Goal: Task Accomplishment & Management: Use online tool/utility

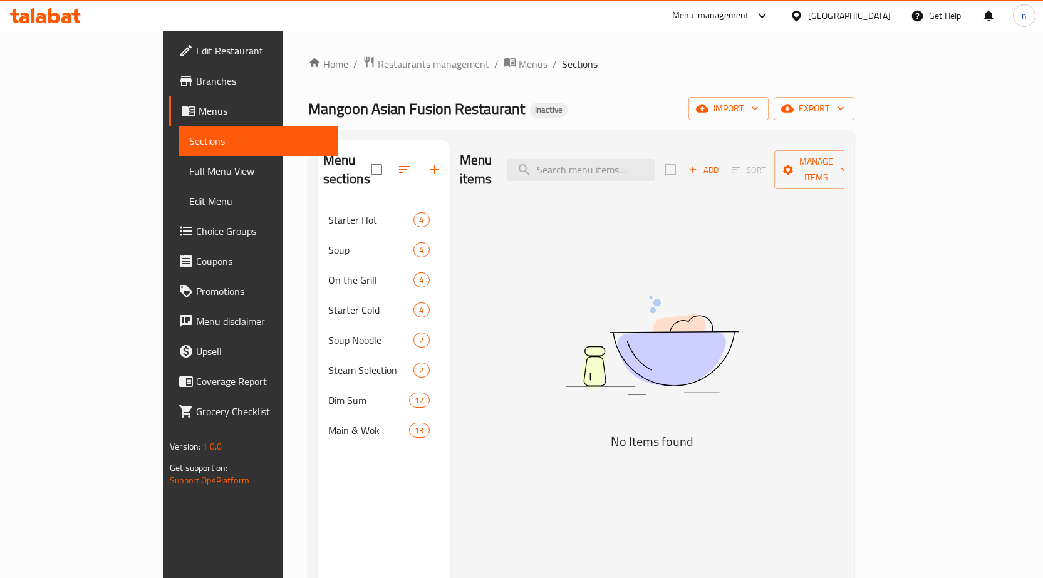
click at [642, 278] on img at bounding box center [652, 346] width 313 height 166
click at [759, 104] on span "import" at bounding box center [729, 109] width 60 height 16
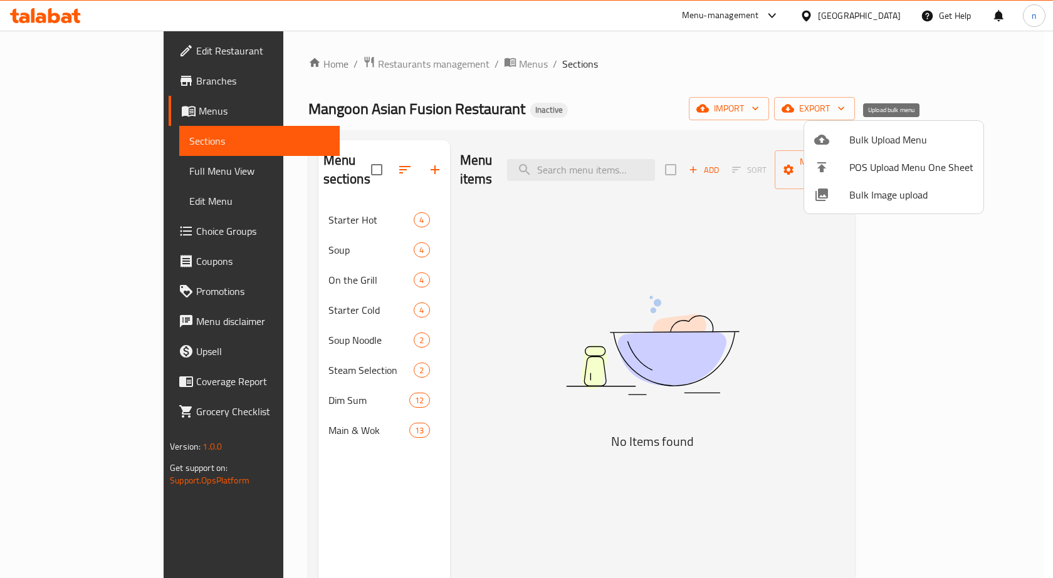
click at [890, 137] on span "Bulk Upload Menu" at bounding box center [911, 139] width 124 height 15
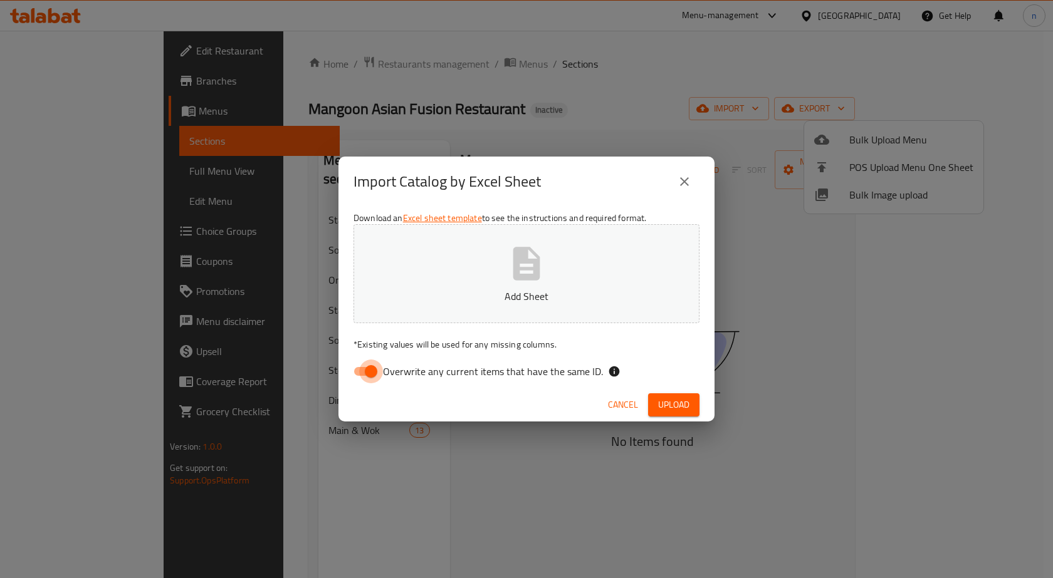
click at [365, 379] on input "Overwrite any current items that have the same ID." at bounding box center [370, 372] width 71 height 24
checkbox input "false"
drag, startPoint x: 661, startPoint y: 399, endPoint x: 642, endPoint y: 360, distance: 42.9
click at [661, 395] on button "Upload" at bounding box center [673, 405] width 51 height 23
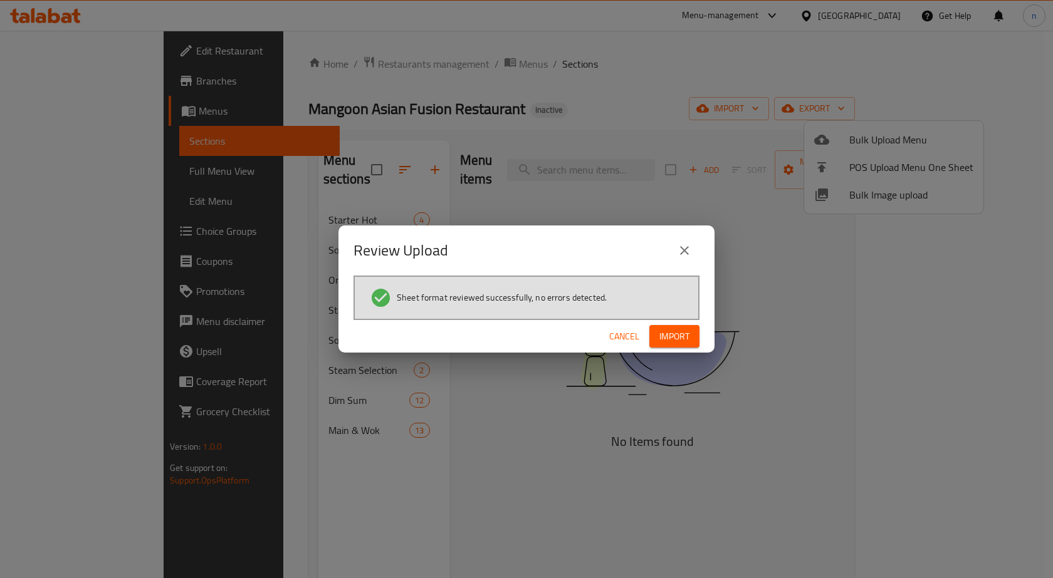
click at [667, 337] on span "Import" at bounding box center [674, 337] width 30 height 16
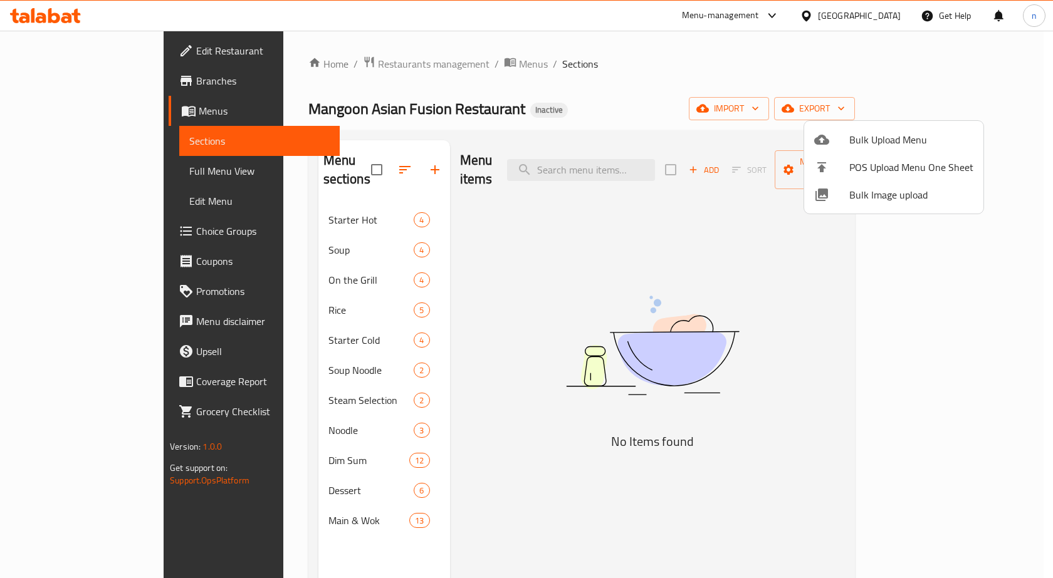
click at [264, 292] on div at bounding box center [526, 289] width 1053 height 578
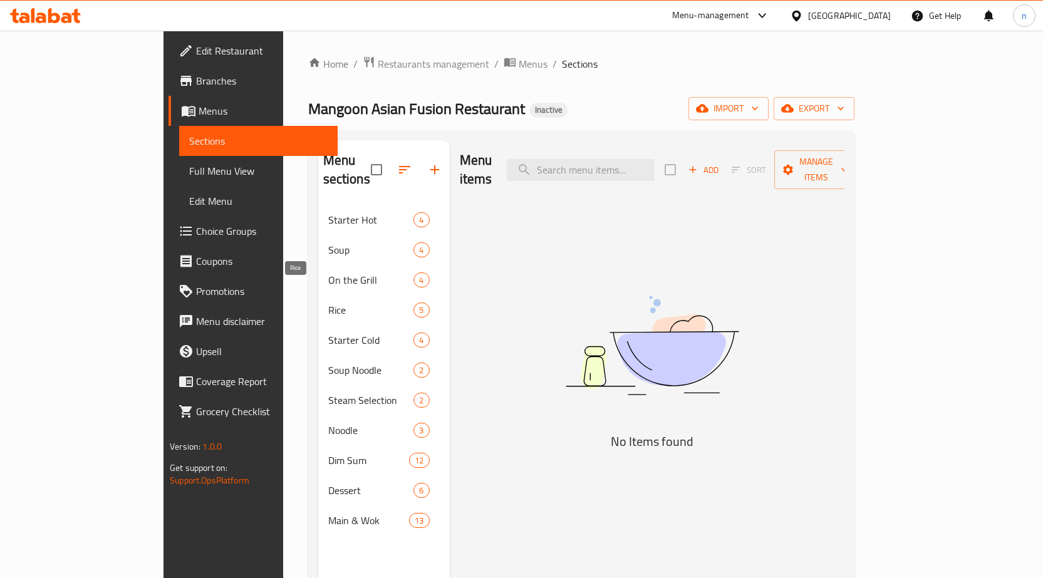
click at [328, 303] on span "Rice" at bounding box center [371, 310] width 86 height 15
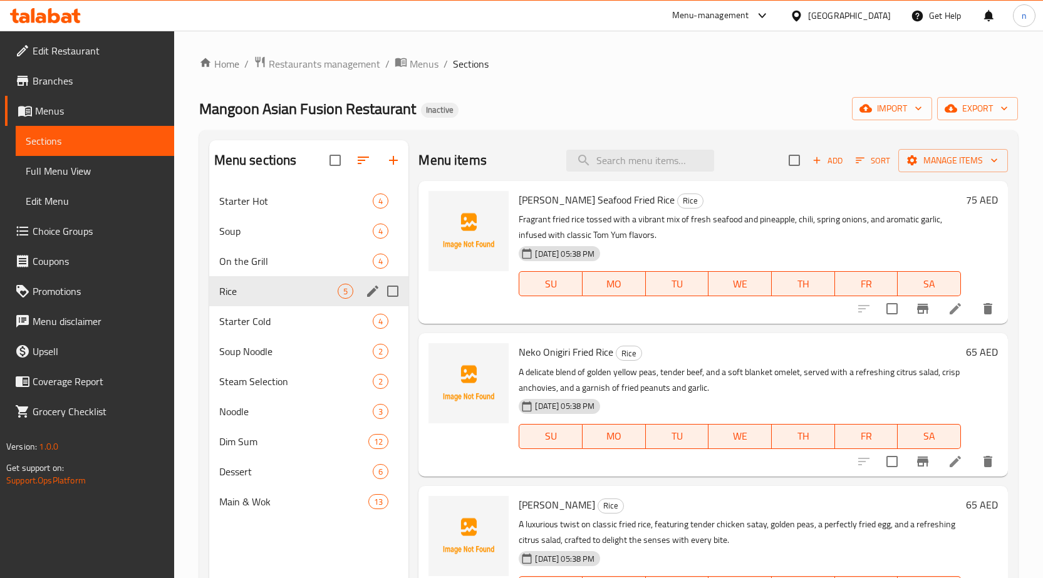
click at [329, 301] on div "Rice 5" at bounding box center [309, 291] width 200 height 30
click at [654, 158] on input "search" at bounding box center [641, 161] width 148 height 22
paste input "Neko Onigiri Fried Rice"
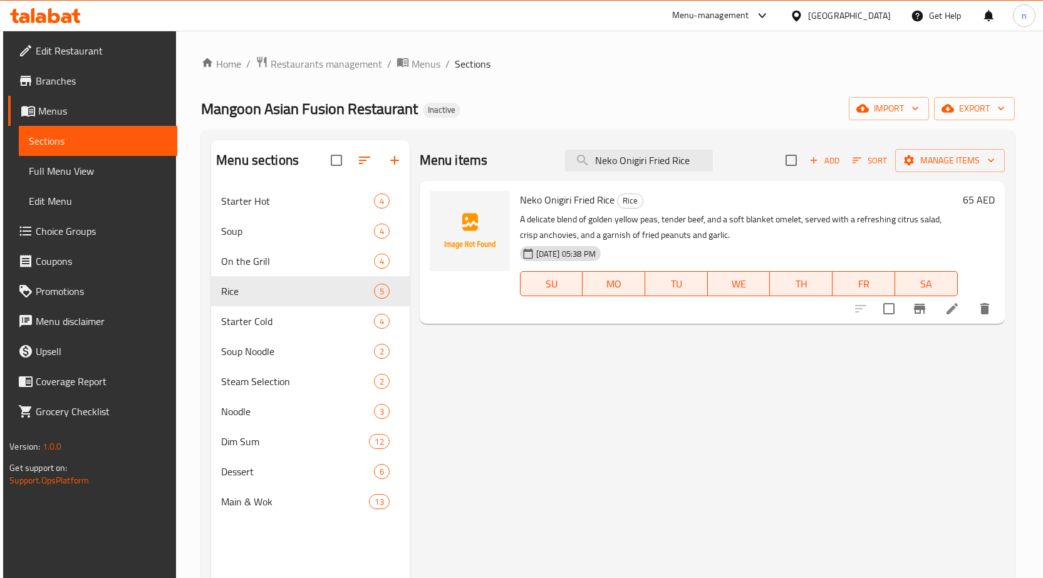
type input "Neko Onigiri Fried Rice"
click at [952, 313] on icon at bounding box center [952, 308] width 11 height 11
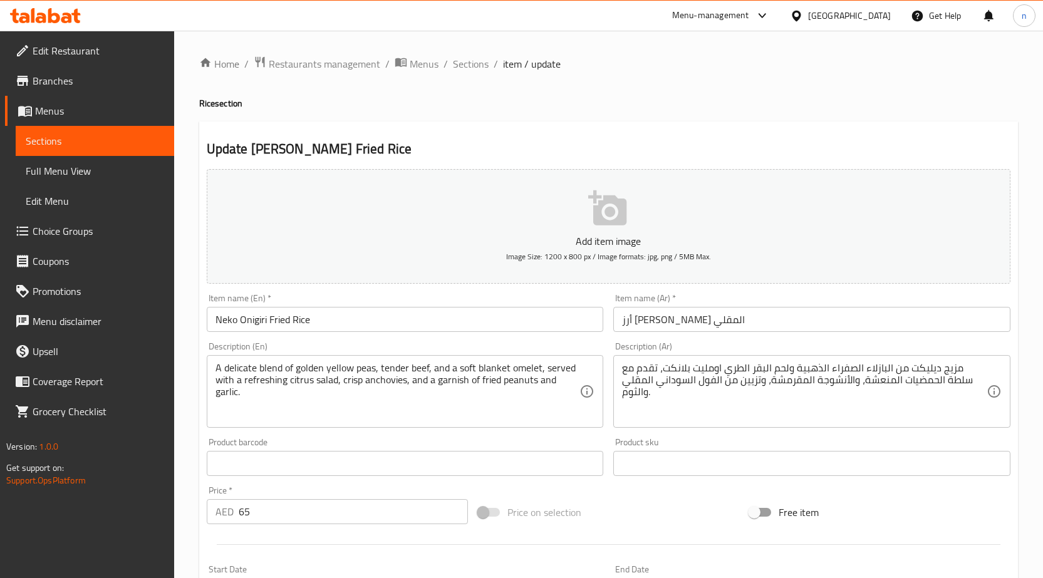
scroll to position [63, 0]
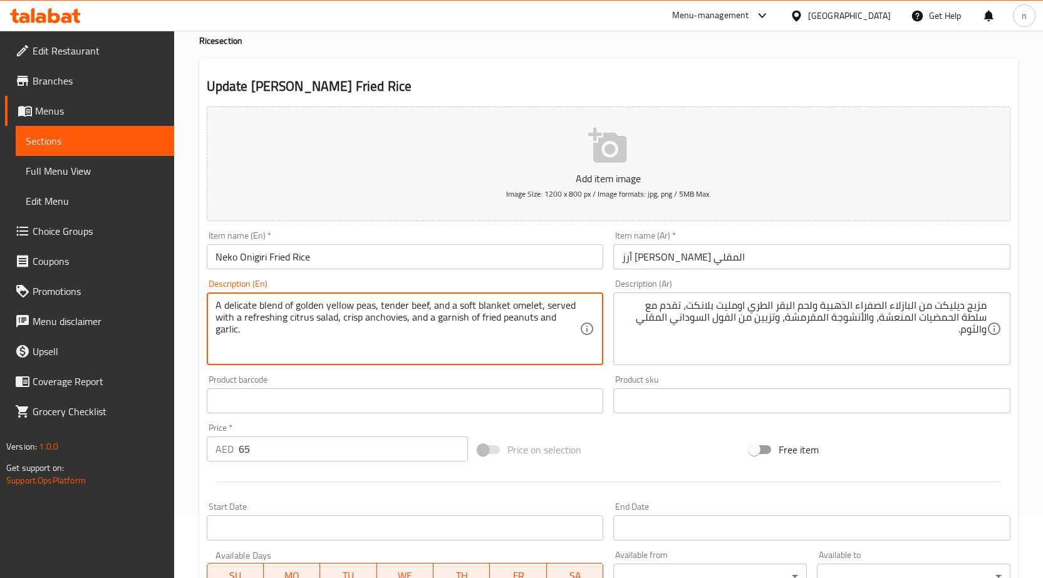
click at [470, 305] on textarea "A delicate blend of golden yellow peas, tender beef, and a soft blanket omelet,…" at bounding box center [398, 330] width 365 height 60
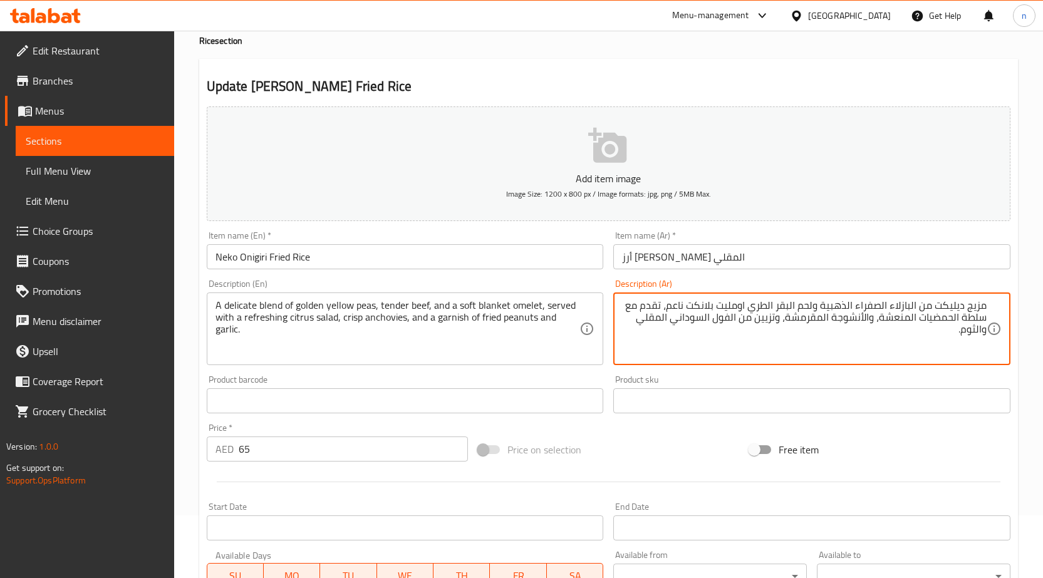
type textarea "مزيج ديليكت من البازلاء الصفراء الذهبية ولحم البقر الطري اومليت بلانكت ناعم، تق…"
click at [678, 431] on div "Add item image Image Size: 1200 x 800 px / Image formats: jpg, png / 5MB Max. I…" at bounding box center [609, 372] width 814 height 540
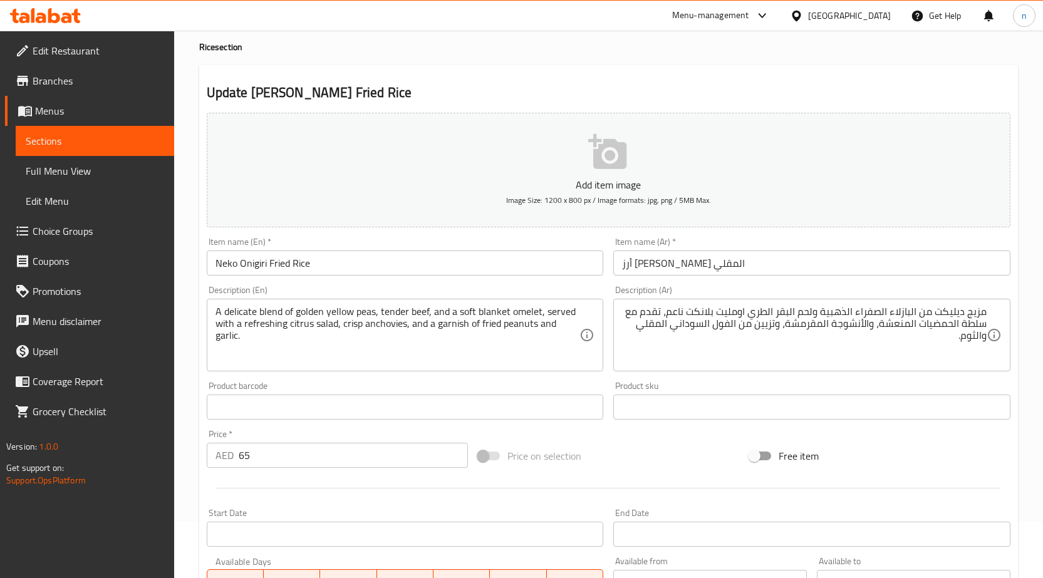
scroll to position [307, 0]
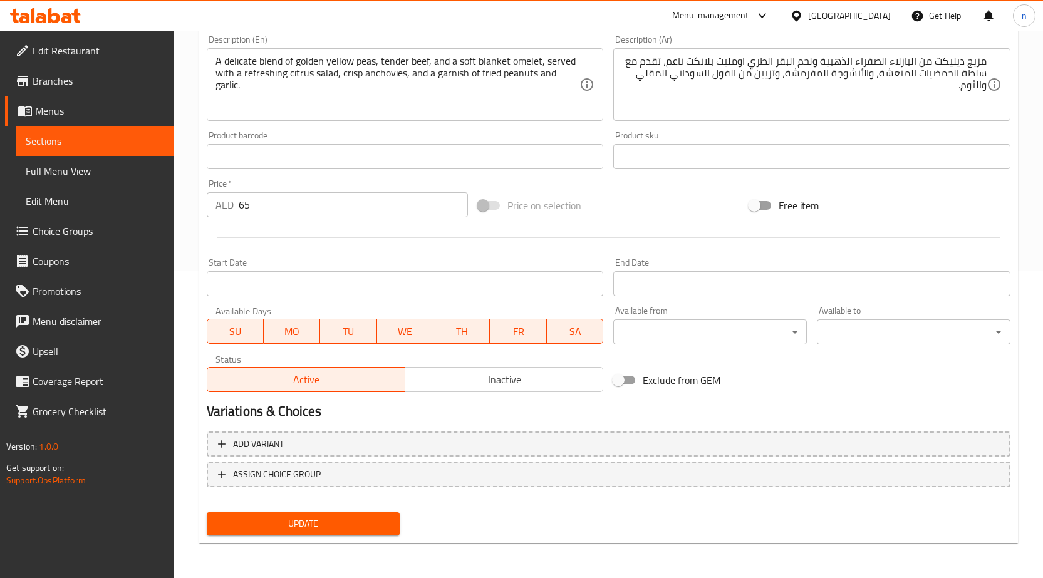
click at [310, 508] on div "Update" at bounding box center [304, 524] width 204 height 33
click at [313, 517] on span "Update" at bounding box center [304, 524] width 174 height 16
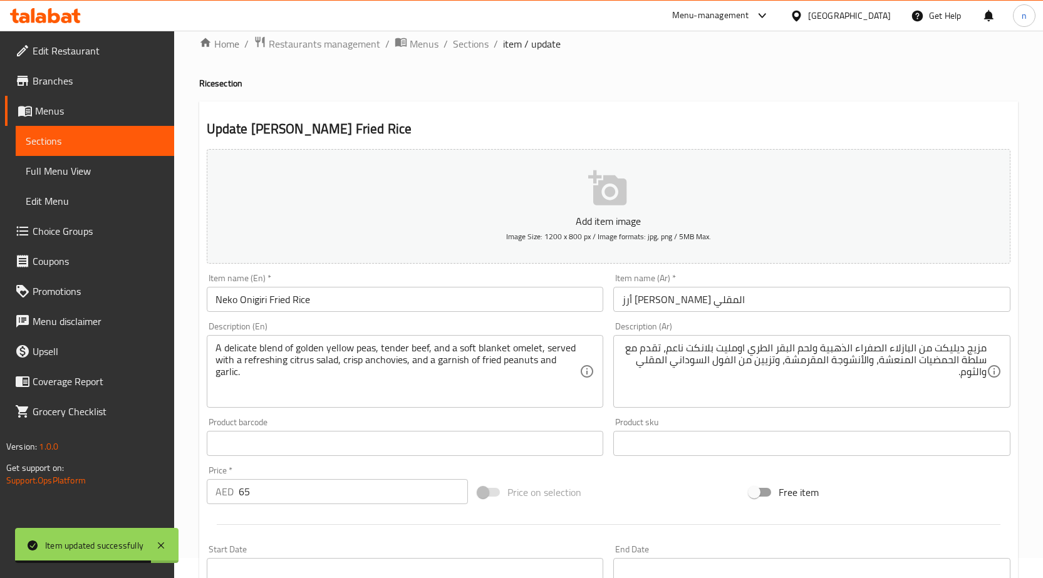
scroll to position [0, 0]
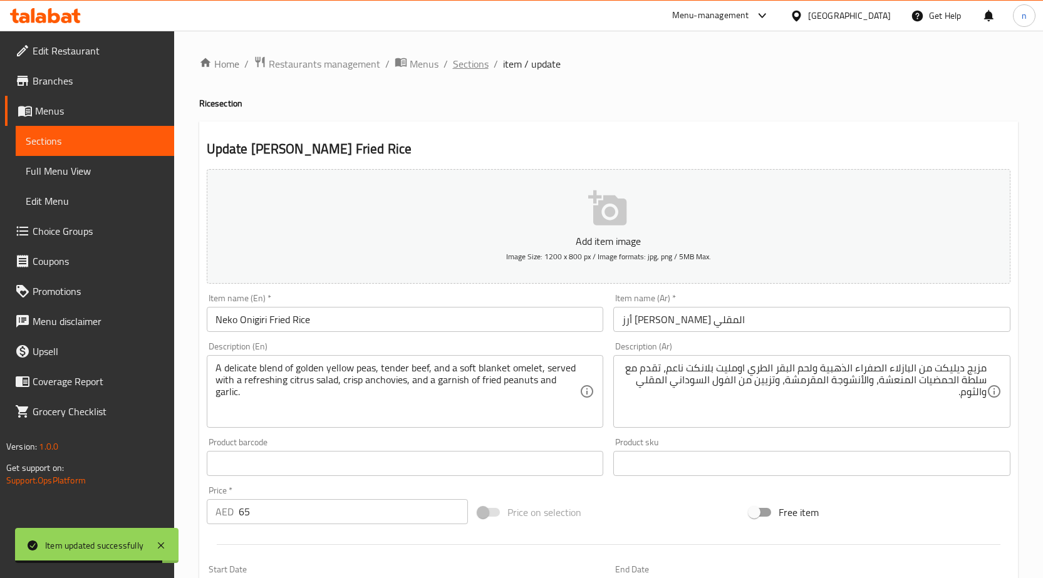
click at [468, 70] on span "Sections" at bounding box center [471, 63] width 36 height 15
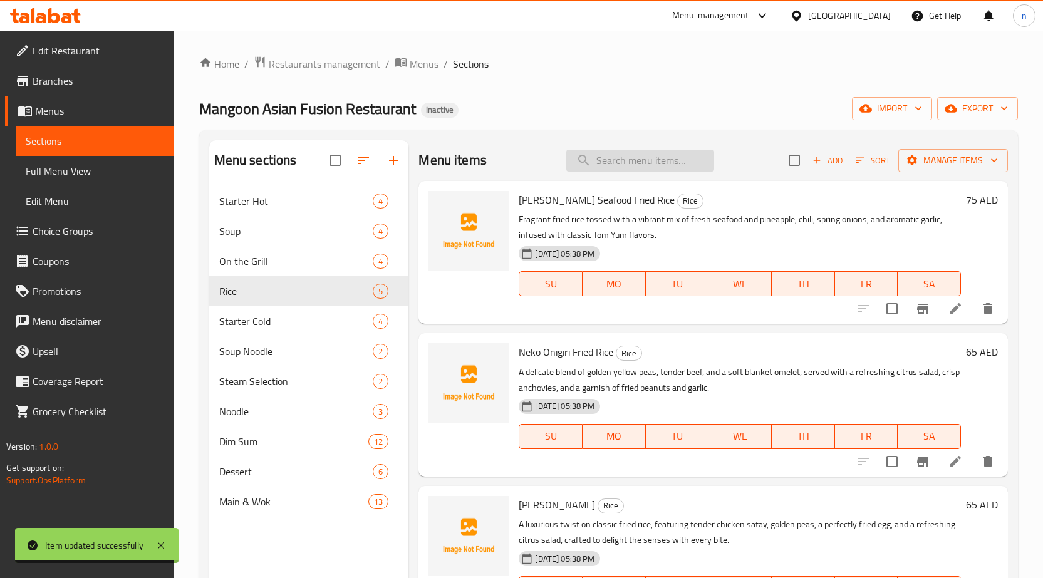
click at [625, 166] on input "search" at bounding box center [641, 161] width 148 height 22
paste input "crafted"
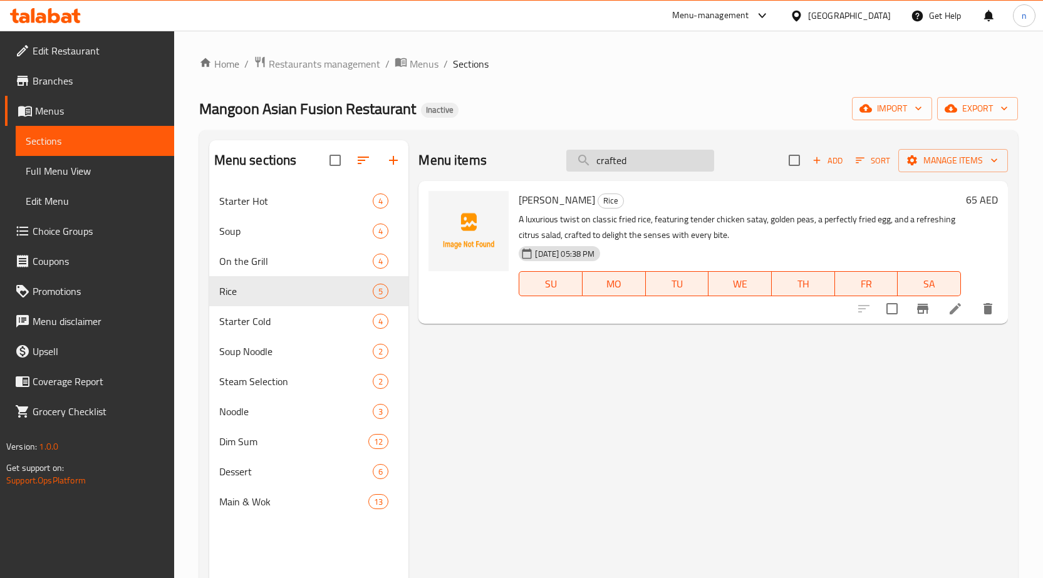
click at [630, 162] on input "crafted" at bounding box center [641, 161] width 148 height 22
type input "crafted"
click at [947, 320] on li at bounding box center [955, 309] width 35 height 23
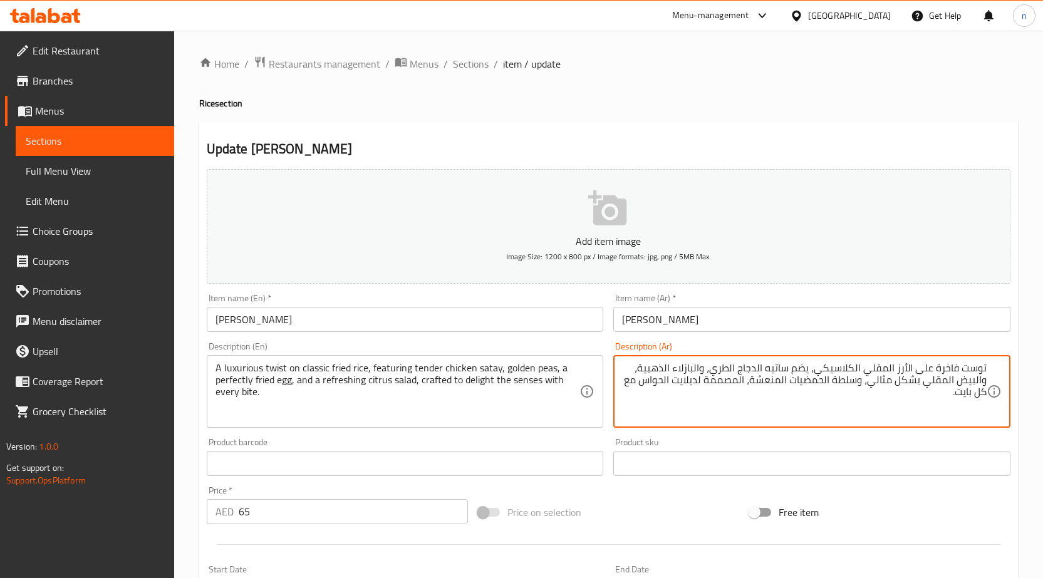
click at [731, 382] on textarea "توست فاخرة على الأرز المقلي الكلاسيكي، يضم ساتيه الدجاج الطري، والبازلاء الذهبي…" at bounding box center [804, 392] width 365 height 60
click at [737, 384] on textarea "توست فاخرة على الأرز المقلي الكلاسيكي، يضم ساتيه الدجاج الطري، والبازلاء الذهبي…" at bounding box center [804, 392] width 365 height 60
type textarea "توست فاخرة على الأرز المقلي الكلاسيكي، يضم ساتيه الدجاج الطري، والبازلاء الذهبي…"
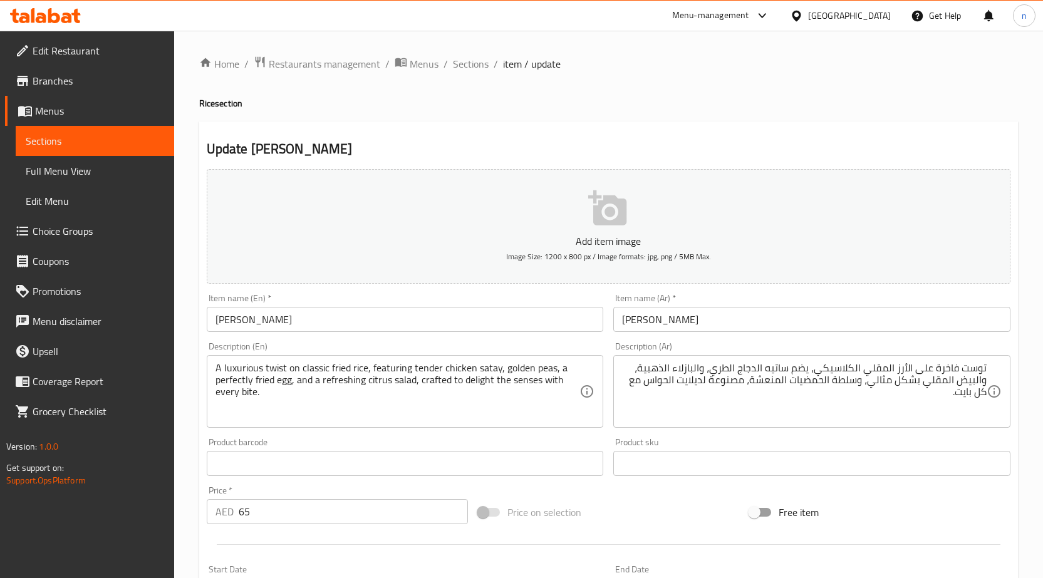
click at [627, 516] on div "Price on selection" at bounding box center [608, 513] width 271 height 34
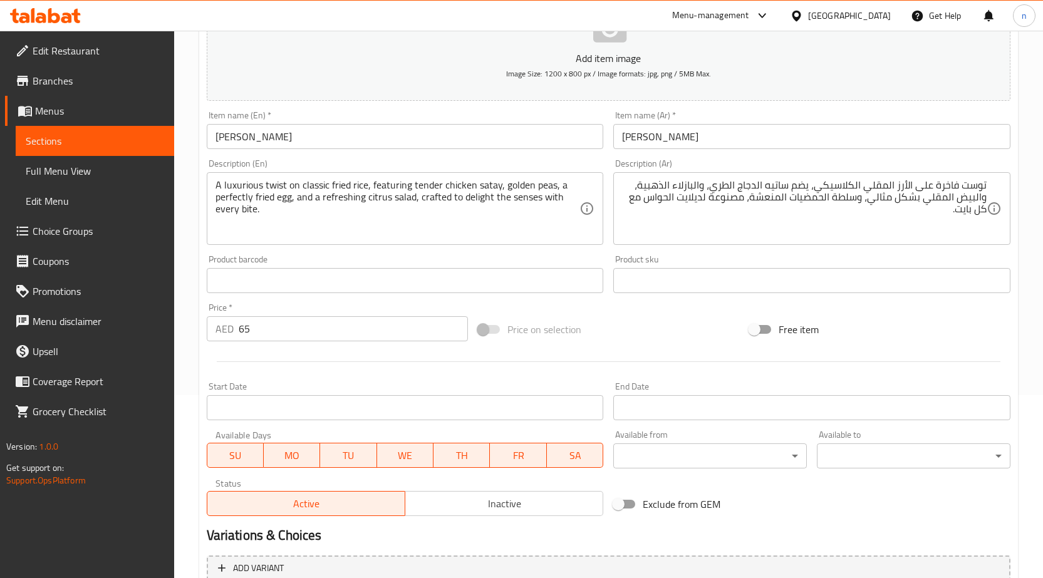
scroll to position [307, 0]
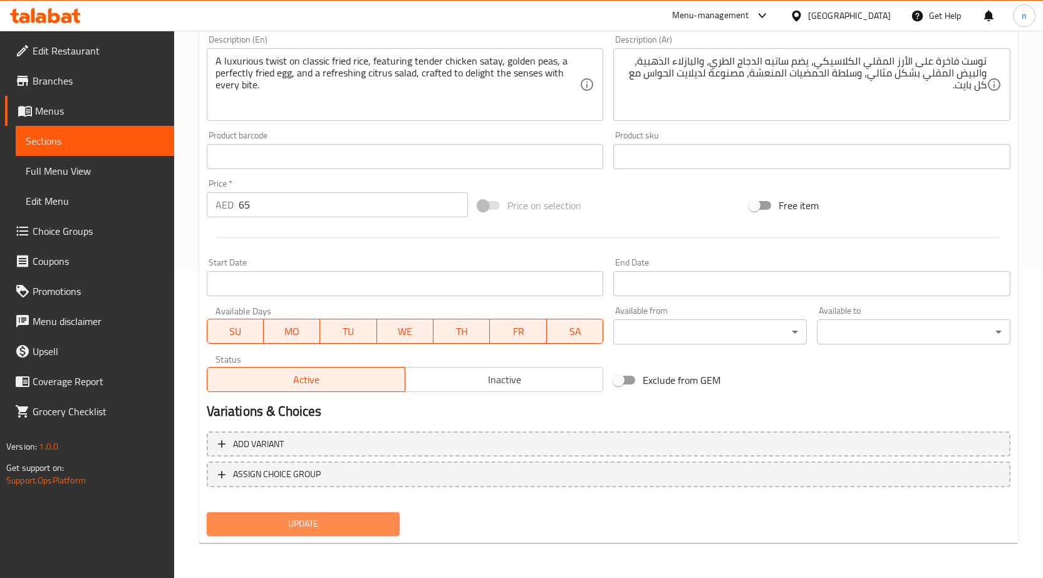
click at [363, 517] on span "Update" at bounding box center [304, 524] width 174 height 16
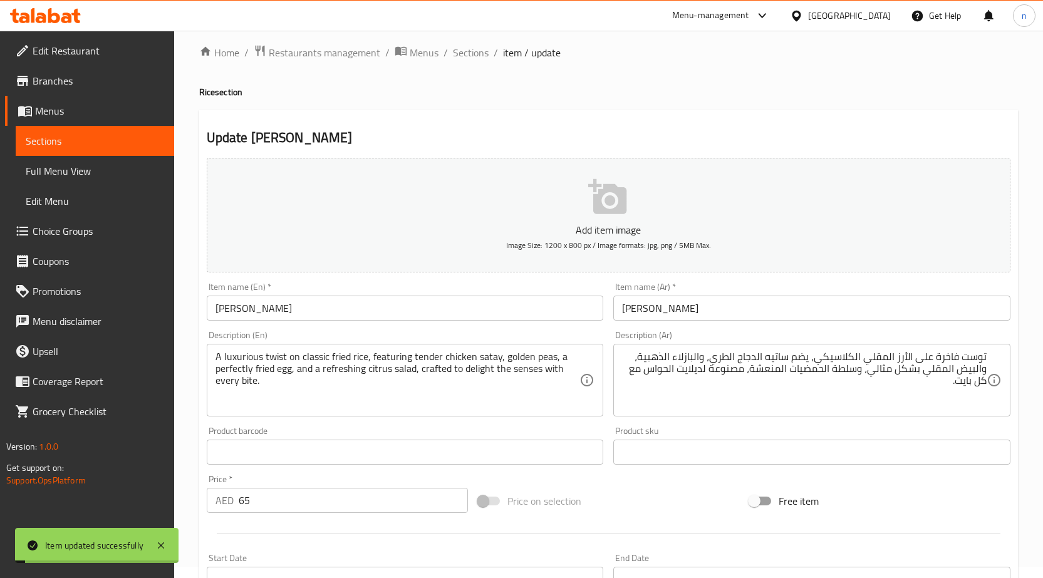
scroll to position [0, 0]
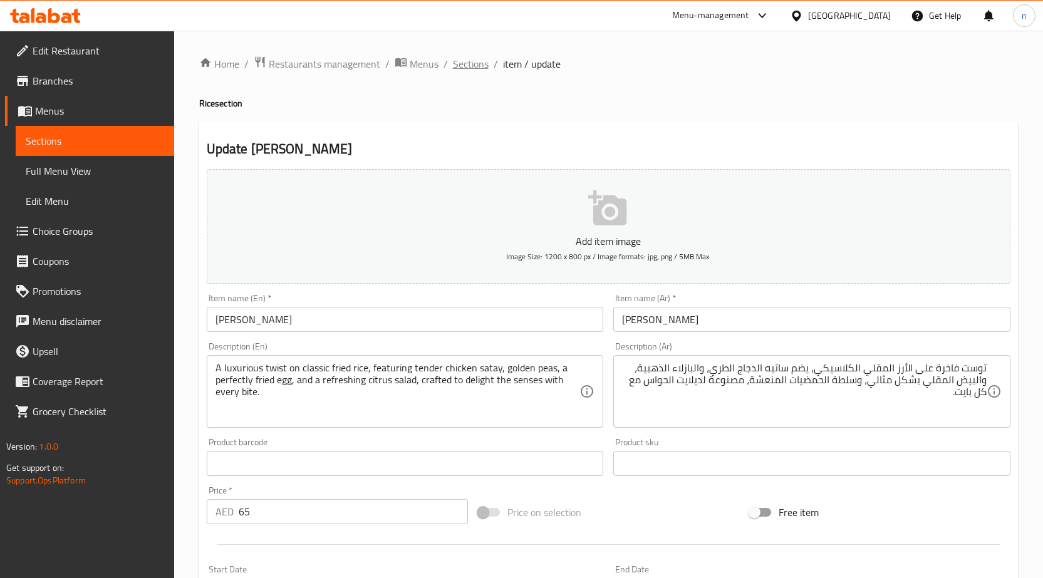
click at [472, 68] on span "Sections" at bounding box center [471, 63] width 36 height 15
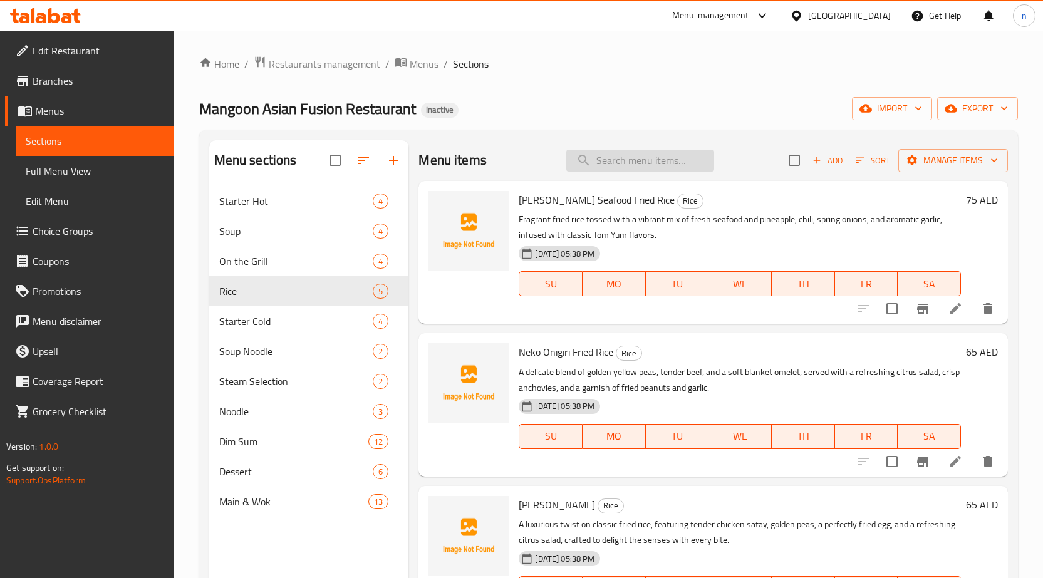
click at [617, 166] on input "search" at bounding box center [641, 161] width 148 height 22
paste input "Fragrant Garlic Fried Rice"
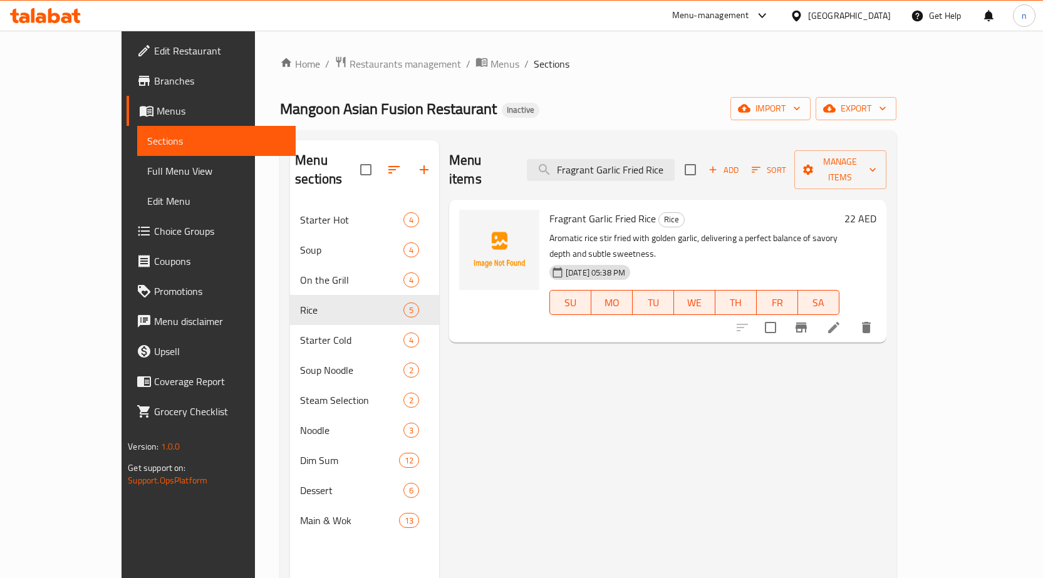
type input "Fragrant Garlic Fried Rice"
click at [852, 316] on li at bounding box center [834, 327] width 35 height 23
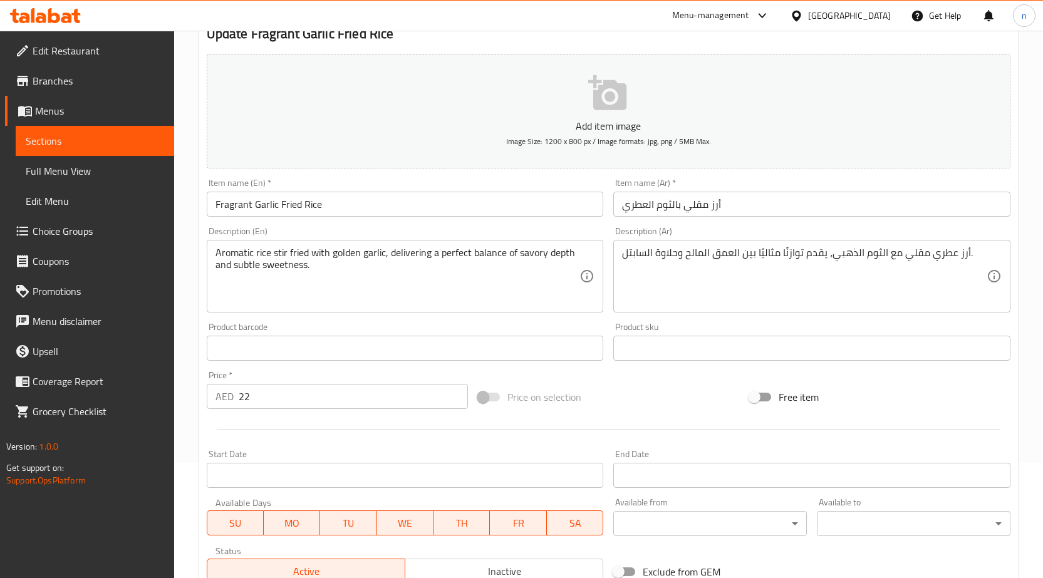
scroll to position [125, 0]
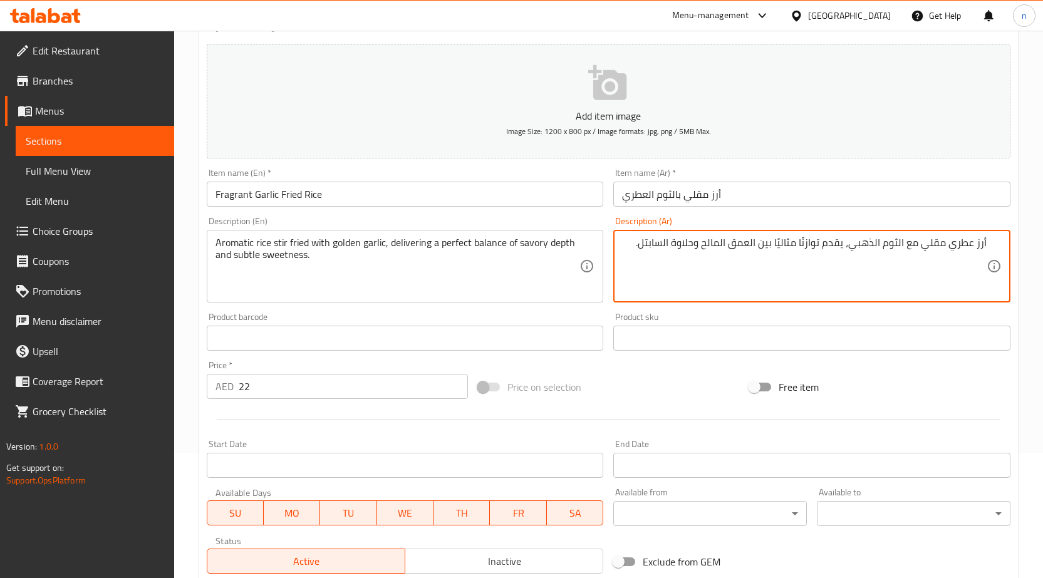
click at [843, 249] on textarea "أرز عطري مقلي مع الثوم الذهبي، يقدم توازنًا مثاليًا بين العمق المالح وحلاوة الس…" at bounding box center [804, 267] width 365 height 60
click at [840, 248] on textarea "أرز عطري مقلي مع الثوم الذهبي، يقدم توازنًا مثاليًا بين العمق المالح وحلاوة الس…" at bounding box center [804, 267] width 365 height 60
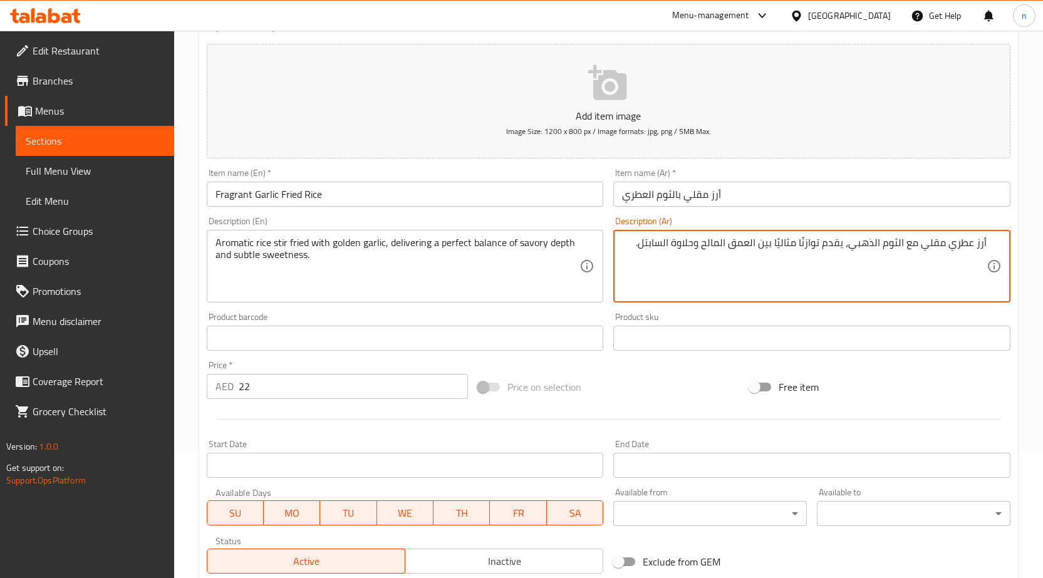
click at [829, 281] on textarea "أرز عطري مقلي مع الثوم الذهبي، يقدم توازنًا مثاليًا بين العمق المالح وحلاوة الس…" at bounding box center [804, 267] width 365 height 60
click at [839, 245] on textarea "أرز عطري مقلي مع الثوم الذهبي، يقدم توازنًا مثاليًا بين العمق المالح وحلاوة الس…" at bounding box center [804, 267] width 365 height 60
type textarea "أرز عطري مقلي مع الثوم الذهبي، تقدم توازنًا مثاليًا بين العمق المالح وحلاوة الس…"
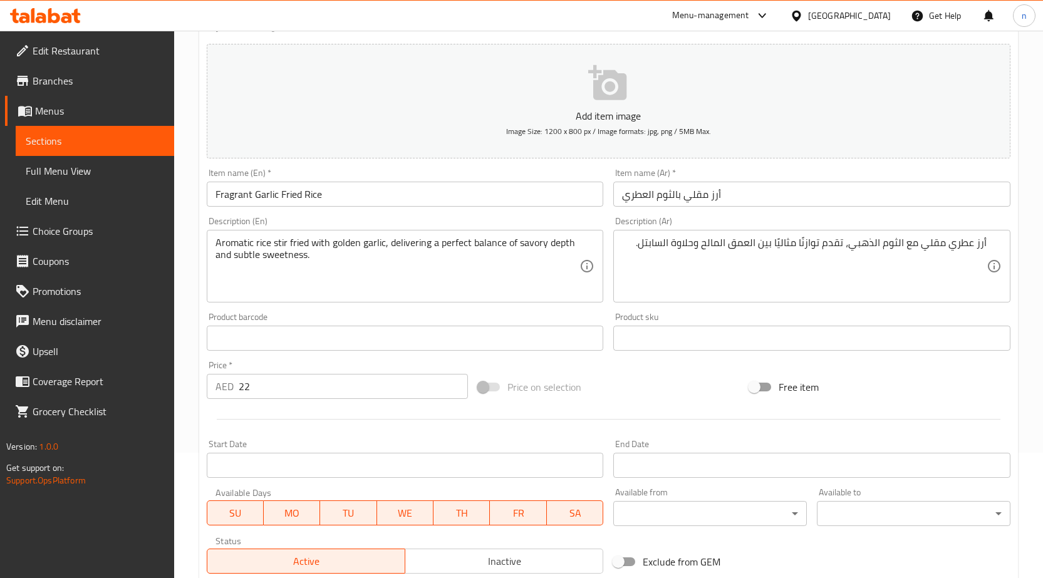
click at [651, 382] on div "Price on selection" at bounding box center [608, 387] width 271 height 34
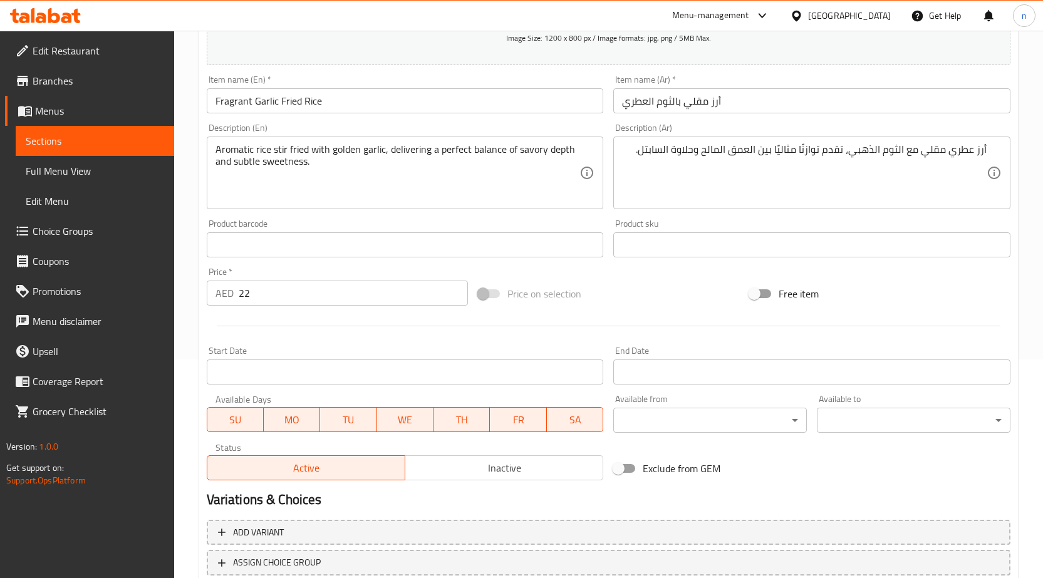
scroll to position [307, 0]
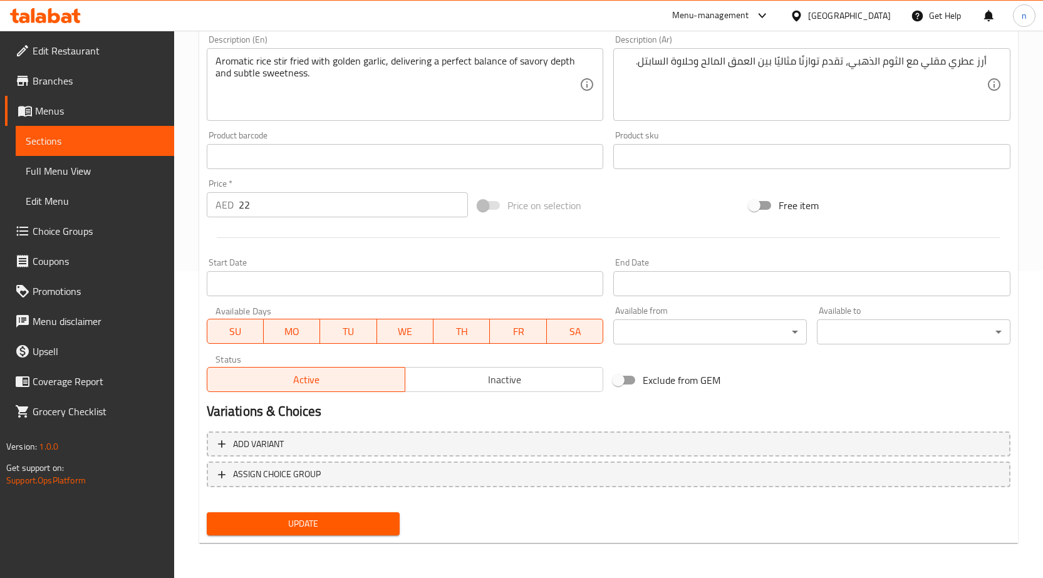
click at [291, 527] on span "Update" at bounding box center [304, 524] width 174 height 16
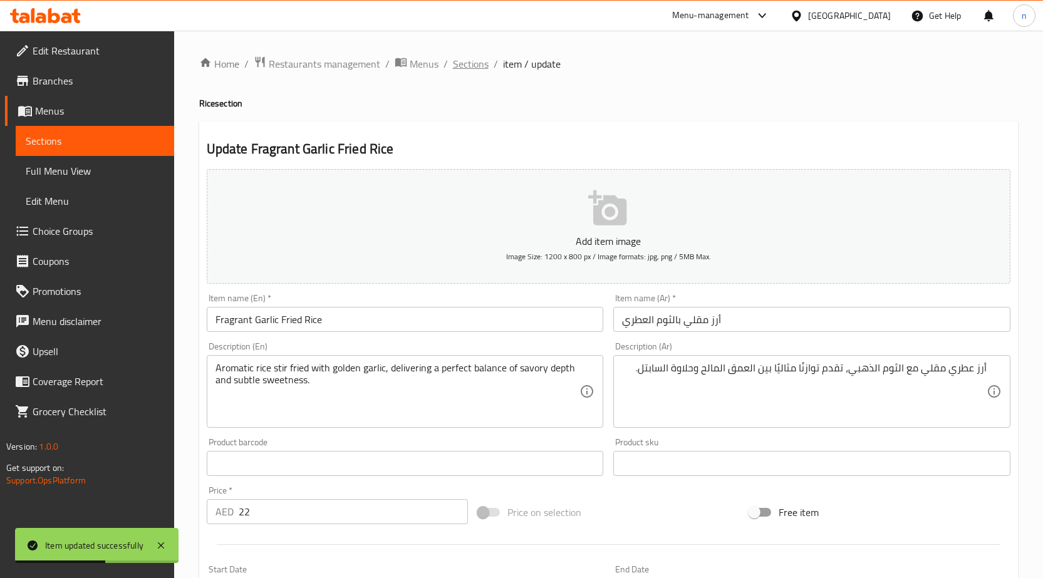
click at [464, 62] on span "Sections" at bounding box center [471, 63] width 36 height 15
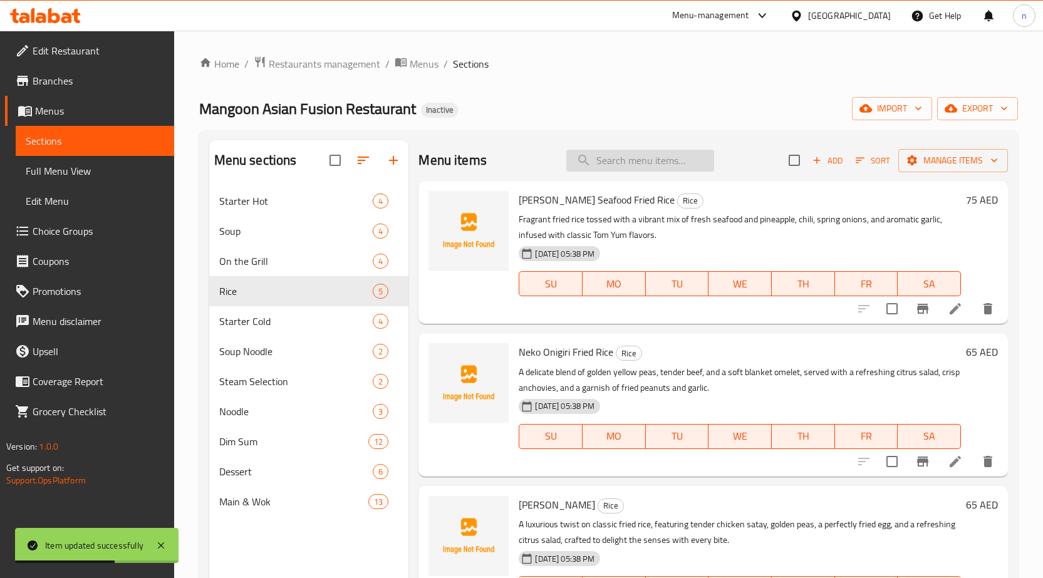
click at [626, 159] on input "search" at bounding box center [641, 161] width 148 height 22
paste input "Grandmama Garlic Noodle"
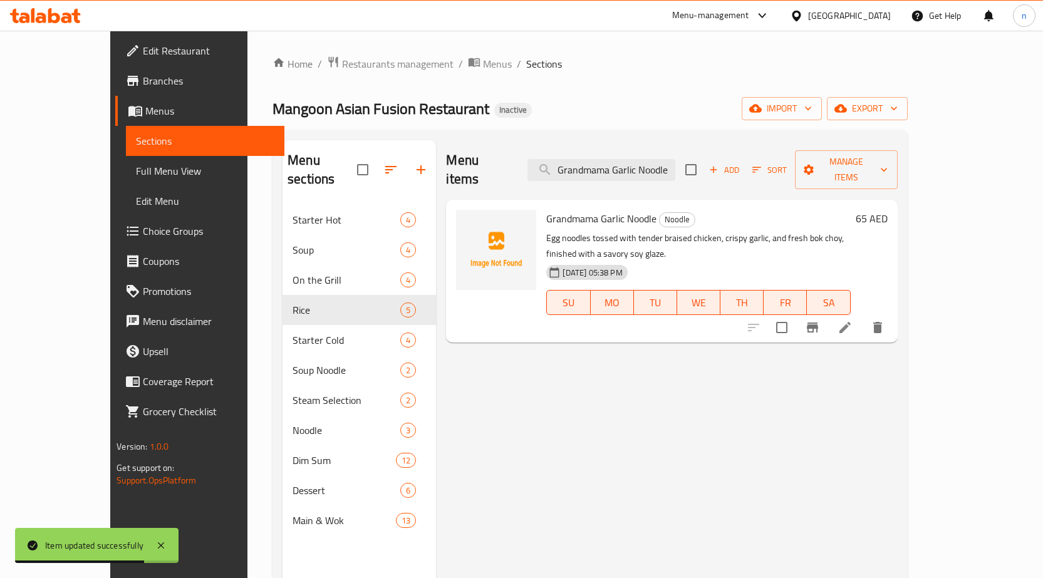
type input "Grandmama Garlic Noodle"
click at [863, 316] on li at bounding box center [845, 327] width 35 height 23
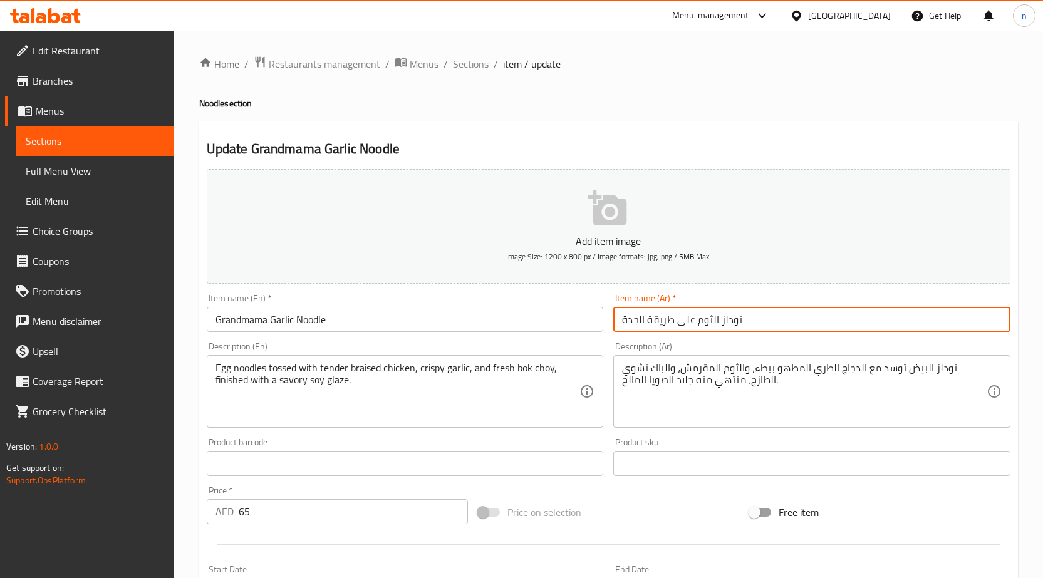
drag, startPoint x: 692, startPoint y: 323, endPoint x: 632, endPoint y: 323, distance: 59.5
click at [612, 323] on div "Item name (Ar)   * نودلز الثوم على طريقة الجدة Item name (Ar) *" at bounding box center [812, 313] width 407 height 48
click at [1003, 323] on input "نودلز الثوم" at bounding box center [812, 319] width 397 height 25
type input "جراند ماما نودلز الثوم"
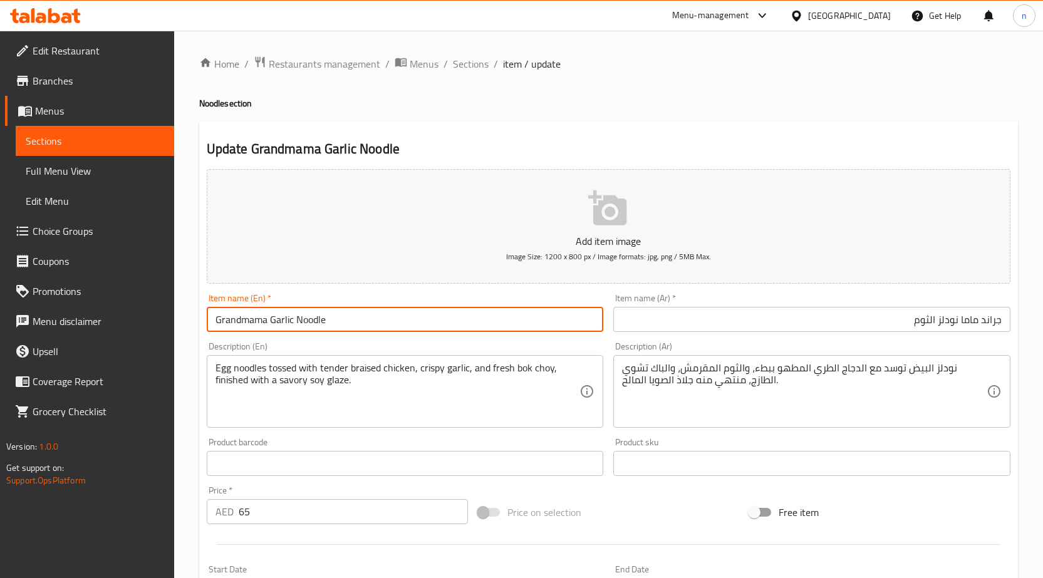
drag, startPoint x: 266, startPoint y: 323, endPoint x: 173, endPoint y: 320, distance: 93.4
click at [173, 320] on div "Edit Restaurant Branches Menus Sections Full Menu View Edit Menu Choice Groups …" at bounding box center [521, 458] width 1043 height 855
click at [627, 510] on div "Price on selection" at bounding box center [608, 513] width 271 height 34
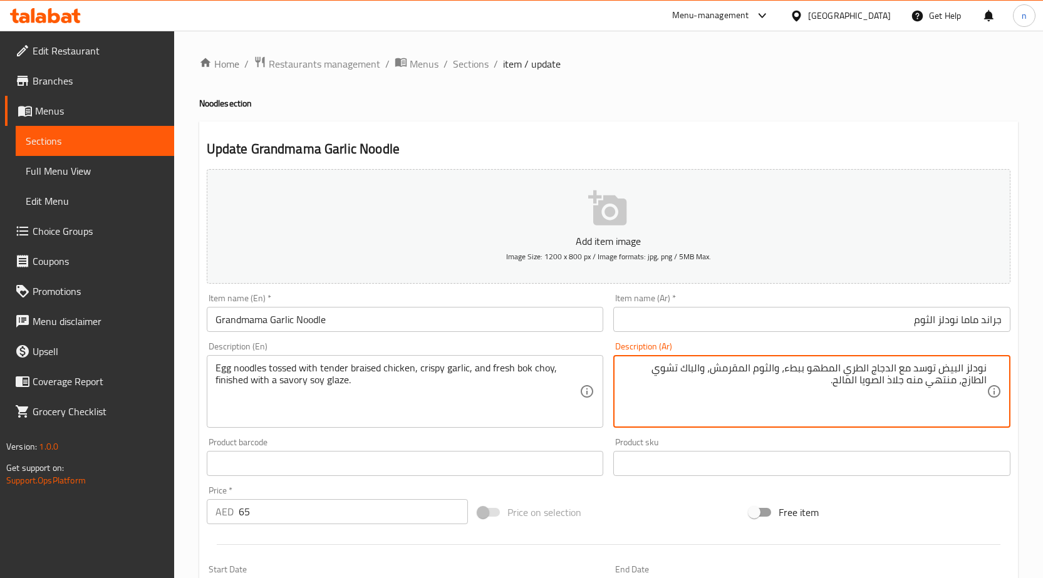
click at [690, 373] on textarea "نودلز البيض توسد مع الدجاج الطري المطهو ببطء، والثوم المقرمش، والباك تشوي الطاز…" at bounding box center [804, 392] width 365 height 60
type textarea "نودلز البيض توسد مع الدجاج الطري المطهو ببطء، والثوم المقرمش، والبوك تشوي الطاز…"
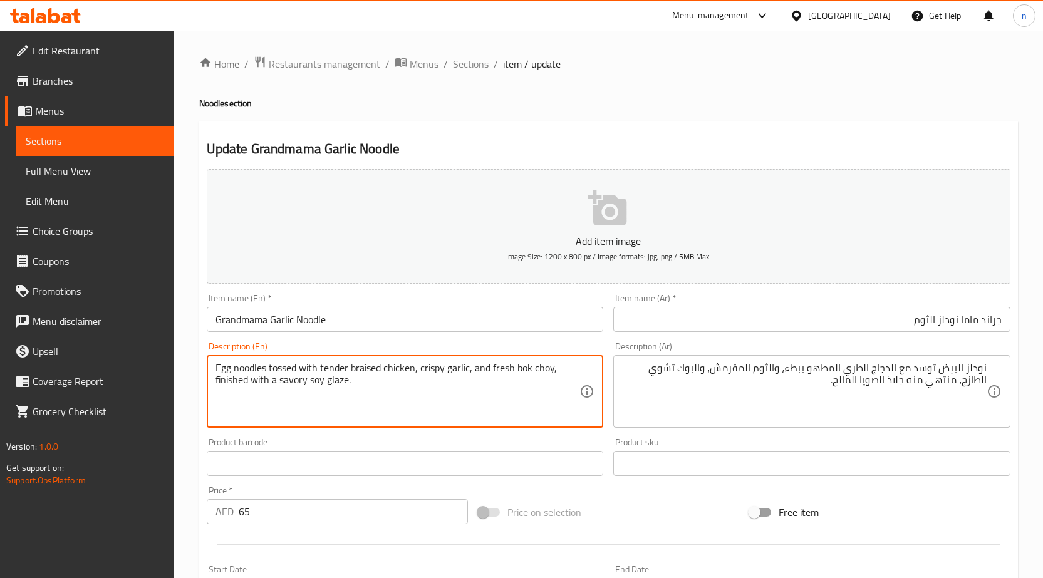
click at [525, 367] on textarea "Egg noodles tossed with tender braised chicken, crispy garlic, and fresh bok ch…" at bounding box center [398, 392] width 365 height 60
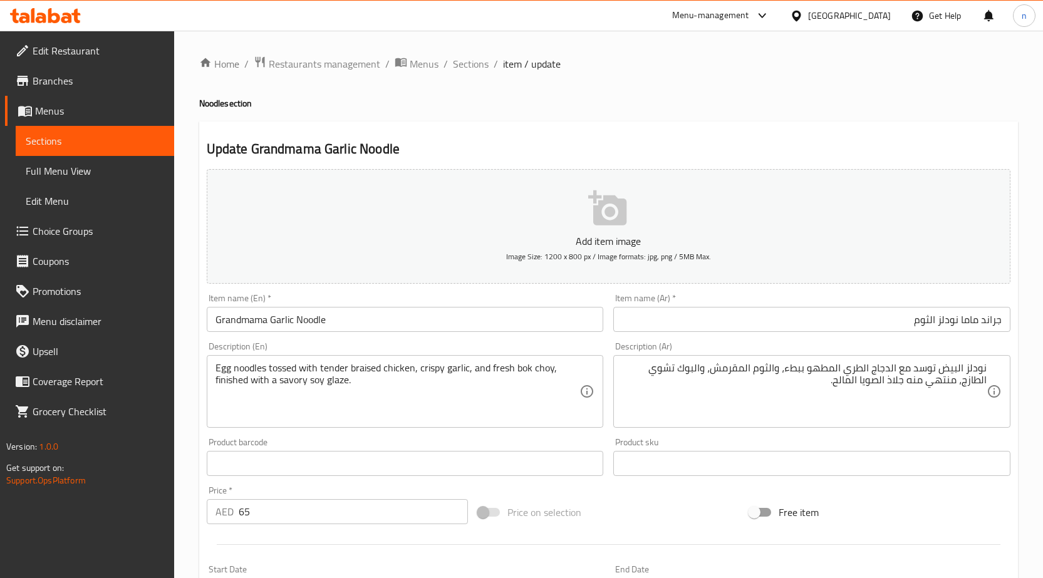
click at [619, 509] on div "Price on selection" at bounding box center [608, 513] width 271 height 34
click at [639, 520] on div "Price on selection" at bounding box center [608, 513] width 271 height 34
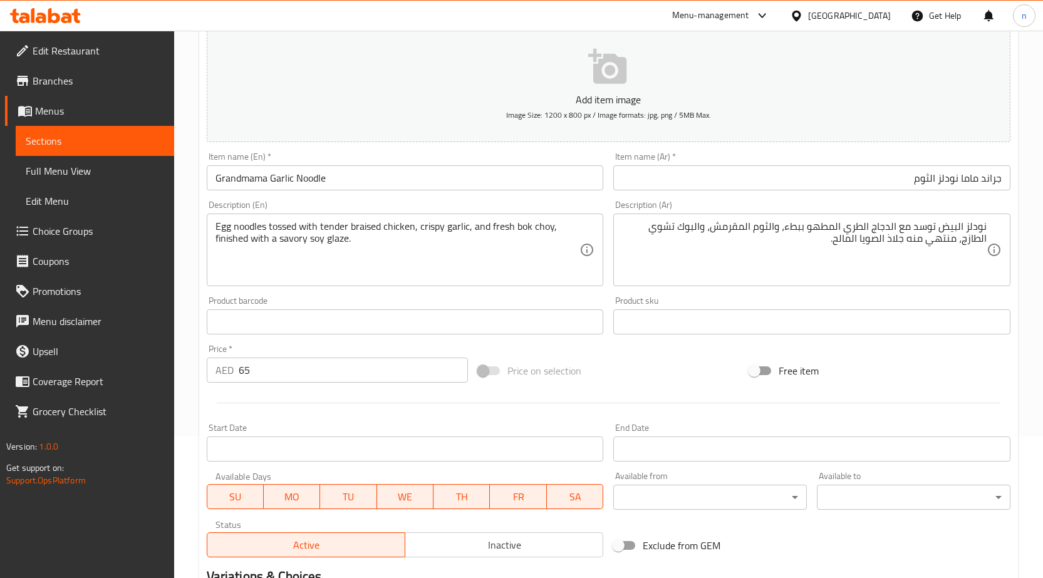
scroll to position [307, 0]
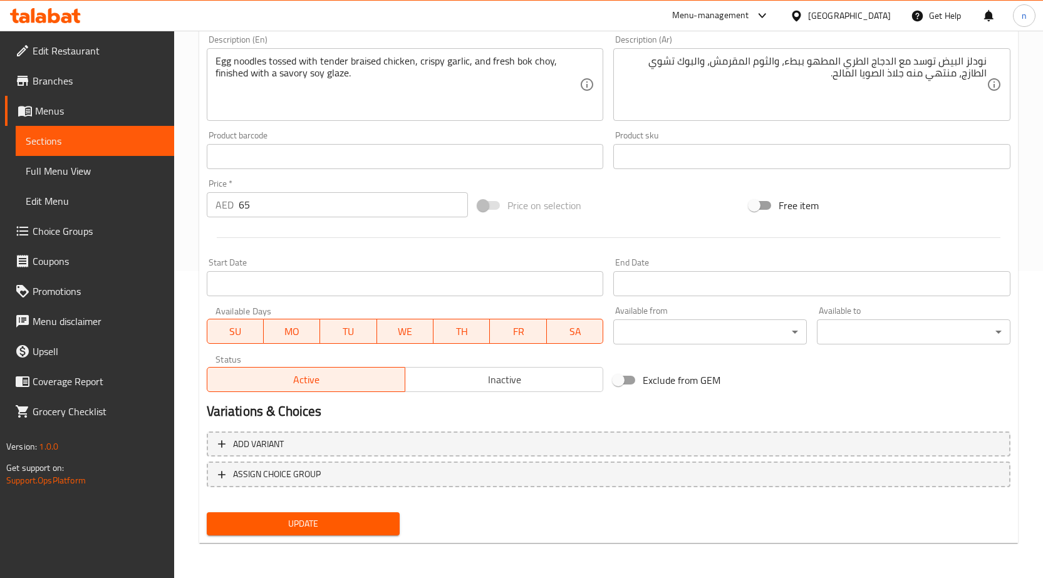
click at [268, 521] on span "Update" at bounding box center [304, 524] width 174 height 16
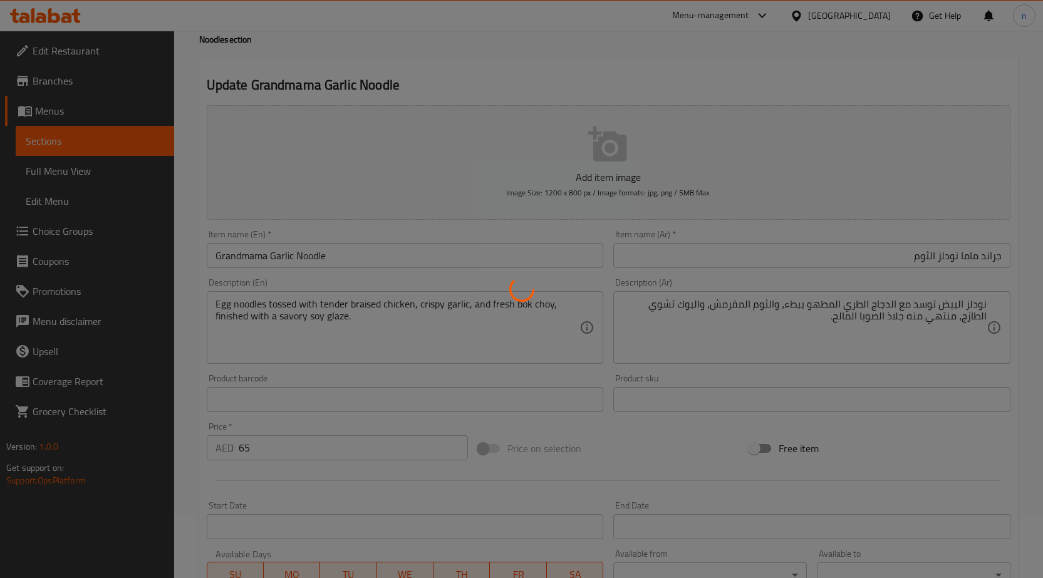
scroll to position [0, 0]
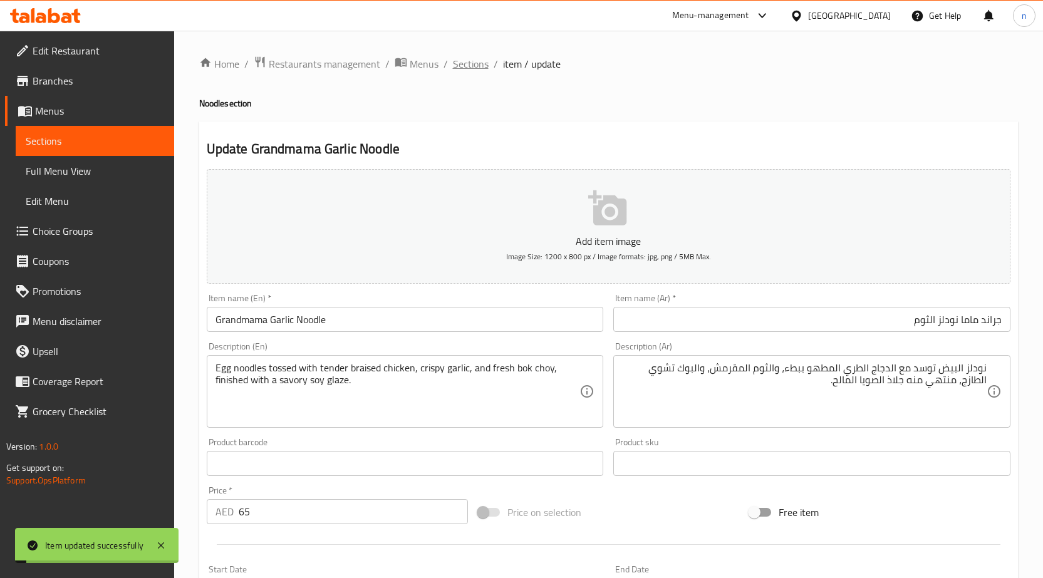
click at [458, 59] on span "Sections" at bounding box center [471, 63] width 36 height 15
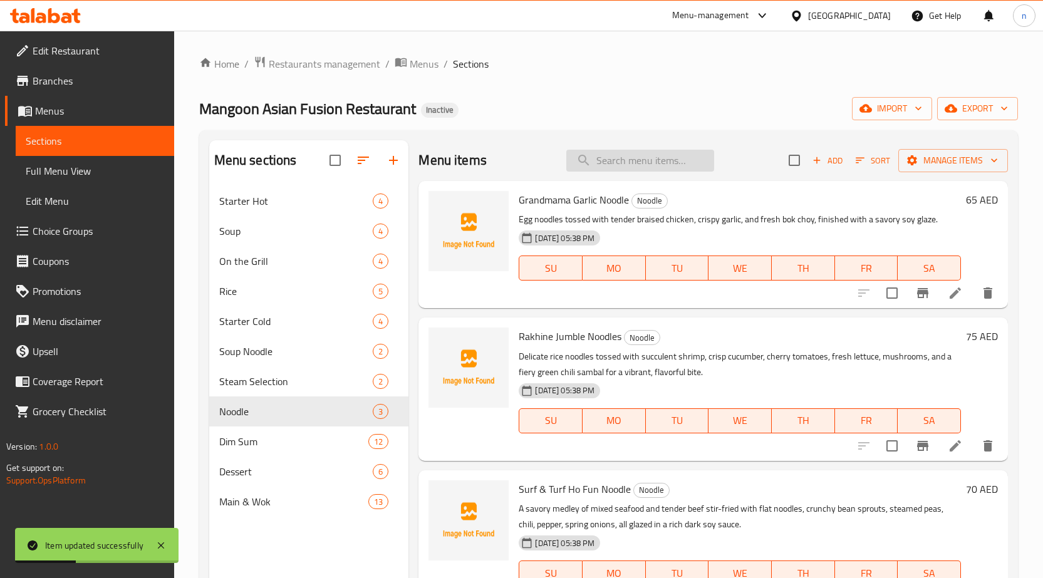
click at [638, 159] on input "search" at bounding box center [641, 161] width 148 height 22
paste input "Rakhine Jumble Noodles"
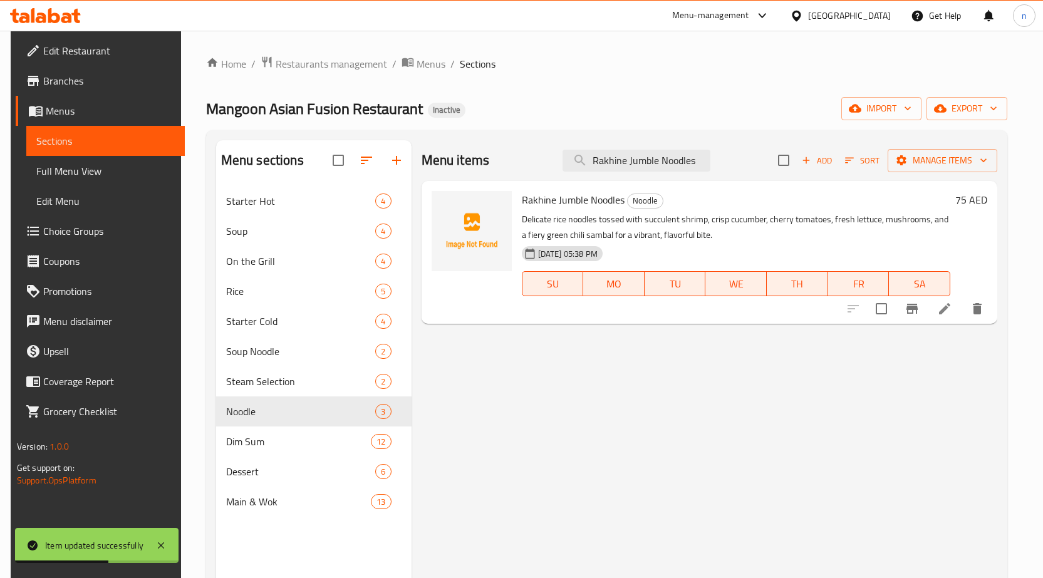
type input "Rakhine Jumble Noodles"
click at [963, 309] on li at bounding box center [945, 309] width 35 height 23
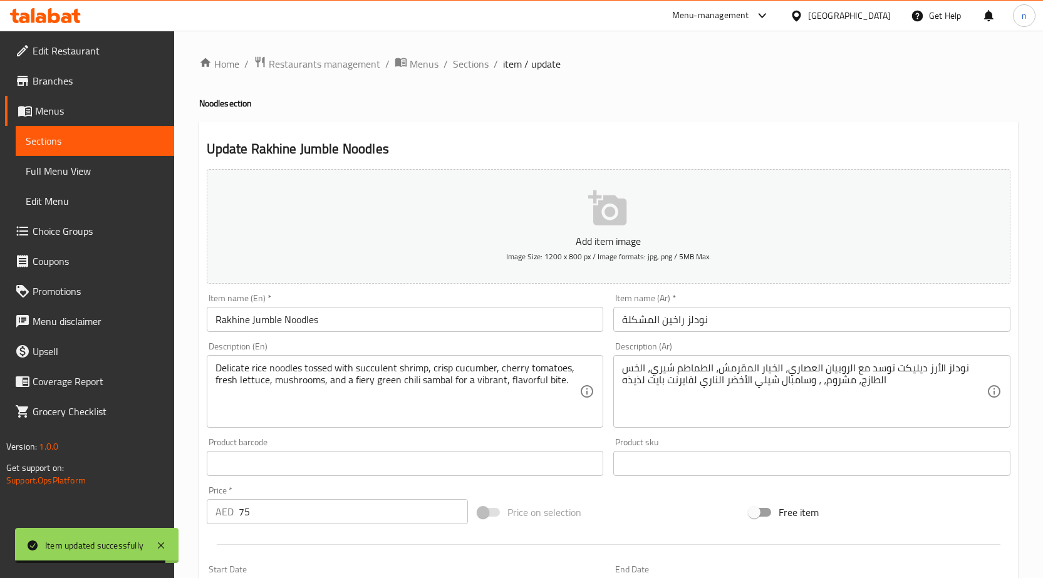
click at [686, 328] on input "نودلز راخين المشكلة" at bounding box center [812, 319] width 397 height 25
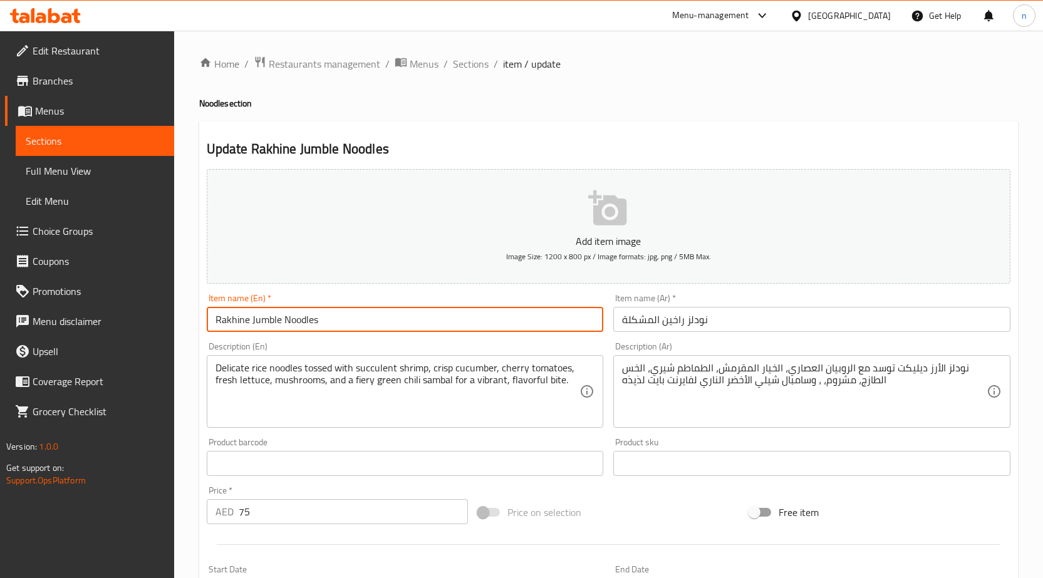
click at [264, 322] on input "Rakhine Jumble Noodles" at bounding box center [405, 319] width 397 height 25
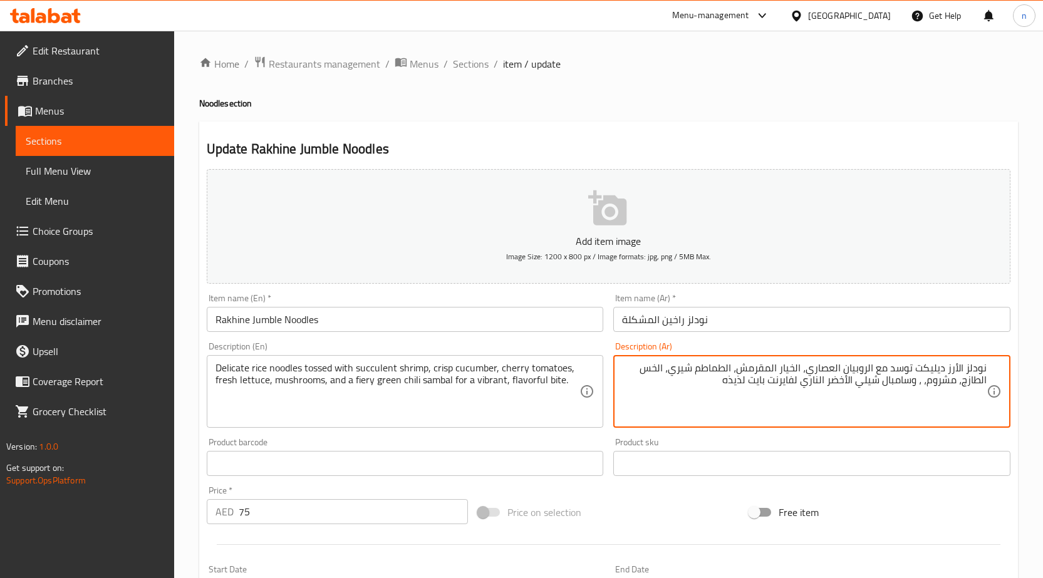
click at [647, 321] on input "نودلز راخين المشكلة" at bounding box center [812, 319] width 397 height 25
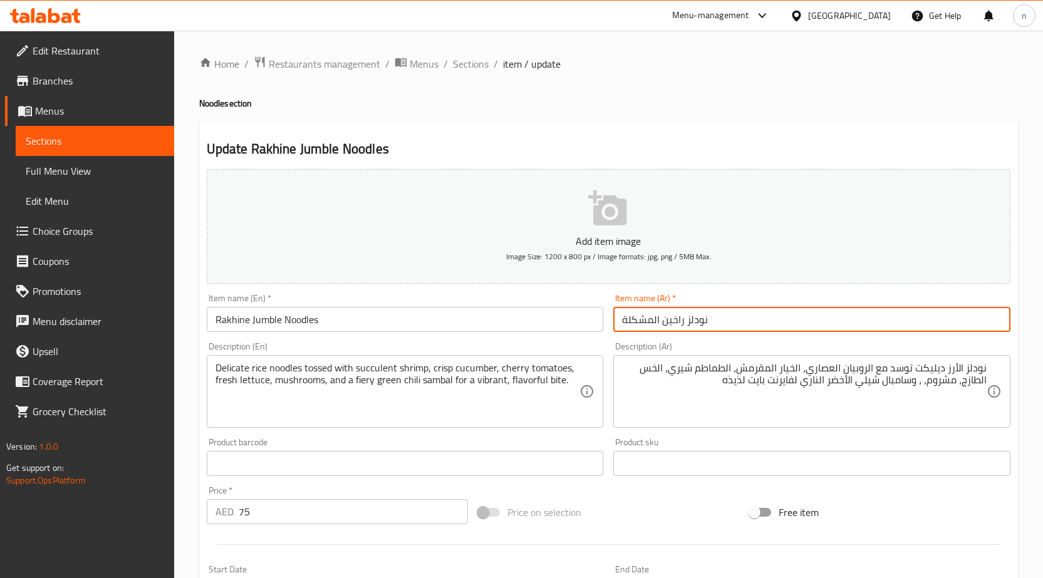
click at [647, 321] on input "نودلز راخين المشكلة" at bounding box center [812, 319] width 397 height 25
type input "نودلز راخين جامبل"
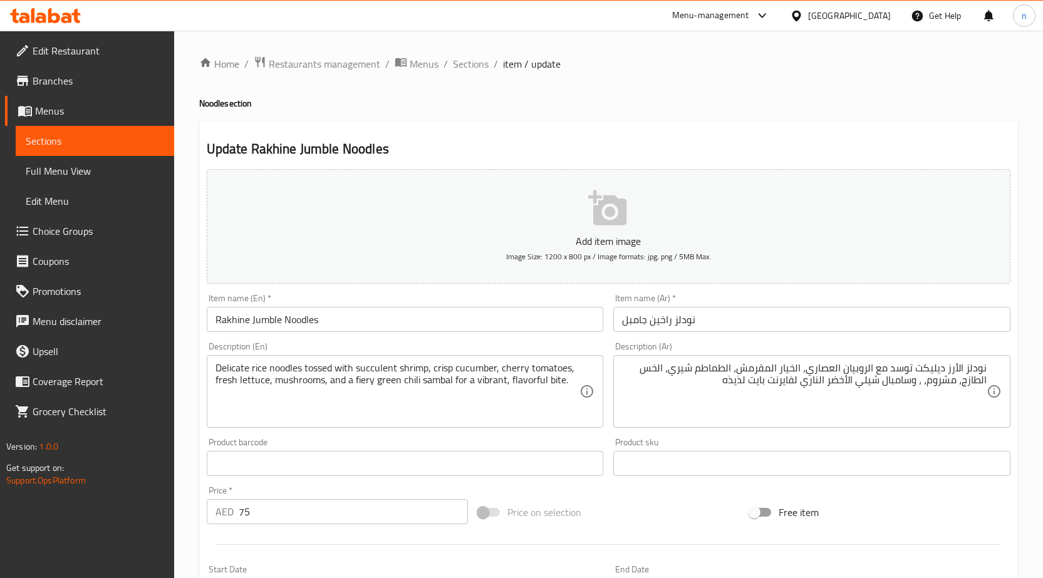
click at [673, 511] on div "Price on selection" at bounding box center [608, 513] width 271 height 34
click at [613, 518] on div "Price on selection" at bounding box center [608, 513] width 271 height 34
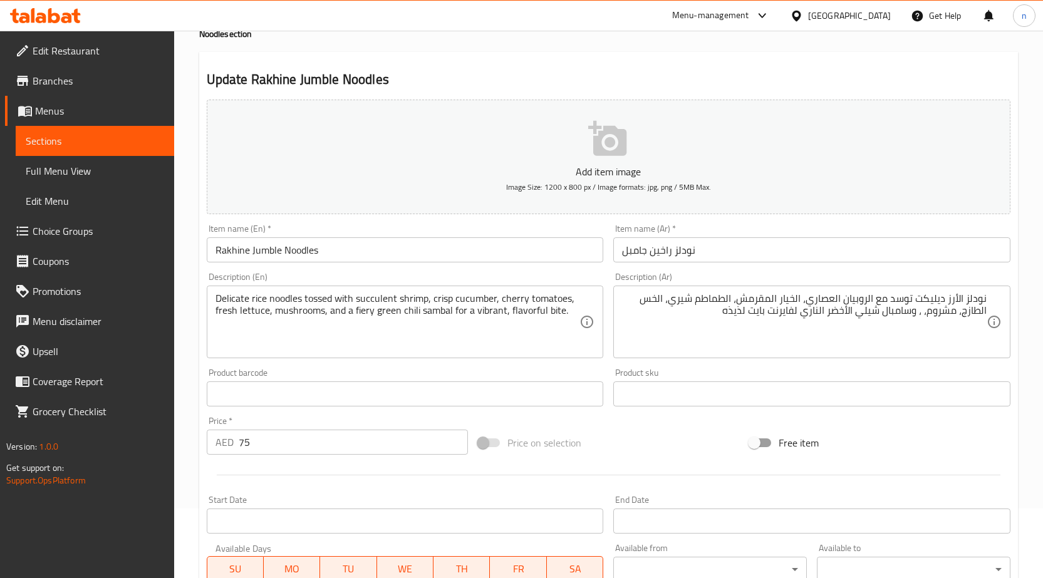
scroll to position [188, 0]
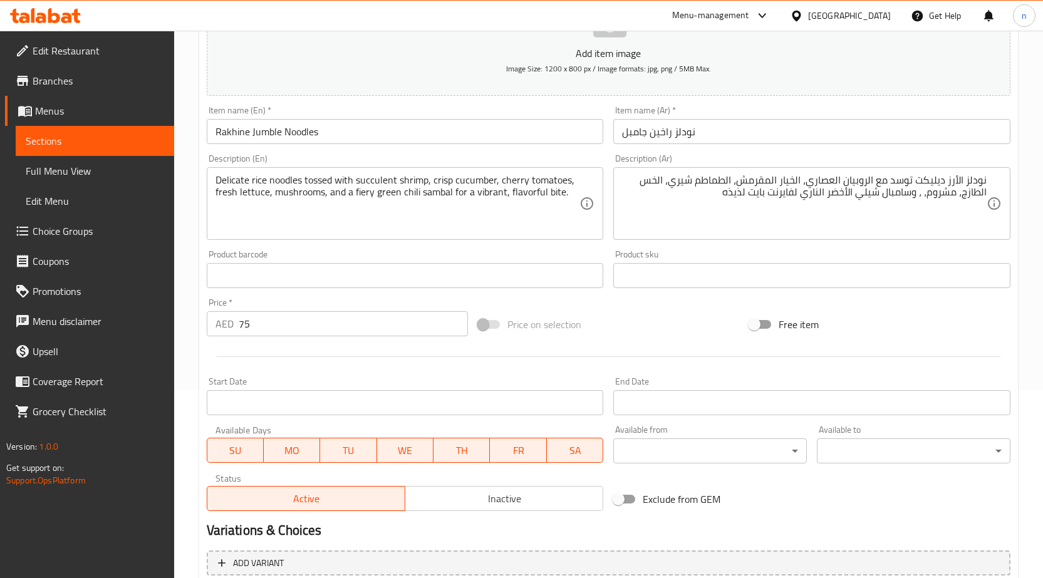
click at [691, 327] on div "Price on selection" at bounding box center [608, 325] width 271 height 34
click at [619, 328] on div "Price on selection" at bounding box center [608, 325] width 271 height 34
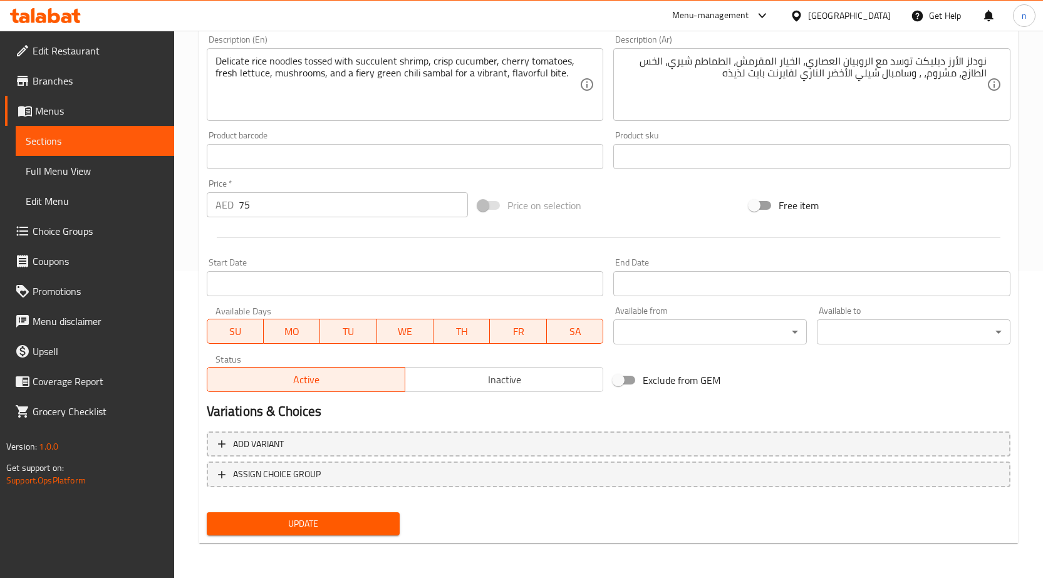
click at [389, 526] on span "Update" at bounding box center [304, 524] width 174 height 16
click at [554, 526] on div "Update" at bounding box center [609, 524] width 814 height 33
click at [436, 521] on div "Update" at bounding box center [609, 524] width 814 height 33
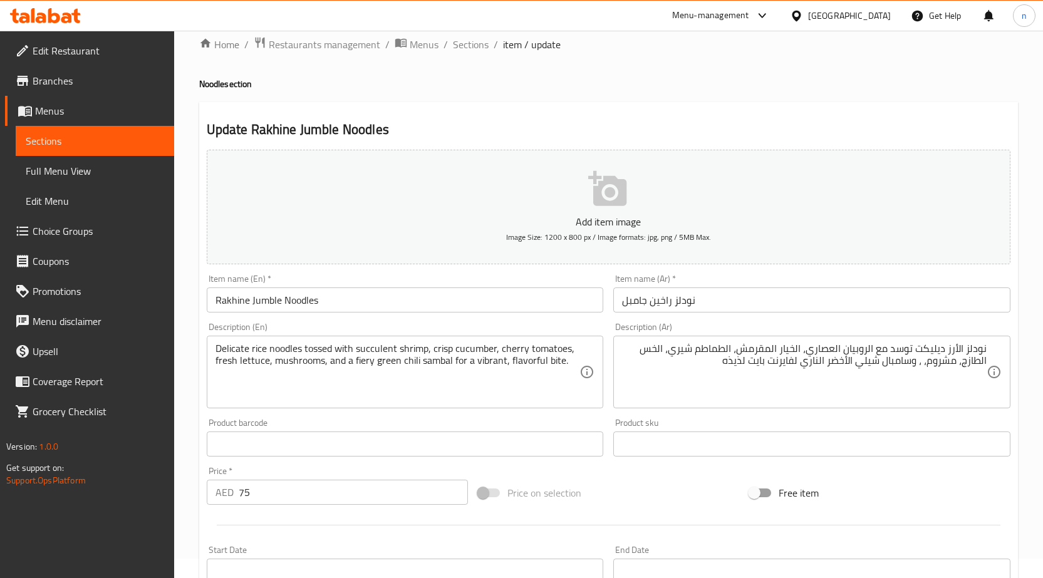
scroll to position [0, 0]
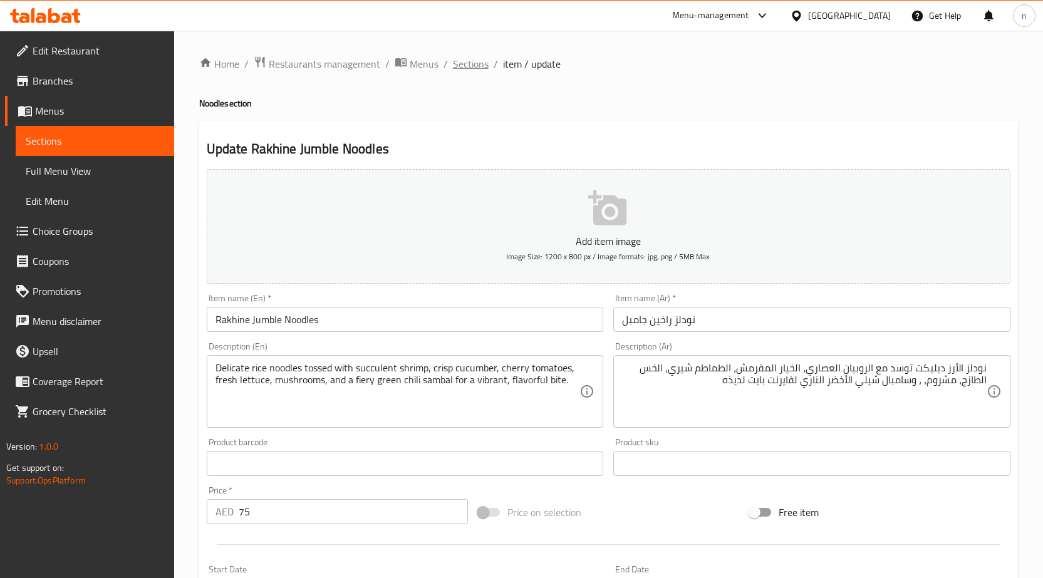
click at [459, 69] on span "Sections" at bounding box center [471, 63] width 36 height 15
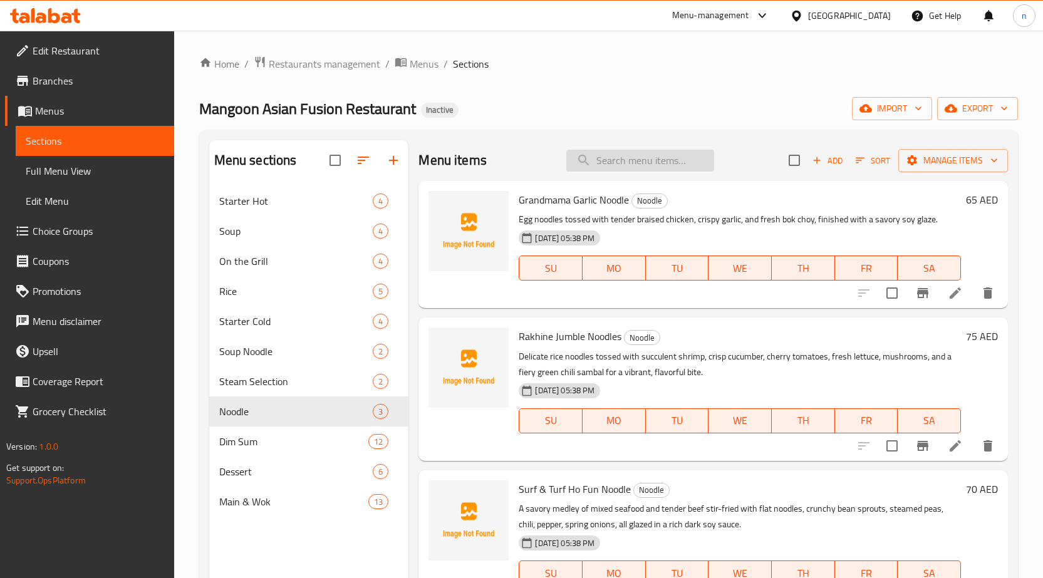
click at [644, 165] on input "search" at bounding box center [641, 161] width 148 height 22
paste input "Surf & Turf Ho Fun Noodle"
type input "Surf & Turf Ho Fun Noodle"
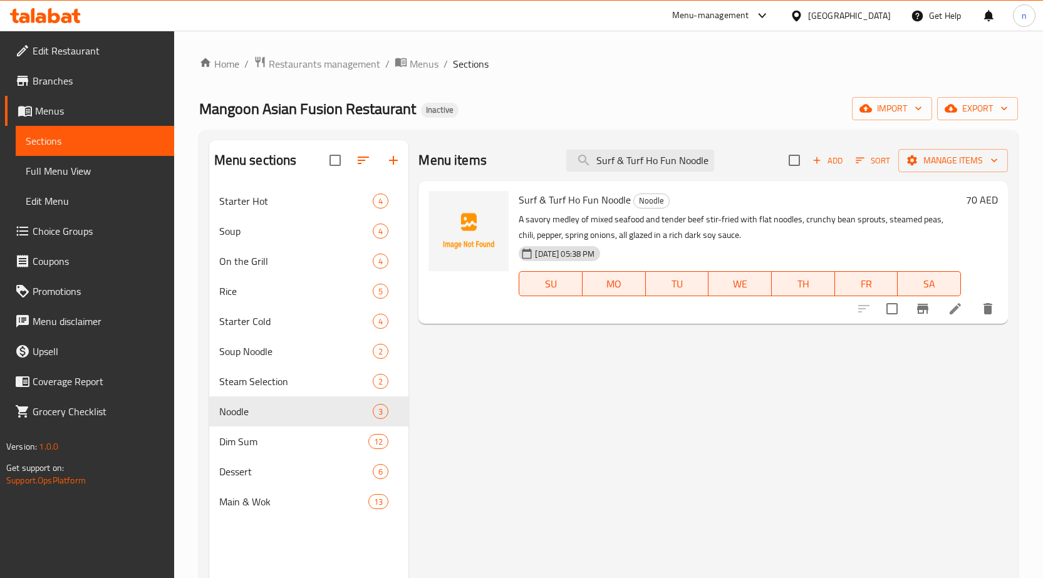
click at [953, 314] on icon at bounding box center [955, 308] width 11 height 11
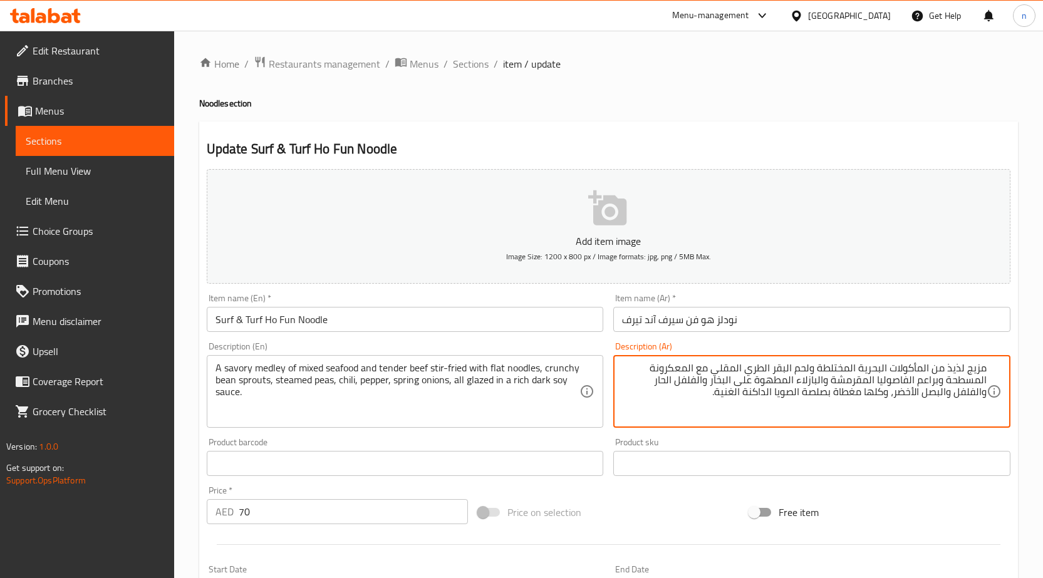
click at [953, 369] on textarea "مزيج لذيذ من المأكولات البحرية المختلطة ولحم البقر الطري المقلي مع المعكرونة ال…" at bounding box center [804, 392] width 365 height 60
click at [683, 367] on textarea "مزيج مالح من المأكولات البحرية المختلطة ولحم البقر الطري المقلي مع المعكرونة ال…" at bounding box center [804, 392] width 365 height 60
click at [658, 370] on textarea "مزيج مالح من المأكولات البحرية المختلطة ولحم البقر الطري المقلي مع نودلز المسطح…" at bounding box center [804, 392] width 365 height 60
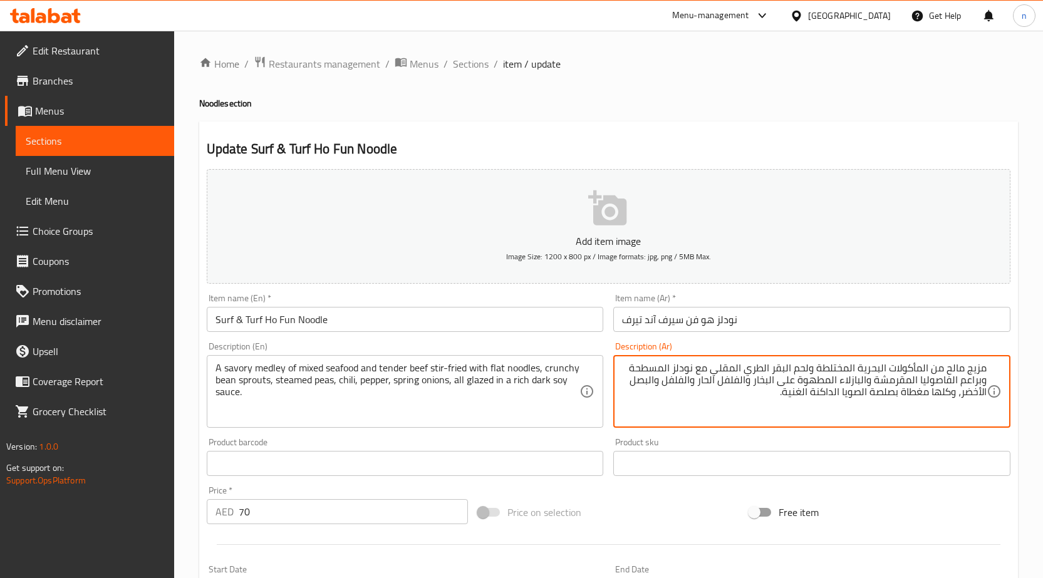
click at [658, 370] on textarea "مزيج مالح من المأكولات البحرية المختلطة ولحم البقر الطري المقلي مع نودلز المسطح…" at bounding box center [804, 392] width 365 height 60
click at [698, 372] on textarea "مزيج مالح من المأكولات البحرية المختلطة ولحم البقر الطري المقلي مع نودلز وبراعم…" at bounding box center [804, 392] width 365 height 60
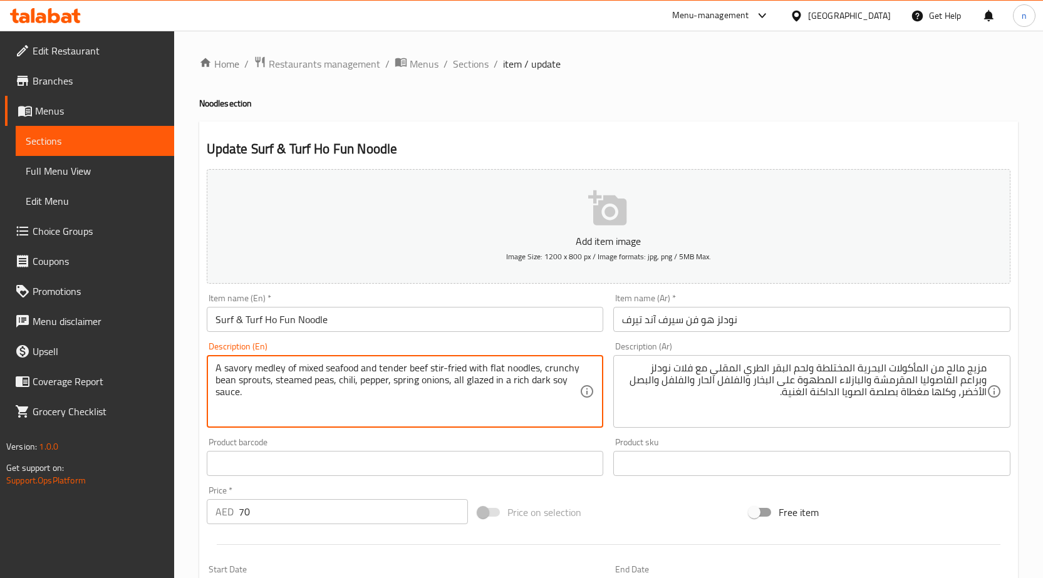
drag, startPoint x: 545, startPoint y: 369, endPoint x: 274, endPoint y: 387, distance: 270.7
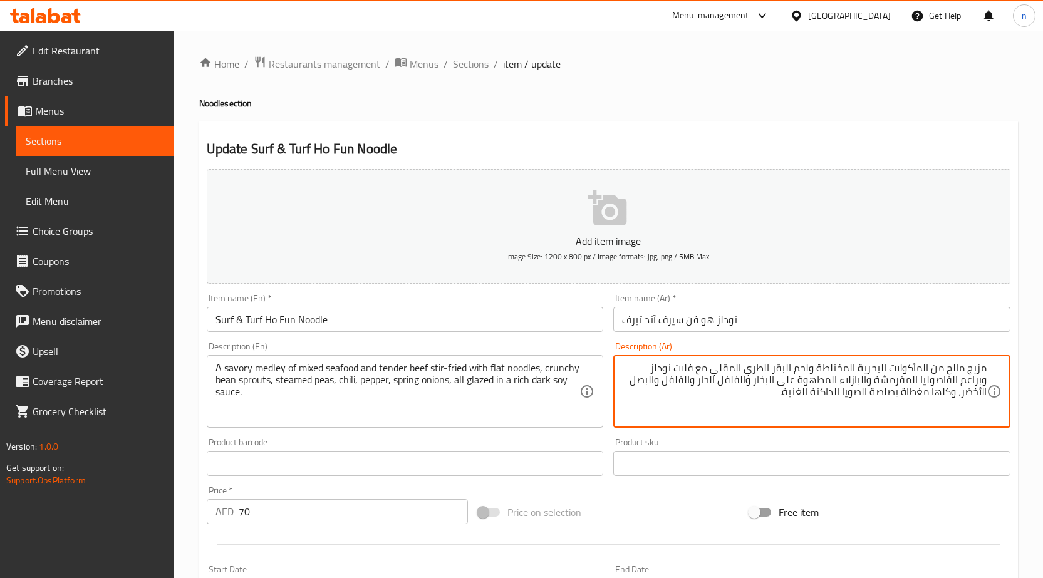
click at [636, 368] on textarea "مزيج مالح من المأكولات البحرية المختلطة ولحم البقر الطري المقلي مع فلات نودلز و…" at bounding box center [804, 392] width 365 height 60
click at [810, 380] on textarea "مزيج مالح من المأكولات البحرية المختلطة ولحم البقر الطري المقلي مع فلات نودلز س…" at bounding box center [804, 392] width 365 height 60
click at [784, 385] on textarea "مزيج مالح من المأكولات البحرية المختلطة ولحم البقر الطري المقلي مع فلات نودلز س…" at bounding box center [804, 392] width 365 height 60
drag, startPoint x: 733, startPoint y: 383, endPoint x: 786, endPoint y: 384, distance: 52.7
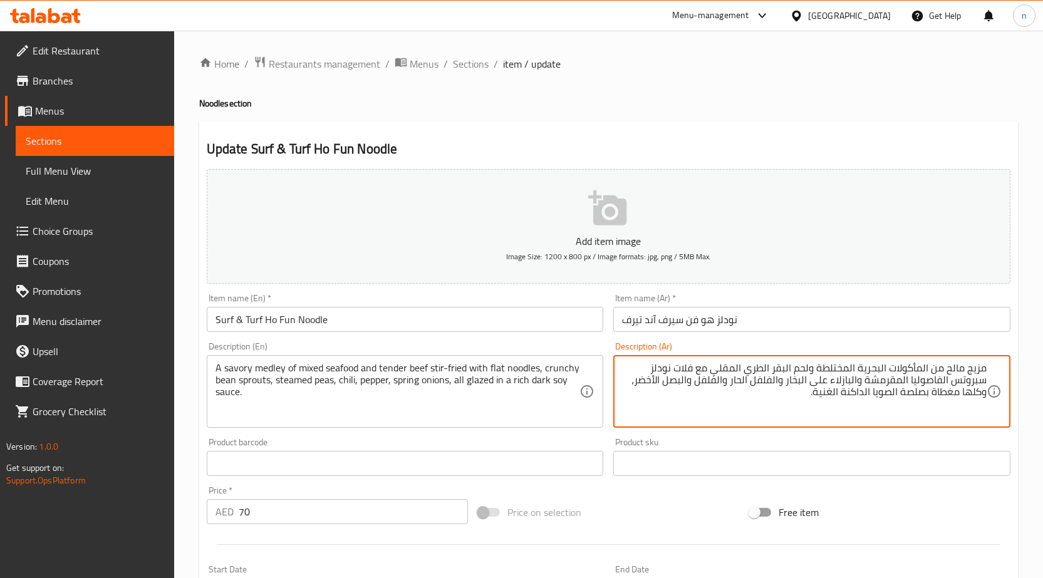
click at [786, 384] on textarea "مزيج مالح من المأكولات البحرية المختلطة ولحم البقر الطري المقلي مع فلات نودلز س…" at bounding box center [804, 392] width 365 height 60
click at [980, 394] on textarea "مزيج مالح من المأكولات البحرية المختلطة ولحم البقر الطري المقلي مع فلات نودلز س…" at bounding box center [804, 392] width 365 height 60
click at [979, 394] on textarea "مزيج مالح من المأكولات البحرية المختلطة ولحم البقر الطري المقلي مع فلات نودلز س…" at bounding box center [804, 392] width 365 height 60
click at [888, 395] on textarea "مزيج مالح من المأكولات البحرية المختلطة ولحم البقر الطري المقلي مع فلات نودلز س…" at bounding box center [804, 392] width 365 height 60
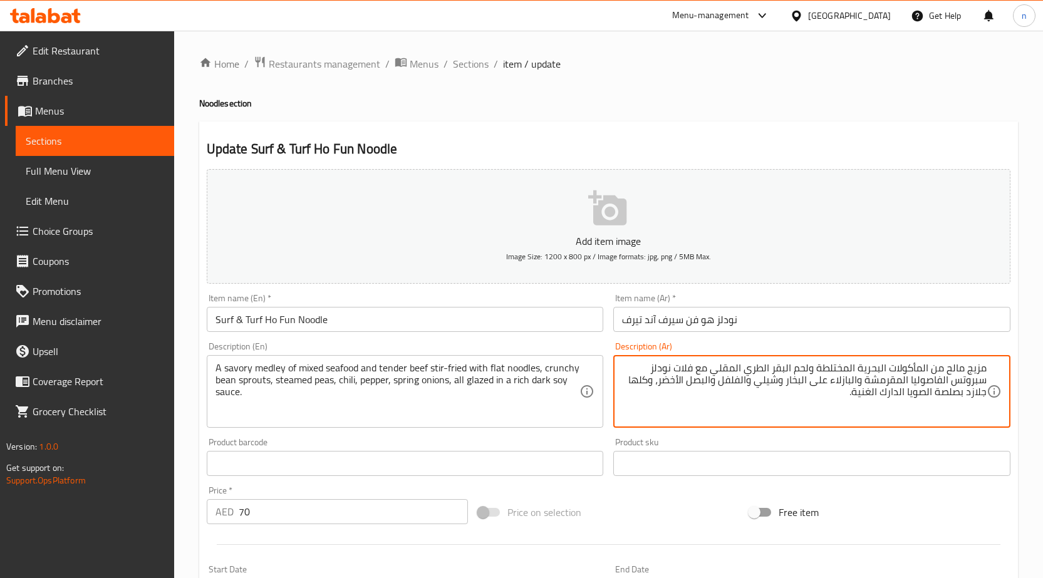
type textarea "مزيج مالح من المأكولات البحرية المختلطة ولحم البقر الطري المقلي مع فلات نودلز س…"
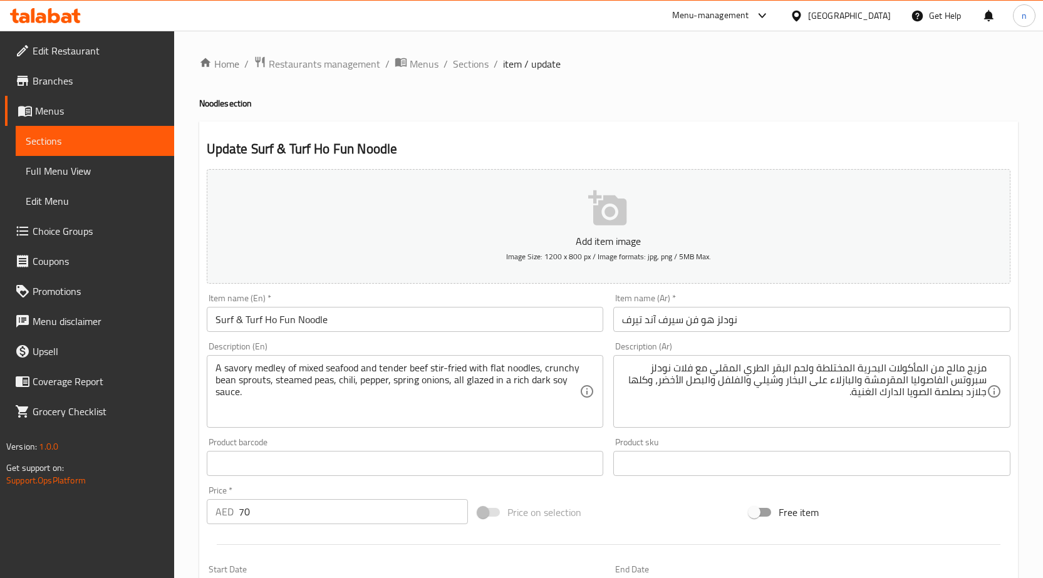
click at [628, 508] on div "Price on selection" at bounding box center [608, 513] width 271 height 34
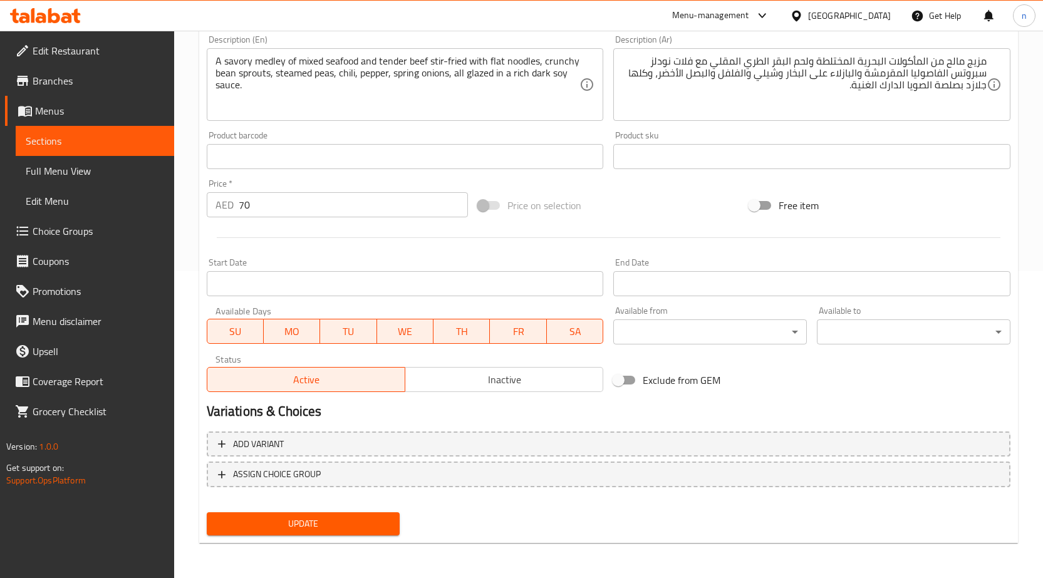
click at [382, 521] on span "Update" at bounding box center [304, 524] width 174 height 16
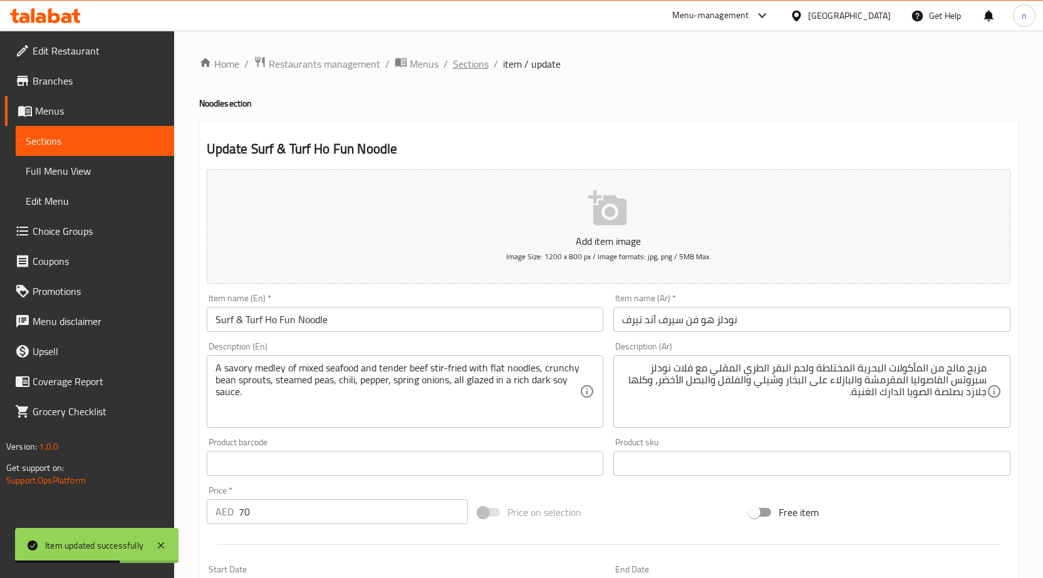
click at [478, 65] on span "Sections" at bounding box center [471, 63] width 36 height 15
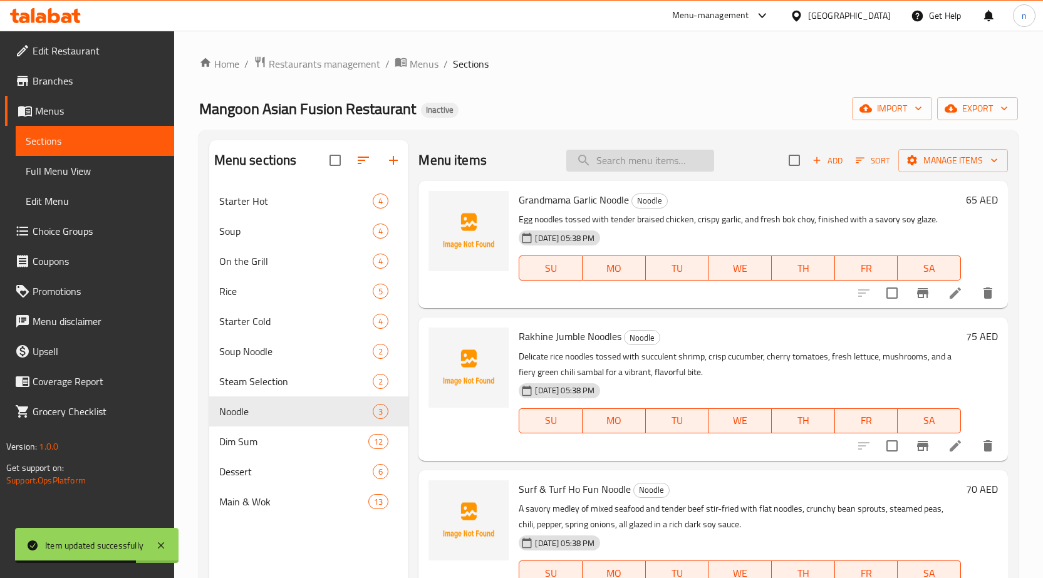
click at [666, 157] on input "search" at bounding box center [641, 161] width 148 height 22
paste input "Matcha Tiramisu"
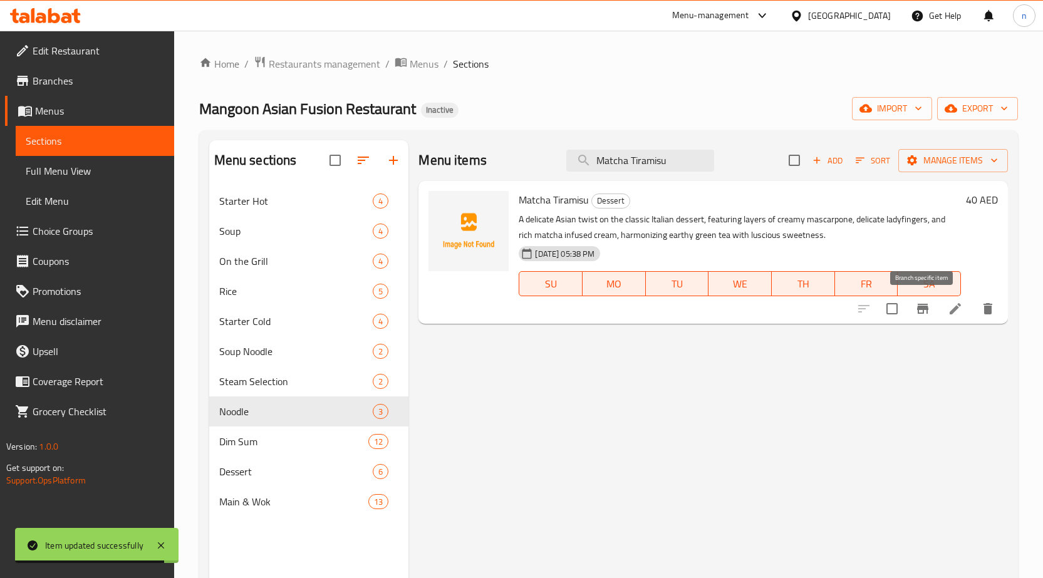
type input "Matcha Tiramisu"
click at [944, 311] on li at bounding box center [955, 309] width 35 height 23
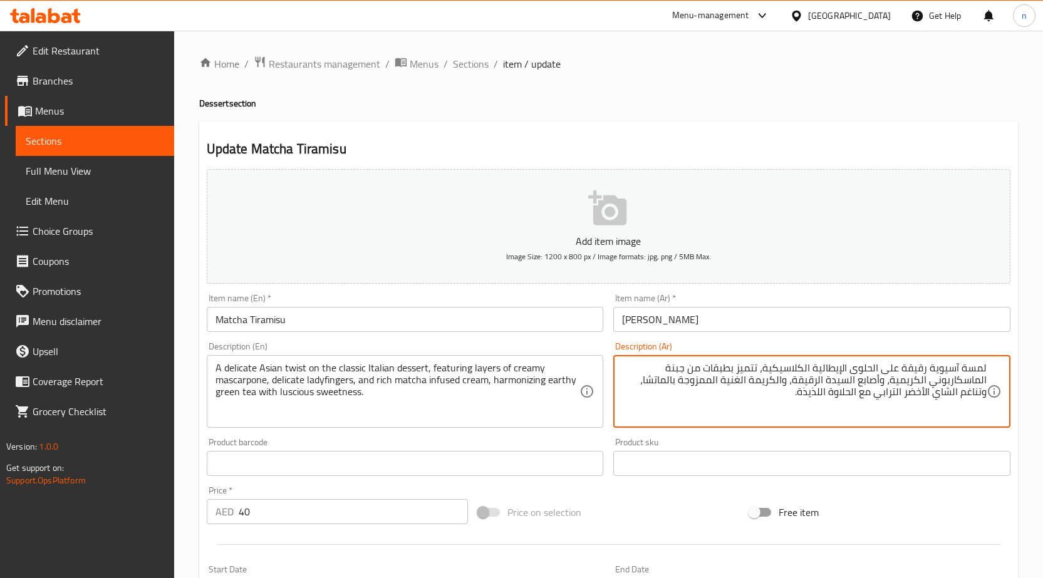
click at [975, 372] on textarea "لمسة آسيوية رقيقة على الحلوى الإيطالية الكلاسيكية، تتميز بطبقات من جبنة الماسكا…" at bounding box center [804, 392] width 365 height 60
click at [911, 369] on textarea "توست آسيوية رقيقة على الحلوى الإيطالية الكلاسيكية، تتميز بطبقات من جبنة الماسكا…" at bounding box center [804, 392] width 365 height 60
click at [444, 367] on textarea "A delicate Asian twist on the classic Italian dessert, featuring layers of crea…" at bounding box center [398, 392] width 365 height 60
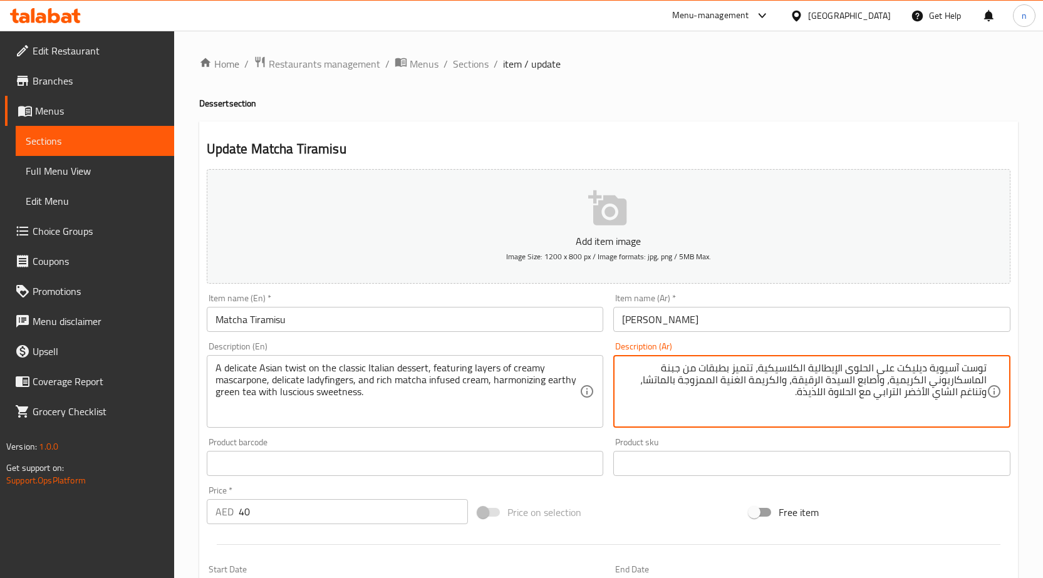
click at [748, 369] on textarea "توست آسيوية ديليكت على الحلوى الإيطالية الكلاسيكية، تتميز بطبقات من جبنة الماسك…" at bounding box center [804, 392] width 365 height 60
click at [732, 369] on textarea "توست آسيوية ديليكت على الحلوى الإيطالية الكلاسيكية، يضم بطبقات من جبنة الماسكار…" at bounding box center [804, 392] width 365 height 60
click at [686, 370] on textarea "توست آسيوية ديليكت على الحلوى الإيطالية الكلاسيكية، يضم طبقات من جبنة الماسكارب…" at bounding box center [804, 392] width 365 height 60
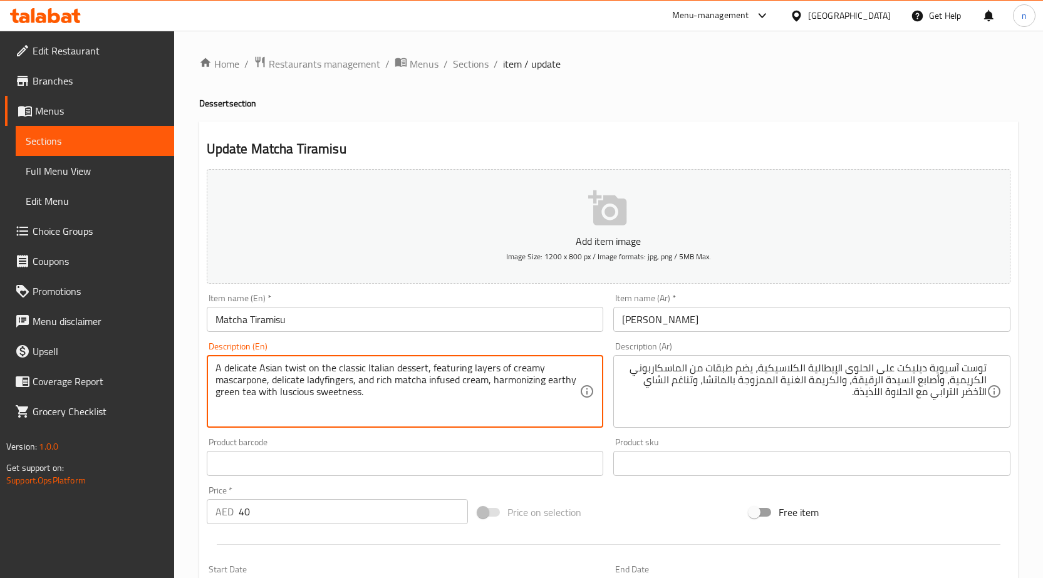
click at [337, 380] on textarea "A delicate Asian twist on the classic Italian dessert, featuring layers of crea…" at bounding box center [398, 392] width 365 height 60
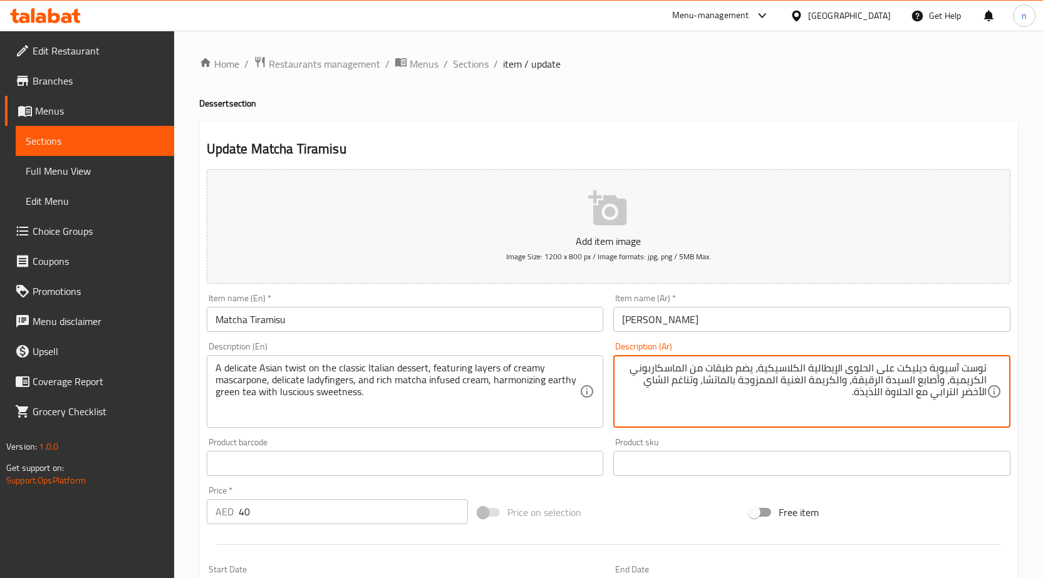
drag, startPoint x: 943, startPoint y: 380, endPoint x: 854, endPoint y: 380, distance: 89.0
click at [862, 385] on textarea "توسيت آسيوية ديليكت على الحلوى الإيطالية الكلاسيكية، يضم طبقات من الماسكاربوني …" at bounding box center [804, 392] width 365 height 60
click at [768, 383] on textarea "توسيت آسيوية ديليكت على الحلوى الإيطالية الكلاسيكية، يضم طبقات من الماسكاربوني …" at bounding box center [804, 392] width 365 height 60
click at [435, 382] on textarea "A delicate Asian twist on the classic Italian dessert, featuring layers of crea…" at bounding box center [398, 392] width 365 height 60
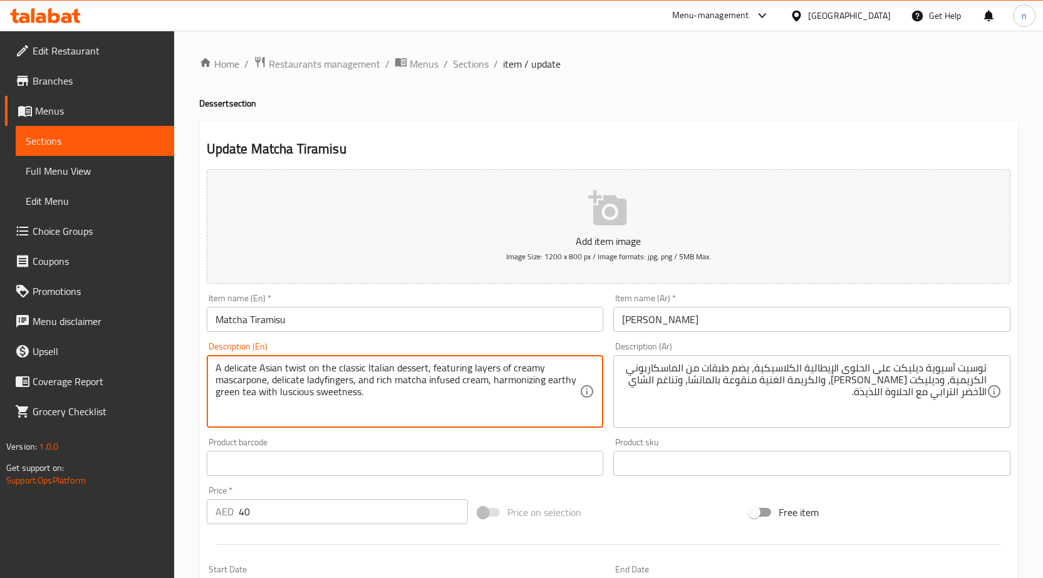
click at [435, 382] on textarea "A delicate Asian twist on the classic Italian dessert, featuring layers of crea…" at bounding box center [398, 392] width 365 height 60
click at [458, 405] on textarea "A delicate Asian twist on the classic Italian dessert, featuring layers of crea…" at bounding box center [398, 392] width 365 height 60
click at [450, 384] on textarea "A delicate Asian twist on the classic Italian dessert, featuring layers of crea…" at bounding box center [398, 392] width 365 height 60
click at [502, 384] on textarea "A delicate Asian twist on the classic Italian dessert, featuring layers of crea…" at bounding box center [398, 392] width 365 height 60
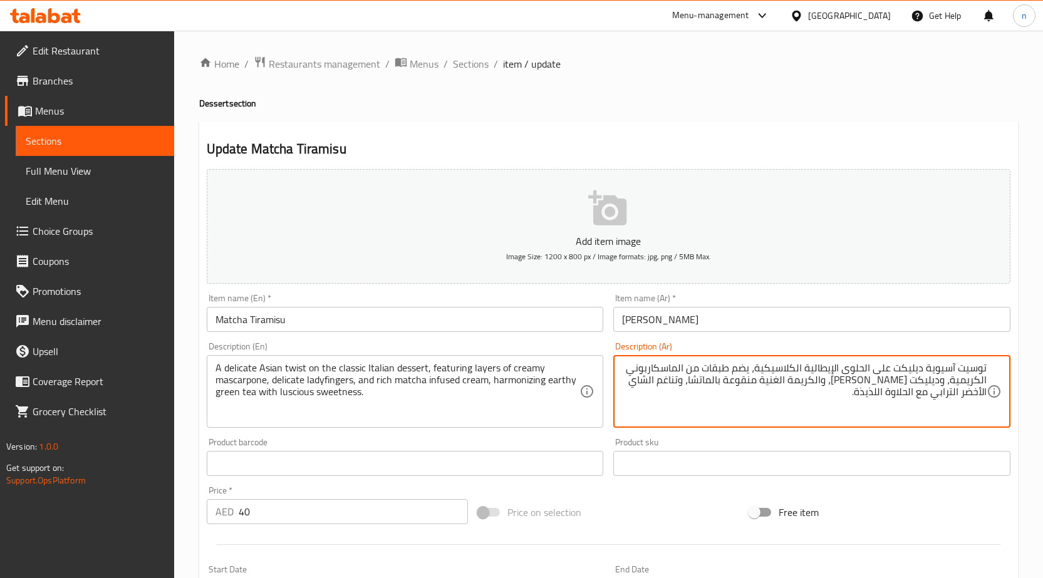
click at [689, 382] on textarea "توسيت آسيوية ديليكت على الحلوى الإيطالية الكلاسيكية، يضم طبقات من الماسكاربوني …" at bounding box center [804, 392] width 365 height 60
click at [694, 389] on textarea "توسيت آسيوية ديليكت على الحلوى الإيطالية الكلاسيكية، يضم طبقات من الماسكاربوني …" at bounding box center [804, 392] width 365 height 60
click at [701, 386] on textarea "توسيت آسيوية ديليكت على الحلوى الإيطالية الكلاسيكية، يضم طبقات من الماسكاربوني …" at bounding box center [804, 392] width 365 height 60
click at [693, 384] on textarea "توسيت آسيوية ديليكت على الحلوى الإيطالية الكلاسيكية، يضم طبقات من الماسكاربوني …" at bounding box center [804, 392] width 365 height 60
click at [689, 385] on textarea "توسيت آسيوية ديليكت على الحلوى الإيطالية الكلاسيكية، يضم طبقات من الماسكاربوني …" at bounding box center [804, 392] width 365 height 60
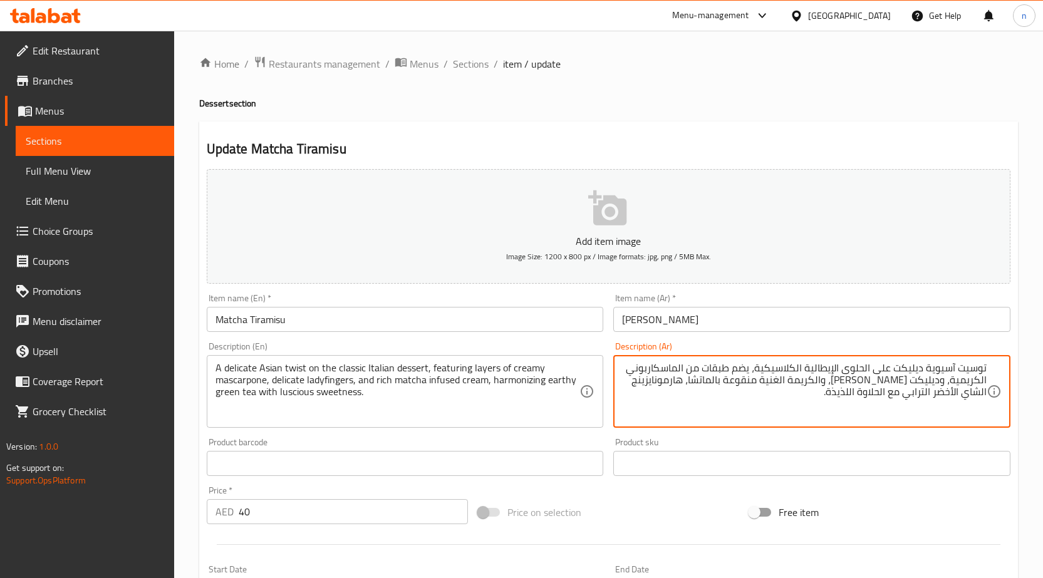
click at [674, 384] on textarea "توسيت آسيوية ديليكت على الحلوى الإيطالية الكلاسيكية، يضم طبقات من الماسكاربوني …" at bounding box center [804, 392] width 365 height 60
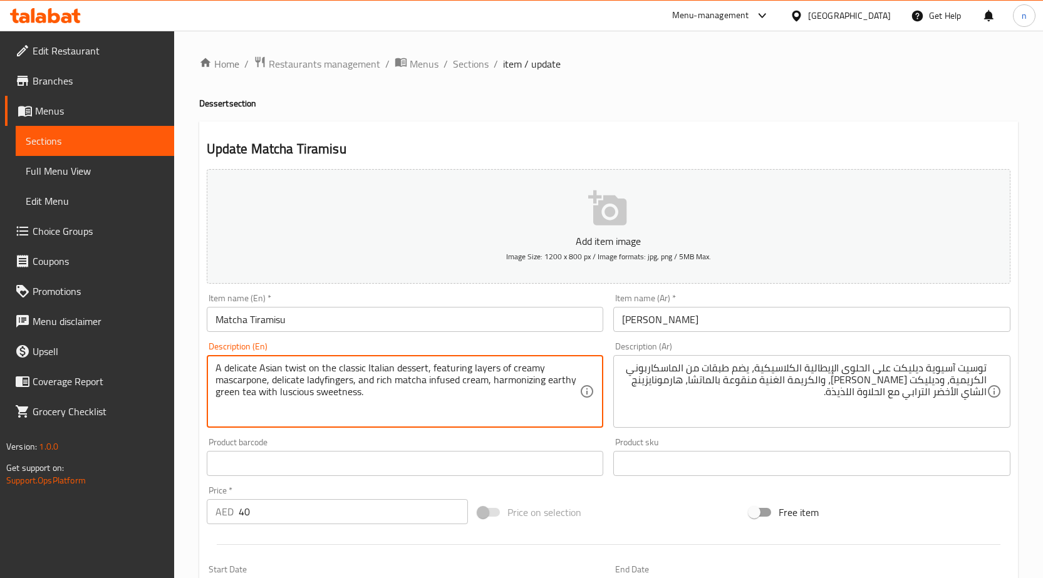
drag, startPoint x: 276, startPoint y: 393, endPoint x: 414, endPoint y: 408, distance: 138.7
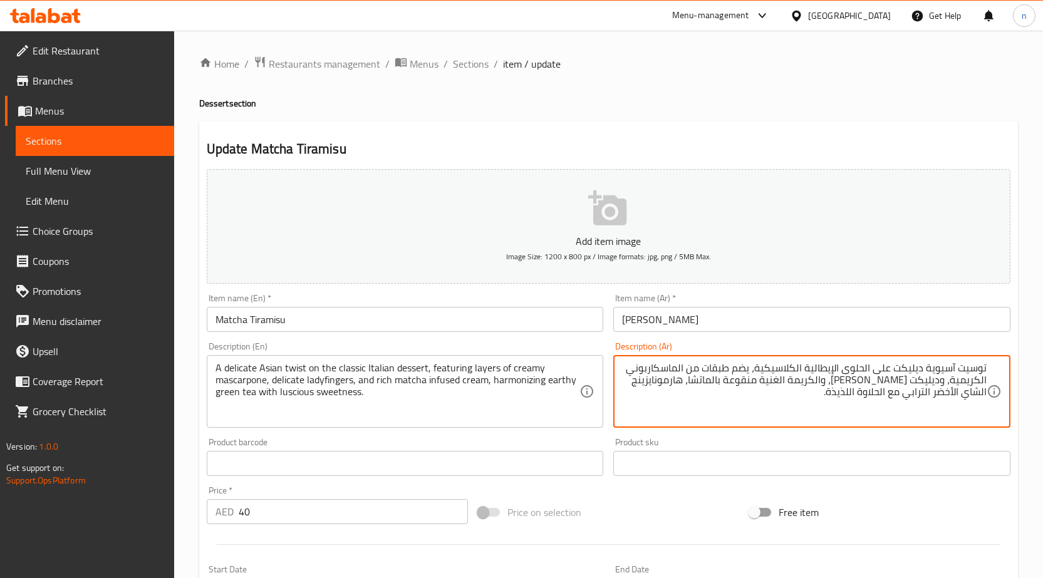
drag, startPoint x: 916, startPoint y: 394, endPoint x: 836, endPoint y: 394, distance: 79.6
click at [836, 394] on textarea "توسيت آسيوية ديليكت على الحلوى الإيطالية الكلاسيكية، يضم طبقات من الماسكاربوني …" at bounding box center [804, 392] width 365 height 60
click at [896, 394] on textarea "توسيت آسيوية ديليكت على الحلوى الإيطالية الكلاسيكية، يضم طبقات من الماسكاربوني …" at bounding box center [804, 392] width 365 height 60
click at [887, 394] on textarea "توسيت آسيوية ديليكت على الحلوى الإيطالية الكلاسيكية، يضم طبقات من الماسكاربوني …" at bounding box center [804, 392] width 365 height 60
drag, startPoint x: 850, startPoint y: 395, endPoint x: 913, endPoint y: 402, distance: 63.0
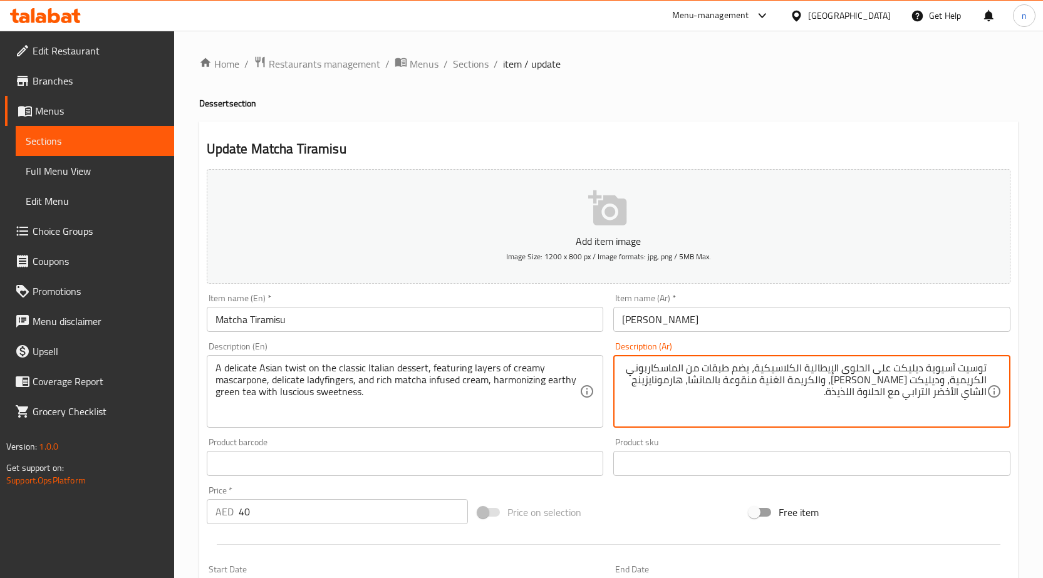
click at [913, 402] on textarea "توسيت آسيوية ديليكت على الحلوى الإيطالية الكلاسيكية، يضم طبقات من الماسكاربوني …" at bounding box center [804, 392] width 365 height 60
click at [869, 398] on textarea "توسيت آسيوية ديليكت على الحلوى الإيطالية الكلاسيكية، يضم طبقات من الماسكاربوني …" at bounding box center [804, 392] width 365 height 60
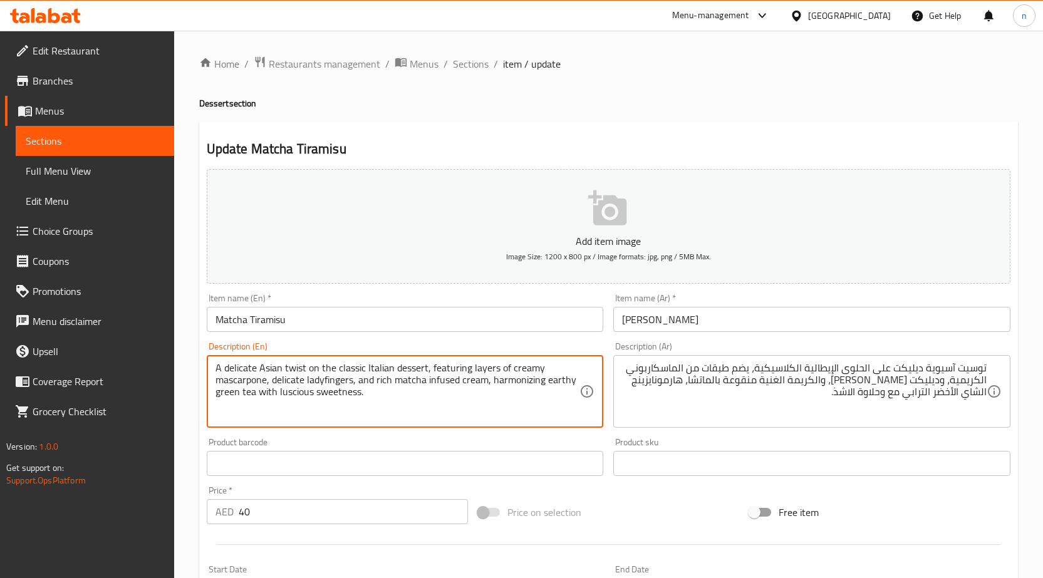
click at [303, 400] on textarea "A delicate Asian twist on the classic Italian dessert, featuring layers of crea…" at bounding box center [398, 392] width 365 height 60
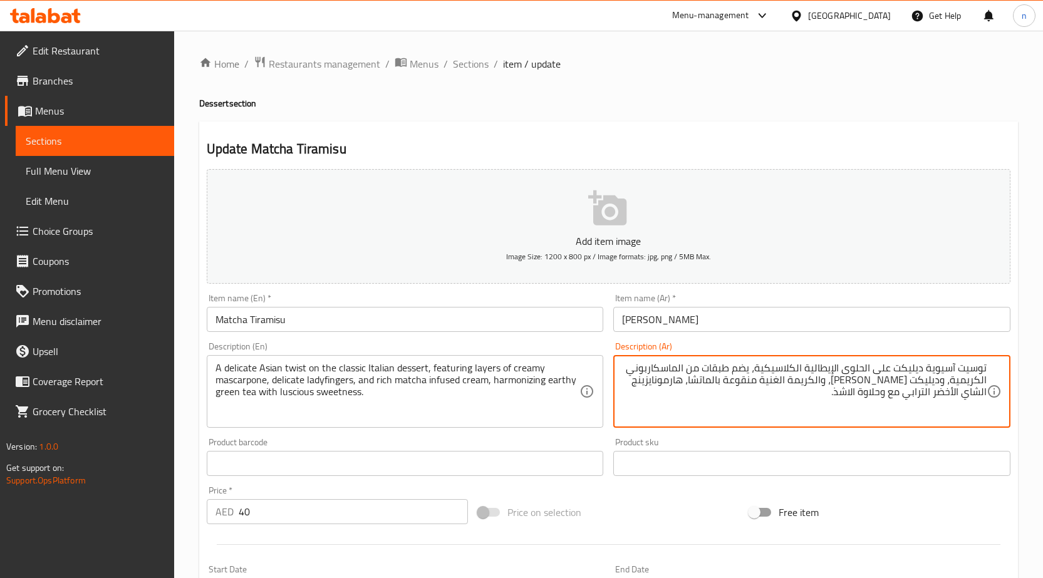
click at [867, 395] on textarea "توسيت آسيوية ديليكت على الحلوى الإيطالية الكلاسيكية، يضم طبقات من الماسكاربوني …" at bounding box center [804, 392] width 365 height 60
type textarea "توسيت آسيوية ديليكت على الحلوى الإيطالية الكلاسيكية، يضم طبقات من الماسكاربوني …"
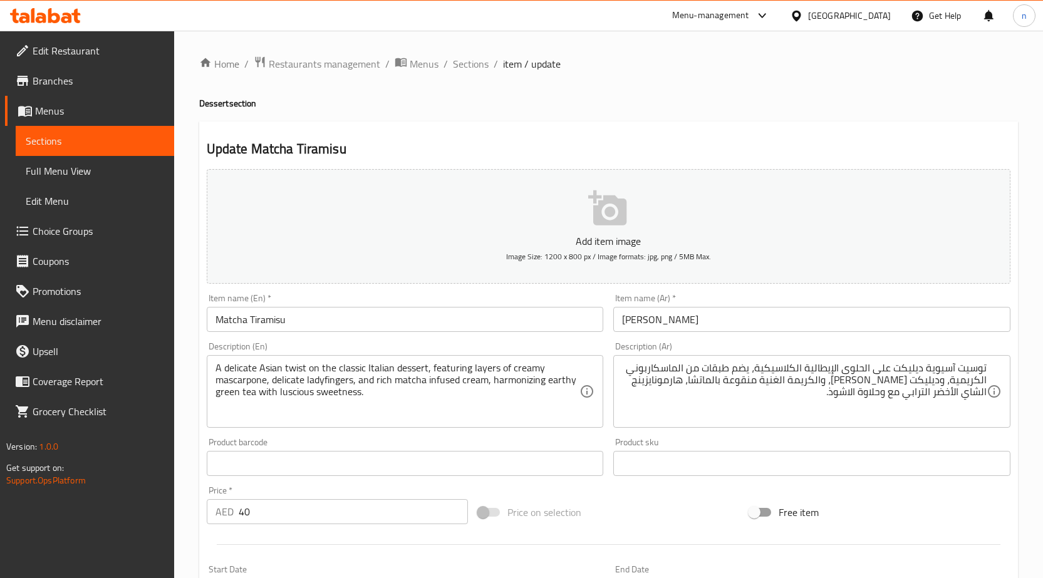
click at [678, 503] on div "Price on selection" at bounding box center [608, 513] width 271 height 34
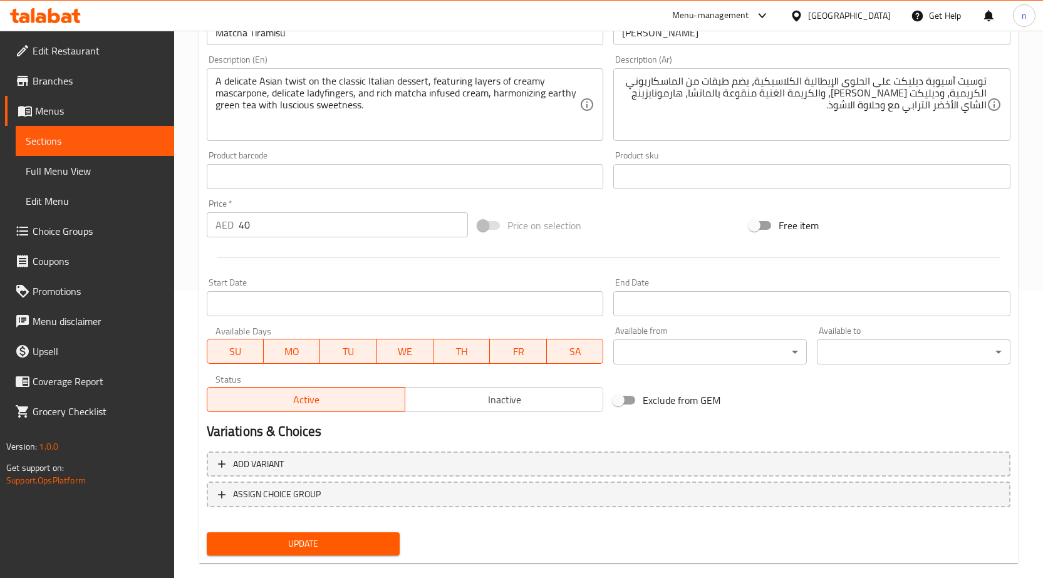
scroll to position [307, 0]
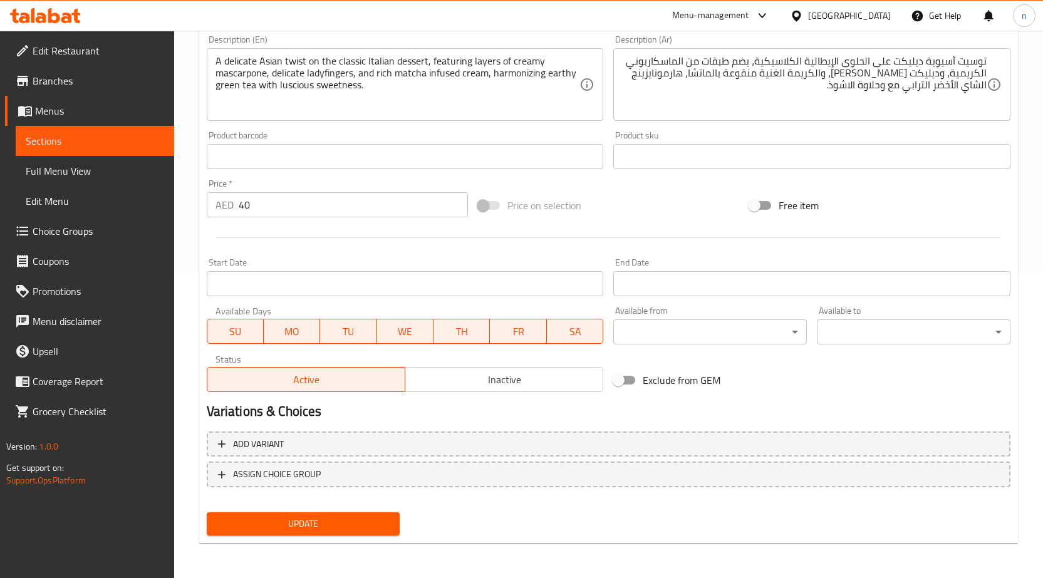
click at [363, 525] on span "Update" at bounding box center [304, 524] width 174 height 16
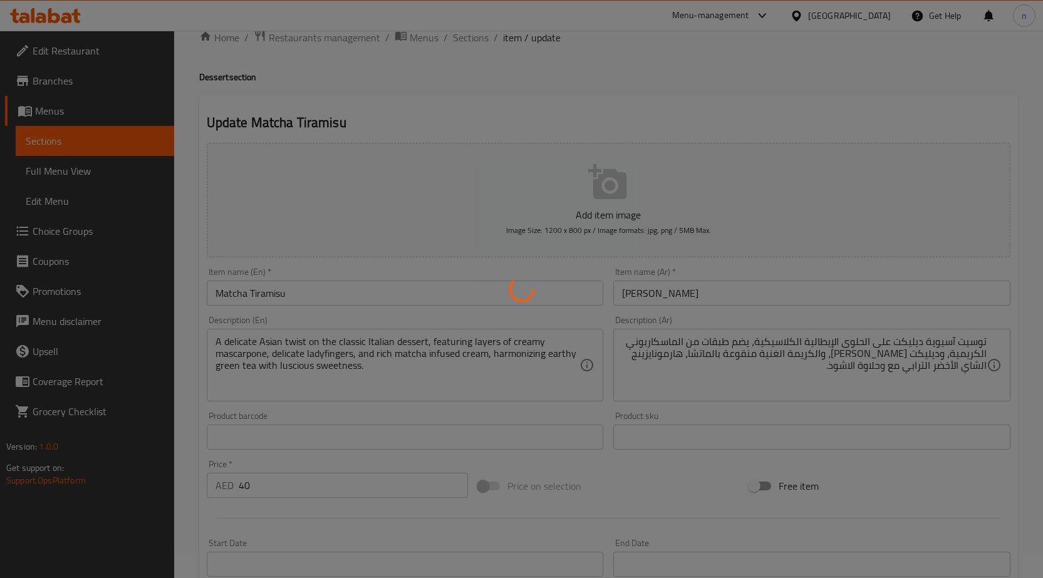
scroll to position [0, 0]
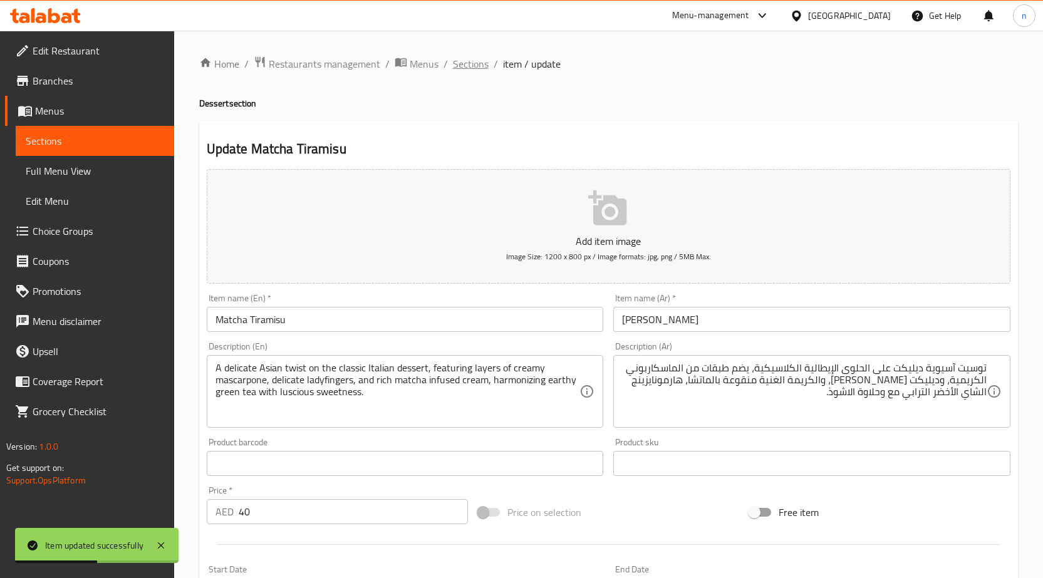
click at [458, 60] on span "Sections" at bounding box center [471, 63] width 36 height 15
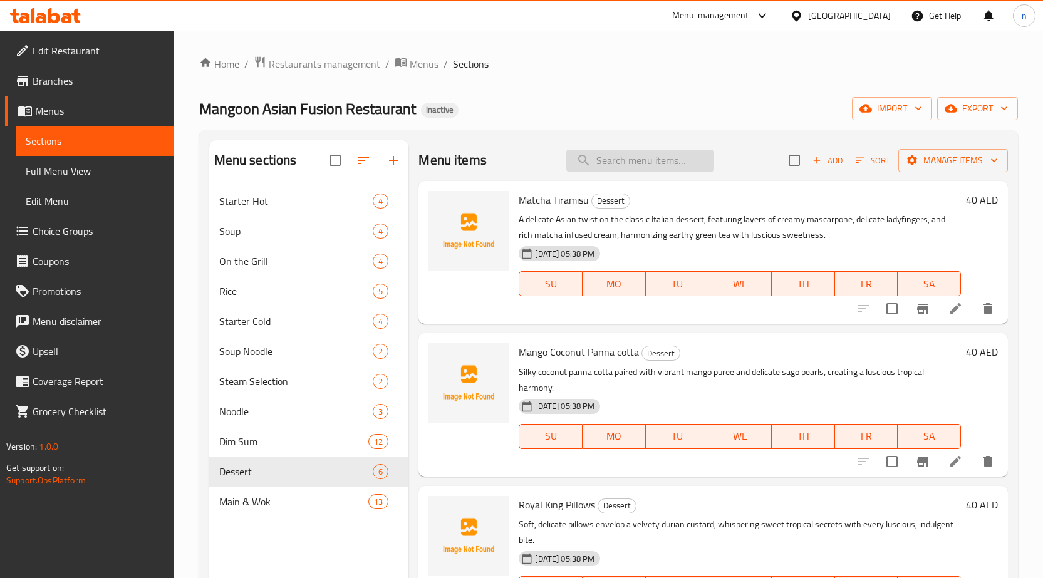
click at [642, 160] on input "search" at bounding box center [641, 161] width 148 height 22
paste input "Mango Coconut Panna cotta"
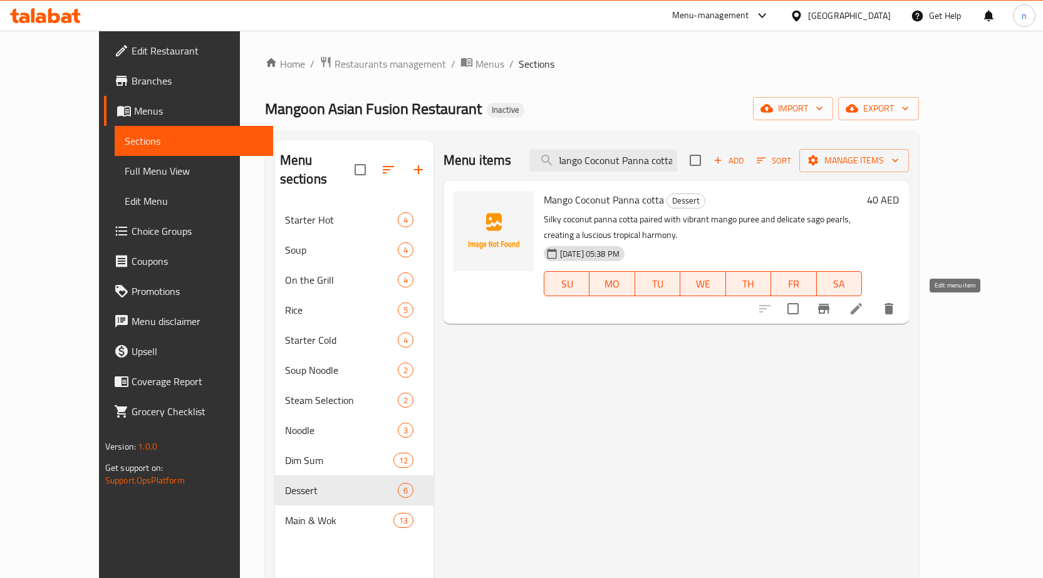
type input "Mango Coconut Panna cotta"
click at [864, 309] on icon at bounding box center [856, 308] width 15 height 15
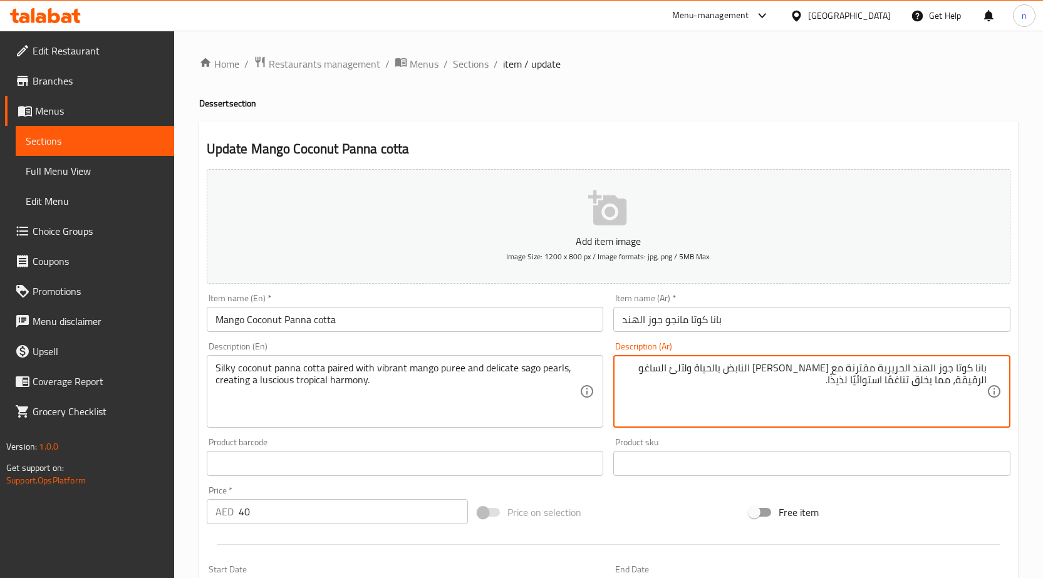
click at [906, 370] on textarea "بانا كوتا جوز الهند الحريرية مقترنة مع [PERSON_NAME] النابض بالحياة ولآلئ الساغ…" at bounding box center [804, 392] width 365 height 60
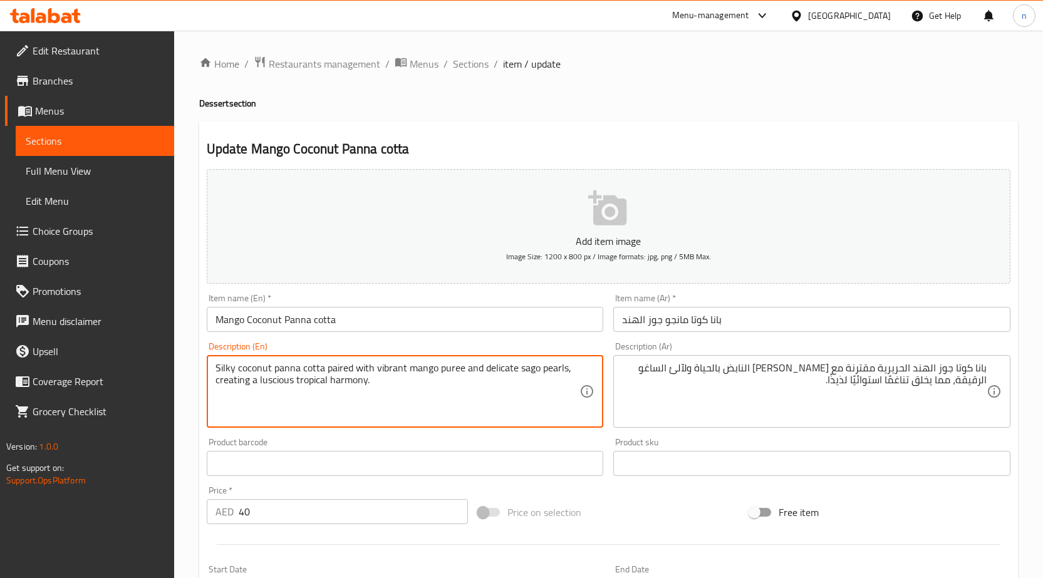
click at [229, 374] on textarea "Silky coconut panna cotta paired with vibrant mango puree and delicate sago pea…" at bounding box center [398, 392] width 365 height 60
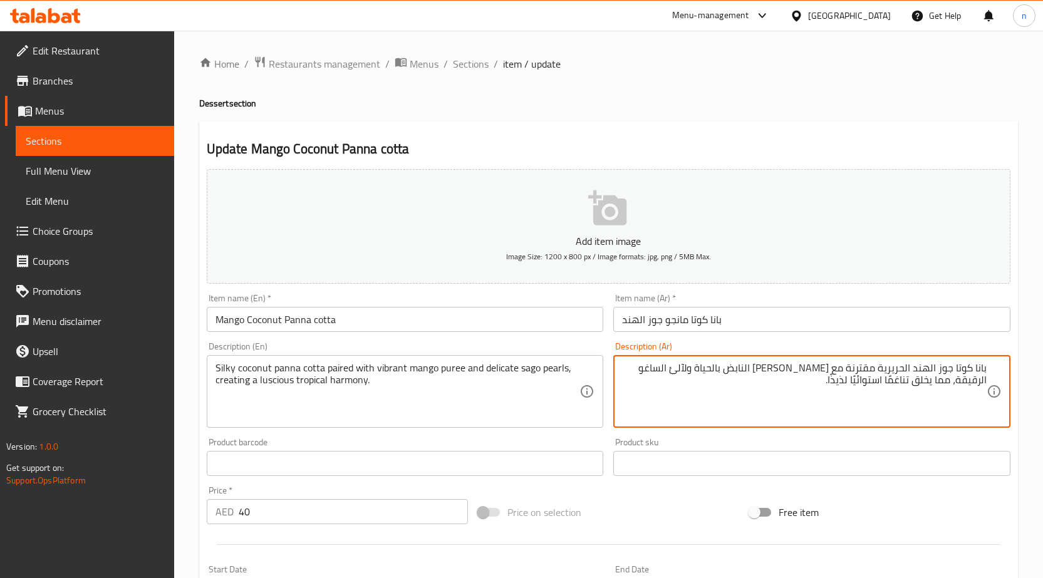
click at [889, 369] on textarea "بانا كوتا جوز الهند الحريرية مقترنة مع [PERSON_NAME] النابض بالحياة ولآلئ الساغ…" at bounding box center [804, 392] width 365 height 60
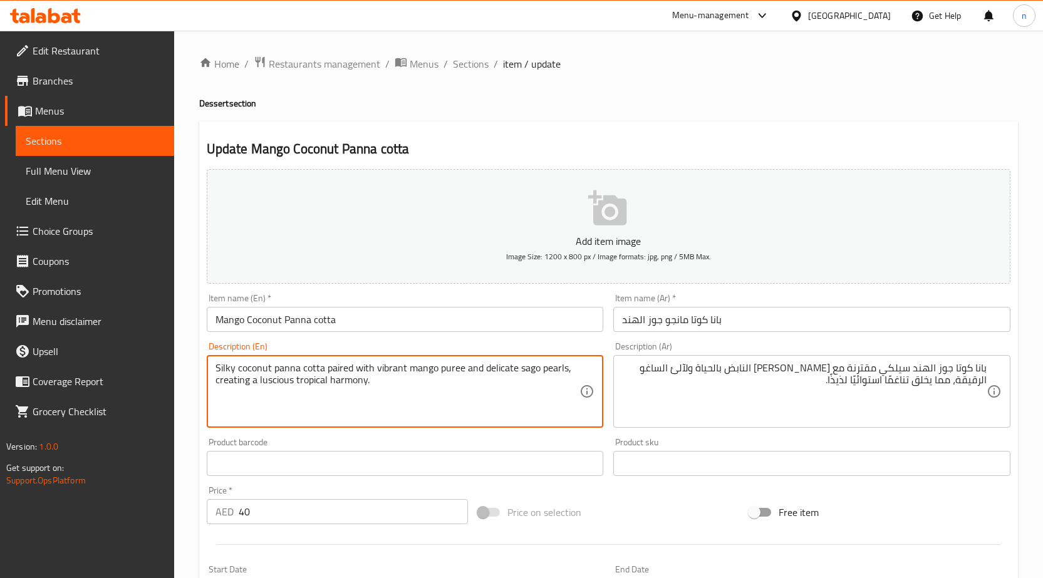
click at [439, 377] on textarea "Silky coconut panna cotta paired with vibrant mango puree and delicate sago pea…" at bounding box center [398, 392] width 365 height 60
drag, startPoint x: 706, startPoint y: 382, endPoint x: 718, endPoint y: 380, distance: 12.2
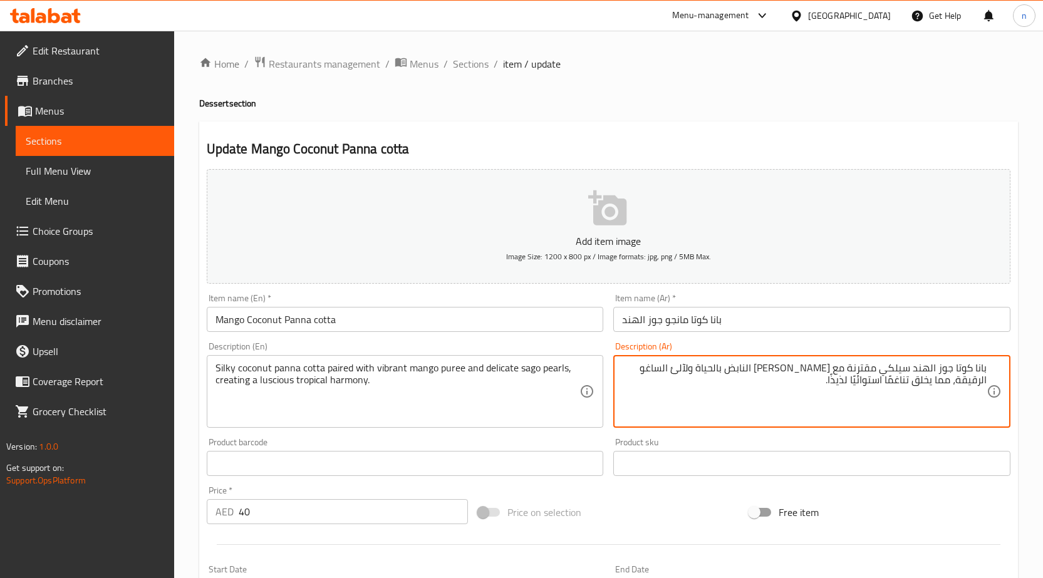
click at [813, 374] on textarea "بانا كوتا جوز الهند سيلكي مقترنة مع [PERSON_NAME] النابض بالحياة ولآلئ الساغو ا…" at bounding box center [804, 392] width 365 height 60
drag, startPoint x: 718, startPoint y: 370, endPoint x: 774, endPoint y: 372, distance: 55.8
click at [774, 372] on textarea "بانا كوتا جوز الهند سيلكي مقترنة مع بيوريه المانجو النابض بالحياة ولآلئ الساغو …" at bounding box center [804, 392] width 365 height 60
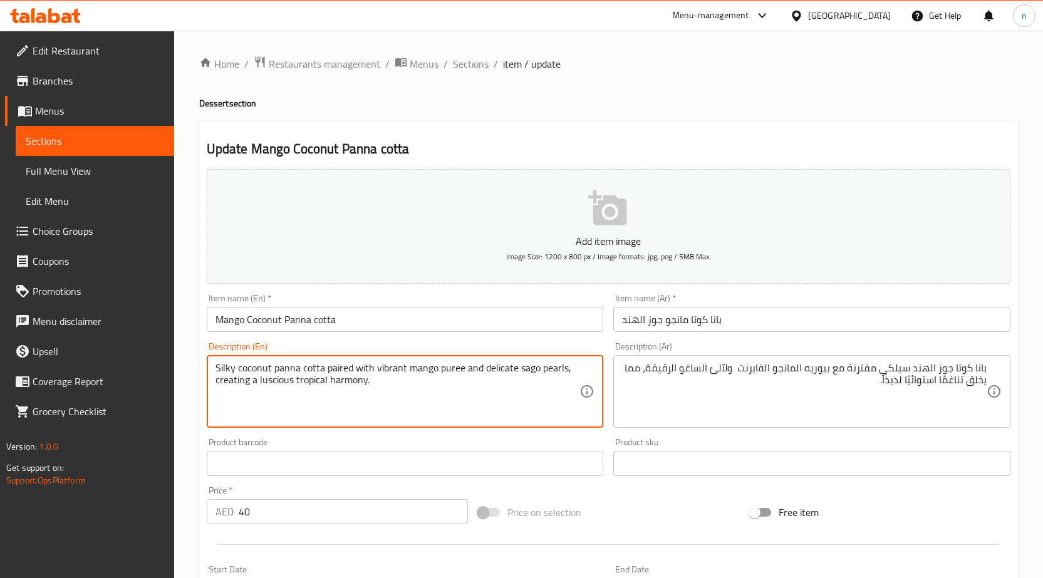
drag, startPoint x: 482, startPoint y: 369, endPoint x: 607, endPoint y: 369, distance: 124.7
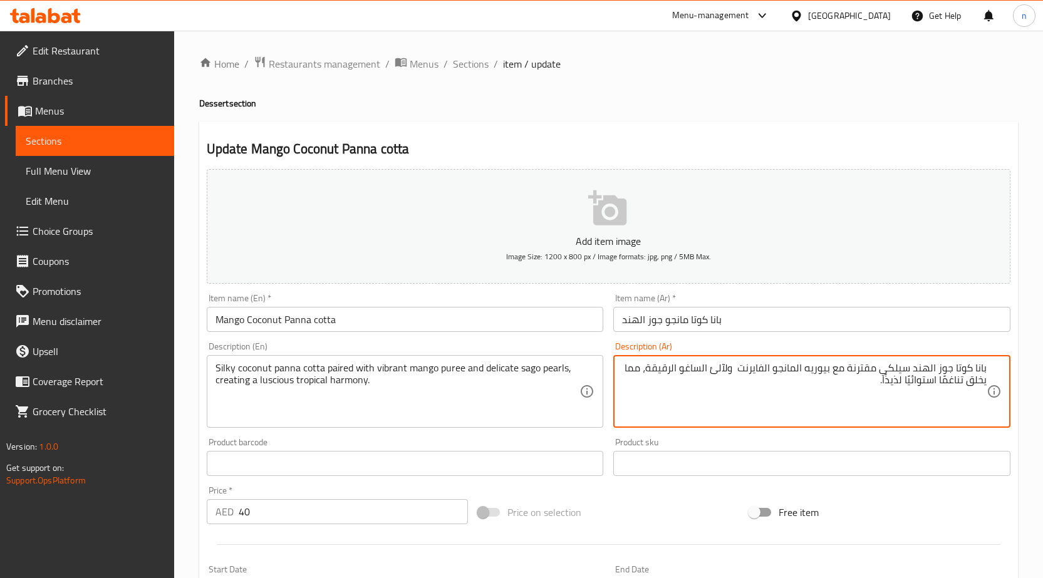
click at [724, 372] on textarea "بانا كوتا جوز الهند سيلكي مقترنة مع بيوريه المانجو الفايرنت ولآلئ الساغو الرقيق…" at bounding box center [804, 392] width 365 height 60
click at [651, 373] on textarea "بانا كوتا جوز الهند سيلكي مقترنة مع بيوريه المانجو الفايرنت بيرلس الساغو الرقيق…" at bounding box center [804, 392] width 365 height 60
click at [677, 376] on textarea "بانا كوتا جوز الهند سيلكي مقترنة مع بيوريه المانجو الفايرنت بيرلس الساغو ديليكت…" at bounding box center [804, 392] width 365 height 60
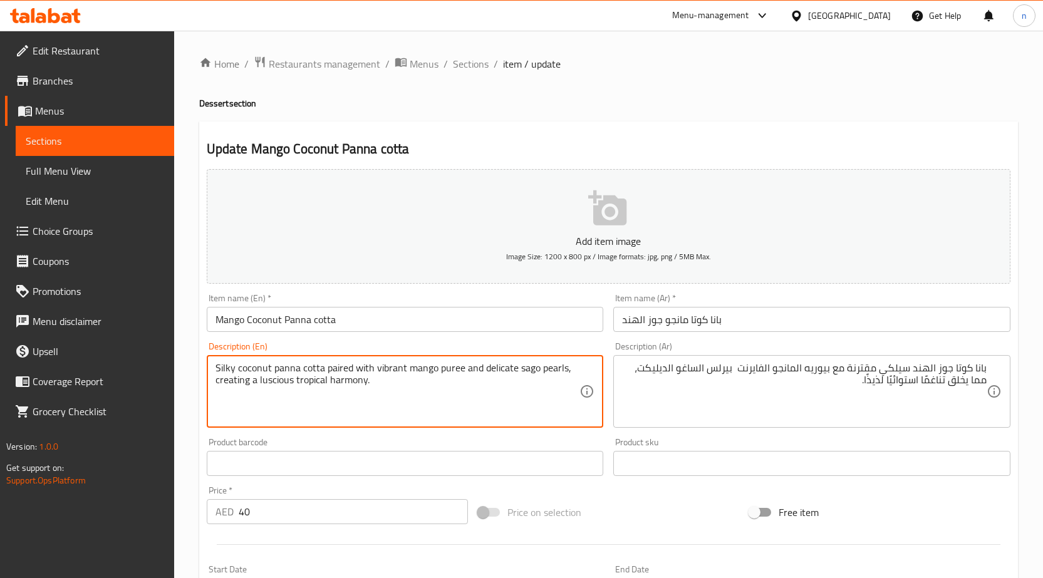
drag, startPoint x: 216, startPoint y: 379, endPoint x: 410, endPoint y: 382, distance: 194.3
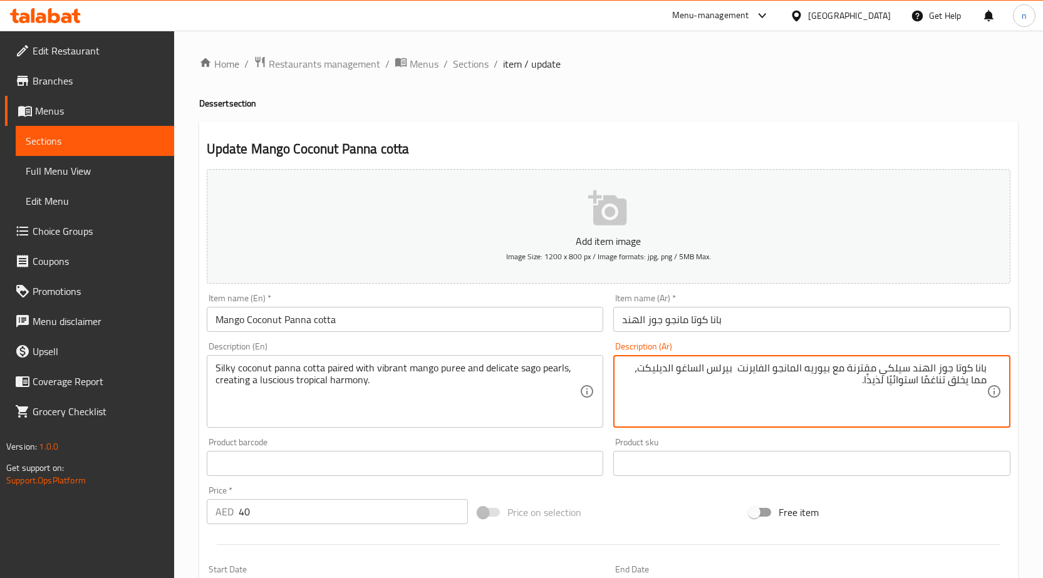
drag, startPoint x: 986, startPoint y: 384, endPoint x: 949, endPoint y: 388, distance: 37.2
click at [949, 388] on textarea "بانا كوتا جوز الهند سيلكي مقترنة مع بيوريه المانجو الفايرنت بيرلس الساغو الديلي…" at bounding box center [804, 392] width 365 height 60
click at [952, 386] on textarea "بانا كوتا جوز الهند سيلكي مقترنة مع بيوريه المانجو الفايرنت بيرلس الساغو الديلي…" at bounding box center [804, 392] width 365 height 60
click at [894, 387] on textarea "بانا كوتا جوز الهند سيلكي مقترنة مع بيوريه المانجو الفايرنت بيرلس الساغو الديلي…" at bounding box center [804, 392] width 365 height 60
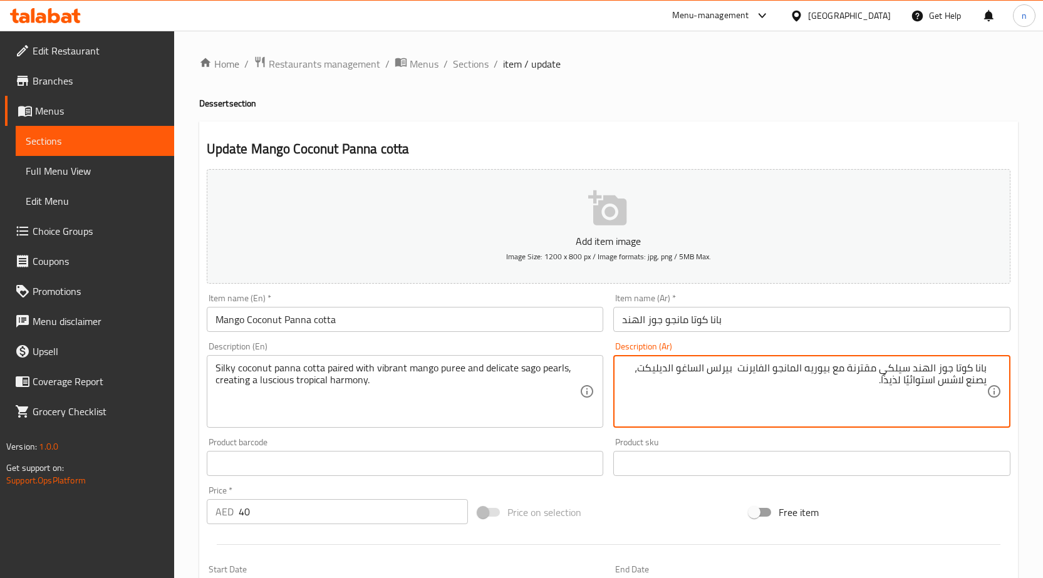
click at [894, 387] on textarea "بانا كوتا جوز الهند سيلكي مقترنة مع بيوريه المانجو الفايرنت بيرلس الساغو الديلي…" at bounding box center [804, 392] width 365 height 60
click at [914, 370] on textarea "بانا كوتا جوز الهند سيلكي مقترنة مع بيوريه المانجو الفايرنت بيرلس الساغو الديلي…" at bounding box center [804, 392] width 365 height 60
click at [912, 370] on textarea "بانا كوتا جوز الهند سيلكي مقترنة مع بيوريه المانجو الفايرنت بيرلس الساغو الديلي…" at bounding box center [804, 392] width 365 height 60
click at [731, 373] on textarea "بانا كوتا جوز الهند السيلكي مقترنة مع بيوريه المانجو الفايرنت بيرلس الساغو الدي…" at bounding box center [804, 392] width 365 height 60
click at [901, 389] on textarea "بانا كوتا جوز الهند السيلكي مقترنة مع بيوريه المانجو الفايرنت بيرلس الساغو الدي…" at bounding box center [804, 392] width 365 height 60
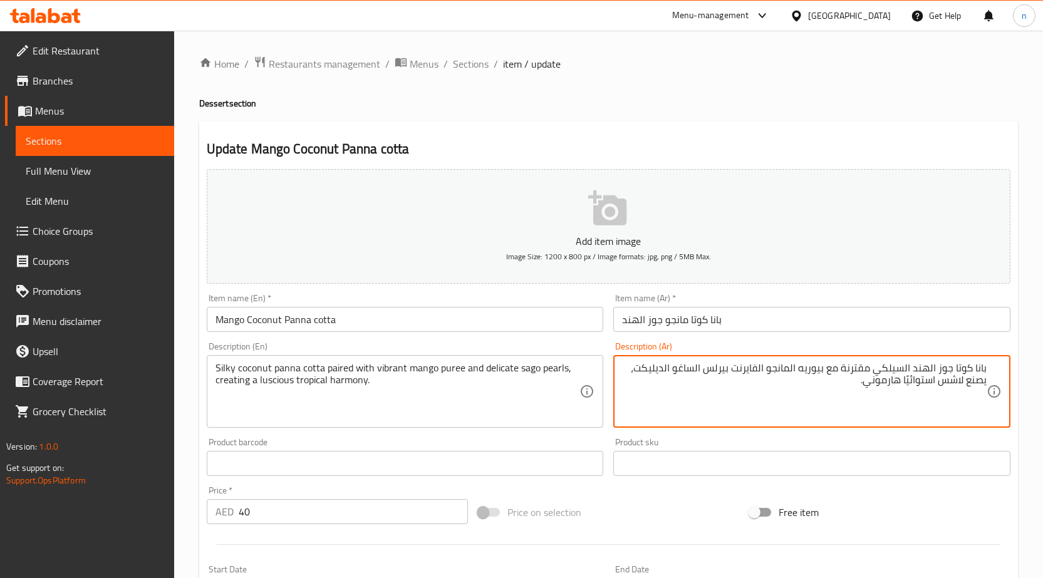
type textarea "بانا كوتا جوز الهند السيلكي مقترنة مع بيوريه المانجو الفايرنت بيرلس الساغو الدي…"
click at [630, 512] on div "Price on selection" at bounding box center [608, 513] width 271 height 34
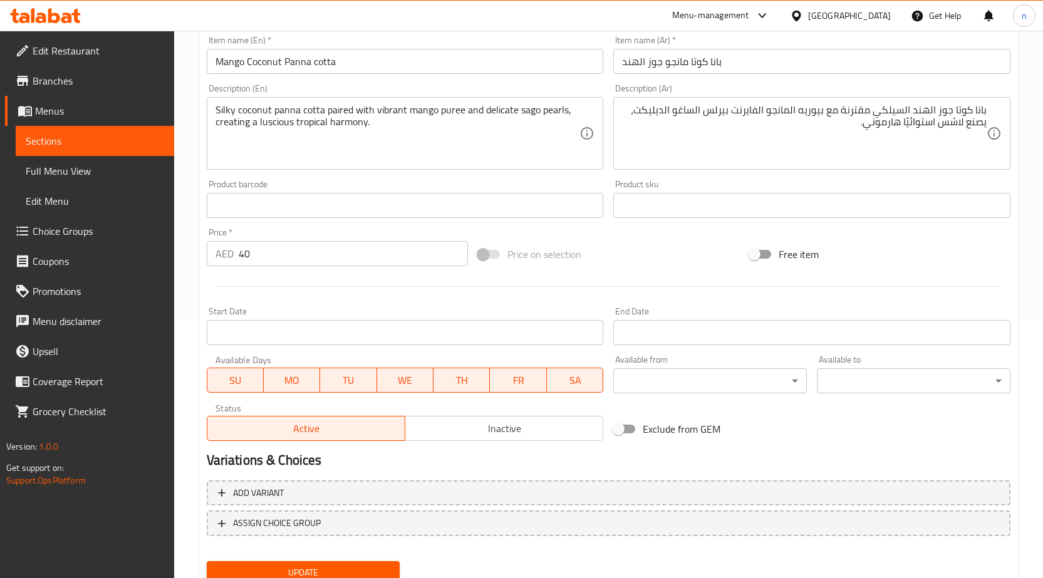
scroll to position [307, 0]
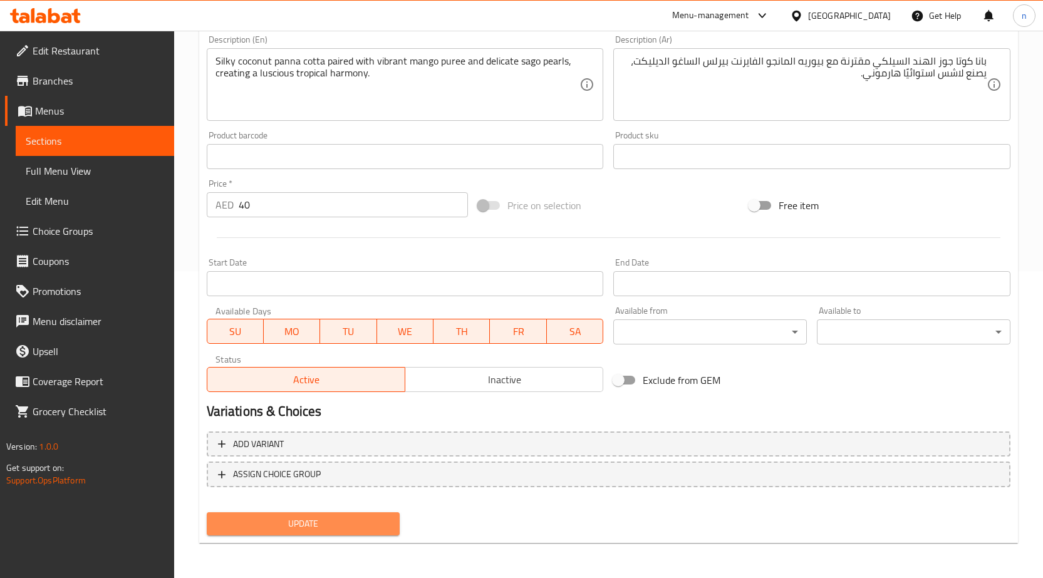
click at [381, 530] on span "Update" at bounding box center [304, 524] width 174 height 16
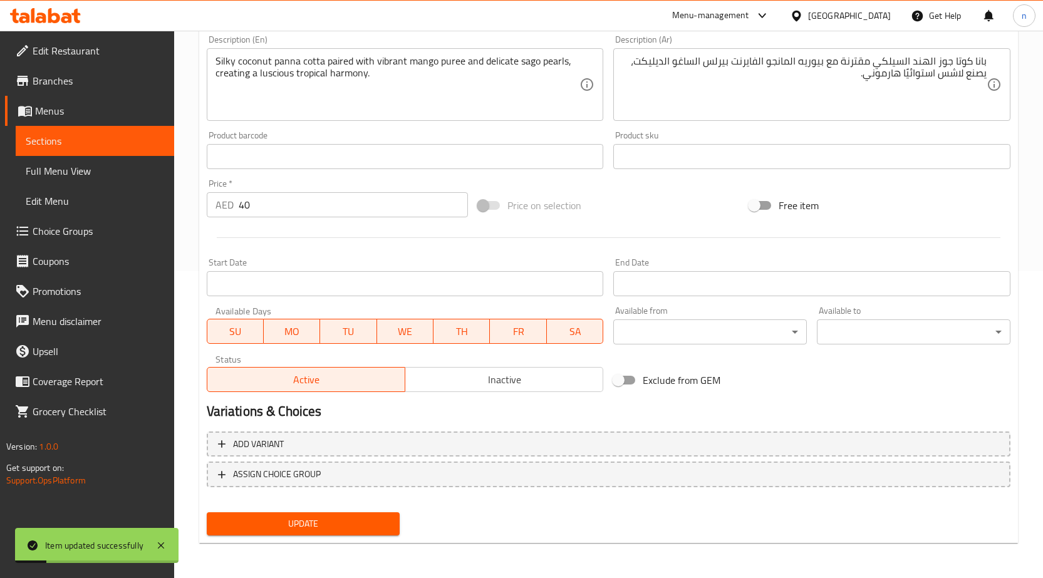
scroll to position [0, 0]
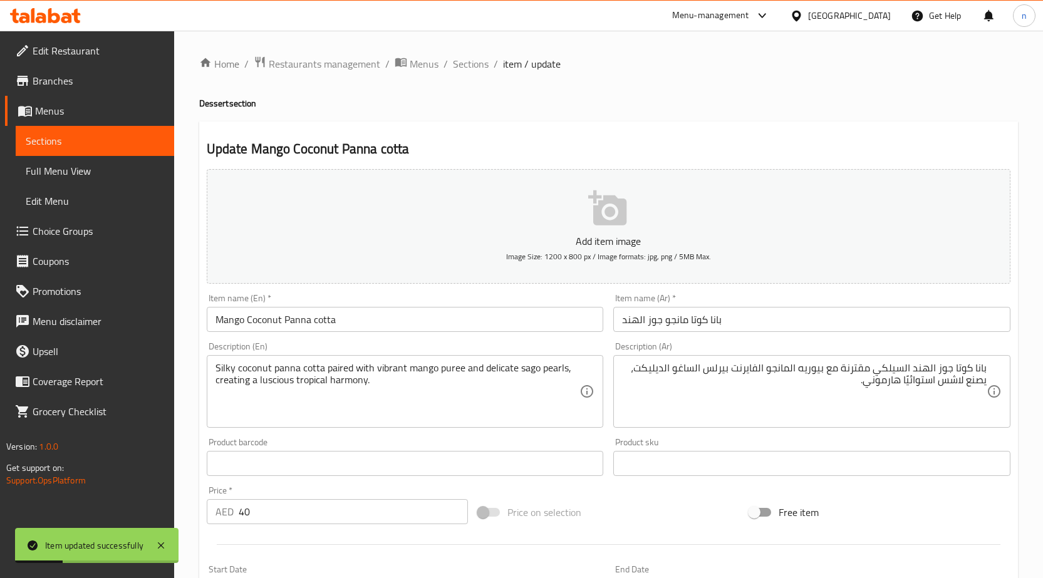
click at [476, 74] on div "Home / Restaurants management / Menus / Sections / item / update Dessert sectio…" at bounding box center [608, 458] width 819 height 805
click at [476, 61] on span "Sections" at bounding box center [471, 63] width 36 height 15
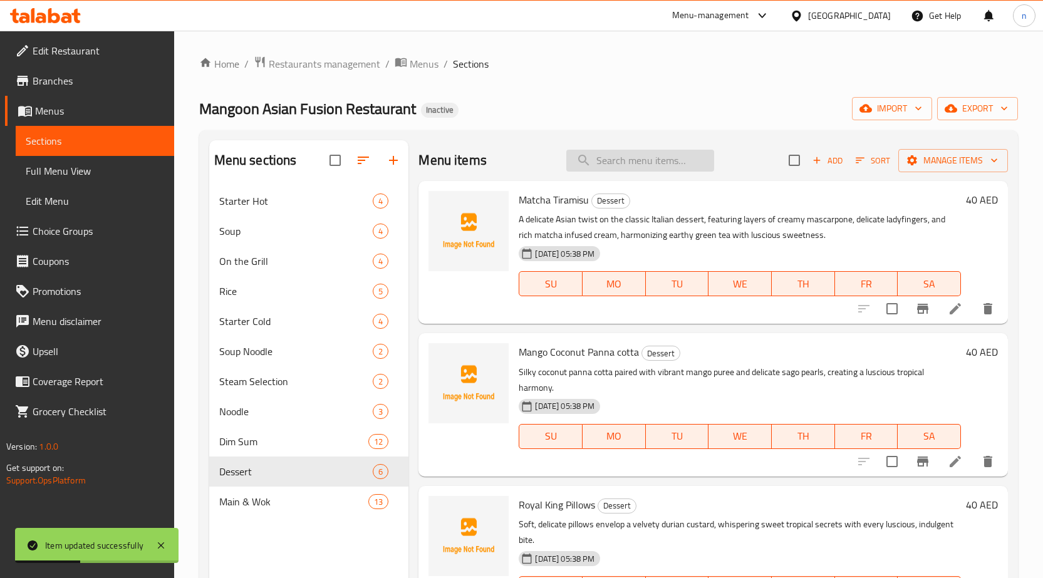
click at [616, 166] on input "search" at bounding box center [641, 161] width 148 height 22
paste input "Royal King Pillows"
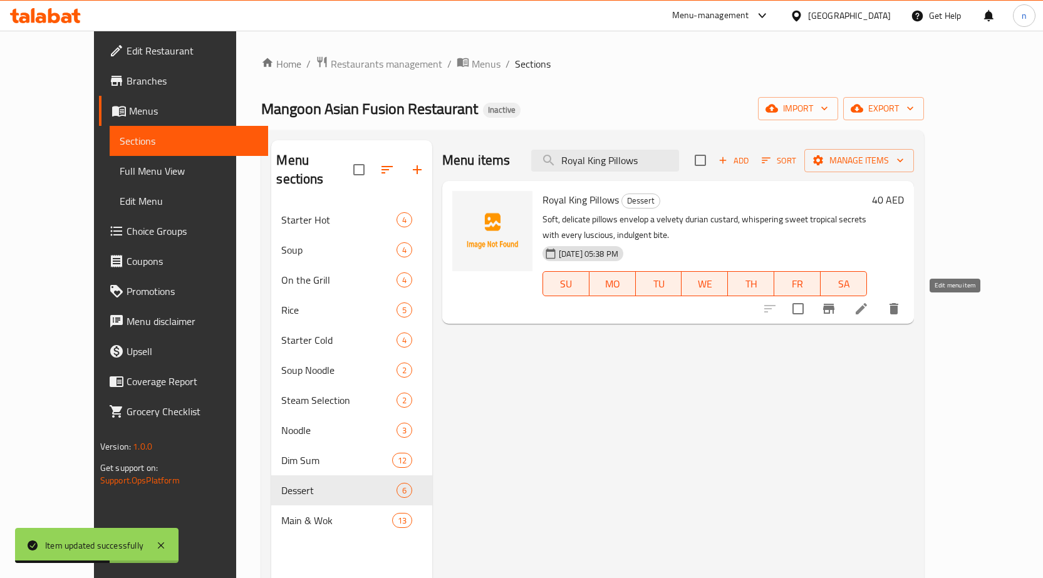
type input "Royal King Pillows"
click at [869, 306] on icon at bounding box center [861, 308] width 15 height 15
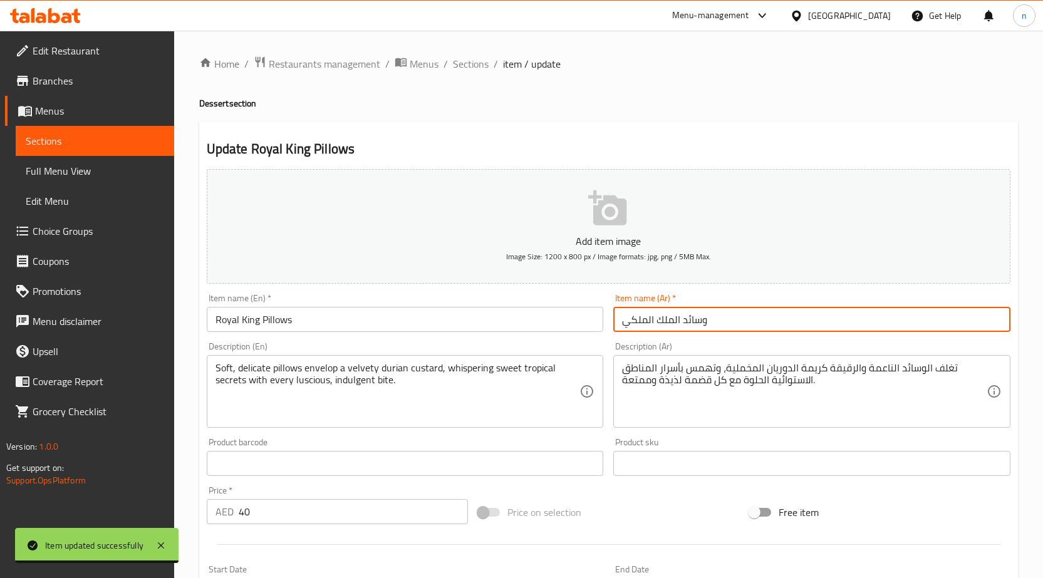
drag, startPoint x: 713, startPoint y: 323, endPoint x: 626, endPoint y: 322, distance: 87.1
click at [626, 322] on input "وسائد الملك الملكي" at bounding box center [812, 319] width 397 height 25
click at [262, 325] on input "Royal King Pillows" at bounding box center [405, 319] width 397 height 25
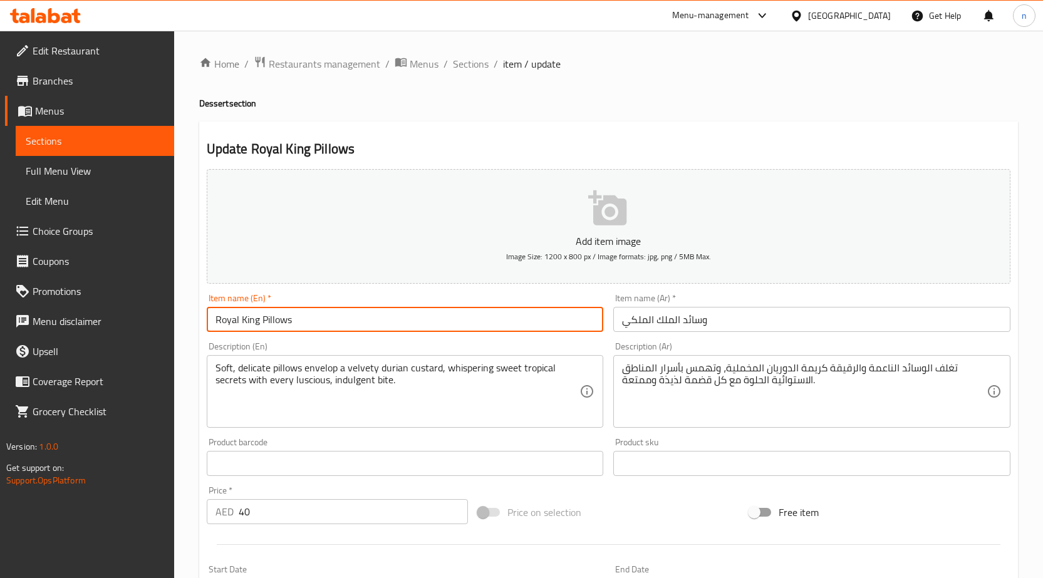
click at [268, 322] on input "Royal King Pillows" at bounding box center [405, 319] width 397 height 25
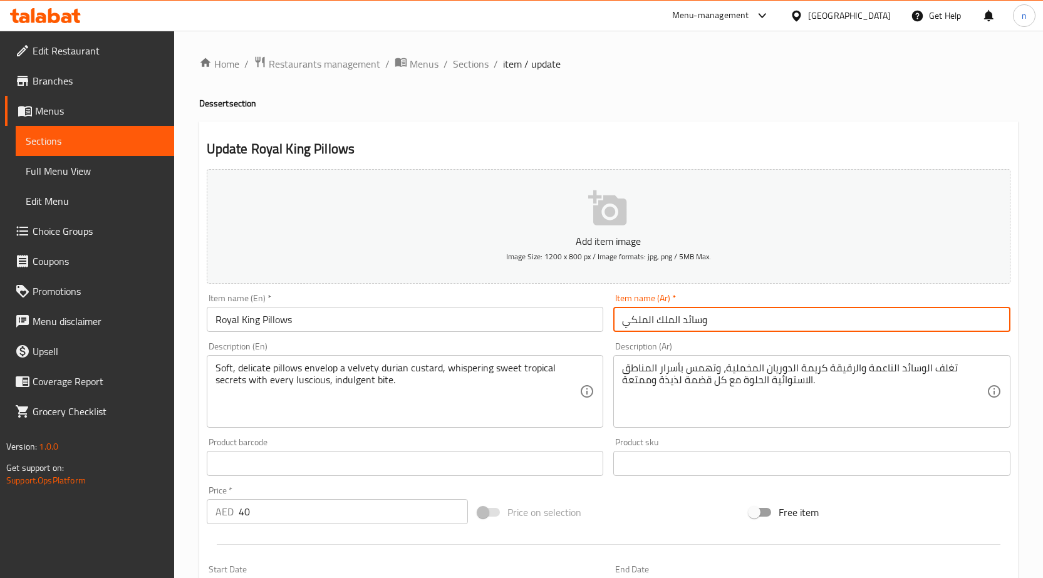
click at [676, 322] on input "وسائد الملك الملكي" at bounding box center [812, 319] width 397 height 25
type input "بيلوس ال[PERSON_NAME]"
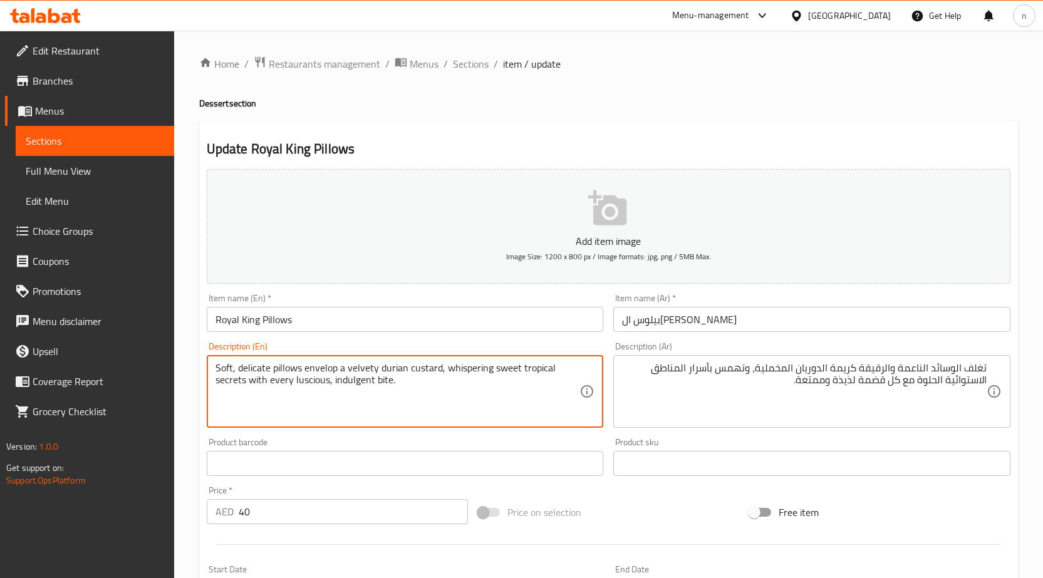
click at [392, 388] on textarea "Soft, delicate pillows envelop a velvety durian custard, whispering sweet tropi…" at bounding box center [398, 392] width 365 height 60
click at [719, 516] on div "Price on selection" at bounding box center [608, 513] width 271 height 34
drag, startPoint x: 305, startPoint y: 367, endPoint x: 378, endPoint y: 364, distance: 73.4
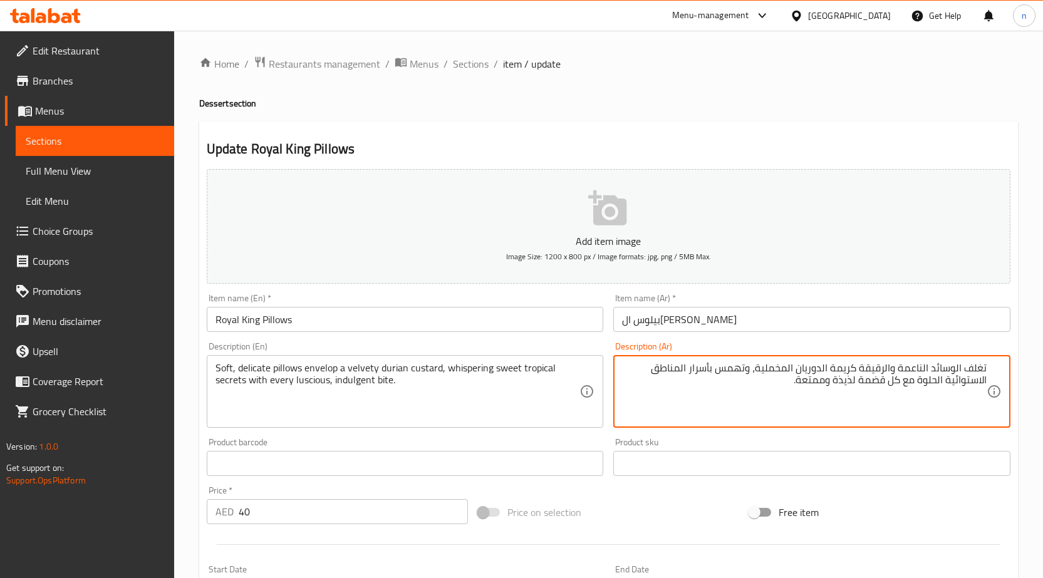
drag, startPoint x: 931, startPoint y: 370, endPoint x: 1017, endPoint y: 370, distance: 85.2
click at [901, 372] on textarea "ايفيلوب فيلفيتي الناعمة والرقيقة كريمة الدوريان المخملية، وتهمس بأسرار المناطق …" at bounding box center [804, 392] width 365 height 60
click at [869, 370] on textarea "ايفيلوب فيلفيتي ديليكت والرقيقة كريمة الدوريان المخملية، وتهمس بأسرار المناطق ا…" at bounding box center [804, 392] width 365 height 60
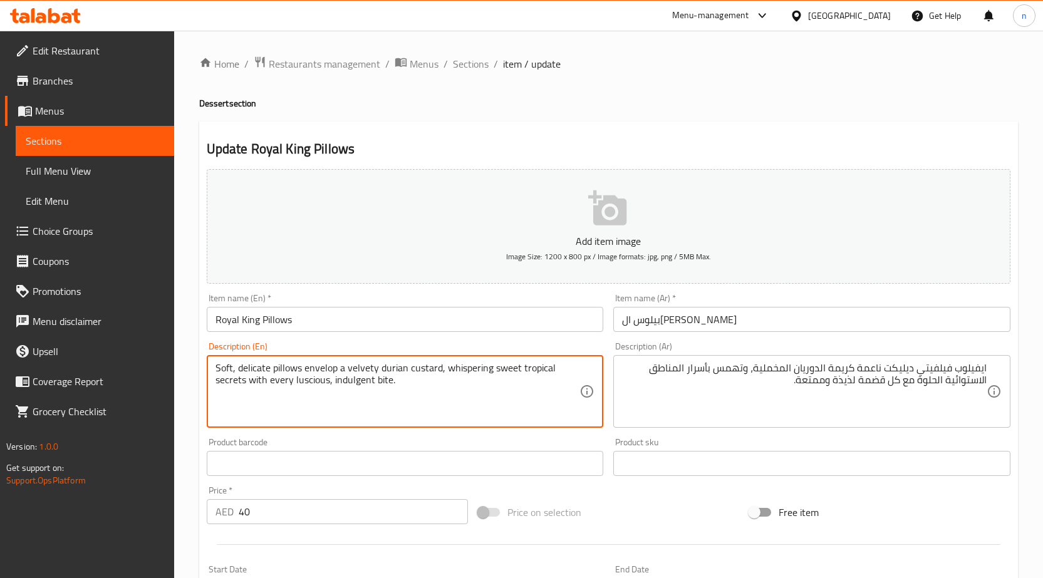
click at [431, 373] on textarea "Soft, delicate pillows envelop a velvety durian custard, whispering sweet tropi…" at bounding box center [398, 392] width 365 height 60
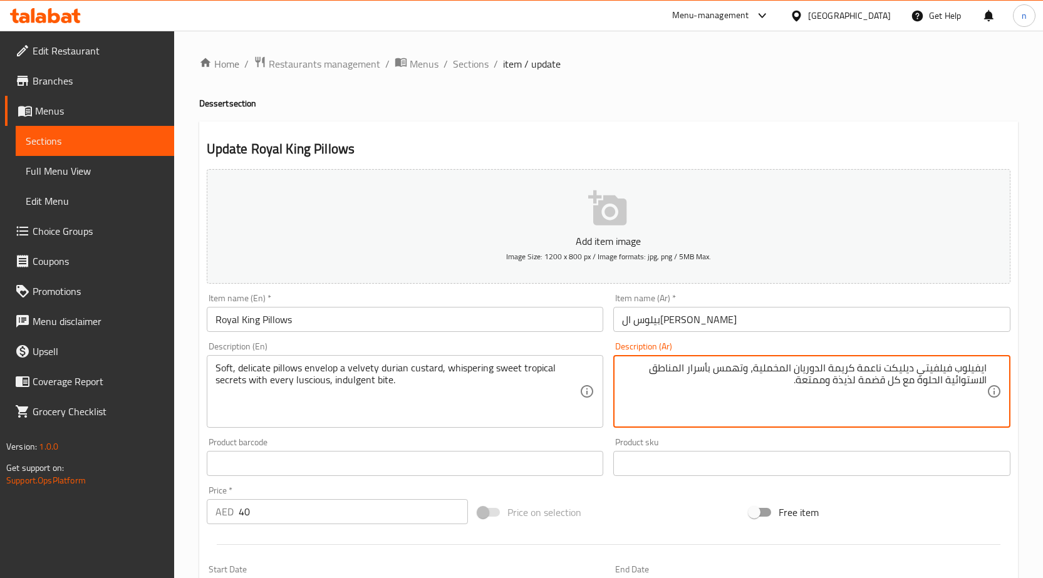
click at [850, 370] on textarea "ايفيلوب فيلفيتي ديليكت ناعمة كريمة الدوريان المخملية، وتهمس بأسرار المناطق الاس…" at bounding box center [804, 392] width 365 height 60
type textarea "ايفيلوب فيلفيتي ديليكت ناعمة كاستردالدوريان المخملية، وتهمس بأسرار المناطق الاس…"
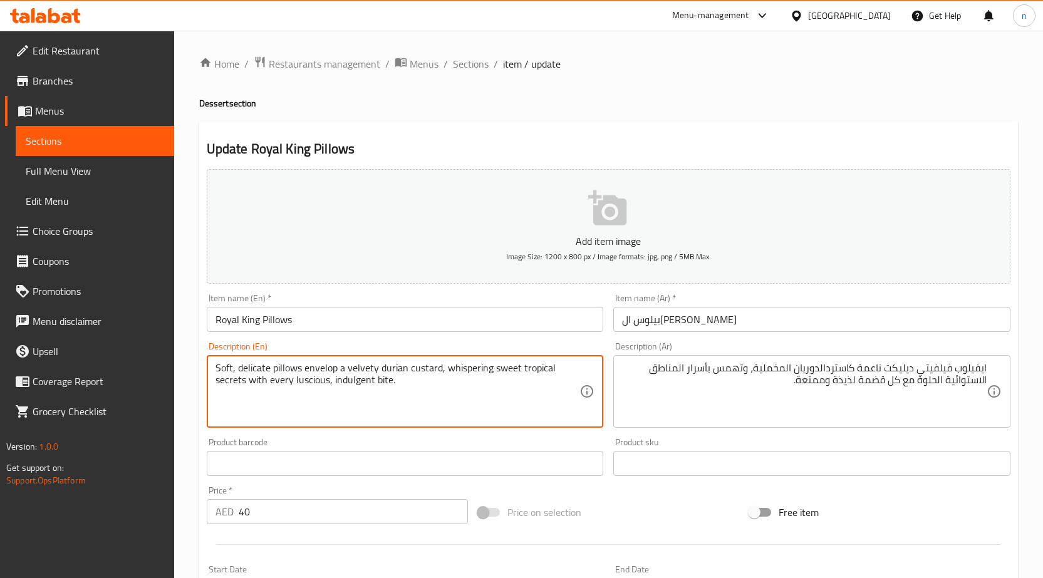
drag, startPoint x: 439, startPoint y: 368, endPoint x: 145, endPoint y: 360, distance: 294.0
type textarea "Soft, delicate pillows envelop a velvety durian custard, whispering sweet tropi…"
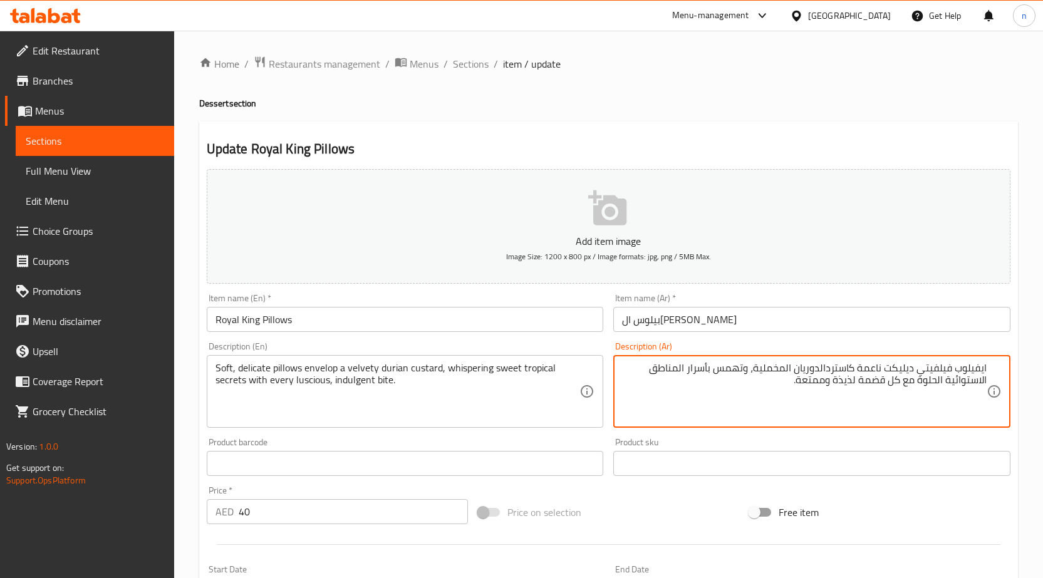
paste textarea "وسائد ناعمة ورقيقة تغلف كاسترد الدوريان المخملي"
drag, startPoint x: 755, startPoint y: 370, endPoint x: 998, endPoint y: 365, distance: 243.2
drag, startPoint x: 985, startPoint y: 370, endPoint x: 778, endPoint y: 370, distance: 206.8
click at [778, 370] on textarea "وسائد ناعمة ورقيقة تغلف كاسترد الدوريان المخملي، وتهمس بأسرار المناطق الاستوائي…" at bounding box center [804, 392] width 365 height 60
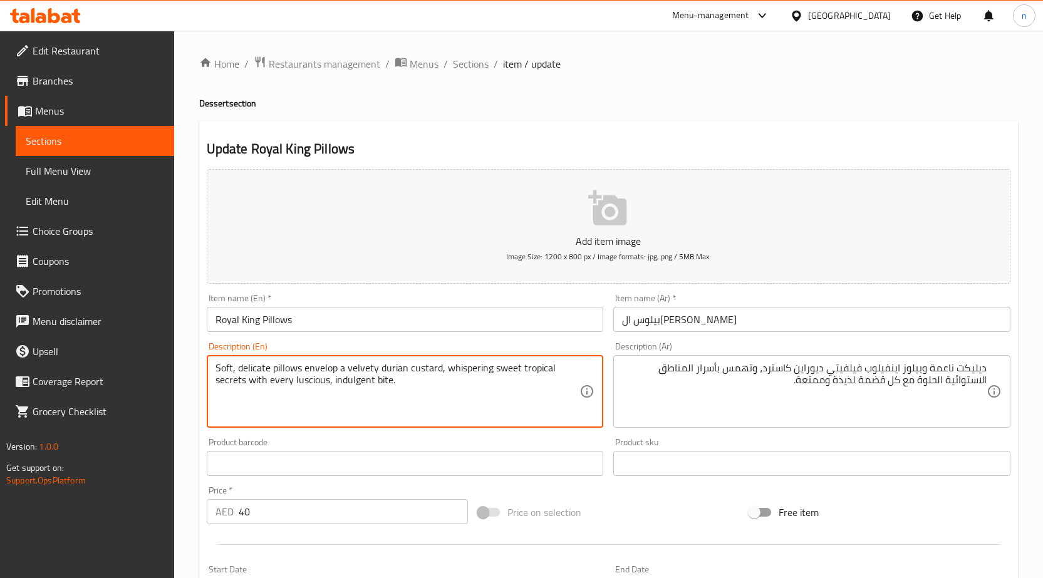
drag, startPoint x: 442, startPoint y: 368, endPoint x: 486, endPoint y: 395, distance: 51.5
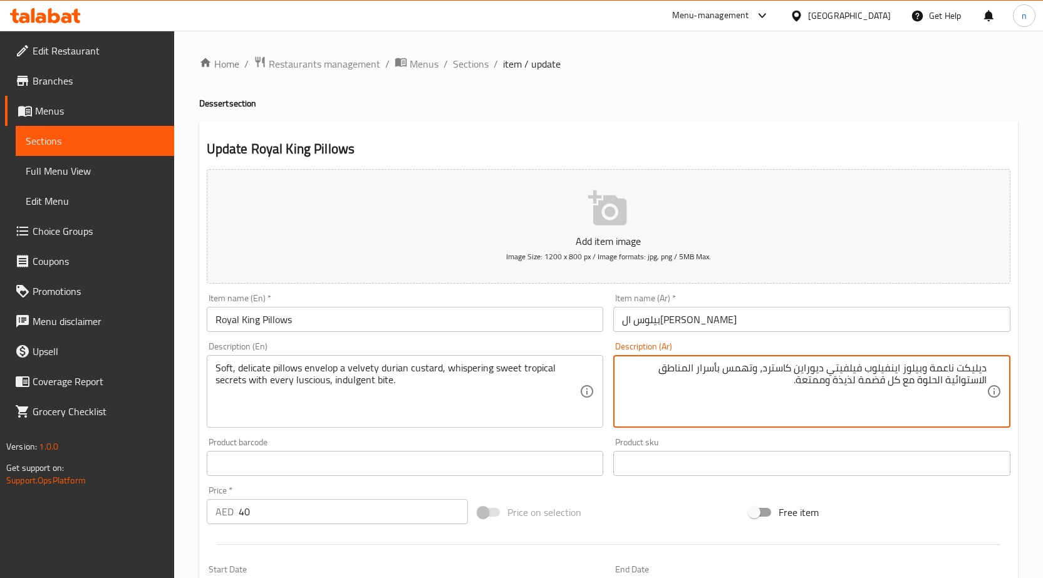
drag, startPoint x: 760, startPoint y: 372, endPoint x: 632, endPoint y: 385, distance: 128.5
click at [632, 385] on textarea "ديليكت ناعمة وبيلوز اينفيلوب فيلفيتي ديوراين كاسترد، وتهمس بأسرار المناطق الاست…" at bounding box center [804, 392] width 365 height 60
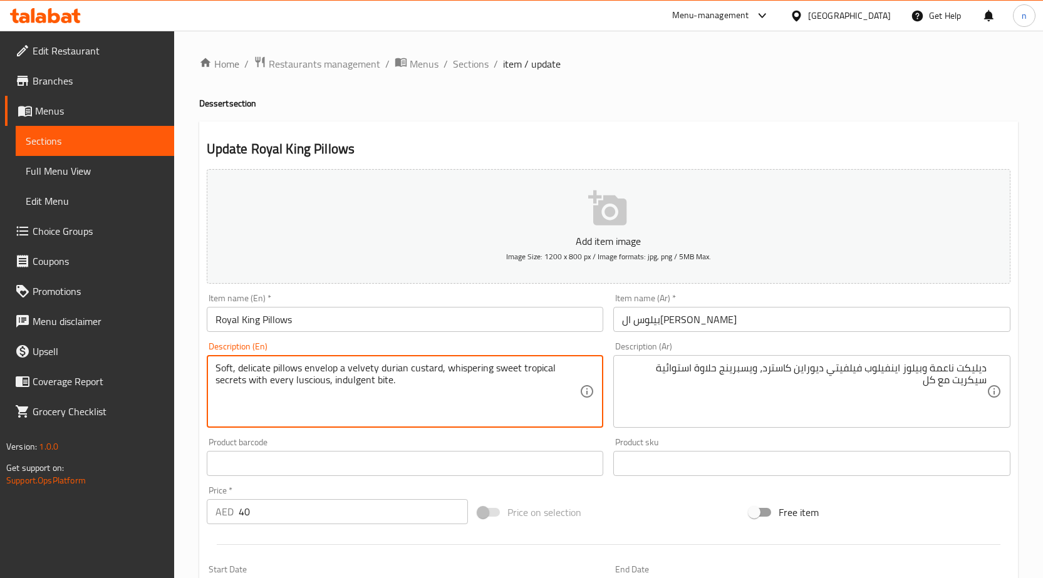
click at [320, 385] on textarea "Soft, delicate pillows envelop a velvety durian custard, whispering sweet tropi…" at bounding box center [398, 392] width 365 height 60
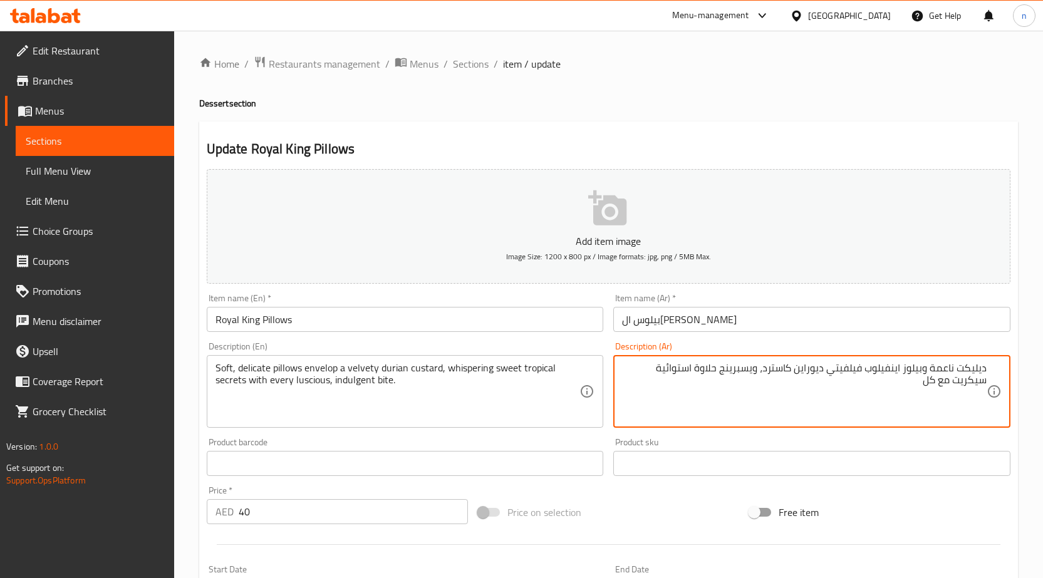
click at [963, 384] on textarea "ديليكت ناعمة وبيلوز اينفيلوب فيلفيتي ديوراين كاسترد، ويسبرينج حلاوة استوائية سي…" at bounding box center [804, 392] width 365 height 60
click at [959, 385] on textarea "ديليكت ناعمة وبيلوز اينفيلوب فيلفيتي ديوراين كاسترد، ويسبرينج حلاوة استوائية سي…" at bounding box center [804, 392] width 365 height 60
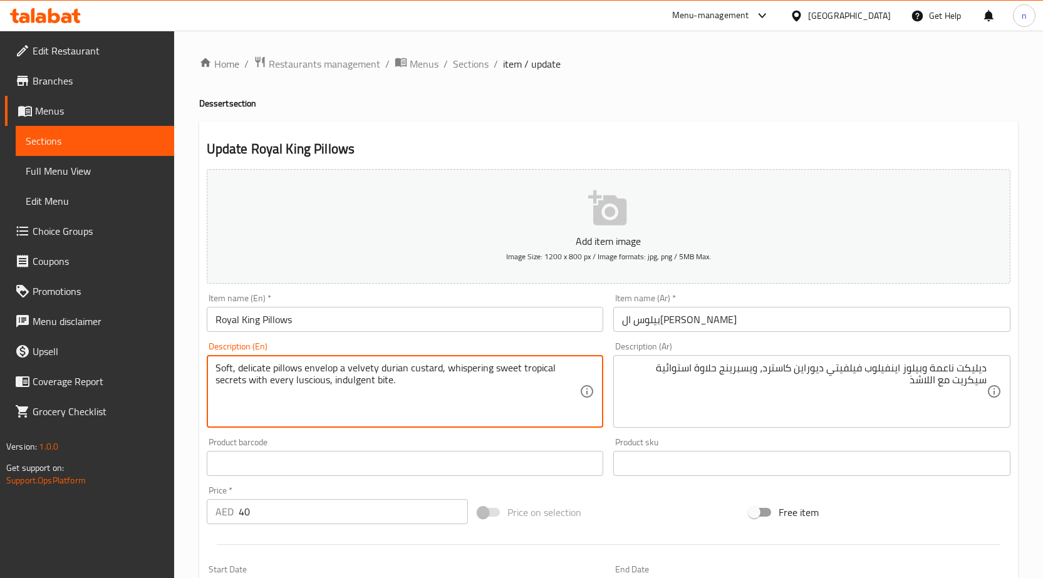
drag, startPoint x: 332, startPoint y: 379, endPoint x: 411, endPoint y: 389, distance: 79.6
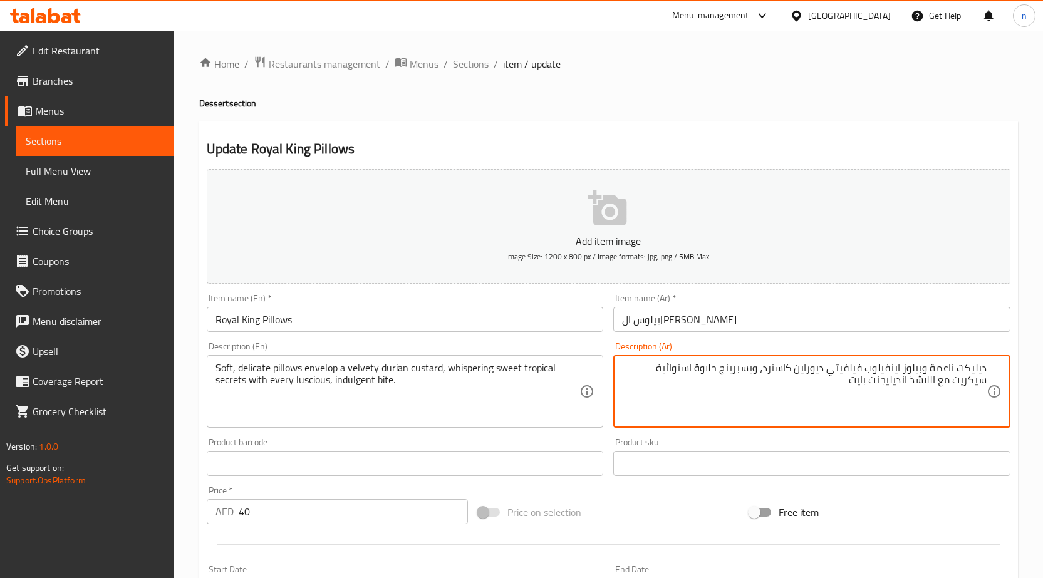
scroll to position [307, 0]
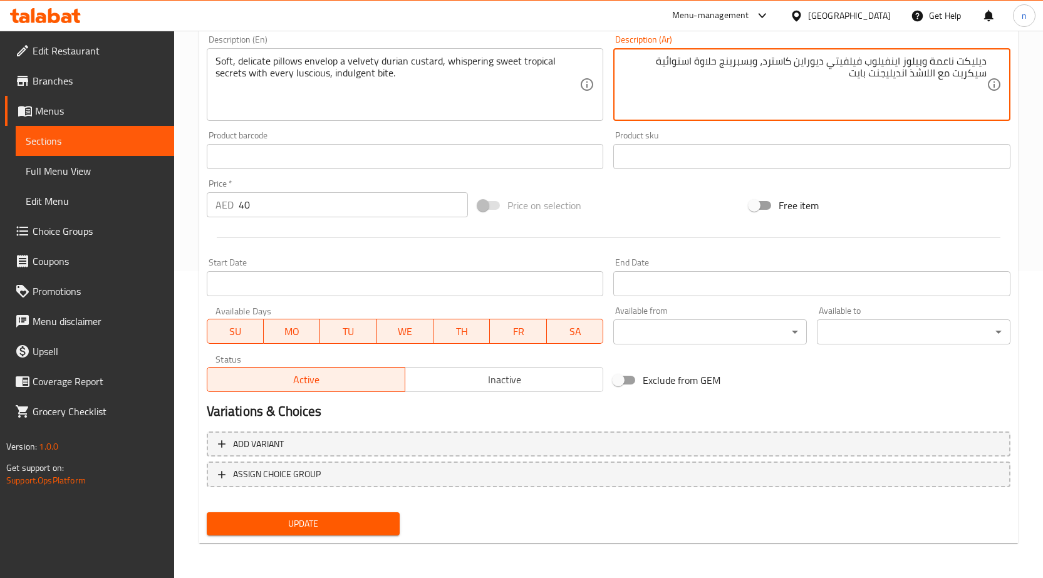
type textarea "ديليكت ناعمة وبيلوز اينفيلوب فيلفيتي ديوراين كاسترد، ويسبرينج حلاوة استوائية سي…"
click at [365, 527] on span "Update" at bounding box center [304, 524] width 174 height 16
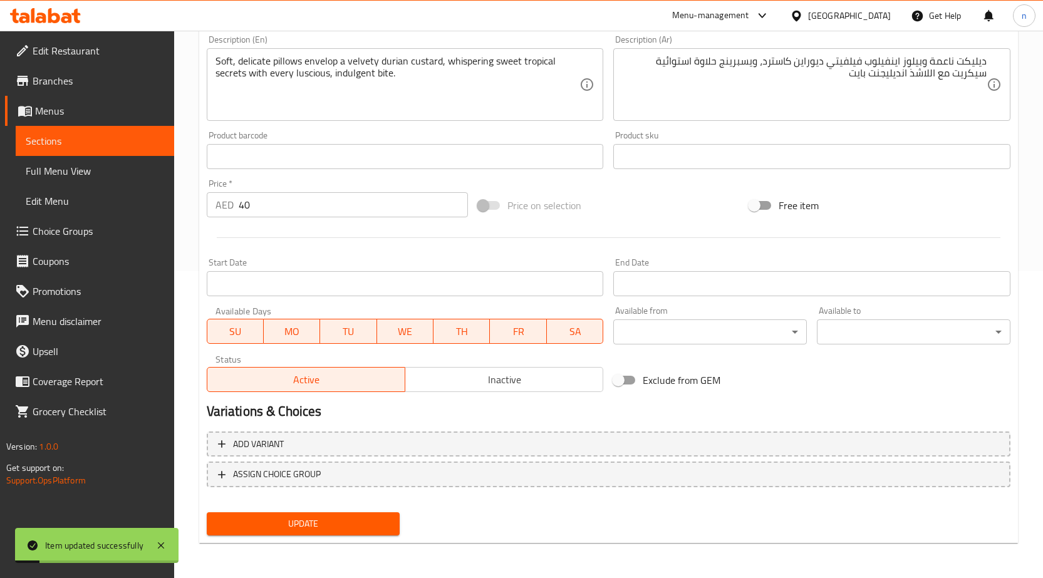
scroll to position [0, 0]
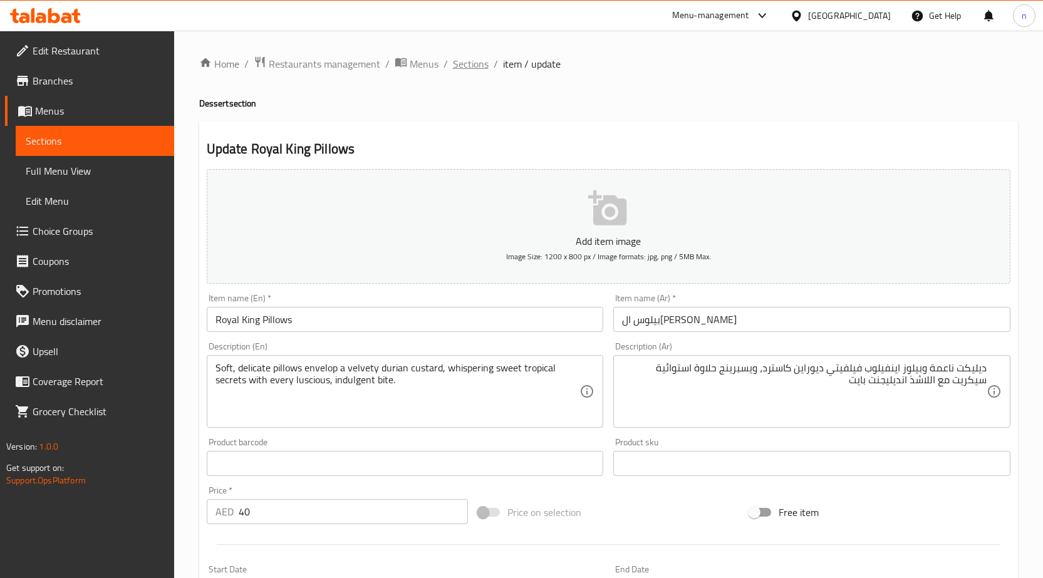
click at [478, 66] on span "Sections" at bounding box center [471, 63] width 36 height 15
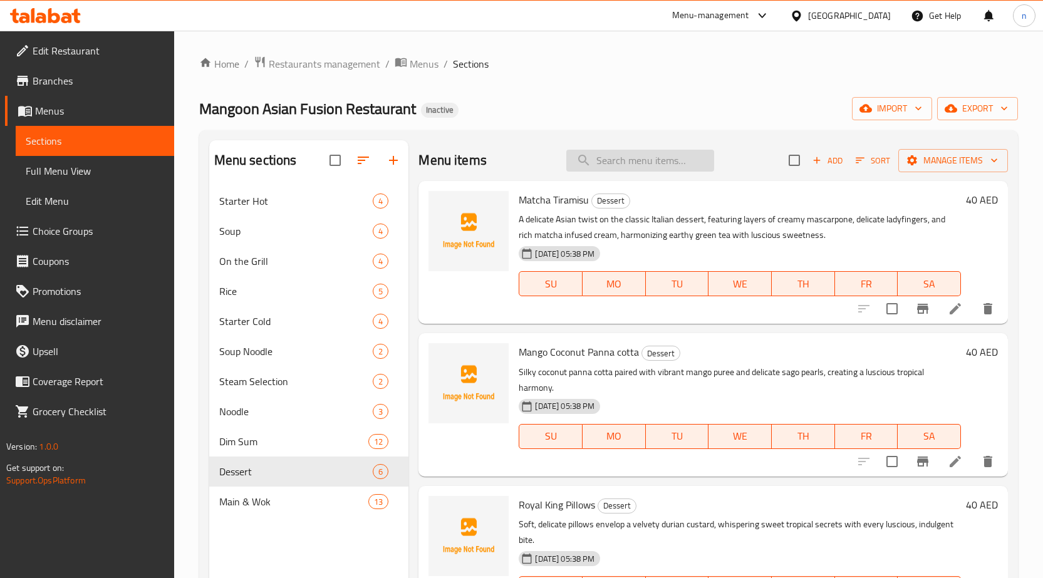
click at [640, 162] on input "search" at bounding box center [641, 161] width 148 height 22
paste input "Halo- Cendol"
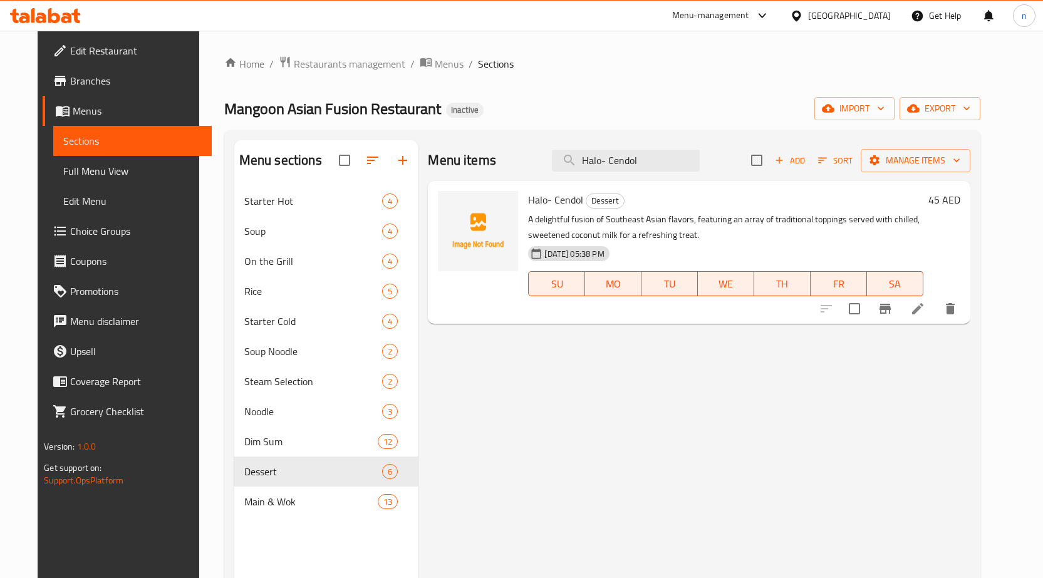
type input "Halo- Cendol"
click at [926, 312] on icon at bounding box center [918, 308] width 15 height 15
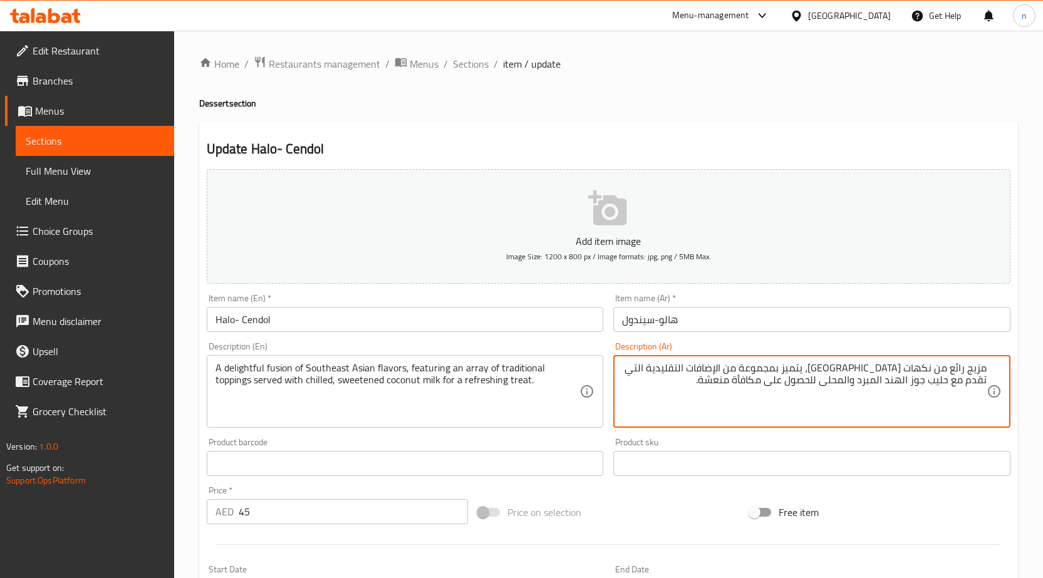
click at [667, 387] on textarea "مزيج رائع من نكهات [GEOGRAPHIC_DATA]، يتميز بمجموعة من الإضافات التقليدية التي …" at bounding box center [804, 392] width 365 height 60
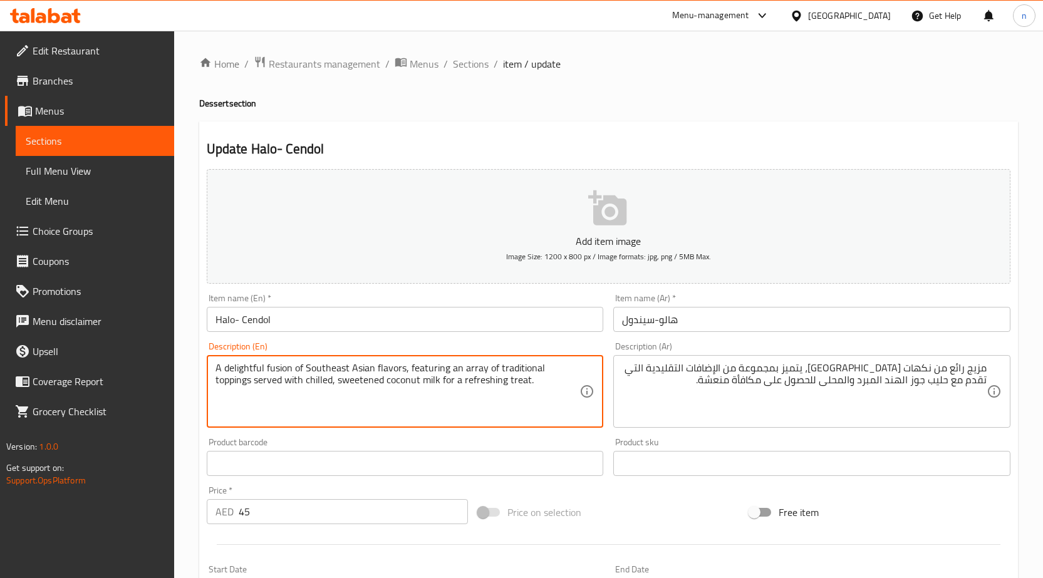
drag, startPoint x: 404, startPoint y: 367, endPoint x: 191, endPoint y: 370, distance: 213.1
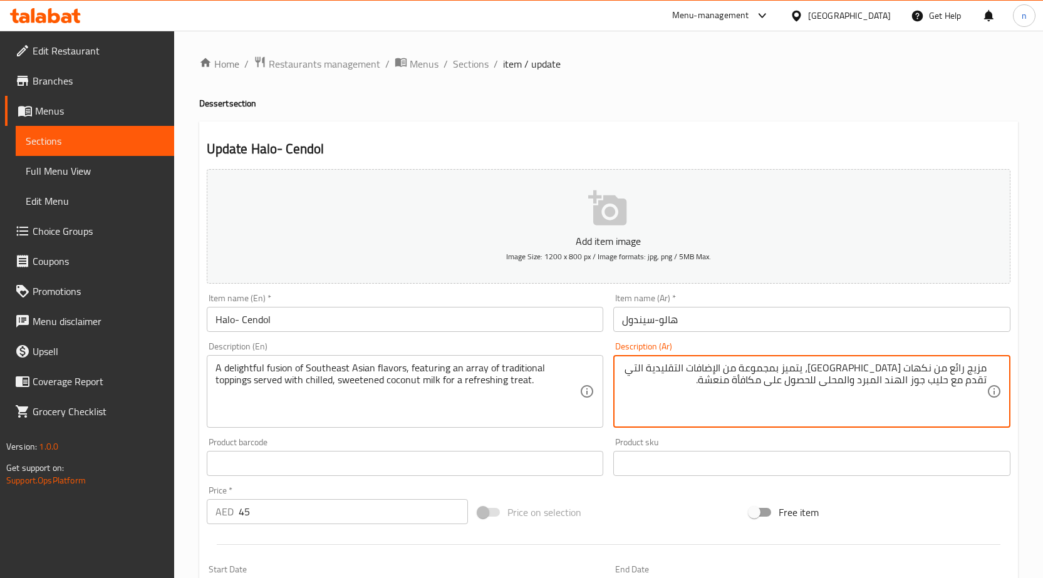
drag, startPoint x: 938, startPoint y: 365, endPoint x: 988, endPoint y: 361, distance: 51.0
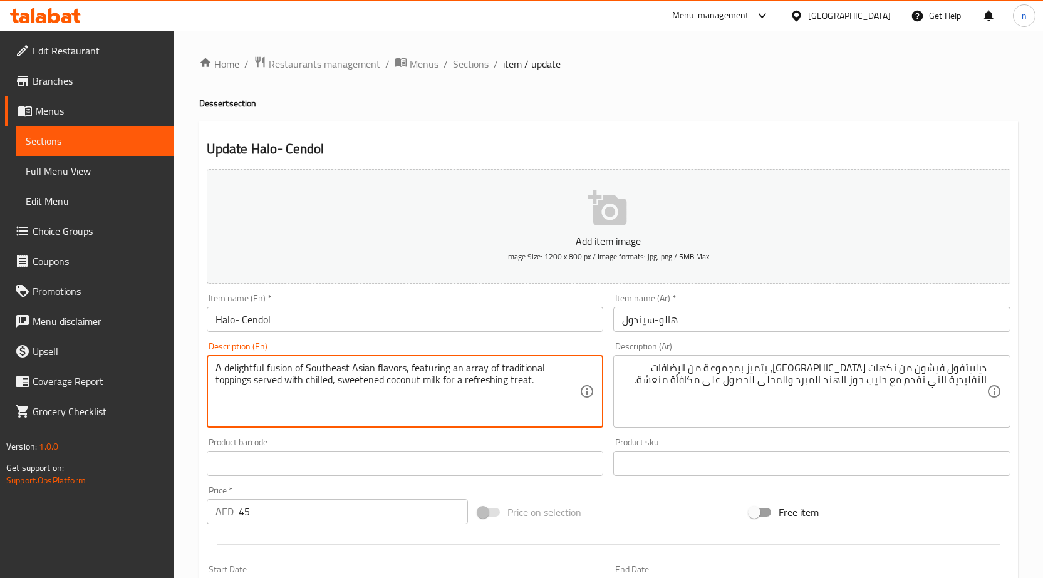
click at [435, 371] on textarea "A delightful fusion of Southeast Asian flavors, featuring an array of tradition…" at bounding box center [398, 392] width 365 height 60
click at [442, 370] on textarea "A delightful fusion of Southeast Asian flavors, featuring an array of tradition…" at bounding box center [398, 392] width 365 height 60
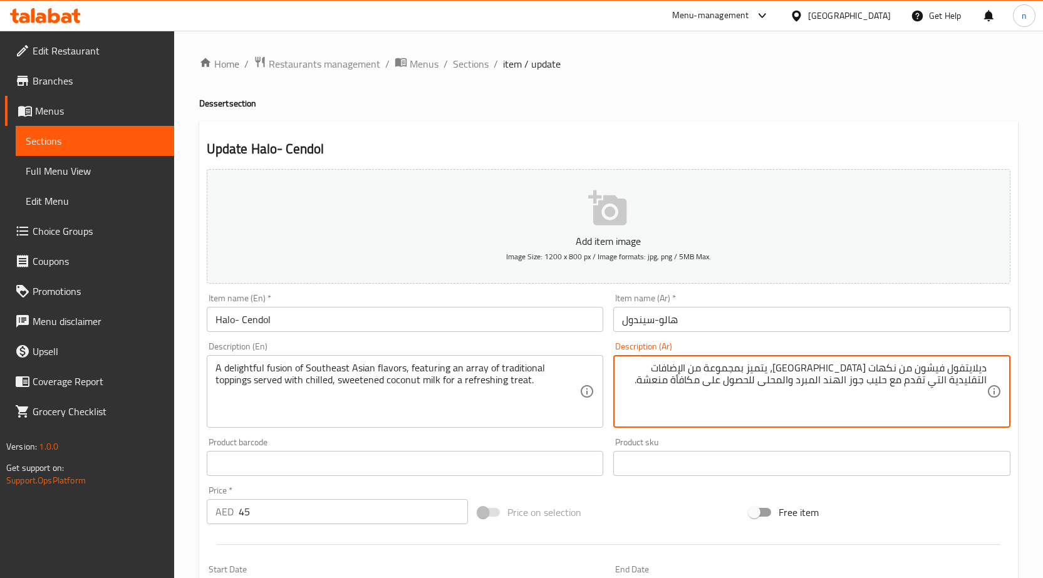
click at [784, 369] on textarea "ديلايتفول فيشون من نكهات [GEOGRAPHIC_DATA]، يتميز بمجموعة من الإضافات التقليدية…" at bounding box center [804, 392] width 365 height 60
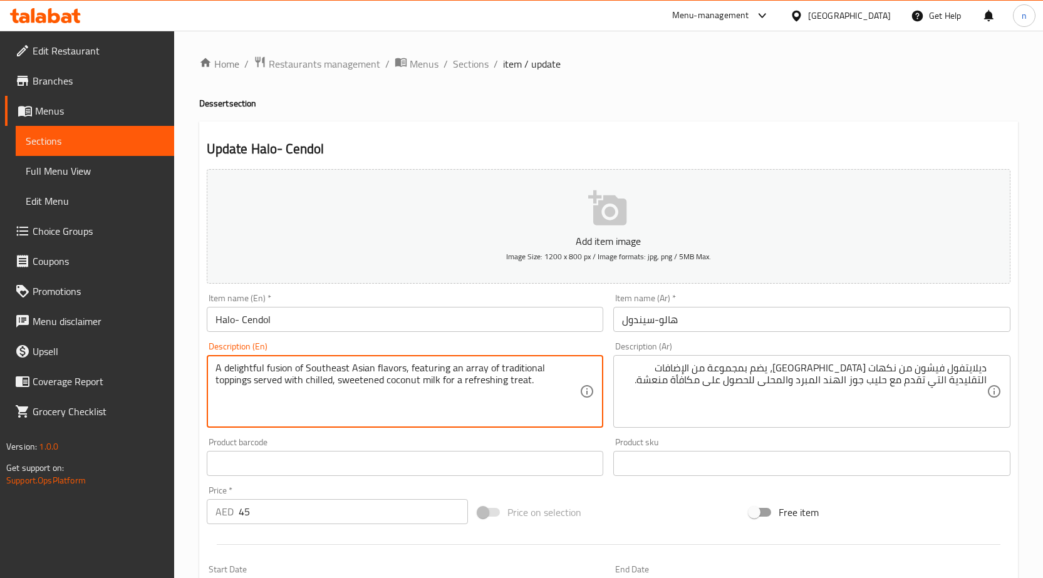
click at [479, 363] on textarea "A delightful fusion of Southeast Asian flavors, featuring an array of tradition…" at bounding box center [398, 392] width 365 height 60
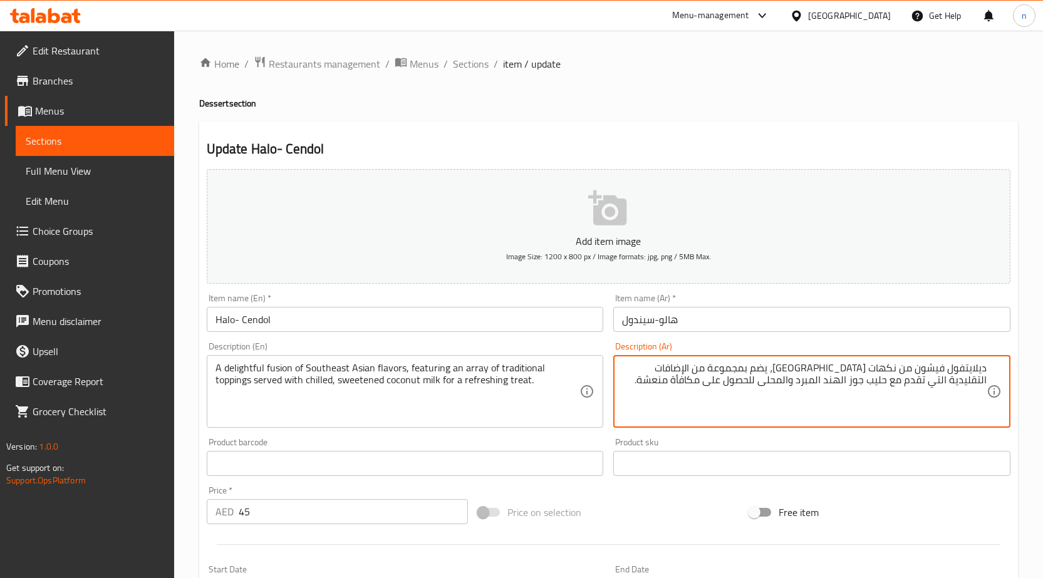
drag, startPoint x: 735, startPoint y: 369, endPoint x: 688, endPoint y: 370, distance: 47.0
click at [766, 371] on textarea "ديلايتفول فيشون من نكهات [GEOGRAPHIC_DATA]، يضم بمجموعة اراي التقليدية التي تقد…" at bounding box center [804, 392] width 365 height 60
click at [756, 373] on textarea "ديلايتفول فيشون من نكهات [GEOGRAPHIC_DATA]، يضم اراي التقليدية التي تقدم مع حلي…" at bounding box center [804, 392] width 365 height 60
click at [760, 374] on textarea "ديلايتفول فيشون من نكهات [GEOGRAPHIC_DATA]، يضم اراي التقليدية التي تقدم مع حلي…" at bounding box center [804, 392] width 365 height 60
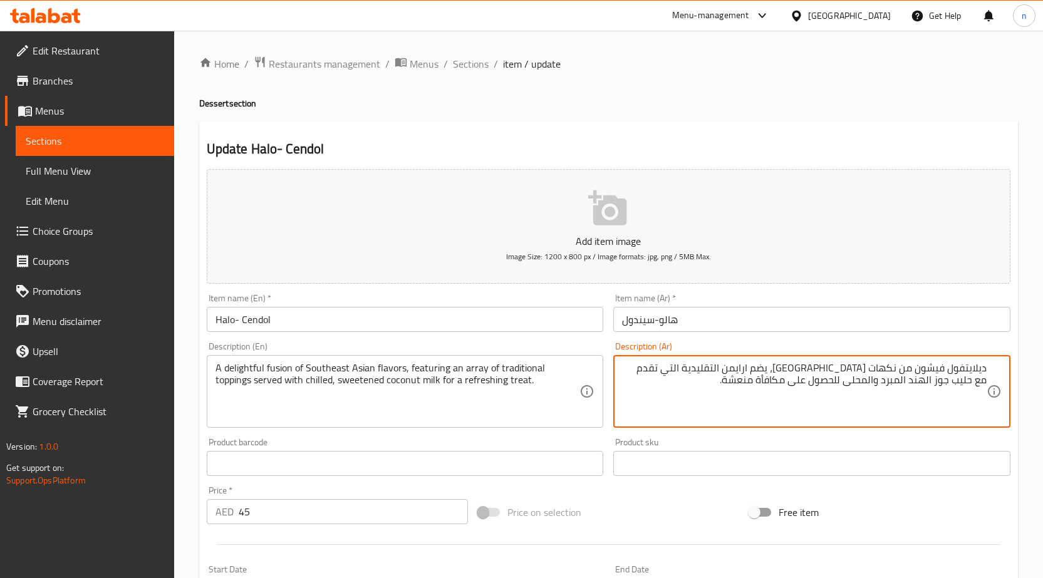
click at [760, 374] on textarea "ديلايتفول فيشون من نكهات [GEOGRAPHIC_DATA]، يضم ارايمن التقليدية التي تقدم مع ح…" at bounding box center [804, 392] width 365 height 60
click at [764, 374] on textarea "ديلايتفول فيشون من نكهات [GEOGRAPHIC_DATA]، يضم ارايمن التقليدية التي تقدم مع ح…" at bounding box center [804, 392] width 365 height 60
click at [743, 375] on textarea "ديلايتفول فيشون من نكهات [GEOGRAPHIC_DATA]، يضم اراي من التقليدية التي تقدم مع …" at bounding box center [804, 392] width 365 height 60
click at [749, 376] on textarea "ديلايتفول فيشون من نكهات [GEOGRAPHIC_DATA]، يضم اراي من التقليدية التي تقدم مع …" at bounding box center [804, 392] width 365 height 60
click at [654, 374] on textarea "ديلايتفول فيشون من نكهات [GEOGRAPHIC_DATA]، يضم اراي من الاضافات التقليدية التي…" at bounding box center [804, 392] width 365 height 60
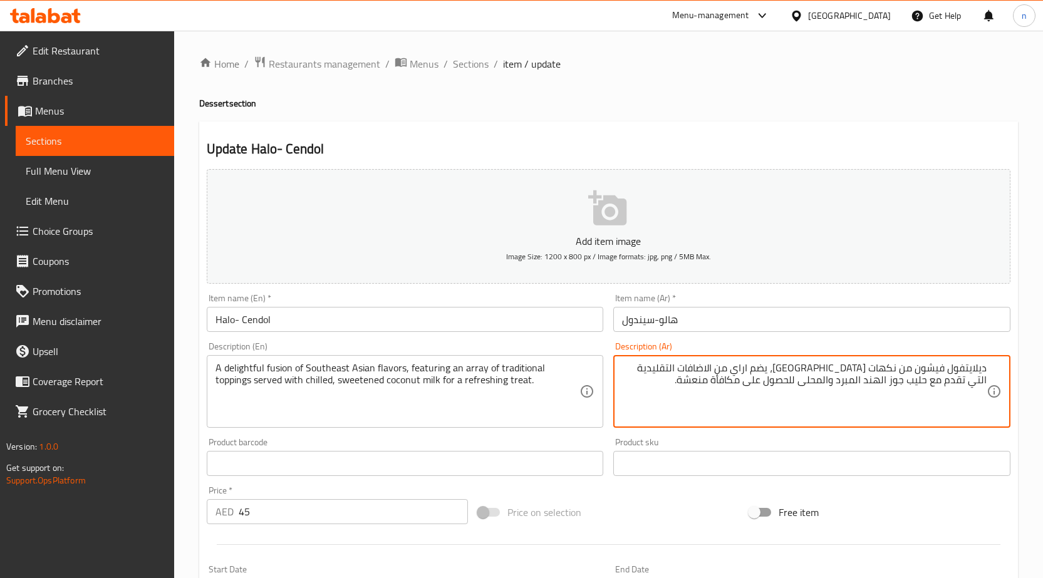
click at [654, 374] on textarea "ديلايتفول فيشون من نكهات [GEOGRAPHIC_DATA]، يضم اراي من الاضافات التقليدية التي…" at bounding box center [804, 392] width 365 height 60
drag, startPoint x: 857, startPoint y: 384, endPoint x: 738, endPoint y: 396, distance: 119.7
click at [738, 396] on textarea "ديلايتفول فيشون من نكهات [GEOGRAPHIC_DATA]، يضم اراي من الاضافات التقليدية تقدم…" at bounding box center [804, 392] width 365 height 60
type textarea "ديلايتفول فيشون من نكهات [GEOGRAPHIC_DATA]، يضم اراي من الاضافات التقليدية تقدم…"
click at [651, 498] on div "Price on selection" at bounding box center [608, 513] width 271 height 34
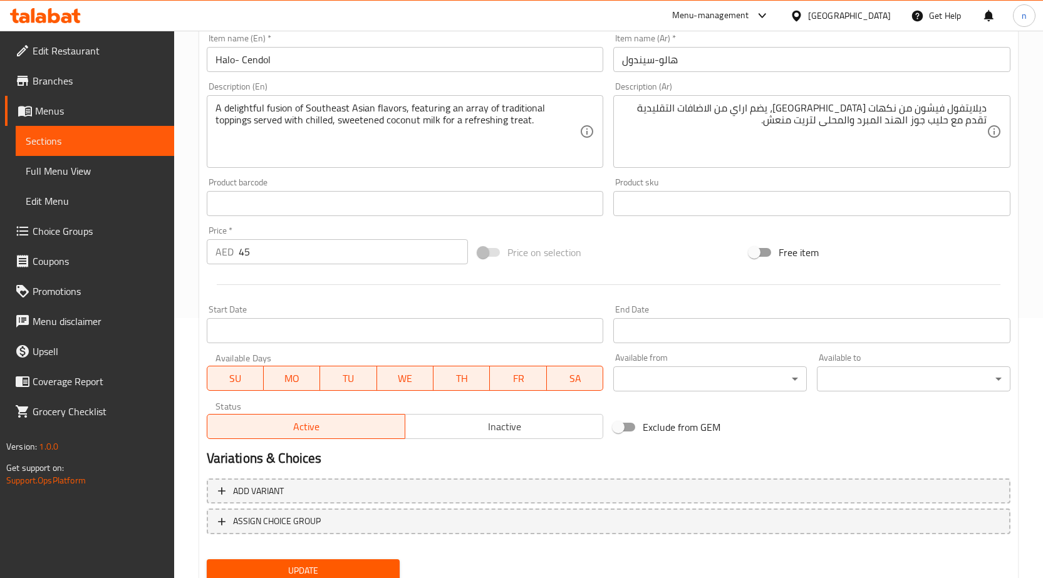
scroll to position [307, 0]
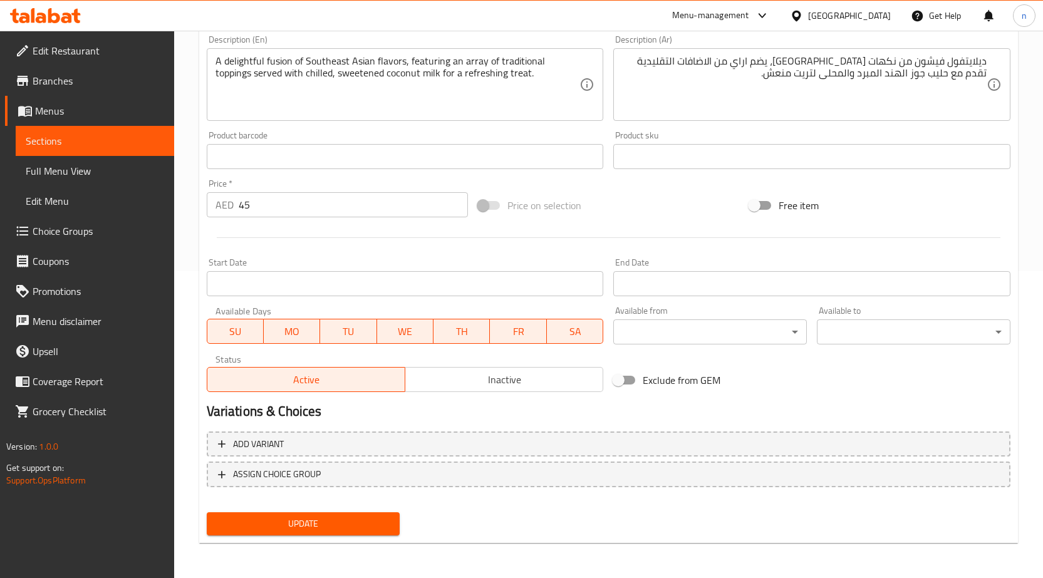
click at [363, 517] on span "Update" at bounding box center [304, 524] width 174 height 16
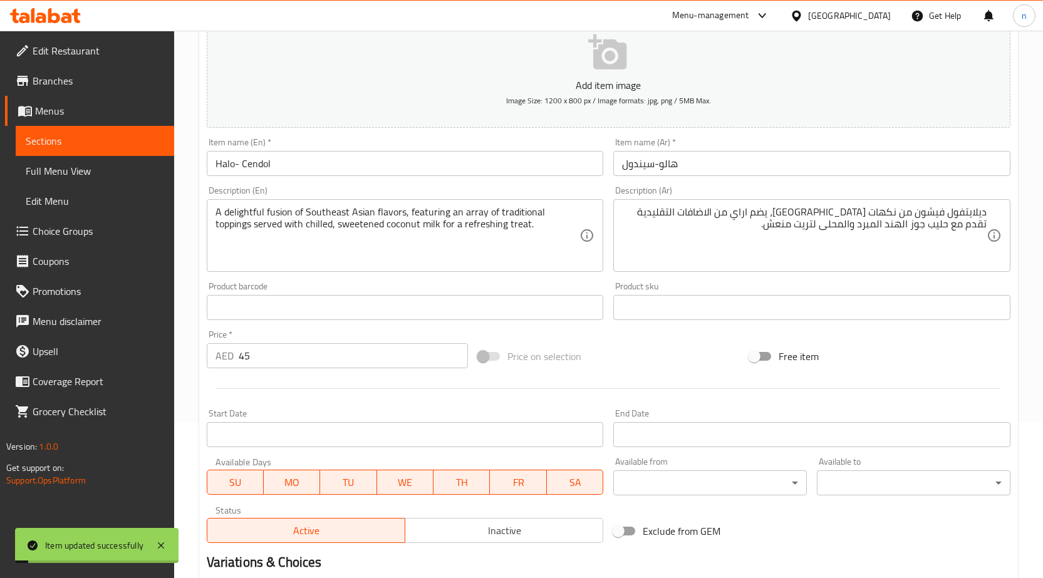
scroll to position [0, 0]
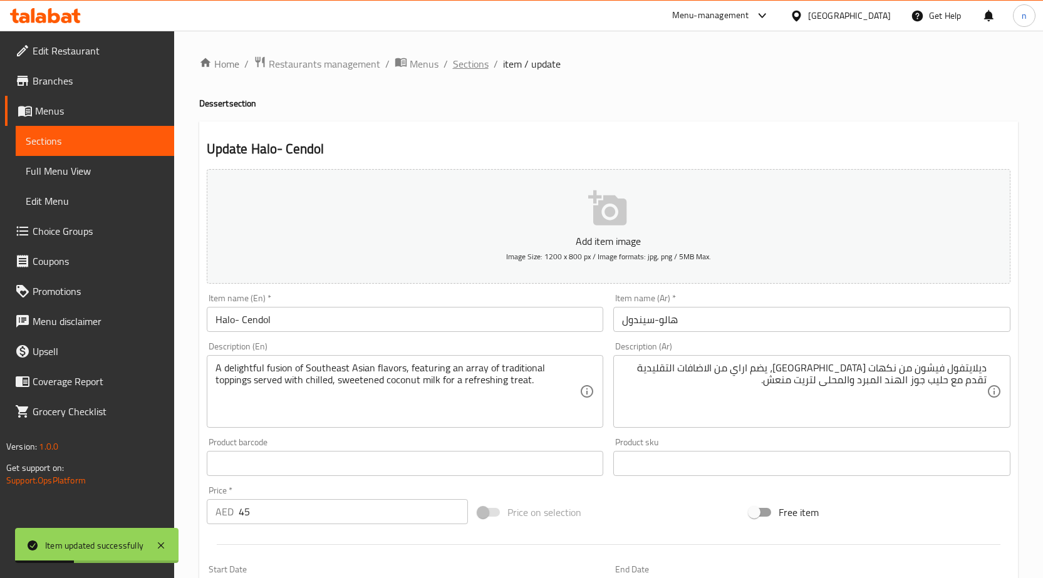
click at [477, 66] on span "Sections" at bounding box center [471, 63] width 36 height 15
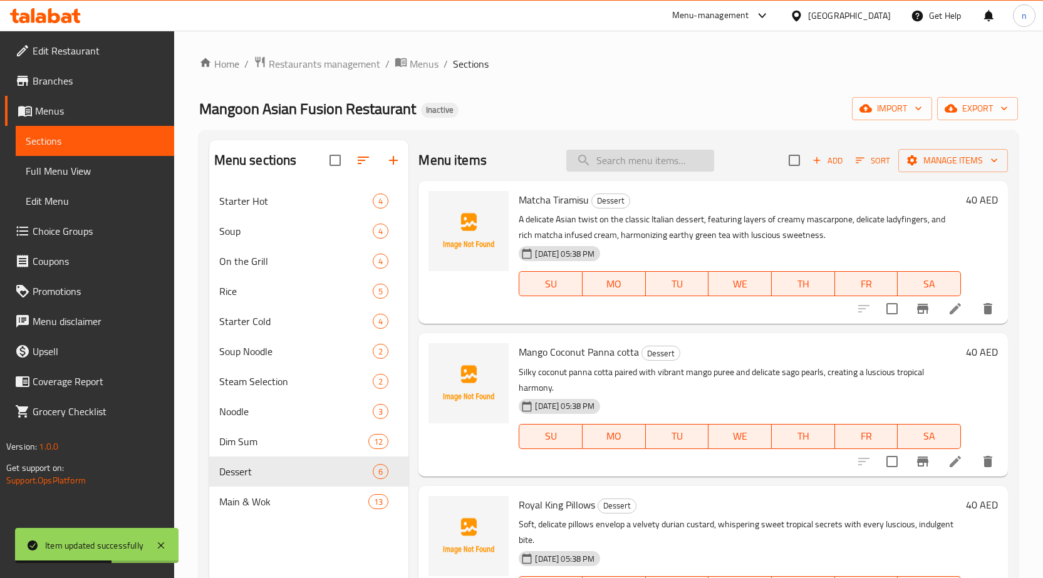
click at [595, 167] on input "search" at bounding box center [641, 161] width 148 height 22
paste input "[PERSON_NAME]"
type input "[PERSON_NAME]"
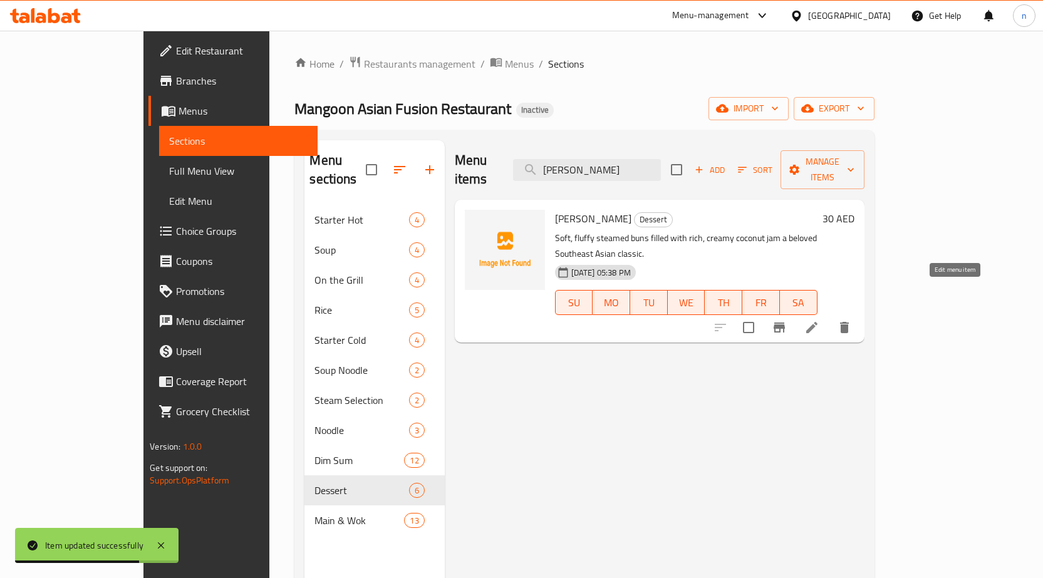
click at [820, 320] on icon at bounding box center [812, 327] width 15 height 15
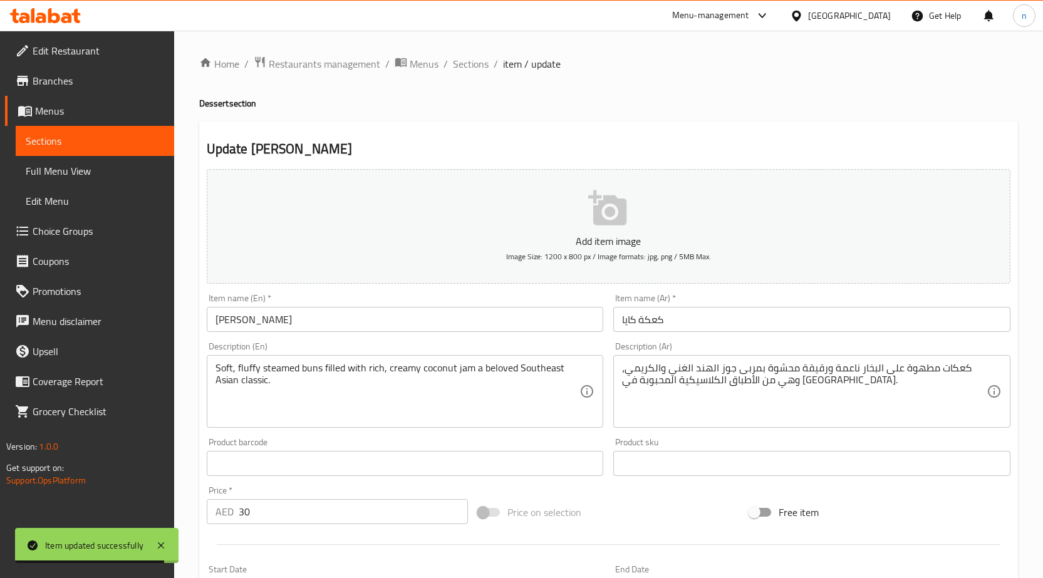
click at [651, 327] on input "كعكة كايا" at bounding box center [812, 319] width 397 height 25
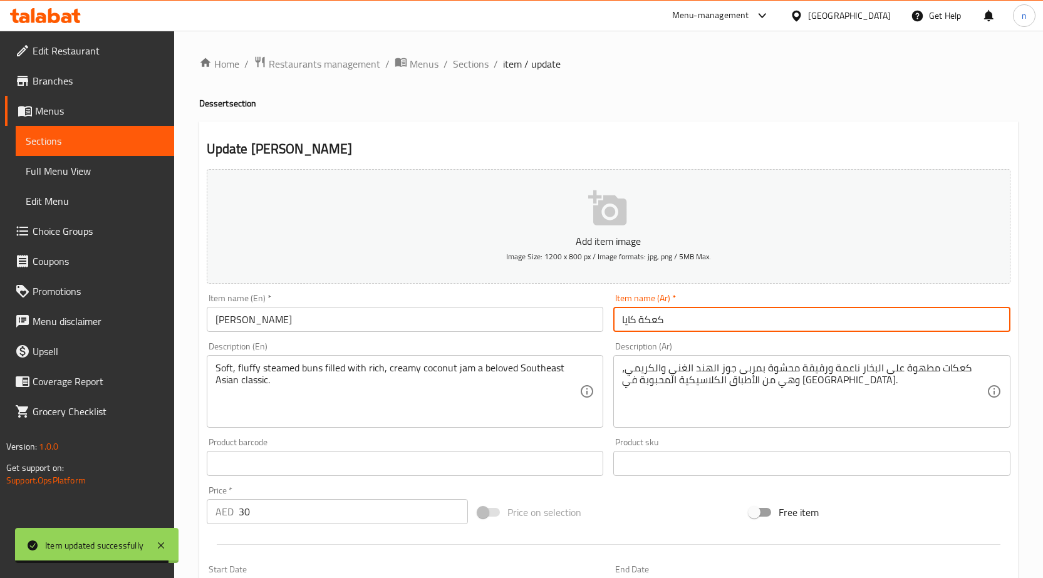
click at [651, 327] on input "كعكة كايا" at bounding box center [812, 319] width 397 height 25
type input "كايا بان"
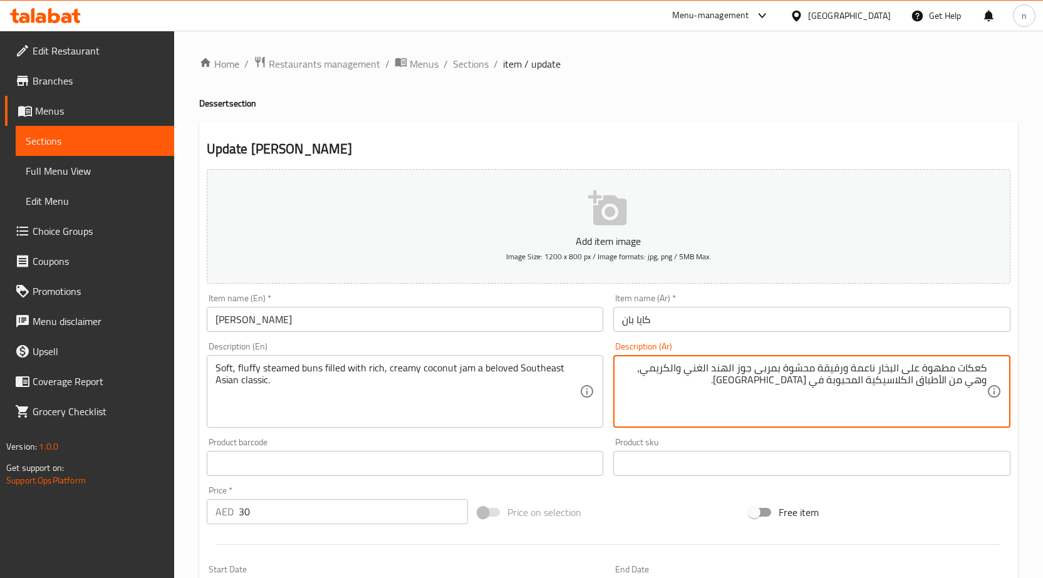
click at [981, 365] on textarea "كعكات مطهوة على البخار ناعمة ورقيقة محشوة بمربى جوز الهند الغني والكريمي، وهي م…" at bounding box center [804, 392] width 365 height 60
click at [939, 362] on textarea "بانس مطهوة على البخار ناعمة ورقيقة محشوة بمربى جوز الهند الغني والكريمي، وهي من…" at bounding box center [804, 392] width 365 height 60
click at [912, 372] on textarea "بانس على البخار ناعمة ورقيقة محشوة بمربى جوز الهند الغني والكريمي، وهي من الأطب…" at bounding box center [804, 392] width 365 height 60
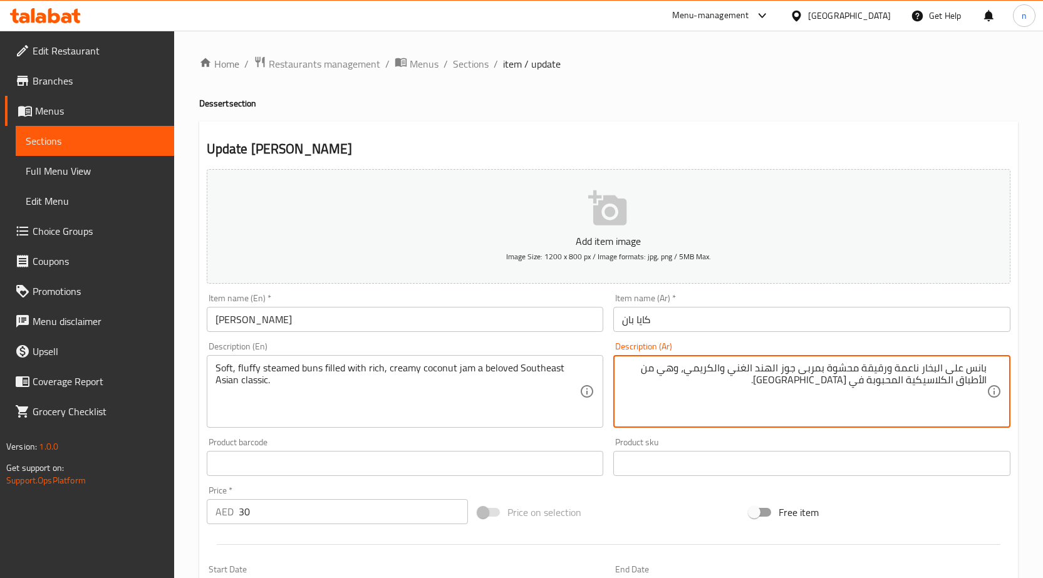
click at [912, 372] on textarea "بانس على البخار ناعمة ورقيقة محشوة بمربى جوز الهند الغني والكريمي، وهي من الأطب…" at bounding box center [804, 392] width 365 height 60
click at [870, 375] on textarea "بانس على البخار ناعمة ورقيقة محشوة بمربى جوز الهند الغني والكريمي، وهي من الأطب…" at bounding box center [804, 392] width 365 height 60
click at [897, 372] on textarea "بانس على البخار ناعمة فلفي محشوة بمربى جوز الهند الغني والكريمي، وهي من الأطباق…" at bounding box center [804, 392] width 365 height 60
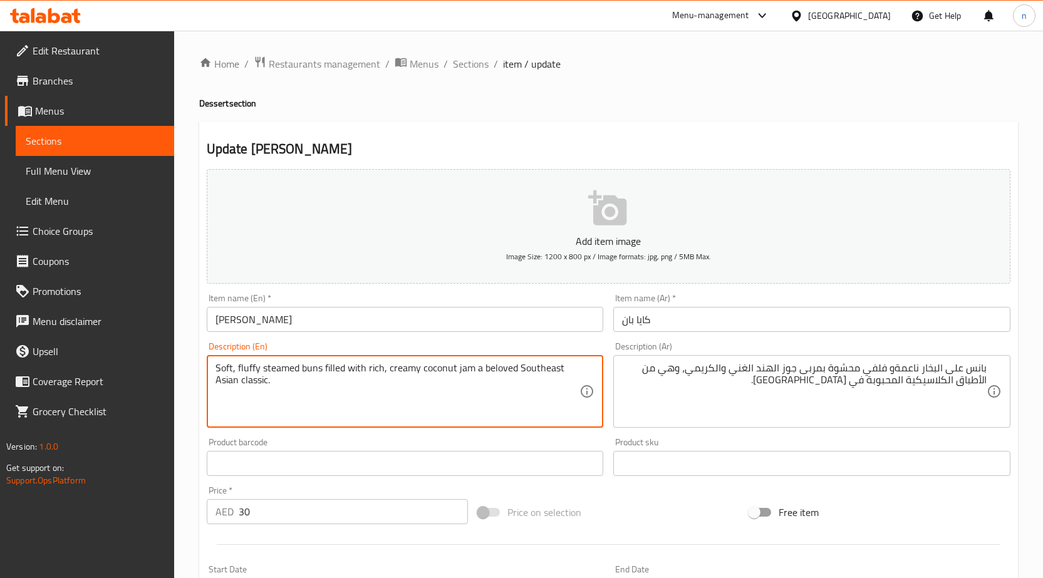
click at [466, 369] on textarea "Soft, fluffy steamed buns filled with rich, creamy coconut jam a beloved Southe…" at bounding box center [398, 392] width 365 height 60
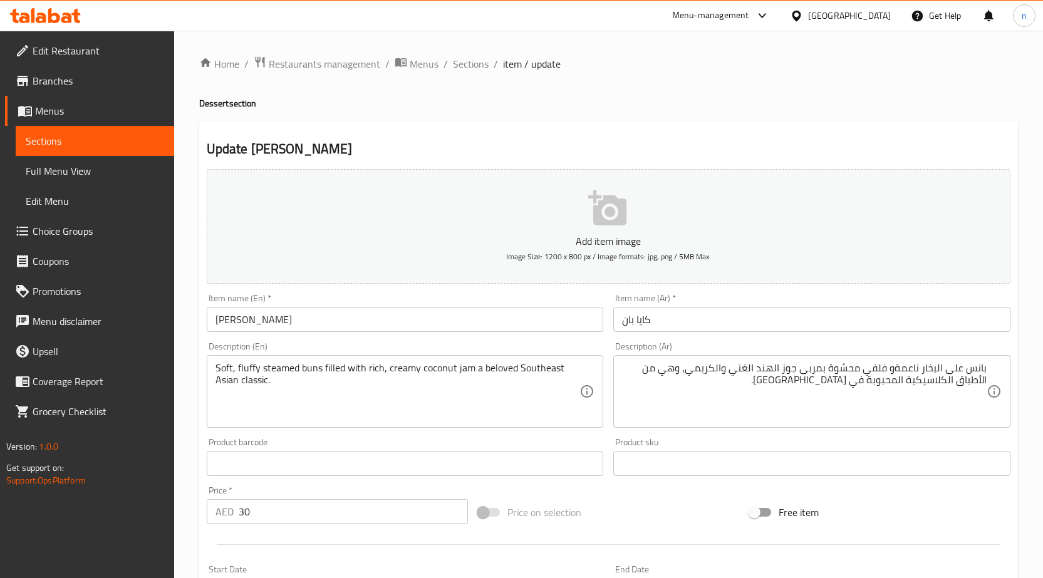
click at [482, 387] on textarea "Soft, fluffy steamed buns filled with rich, creamy coconut jam a beloved Southe…" at bounding box center [398, 392] width 365 height 60
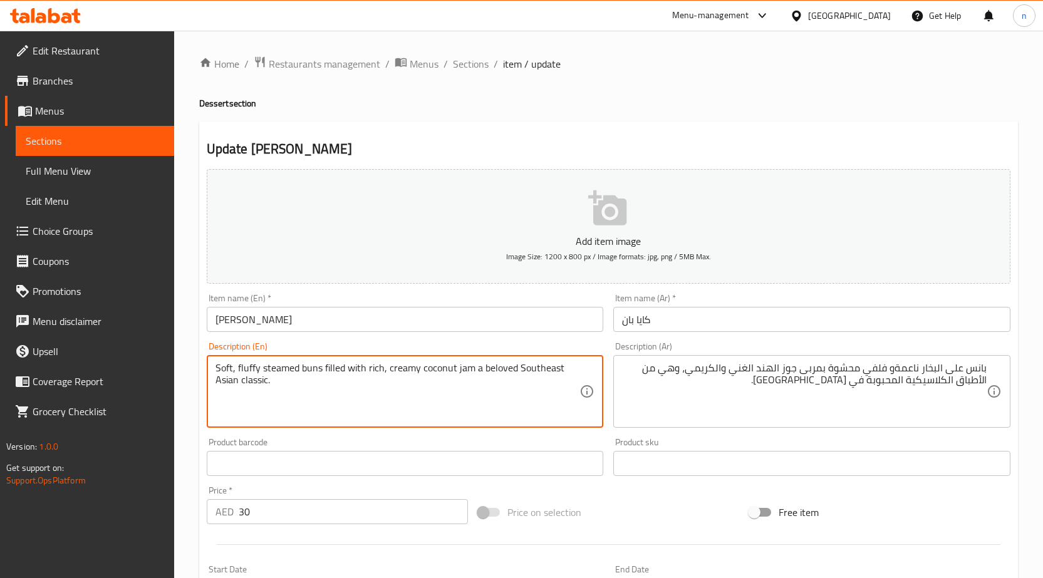
drag, startPoint x: 471, startPoint y: 368, endPoint x: 546, endPoint y: 395, distance: 79.9
click at [546, 395] on textarea "Soft, fluffy steamed buns filled with rich, creamy coconut jam a beloved Southe…" at bounding box center [398, 392] width 365 height 60
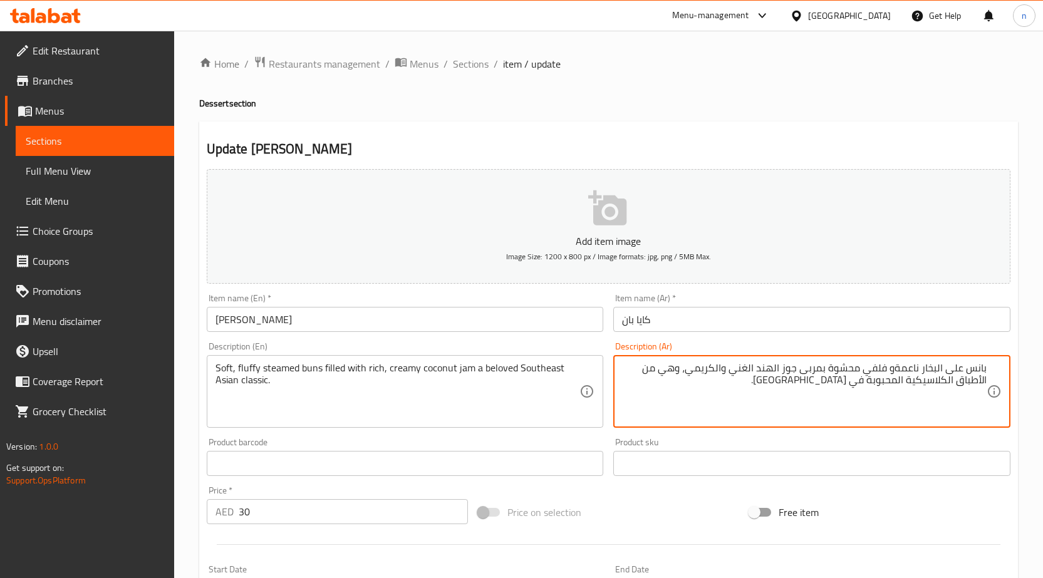
paste textarea "لاسيكية [GEOGRAPHIC_DATA] المحبوبة"
drag, startPoint x: 687, startPoint y: 368, endPoint x: 643, endPoint y: 388, distance: 48.8
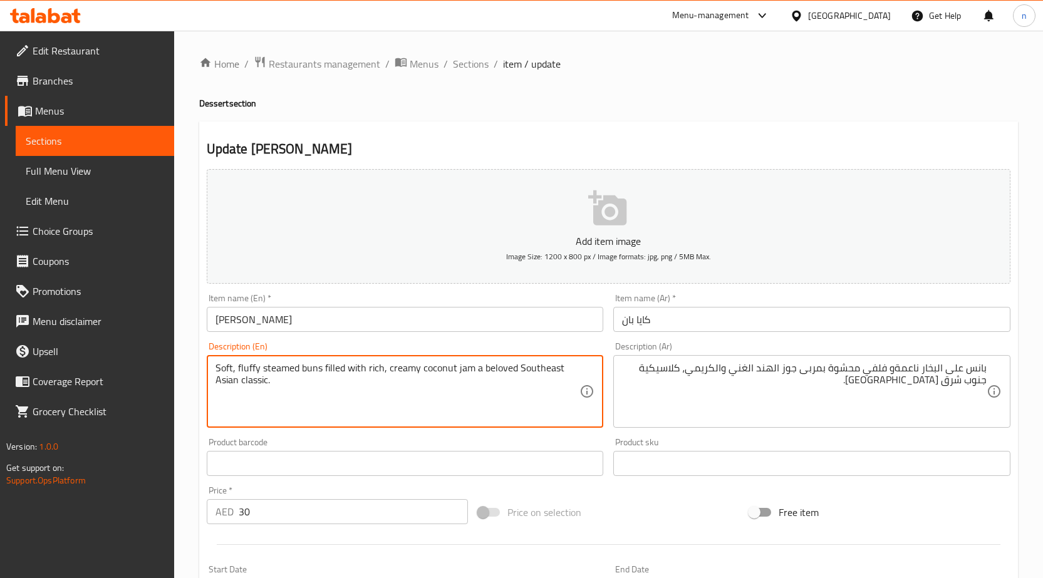
click at [499, 367] on textarea "Soft, fluffy steamed buns filled with rich, creamy coconut jam a beloved Southe…" at bounding box center [398, 392] width 365 height 60
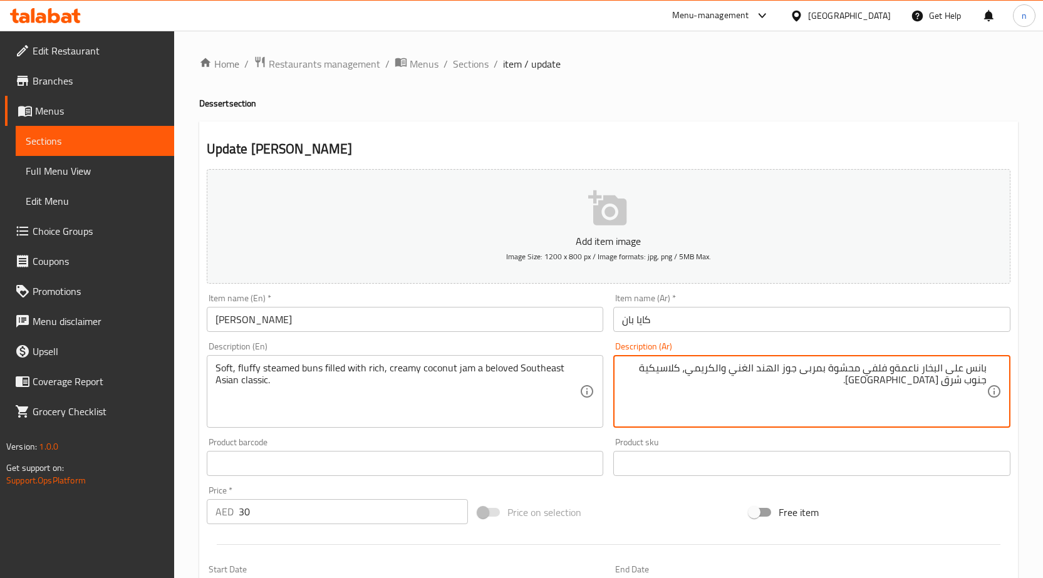
click at [899, 389] on textarea "بانس على البخار ناعمةو فلفي محشوة بمربى جوز الهند الغني والكريمي، كلاسيكية جنوب…" at bounding box center [804, 392] width 365 height 60
click at [896, 372] on textarea "بانس على البخار ناعمةو فلفي محشوة بمربى جوز الهند الغني والكريمي، كلاسيكية جنوب…" at bounding box center [804, 392] width 365 height 60
click at [890, 384] on textarea "بانس على البخار ناعمة و فلفي محشوة بمربى جوز الهند الغني والكريمي، كلاسيكية جنو…" at bounding box center [804, 392] width 365 height 60
type textarea "بانس على البخار ناعمة و فلفي محشوة بمربى جوز الهند الغني والكريمي، كلاسيكية جنو…"
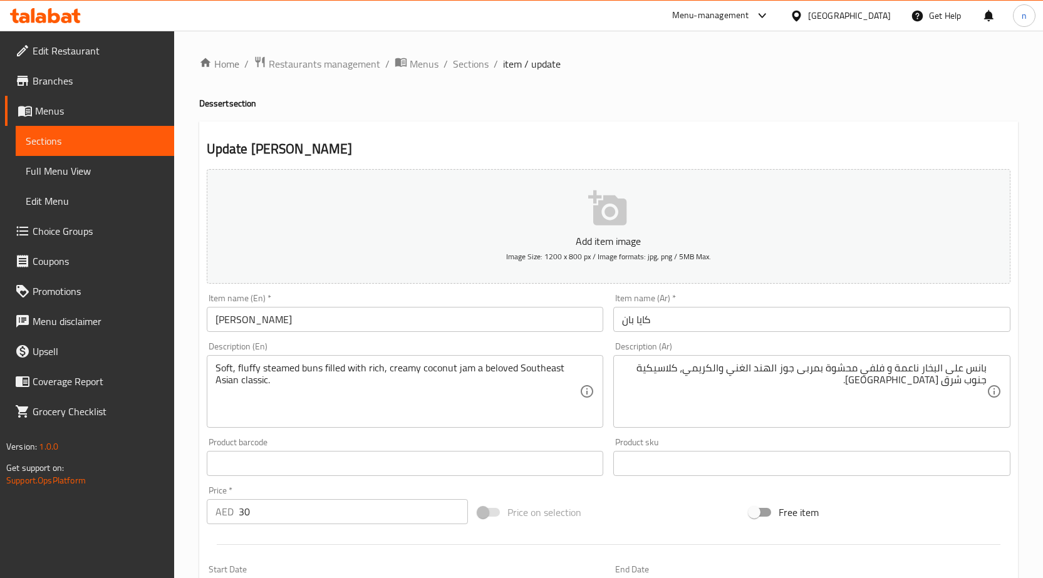
click at [662, 508] on div "Price on selection" at bounding box center [608, 513] width 271 height 34
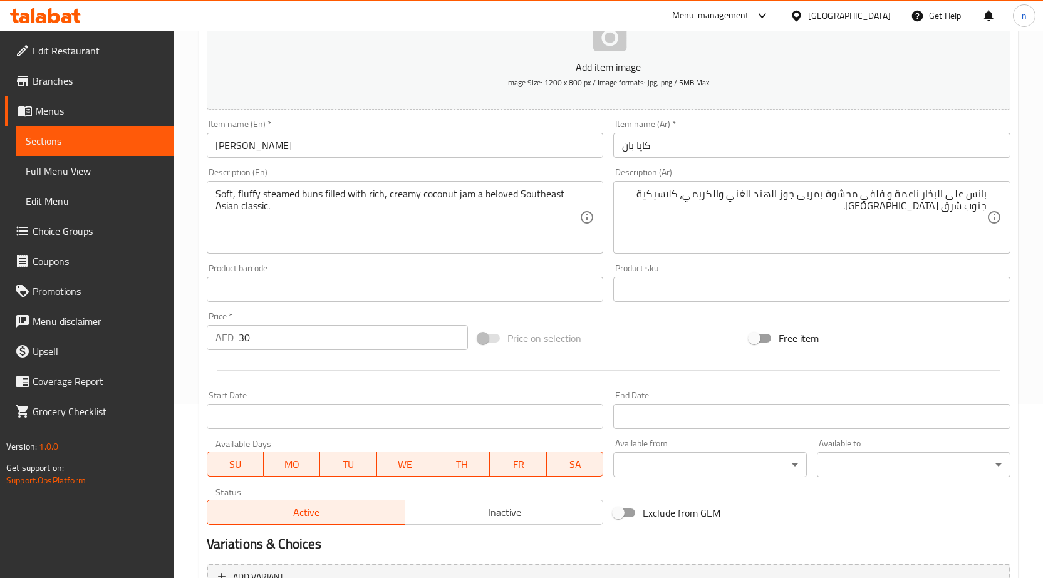
scroll to position [307, 0]
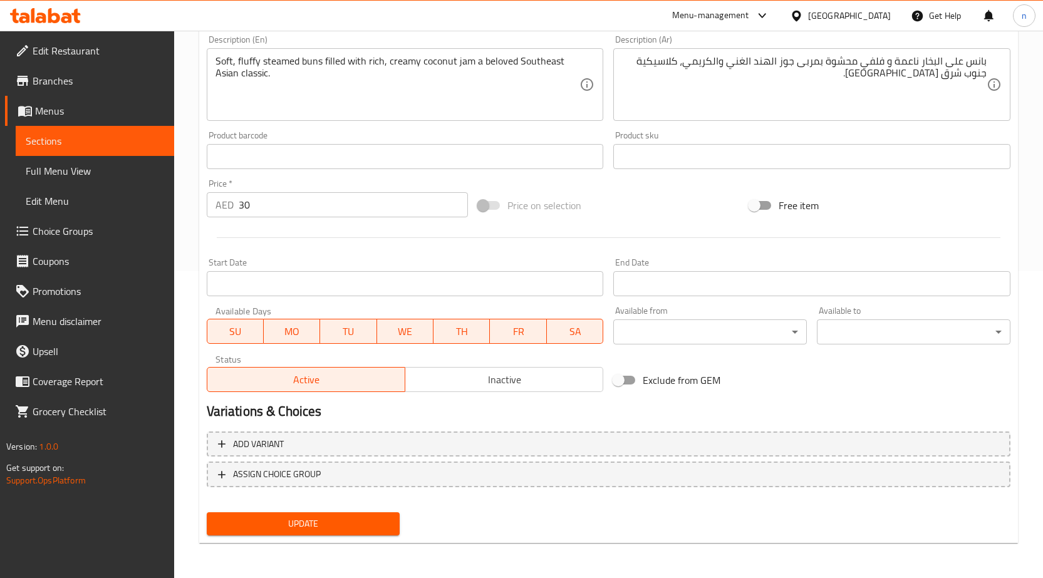
click at [306, 524] on span "Update" at bounding box center [304, 524] width 174 height 16
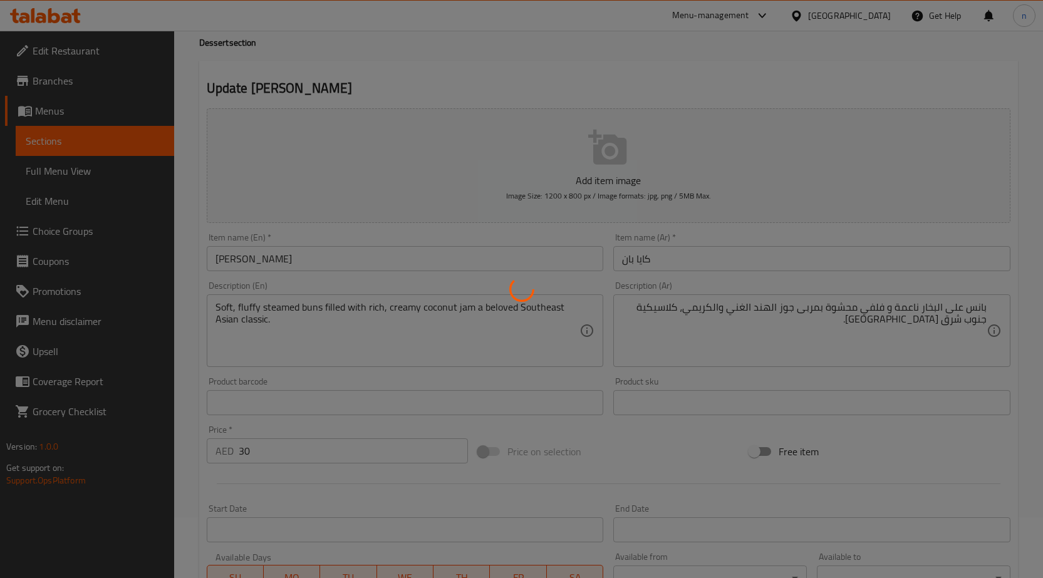
scroll to position [0, 0]
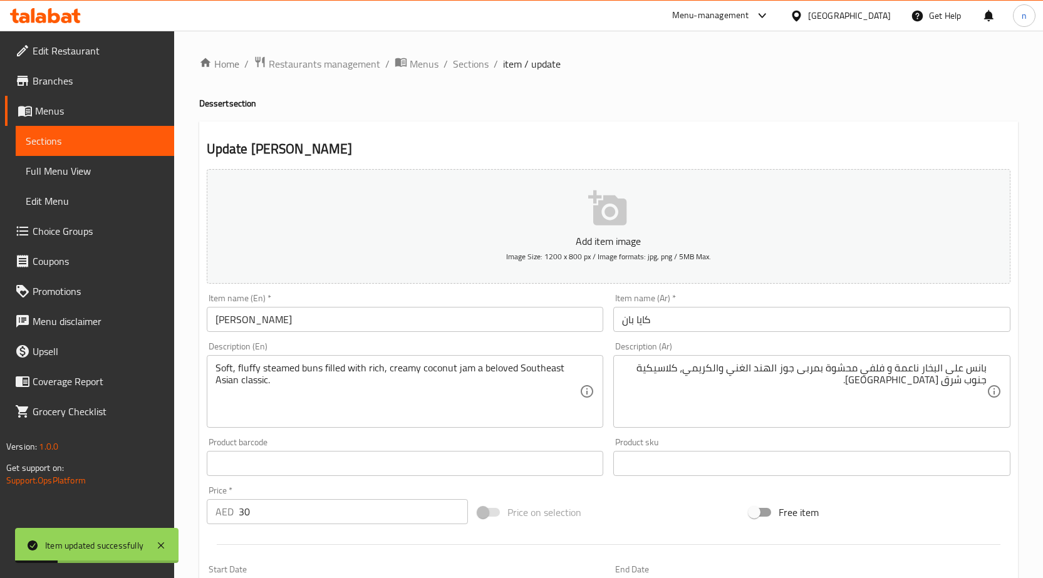
click at [479, 60] on span "Sections" at bounding box center [471, 63] width 36 height 15
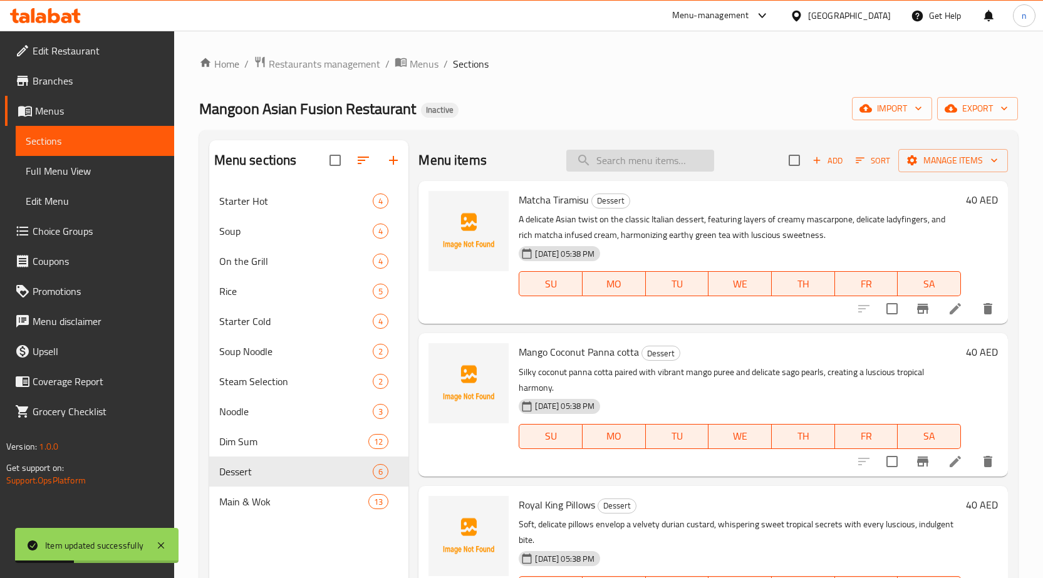
click at [607, 163] on input "search" at bounding box center [641, 161] width 148 height 22
paste input "Sesame Peanut Ball"
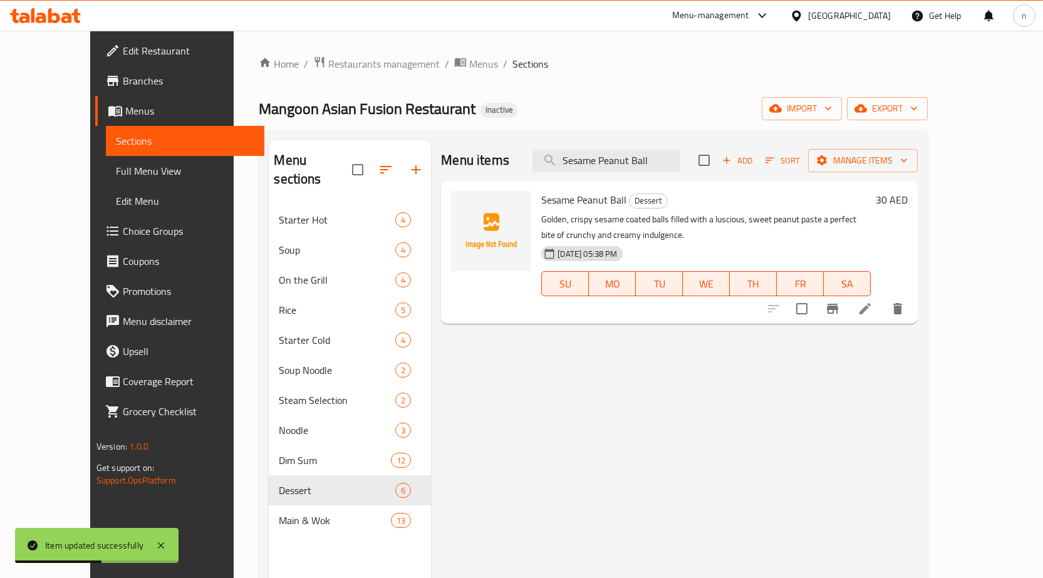
type input "Sesame Peanut Ball"
click at [873, 306] on icon at bounding box center [865, 308] width 15 height 15
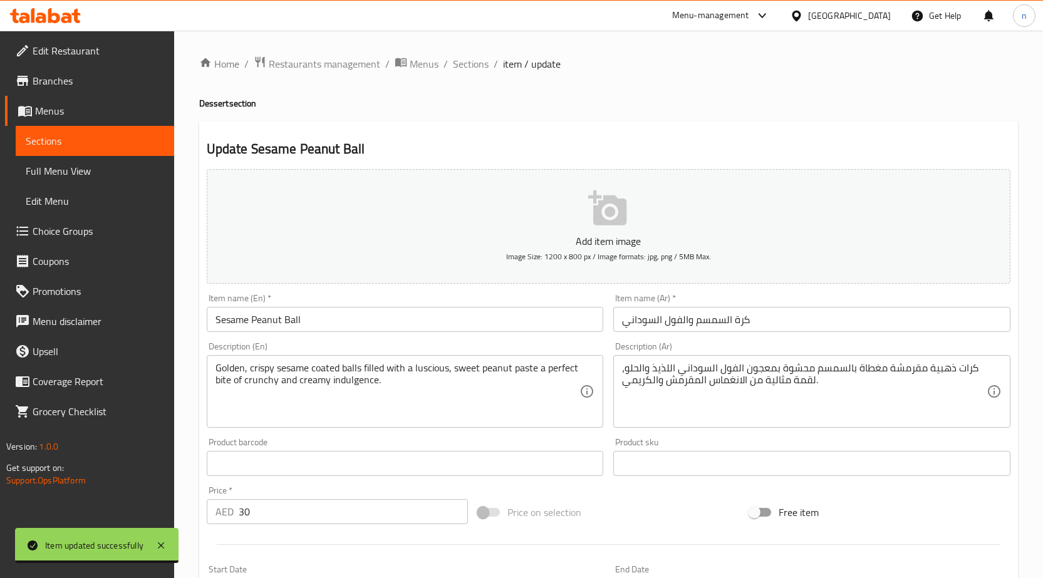
click at [698, 325] on input "كرة السمسم والفول السوداني" at bounding box center [812, 319] width 397 height 25
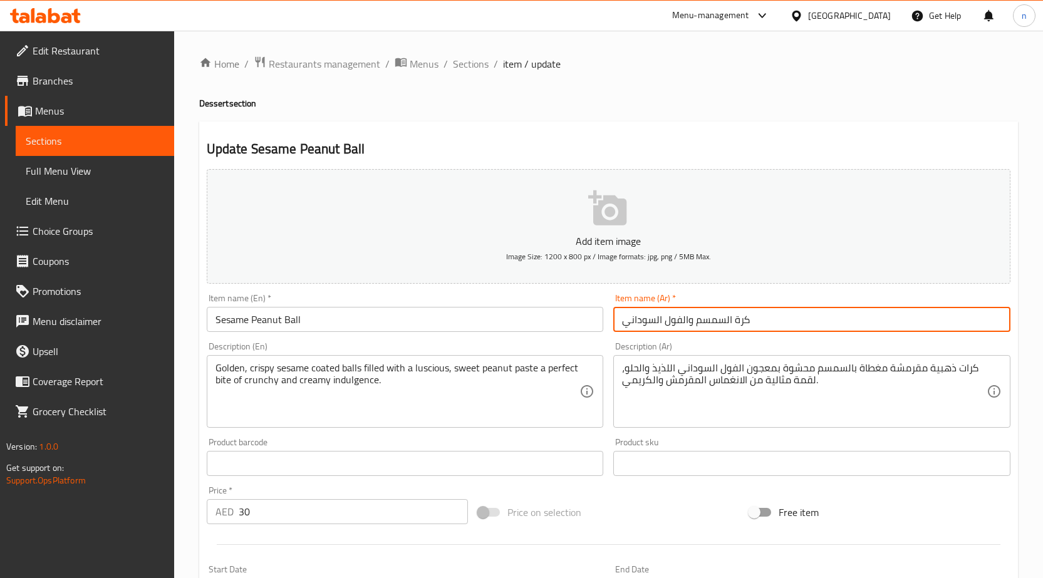
click at [698, 325] on input "كرة السمسم والفول السوداني" at bounding box center [812, 319] width 397 height 25
click at [739, 320] on input "كرة السمسم والفول السوداني" at bounding box center [812, 319] width 397 height 25
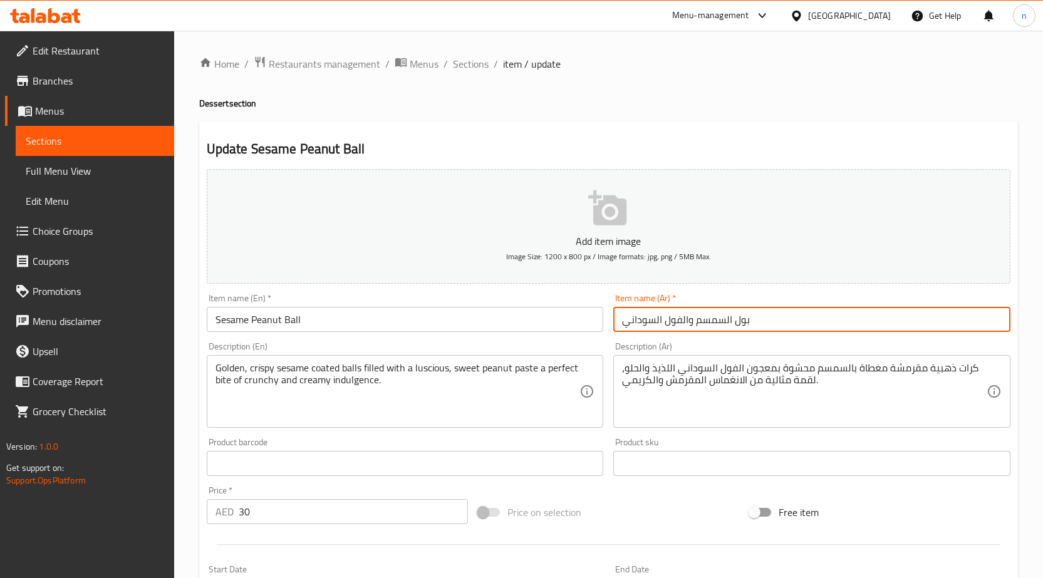
type input "بول السمسم والفول السوداني"
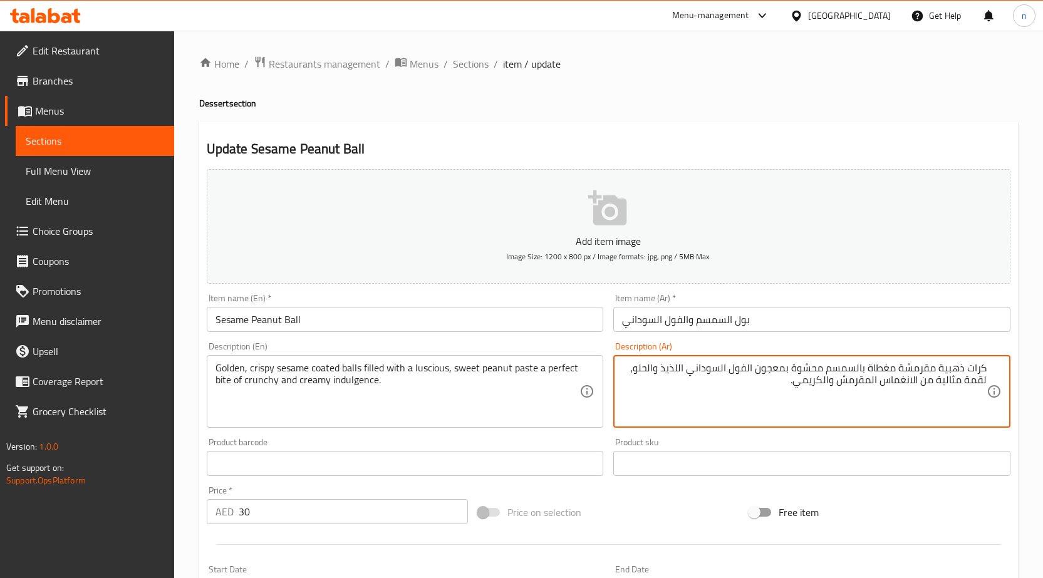
click at [699, 415] on textarea "كرات ذهبية مقرمشة مغطاة بالسمسم محشوة بمعجون الفول السوداني اللذيذ والحلو، لقمة…" at bounding box center [804, 392] width 365 height 60
click at [666, 370] on textarea "كرات ذهبية مقرمشة مغطاة بالسمسم محشوة بمعجون الفول السوداني اللذيذ والحلو، لقمة…" at bounding box center [804, 392] width 365 height 60
click at [673, 368] on textarea "كرات ذهبية مقرمشة مغطاة بالسمسم محشوة بمعجون الفول السوداني اللذيذ والحلو، لقمة…" at bounding box center [804, 392] width 365 height 60
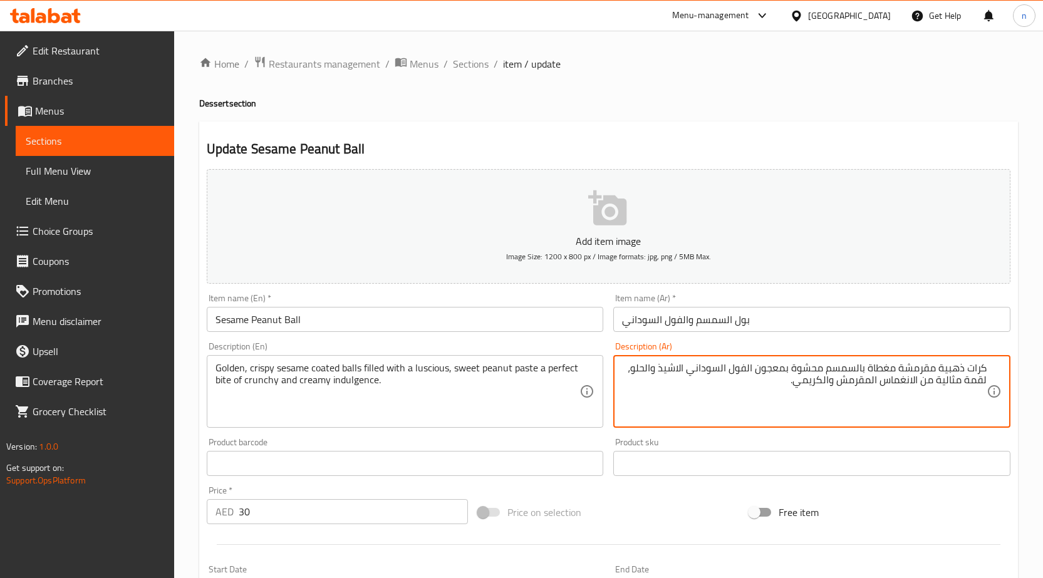
click at [980, 382] on textarea "كرات ذهبية مقرمشة مغطاة بالسمسم محشوة بمعجون الفول السوداني الاشيذ والحلو، لقمة…" at bounding box center [804, 392] width 365 height 60
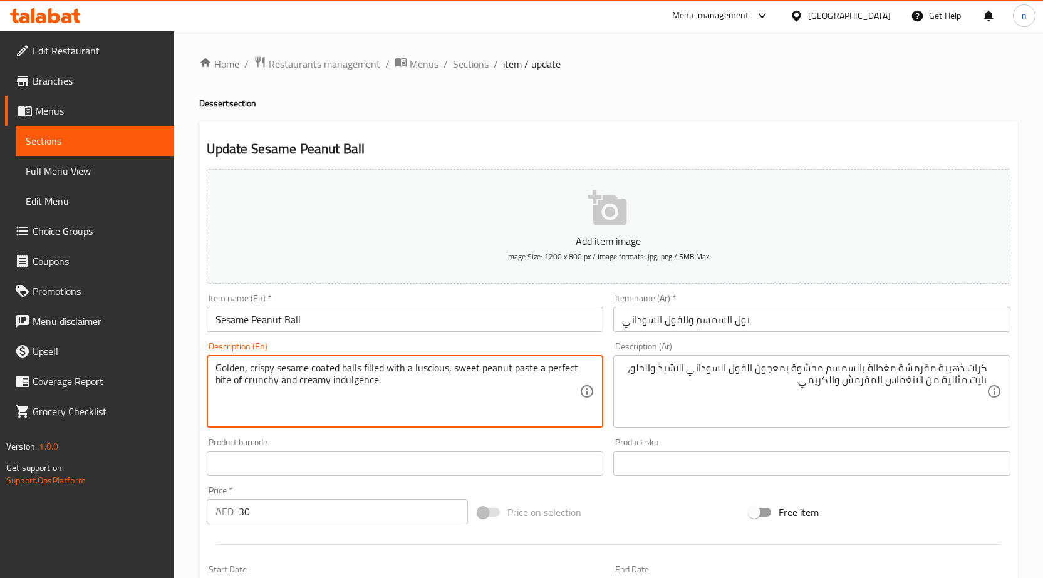
click at [340, 382] on textarea "Golden, crispy sesame coated balls filled with a luscious, sweet peanut paste a…" at bounding box center [398, 392] width 365 height 60
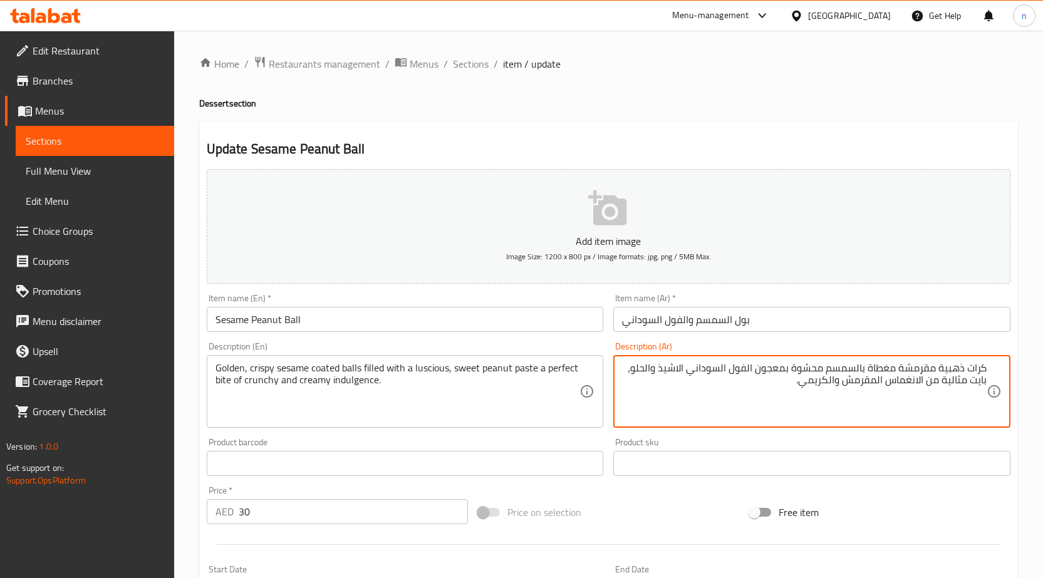
click at [911, 382] on textarea "كرات ذهبية مقرمشة مغطاة بالسمسم محشوة بمعجون الفول السوداني الاشيذ والحلو، بايت…" at bounding box center [804, 392] width 365 height 60
type textarea "كرات ذهبية مقرمشة مغطاة بالسمسم محشوة بمعجون الفول السوداني الاشيذ والحلو، بايت…"
click at [616, 509] on div "Price on selection" at bounding box center [608, 513] width 271 height 34
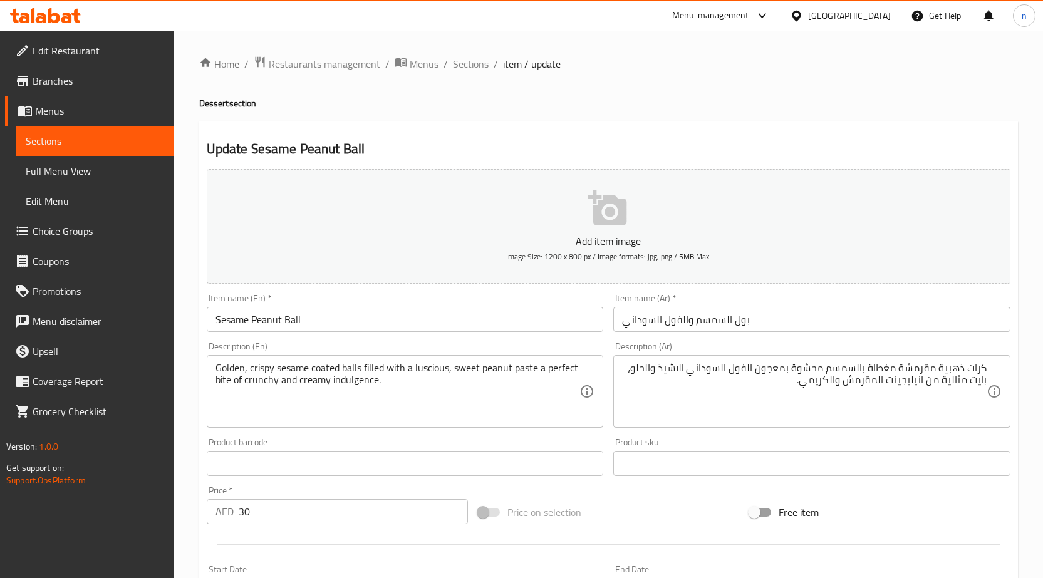
click at [647, 504] on div "Price on selection" at bounding box center [608, 513] width 271 height 34
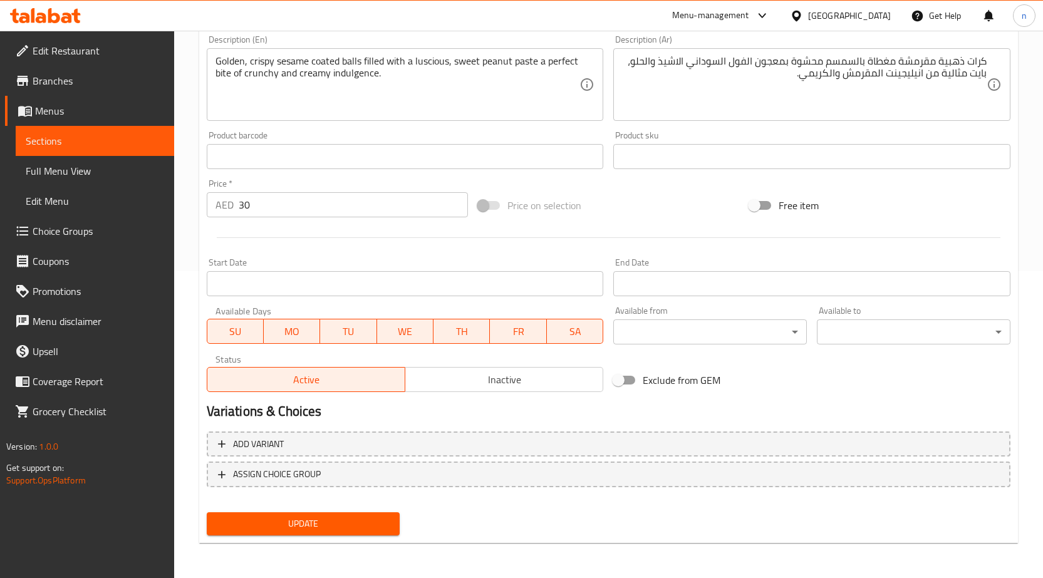
click at [263, 531] on span "Update" at bounding box center [304, 524] width 174 height 16
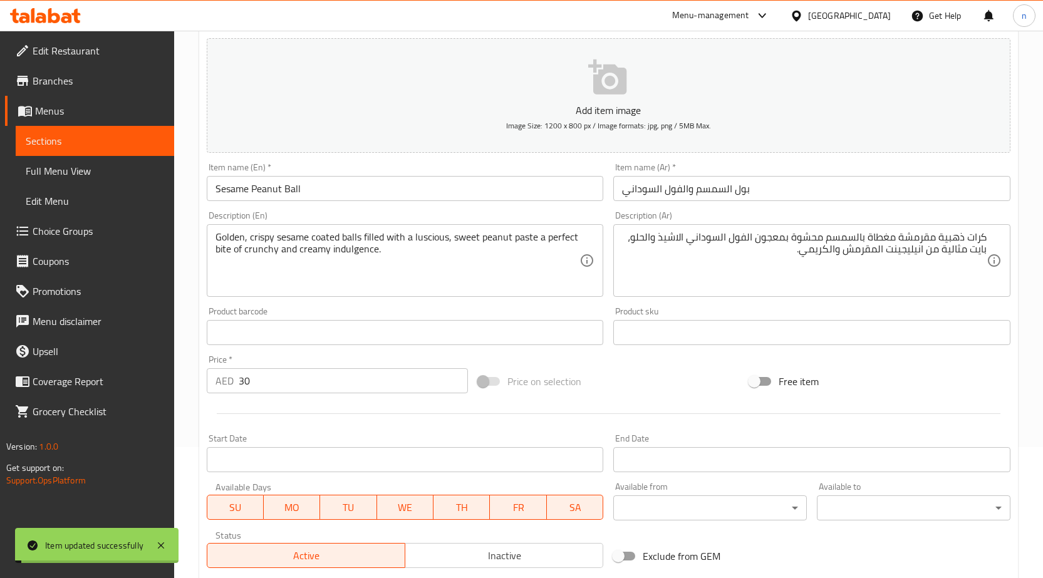
scroll to position [0, 0]
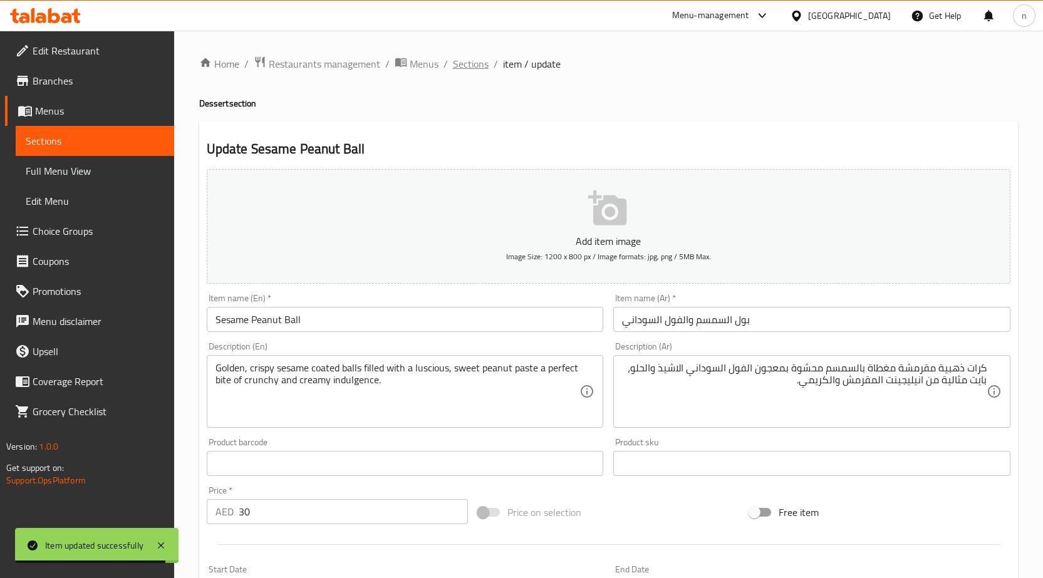
click at [474, 71] on span "Sections" at bounding box center [471, 63] width 36 height 15
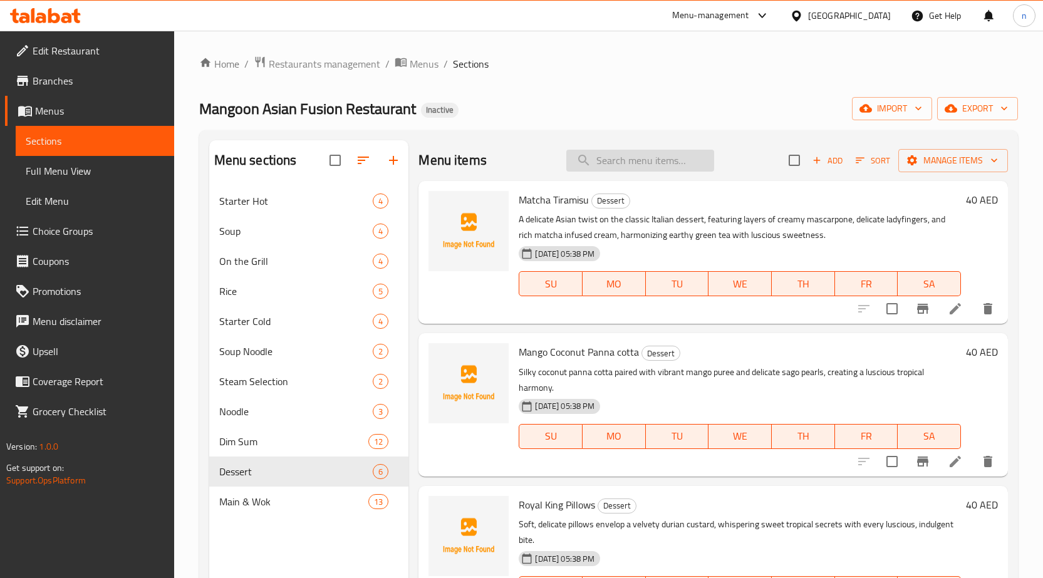
click at [622, 160] on input "search" at bounding box center [641, 161] width 148 height 22
paste input "Matcha Tiramisu"
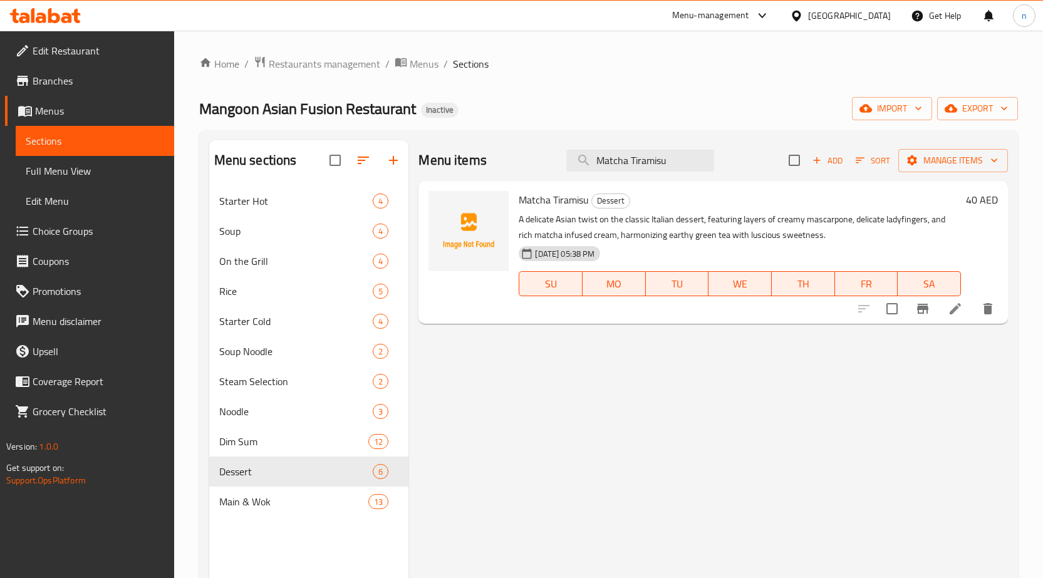
type input "Matcha Tiramisu"
click at [949, 306] on icon at bounding box center [955, 308] width 15 height 15
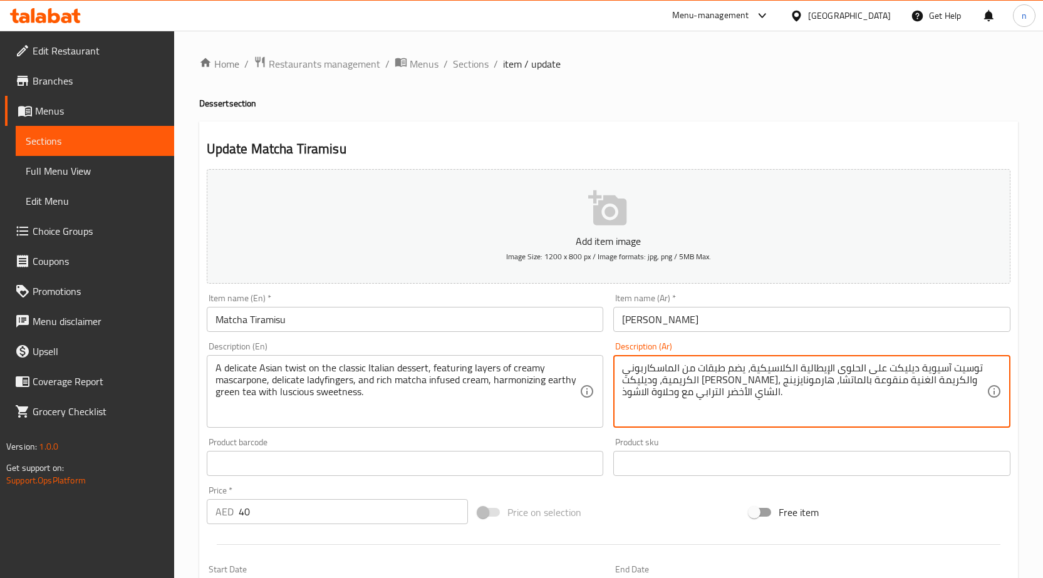
click at [966, 368] on textarea "توسيت آسيوية ديليكت على الحلوى الإيطالية الكلاسيكية، يضم طبقات من الماسكاربوني …" at bounding box center [804, 392] width 365 height 60
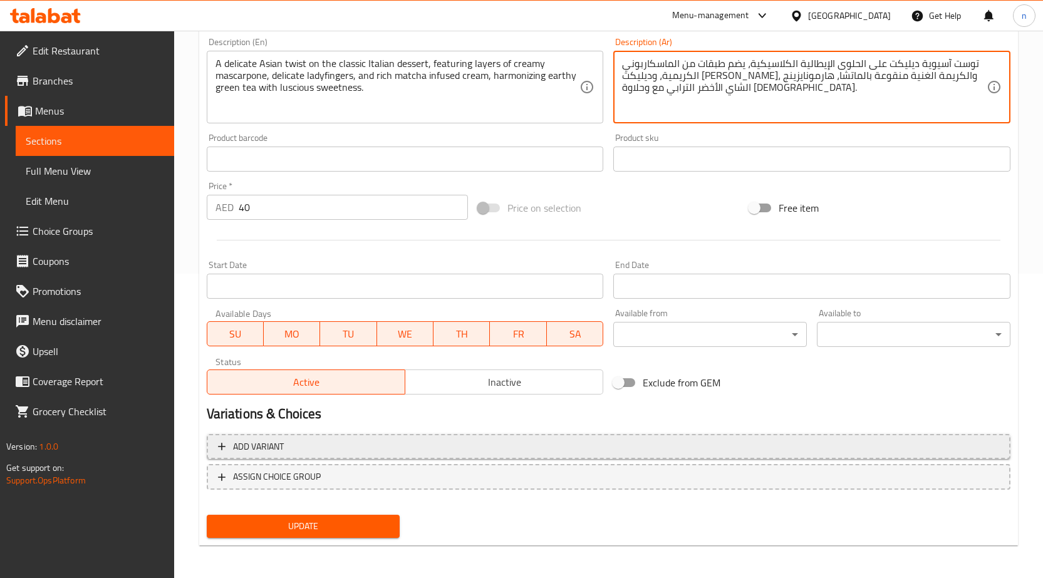
scroll to position [307, 0]
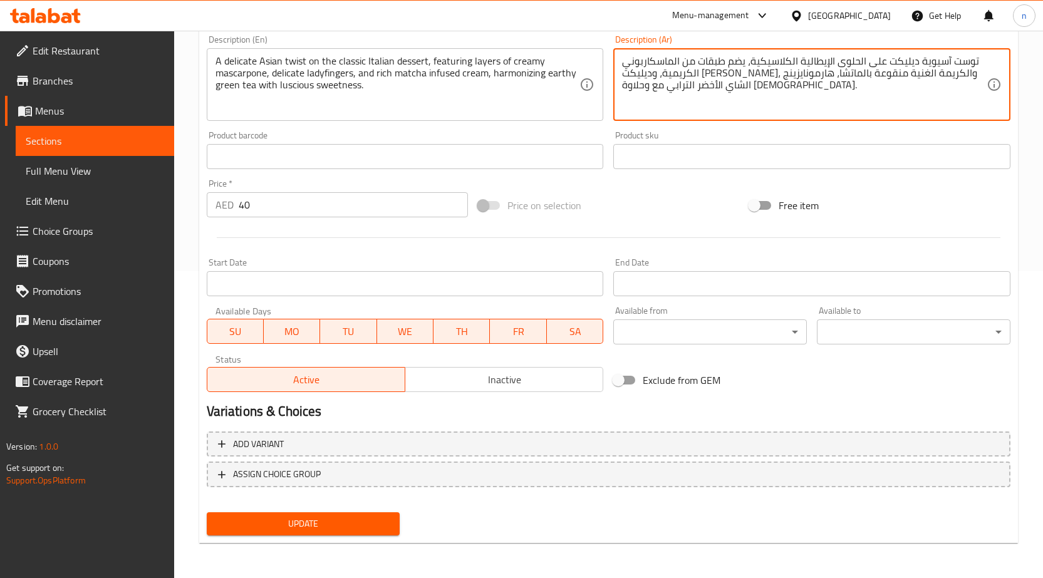
click at [370, 535] on button "Update" at bounding box center [304, 524] width 194 height 23
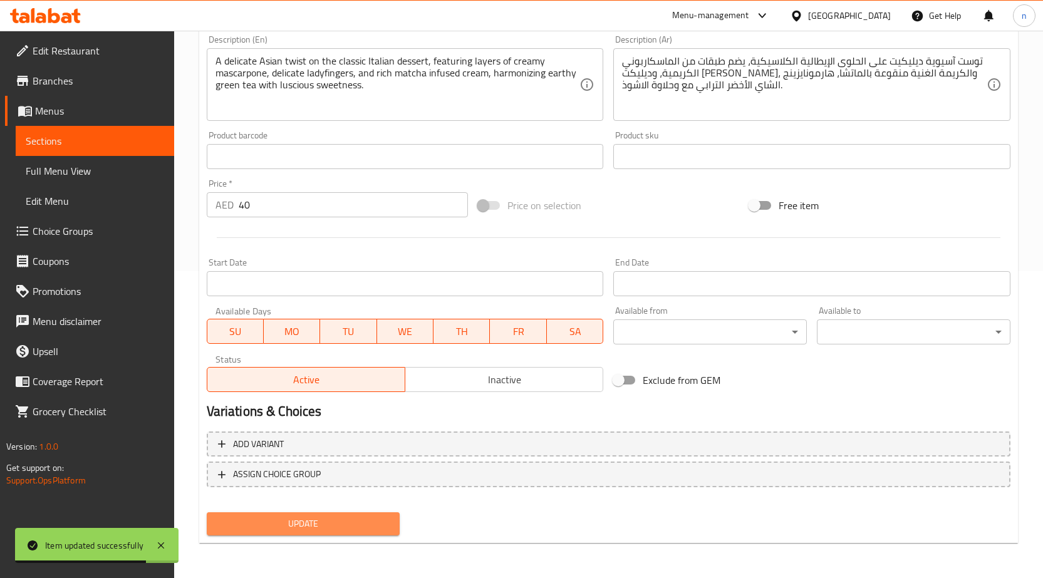
click at [361, 519] on span "Update" at bounding box center [304, 524] width 174 height 16
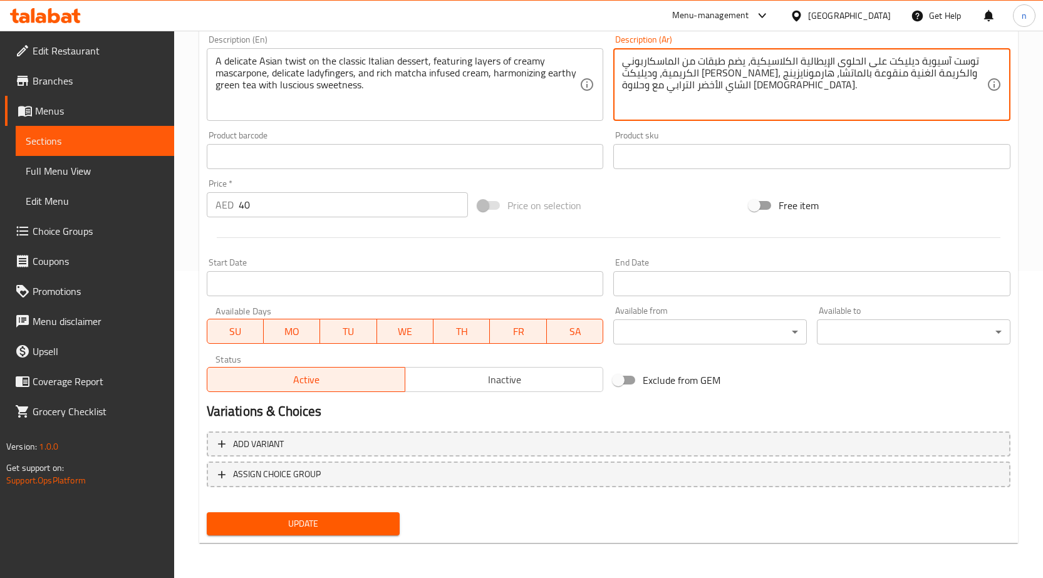
click at [352, 532] on span "Update" at bounding box center [304, 524] width 174 height 16
click at [639, 88] on textarea "توست آسيوية ديليكت على الحلوى الإيطالية الكلاسيكية، يضم طبقات من الماسكاربوني ا…" at bounding box center [804, 85] width 365 height 60
click at [627, 86] on textarea "توست آسيوية ديليكت على الحلوى الإيطالية الكلاسيكية، يضم طبقات من الماسكاربوني ا…" at bounding box center [804, 85] width 365 height 60
click at [698, 100] on textarea "توست آسيوية ديليكت على الحلوى الإيطالية الكلاسيكية، يضم طبقات من الماسكاربوني ا…" at bounding box center [804, 85] width 365 height 60
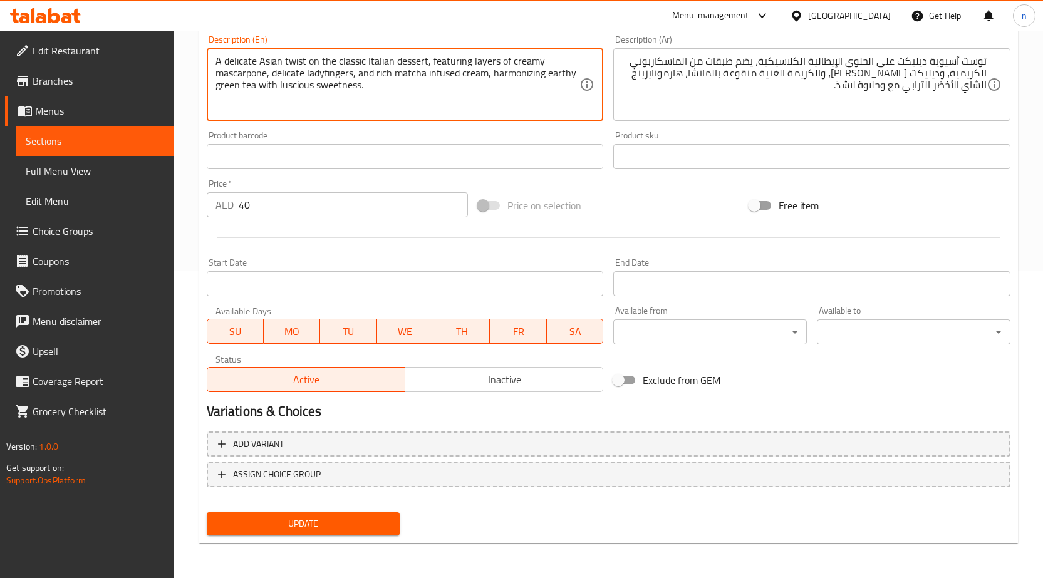
drag, startPoint x: 274, startPoint y: 84, endPoint x: 390, endPoint y: 95, distance: 116.5
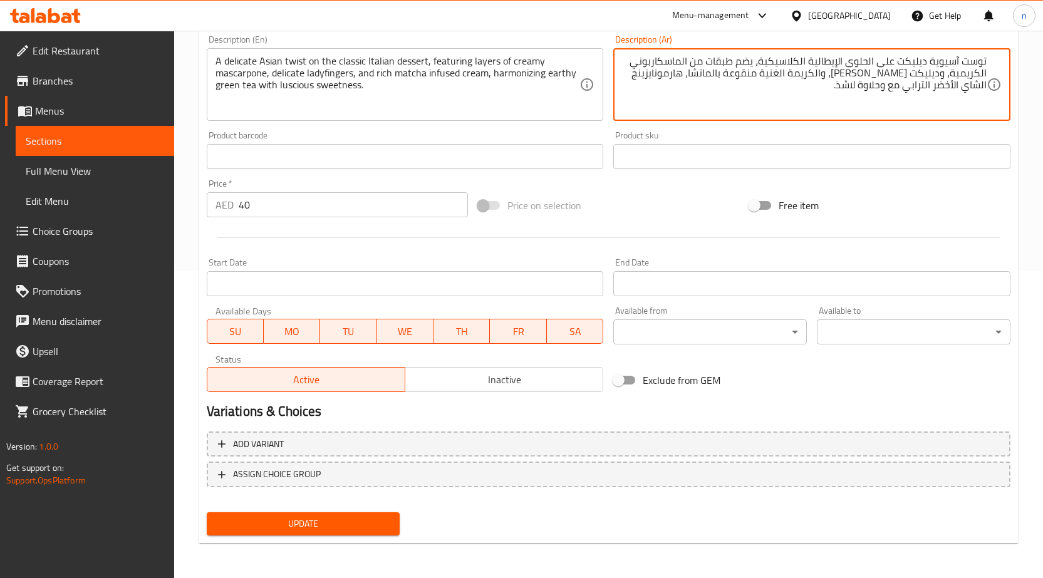
click at [877, 86] on textarea "توست آسيوية ديليكت على الحلوى الإيطالية الكلاسيكية، يضم طبقات من الماسكاربوني ا…" at bounding box center [804, 85] width 365 height 60
type textarea "توست آسيوية ديليكت على الحلوى الإيطالية الكلاسيكية، يضم طبقات من الماسكاربوني ا…"
click at [360, 521] on span "Update" at bounding box center [304, 524] width 174 height 16
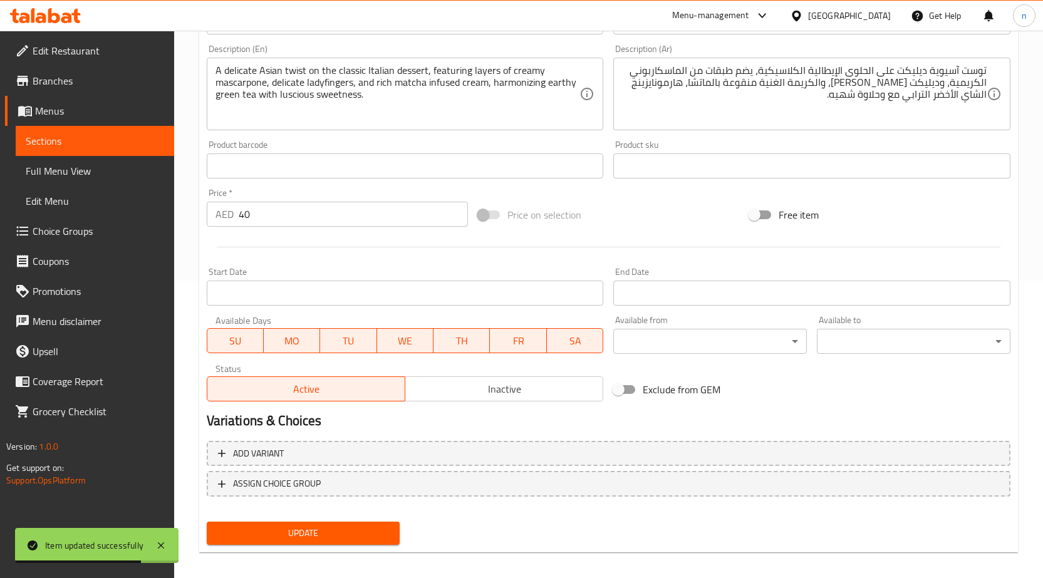
scroll to position [0, 0]
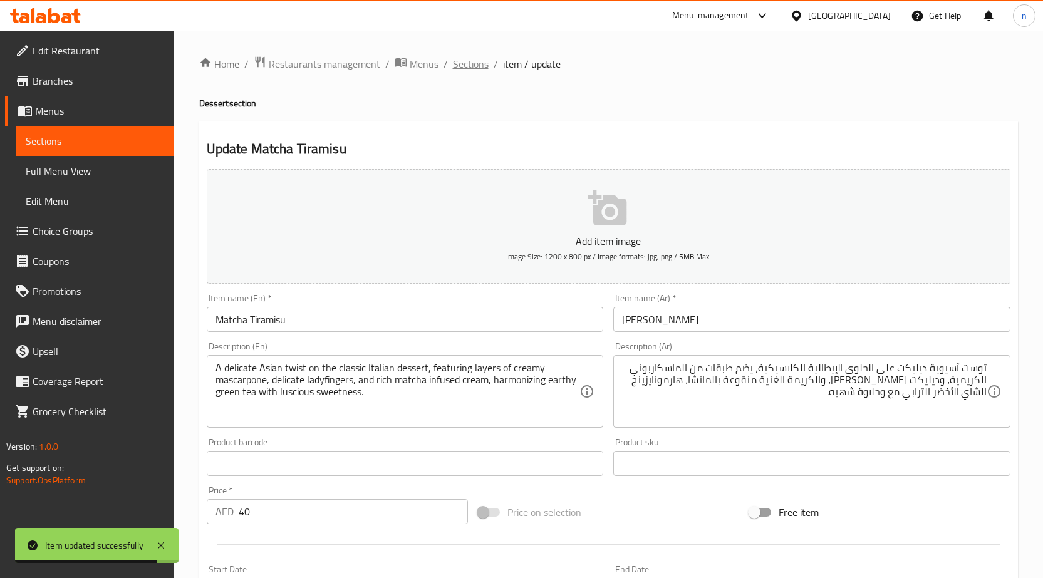
click at [471, 70] on span "Sections" at bounding box center [471, 63] width 36 height 15
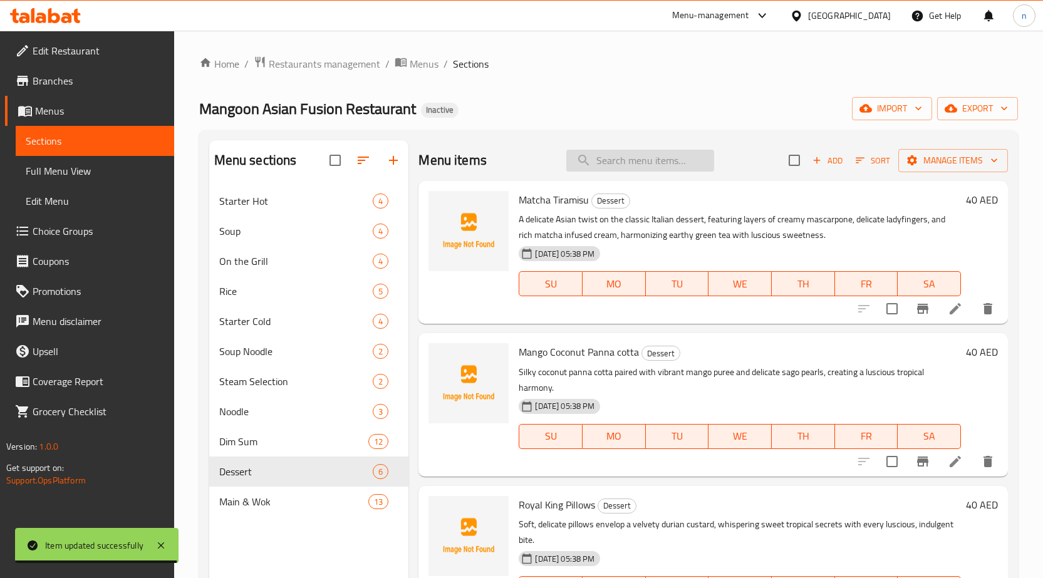
click at [645, 159] on input "search" at bounding box center [641, 161] width 148 height 22
paste input "Mango Coconut Panna cotta"
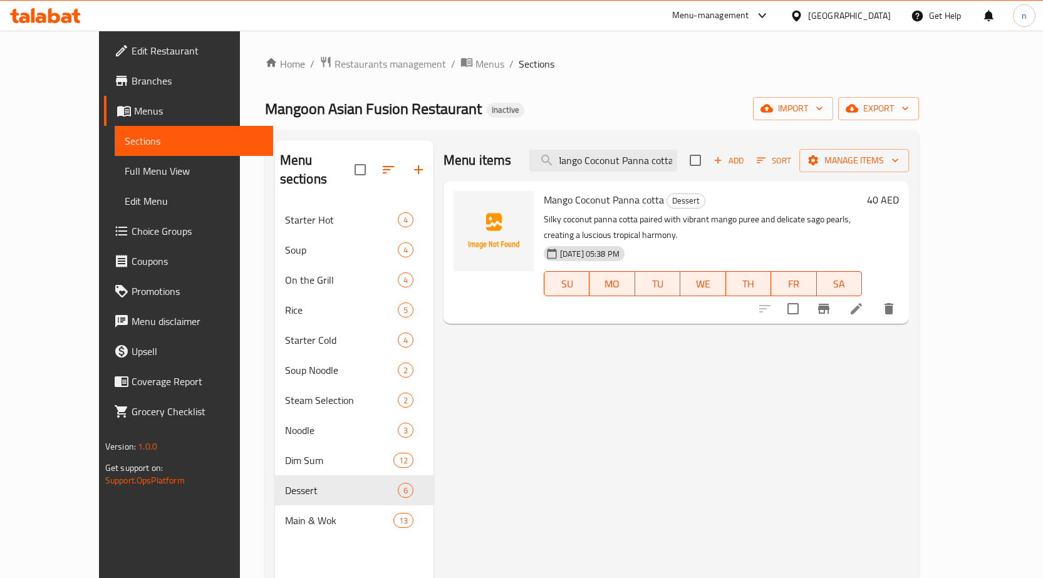
type input "Mango Coconut Panna cotta"
click at [874, 308] on li at bounding box center [856, 309] width 35 height 23
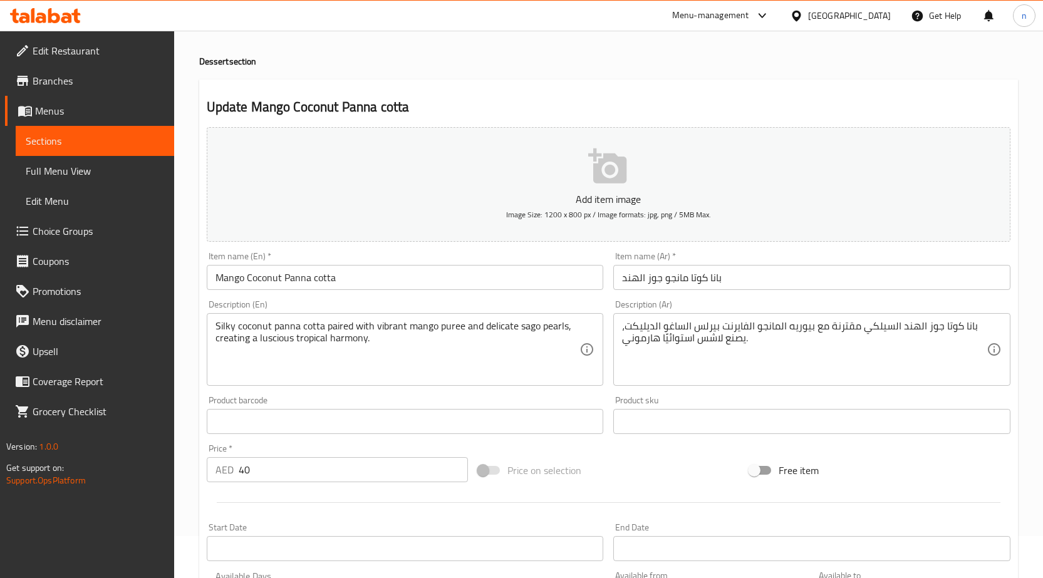
scroll to position [63, 0]
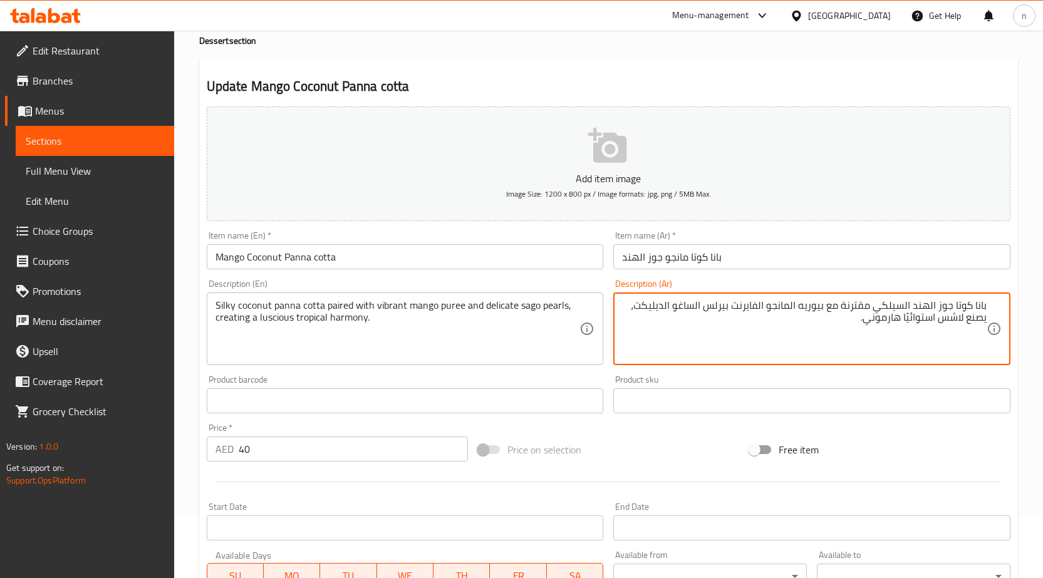
click at [906, 305] on textarea "بانا كوتا جوز الهند السيلكي مقترنة مع بيوريه المانجو الفايرنت بيرلس الساغو الدي…" at bounding box center [804, 330] width 365 height 60
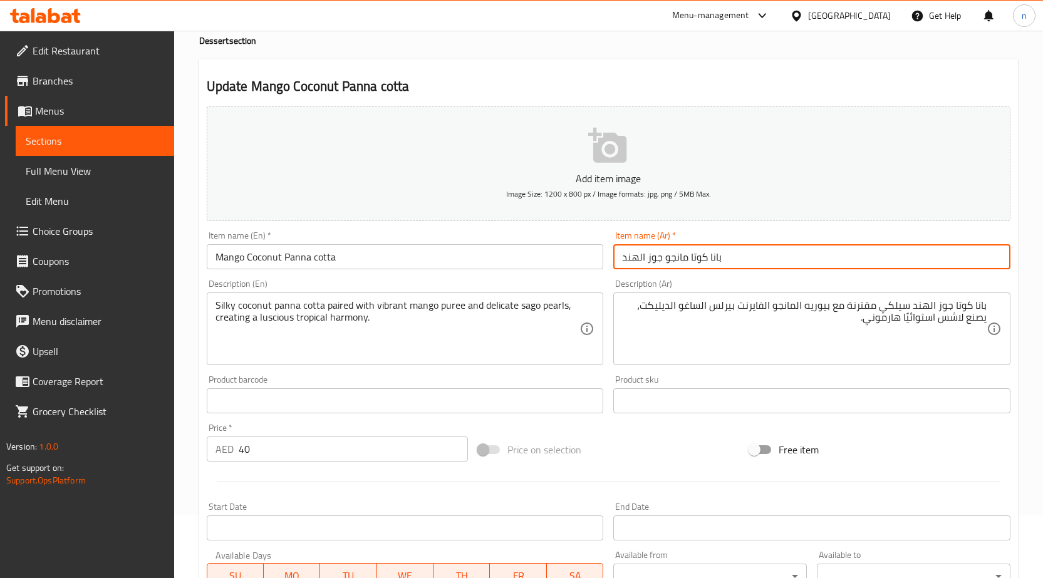
click at [872, 250] on input "بانا كوتا مانجو جوز الهند" at bounding box center [812, 256] width 397 height 25
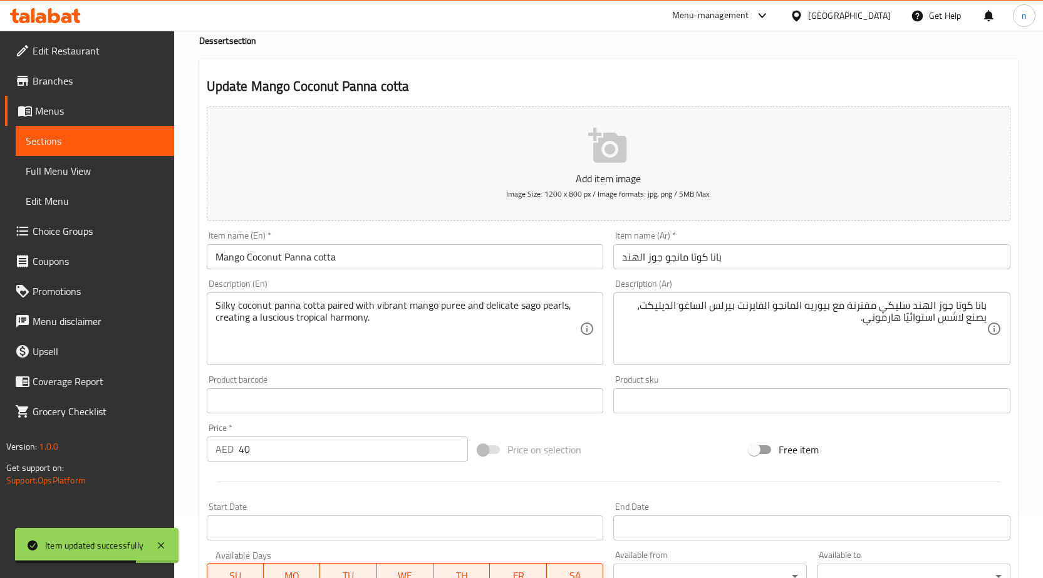
click at [859, 242] on div "Item name (Ar)   * [PERSON_NAME] الهند Item name (Ar) *" at bounding box center [812, 250] width 397 height 38
click at [856, 261] on div "Home / Restaurants management / Menus / Sections / item / update Dessert sectio…" at bounding box center [608, 395] width 819 height 805
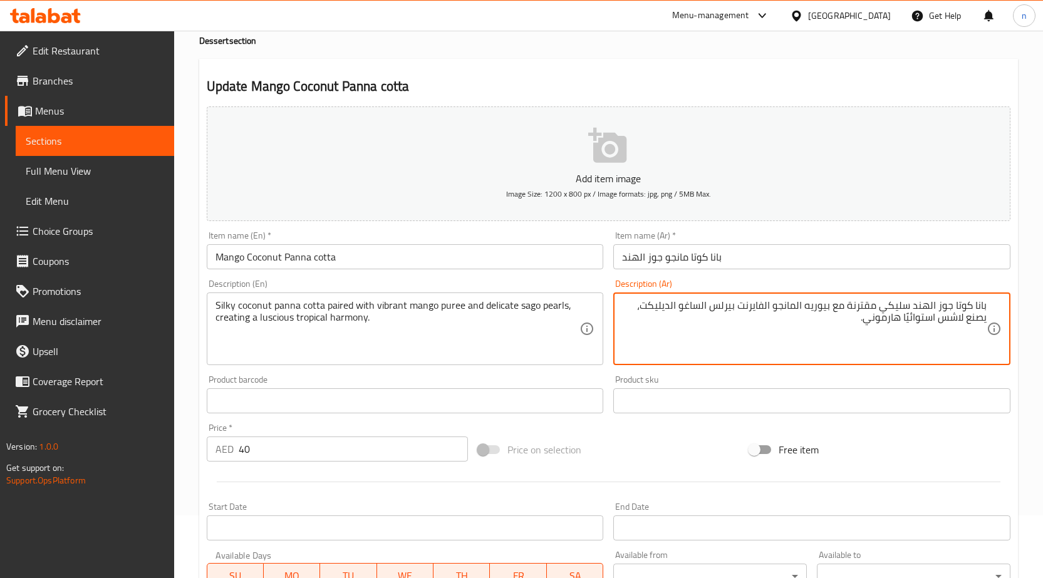
drag, startPoint x: 743, startPoint y: 308, endPoint x: 769, endPoint y: 312, distance: 26.0
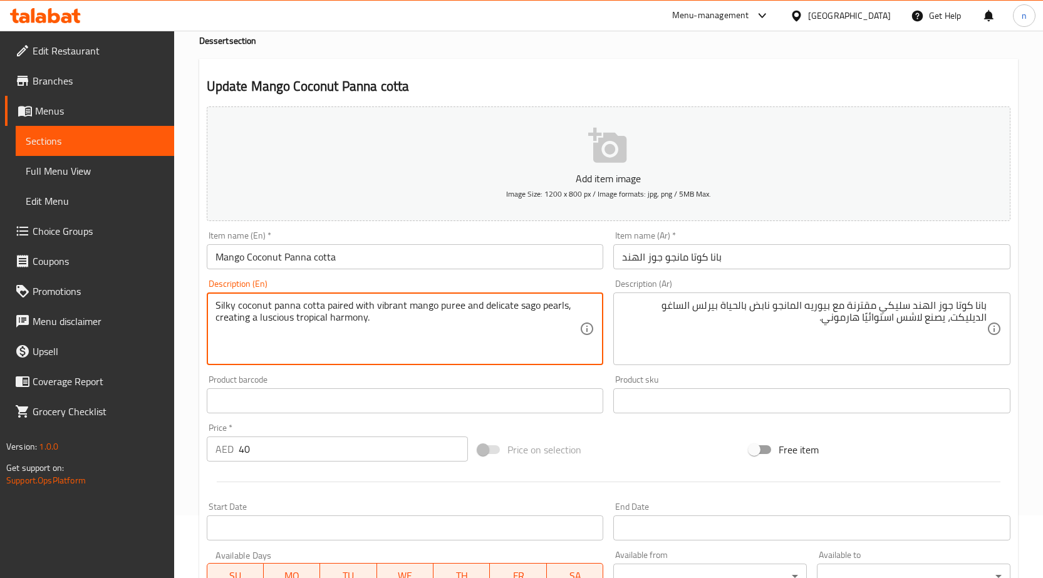
click at [548, 305] on textarea "Silky coconut panna cotta paired with vibrant mango puree and delicate sago pea…" at bounding box center [398, 330] width 365 height 60
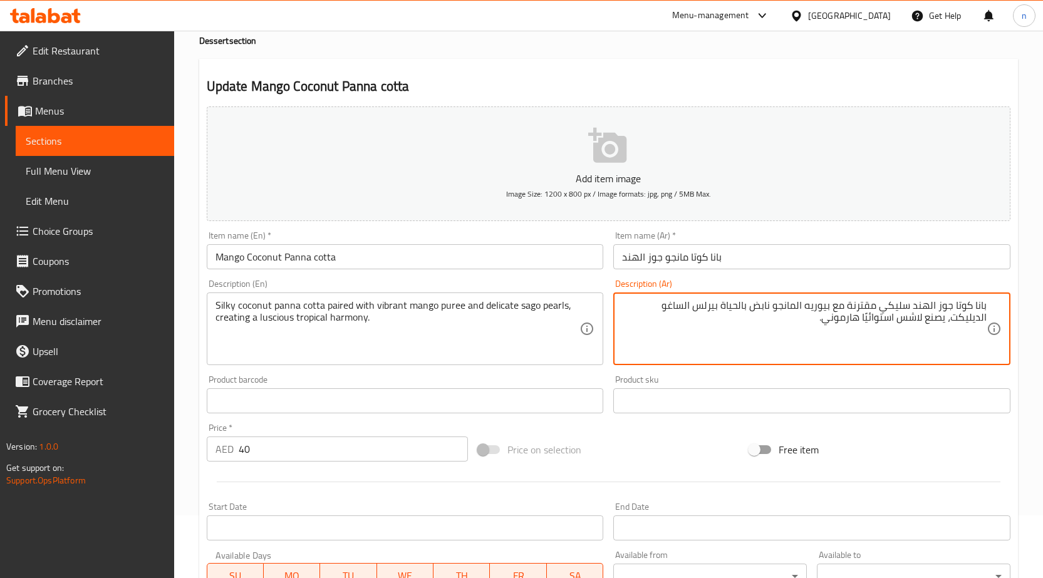
drag, startPoint x: 939, startPoint y: 323, endPoint x: 963, endPoint y: 328, distance: 25.1
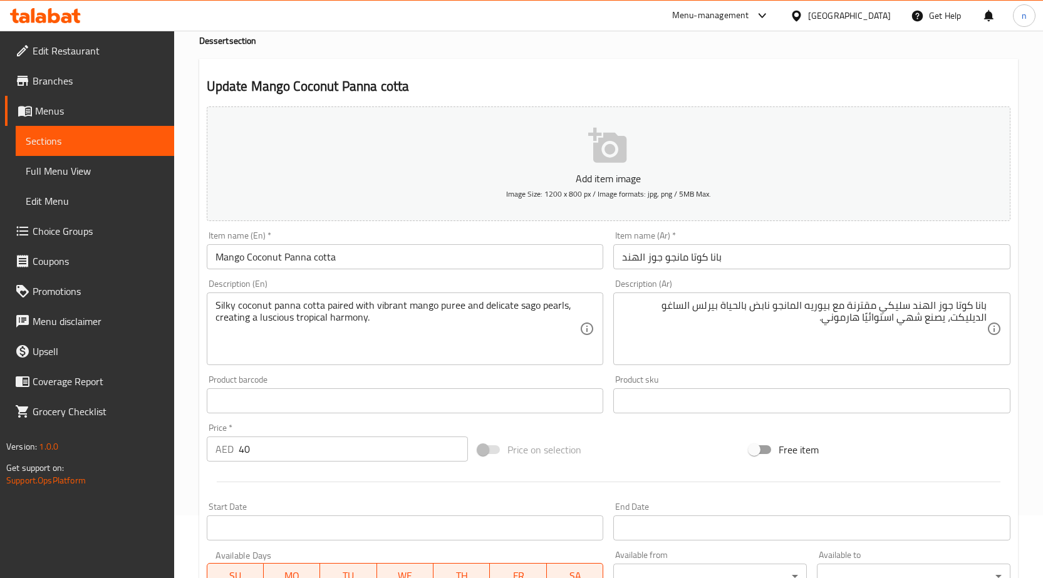
click at [907, 316] on textarea "بانا كوتا جوز الهند سليكي مقترنة مع بيوريه المانجو نابض بالحياة بيرلس الساغو ال…" at bounding box center [804, 330] width 365 height 60
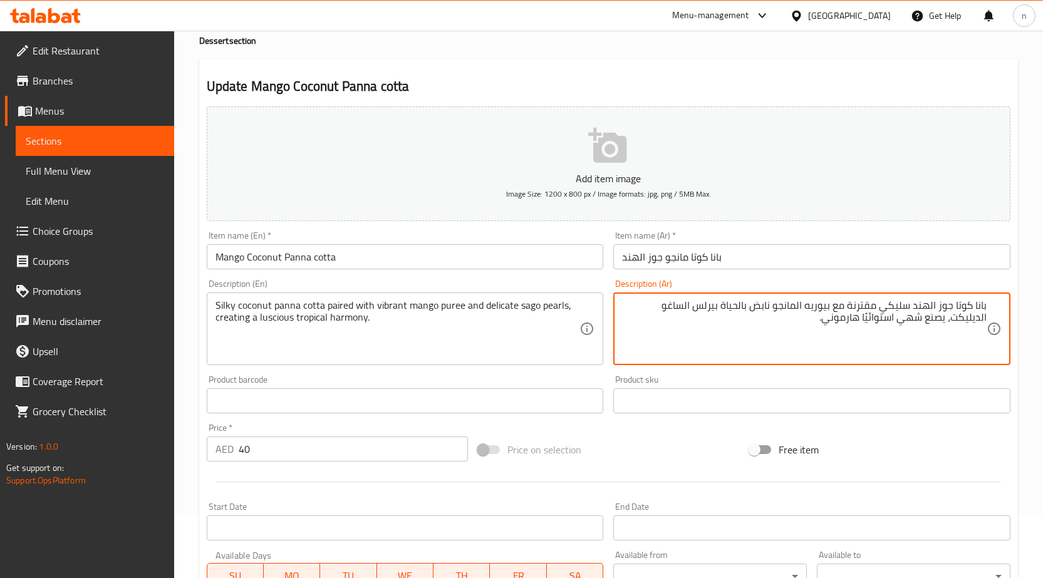
click at [907, 316] on textarea "بانا كوتا جوز الهند سليكي مقترنة مع بيوريه المانجو نابض بالحياة بيرلس الساغو ال…" at bounding box center [804, 330] width 365 height 60
paste textarea "ّا كوتا جوز الهند الحريرية، مقترنة [PERSON_NAME] ولآلئ الساغو الرقيقة، لتُنشئ ت…"
click at [977, 305] on textarea "بانّا كوتا جوز الهند الحريرية، مقترنة [PERSON_NAME] ولآلئ الساغو الرقيقة، لتُنش…" at bounding box center [804, 330] width 365 height 60
drag, startPoint x: 880, startPoint y: 306, endPoint x: 911, endPoint y: 310, distance: 31.5
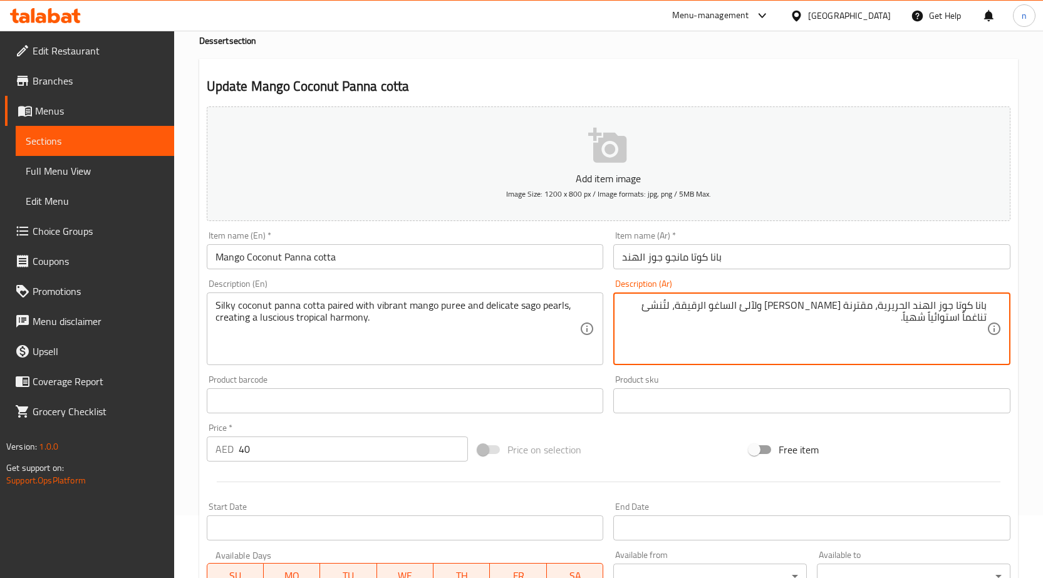
click at [911, 310] on textarea "بانا كوتا جوز الهند الحريرية، مقترنة [PERSON_NAME] ولآلئ الساغو الرقيقة، لتُنشئ…" at bounding box center [804, 330] width 365 height 60
type textarea "بانا كوتا جوز ال[PERSON_NAME]، مقترنة بيوريه المانجو النابض بالحياة وبيرلس السا…"
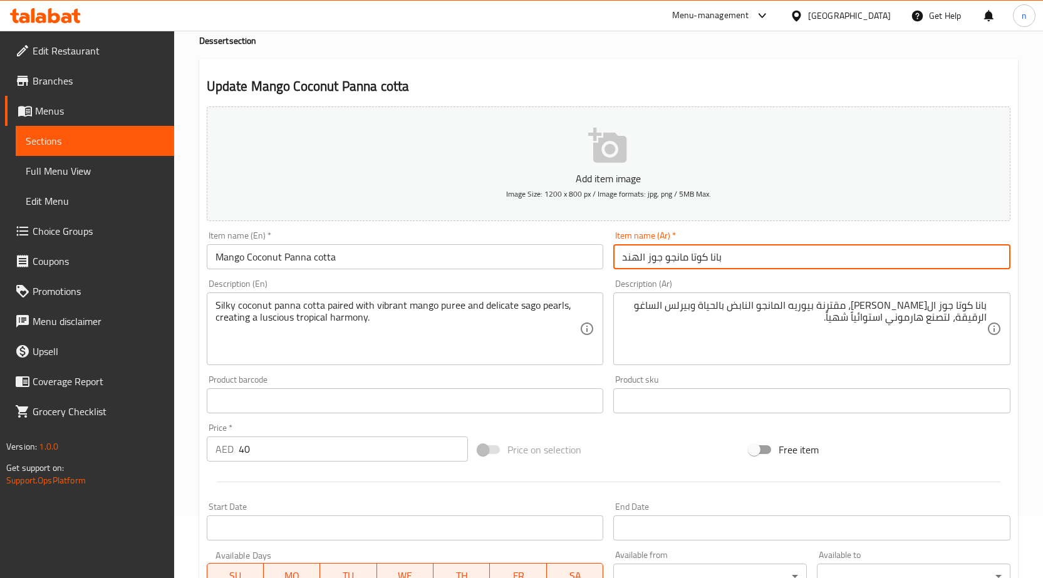
click at [795, 253] on input "بانا كوتا مانجو جوز الهند" at bounding box center [812, 256] width 397 height 25
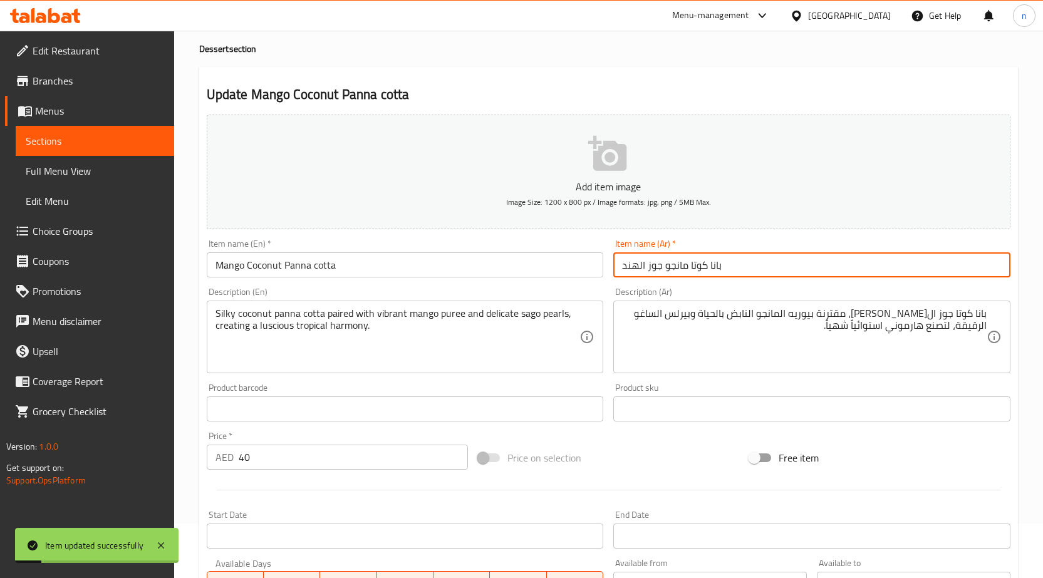
scroll to position [0, 0]
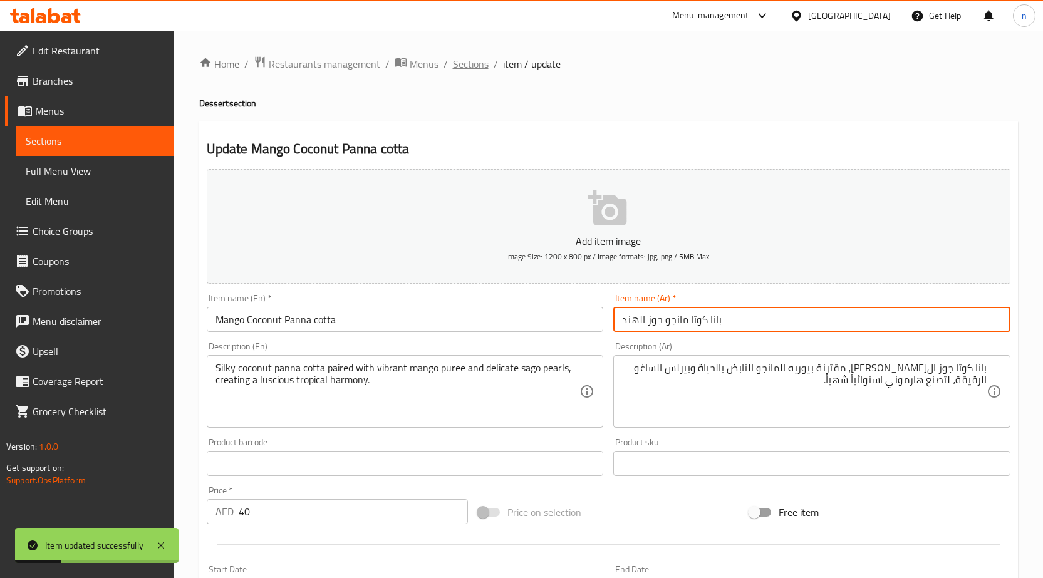
click at [461, 67] on span "Sections" at bounding box center [471, 63] width 36 height 15
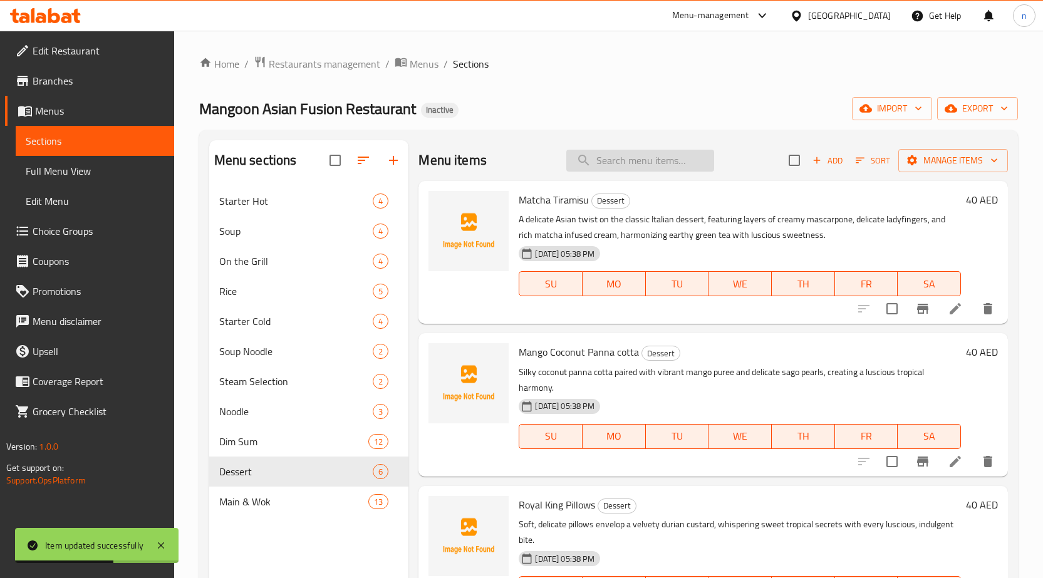
click at [590, 163] on input "search" at bounding box center [641, 161] width 148 height 22
paste input "Royal King Pillows"
type input "Royal King Pillows"
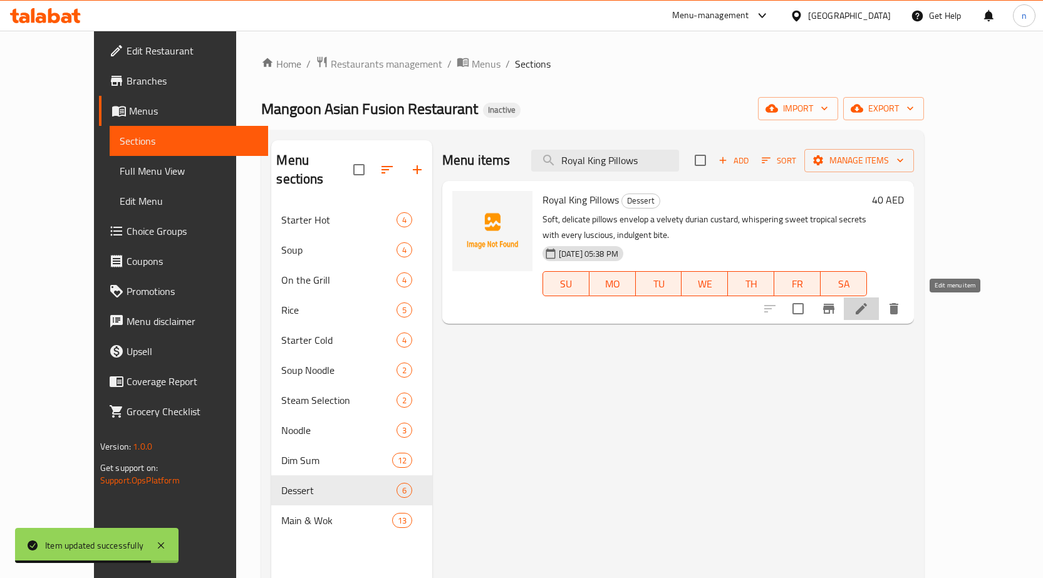
click at [869, 313] on icon at bounding box center [861, 308] width 15 height 15
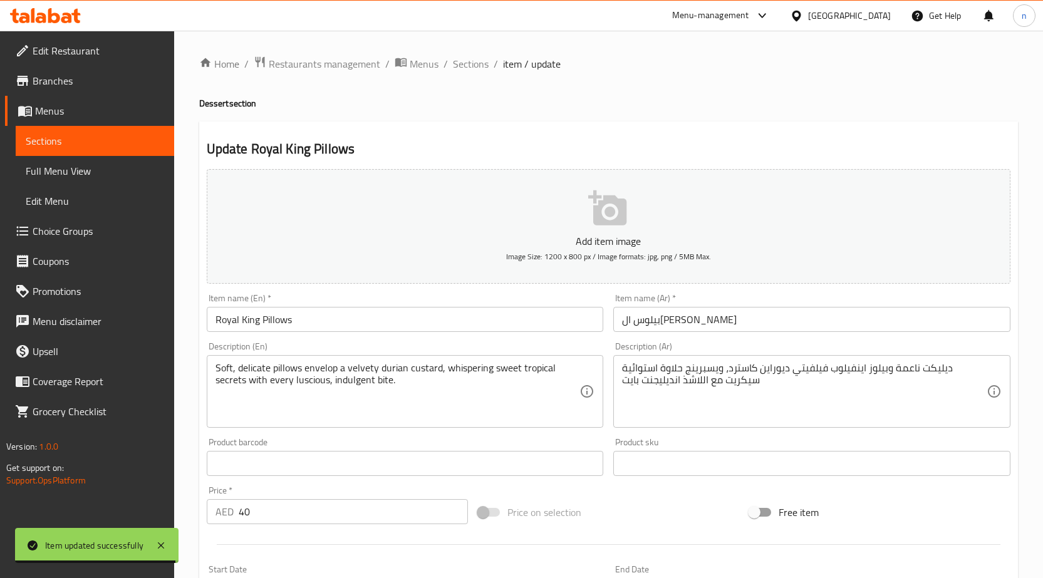
click at [755, 323] on input "بيلوس ال[PERSON_NAME]" at bounding box center [812, 319] width 397 height 25
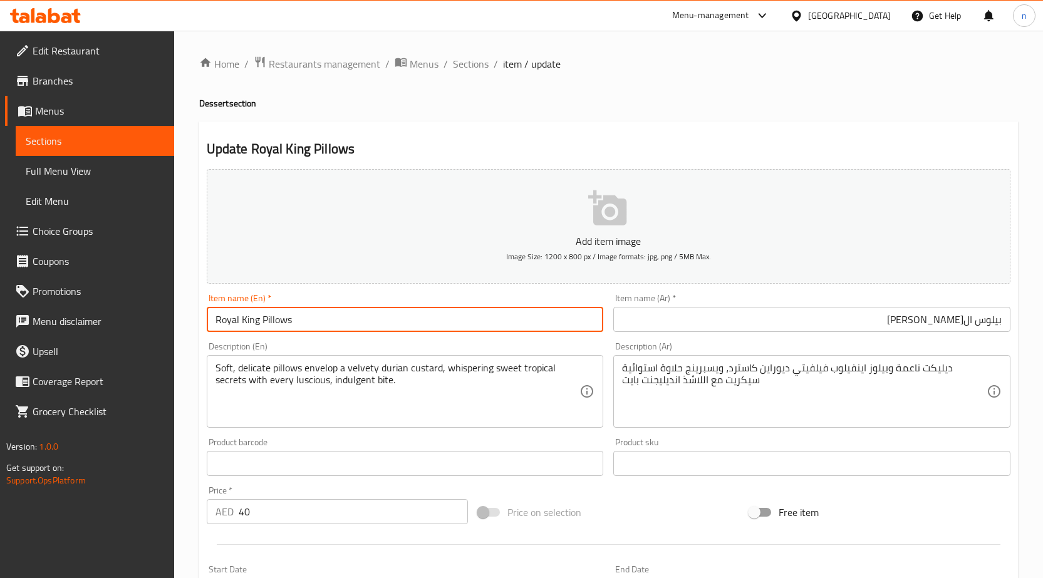
click at [357, 325] on input "Royal King Pillows" at bounding box center [405, 319] width 397 height 25
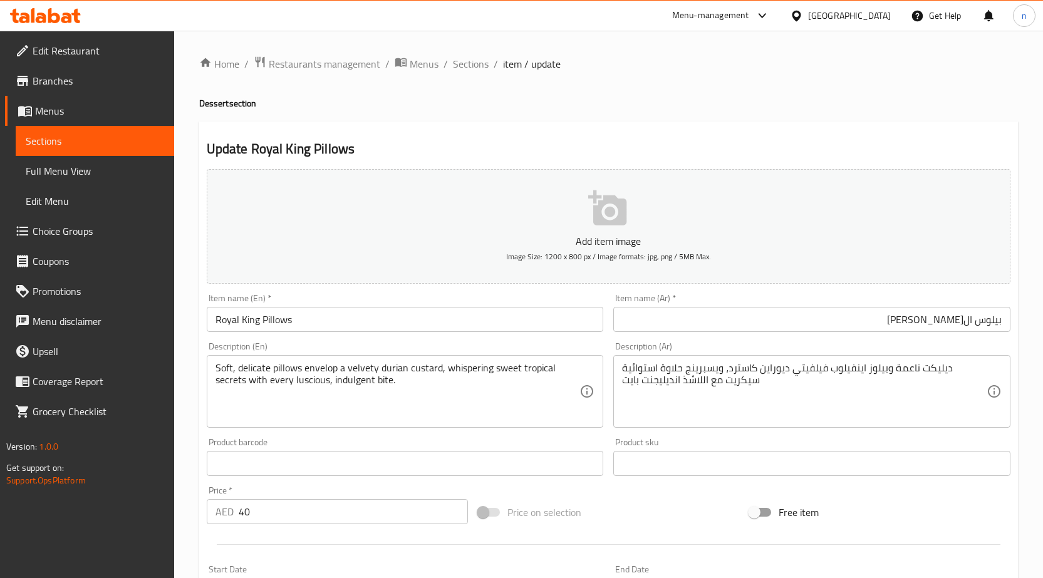
click at [990, 324] on input "بيلوس ال[PERSON_NAME]" at bounding box center [812, 319] width 397 height 25
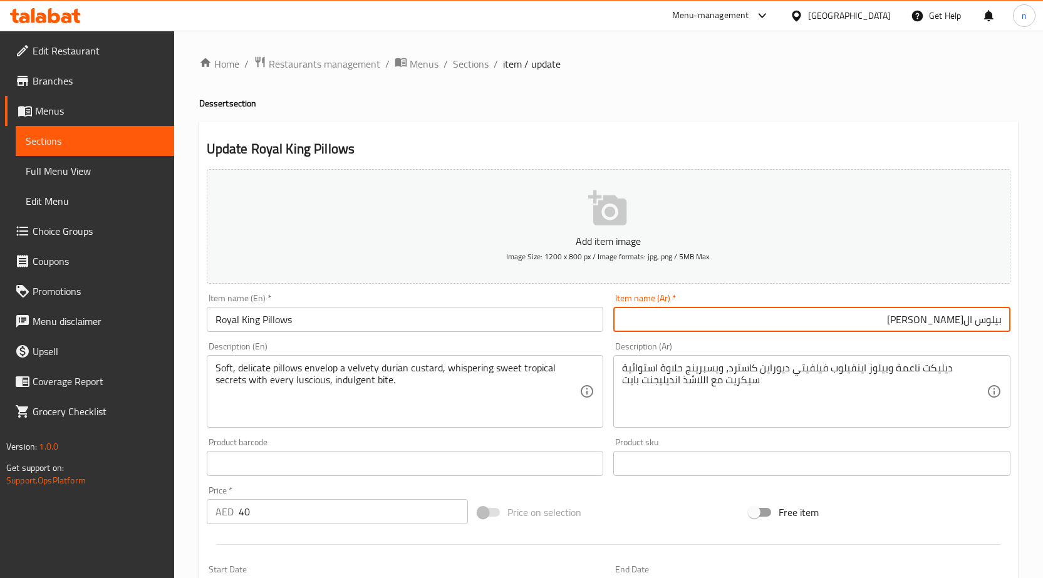
click at [990, 324] on input "بيلوس ال[PERSON_NAME]" at bounding box center [812, 319] width 397 height 25
click at [985, 322] on input "بيلوس ال[PERSON_NAME]" at bounding box center [812, 319] width 397 height 25
paste input "text"
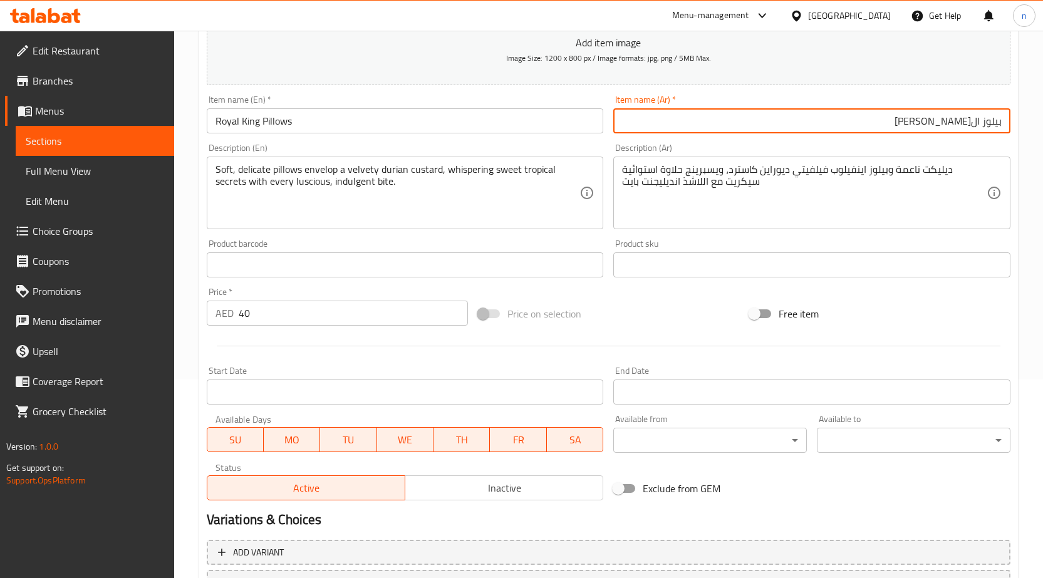
scroll to position [307, 0]
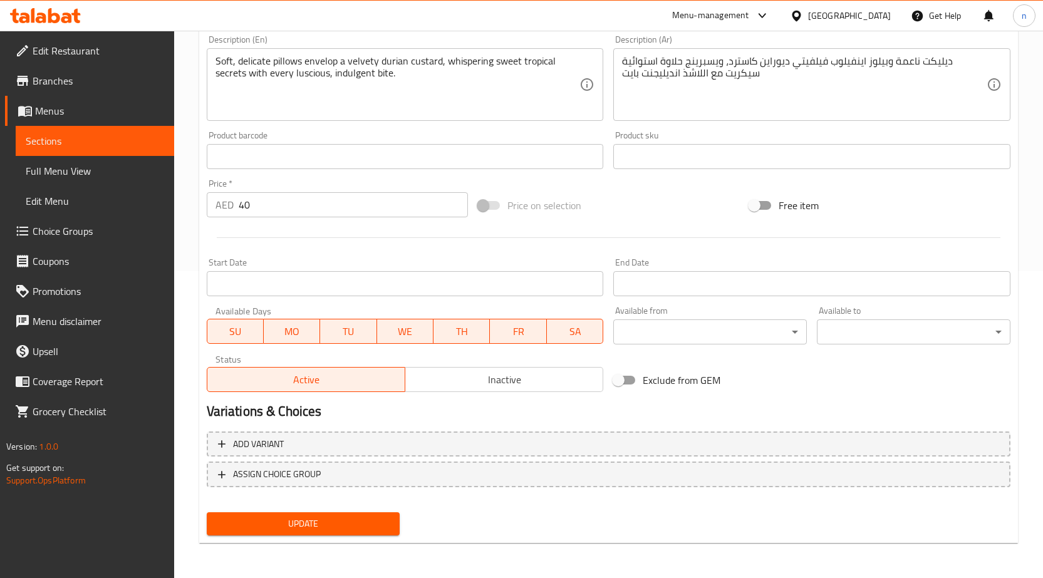
type input "بيلوز ال[PERSON_NAME]"
click at [296, 533] on button "Update" at bounding box center [304, 524] width 194 height 23
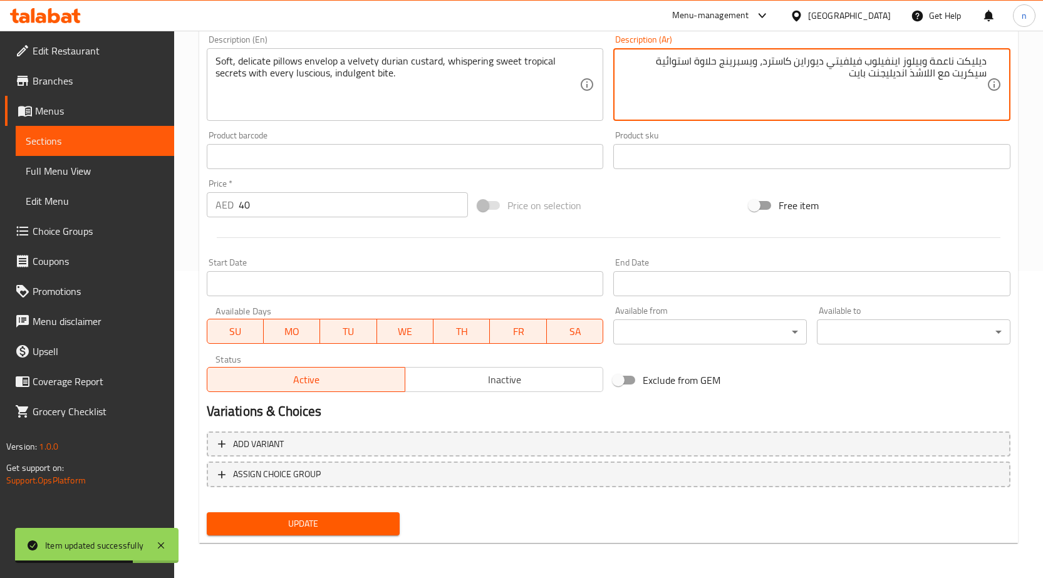
click at [896, 65] on textarea "ديليكت ناعمة وبيلوز اينفيلوب فيلفيتي ديوراين كاسترد، ويسبرينج حلاوة استوائية سي…" at bounding box center [804, 85] width 365 height 60
click at [845, 64] on textarea "ديليكت ناعمة وبيلوز انفيلوب فيلفيتي ديوراين كاسترد، ويسبرينج حلاوة استوائية سيك…" at bounding box center [804, 85] width 365 height 60
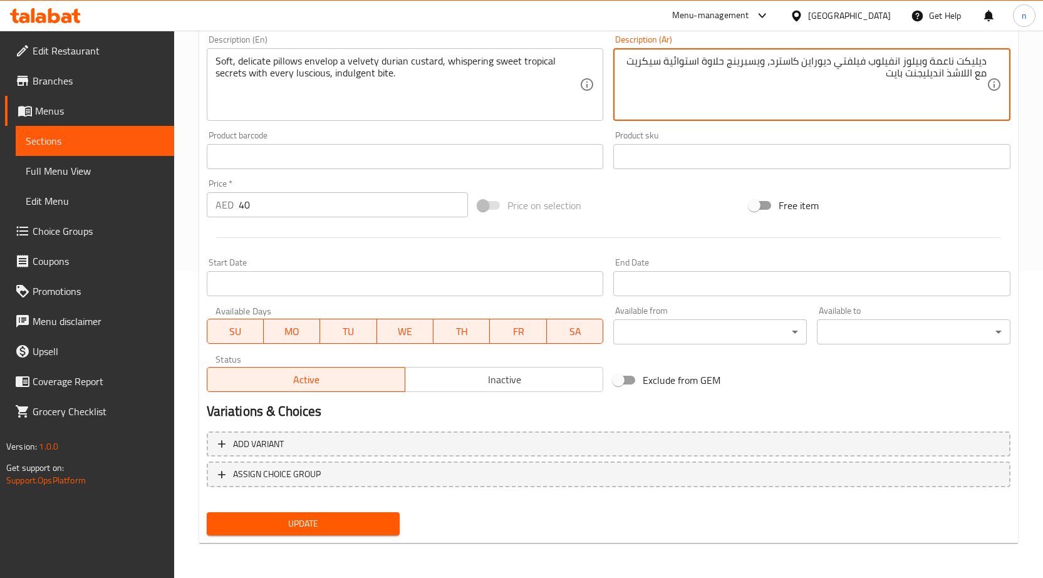
click at [653, 61] on textarea "ديليكت ناعمة وبيلوز انفيلوب فيلفتي ديوراين كاسترد، ويسبرينج حلاوة استوائية سيكر…" at bounding box center [804, 85] width 365 height 60
click at [639, 63] on textarea "ديليكت ناعمة وبيلوز انفيلوب فيلفتي ديوراين كاسترد، ويسبرينج حلاوة استوائية سيكر…" at bounding box center [804, 85] width 365 height 60
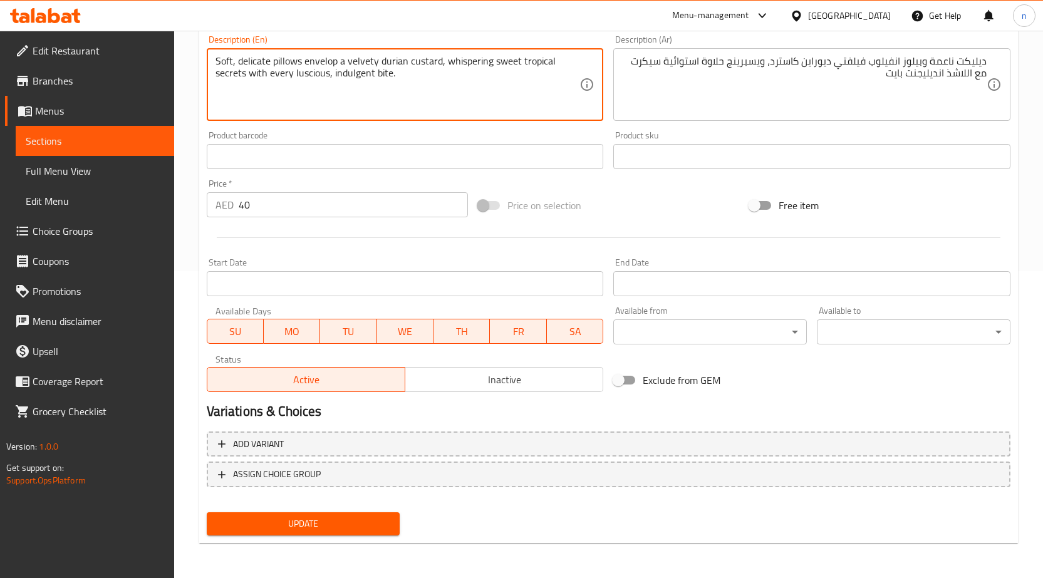
click at [342, 76] on textarea "Soft, delicate pillows envelop a velvety durian custard, whispering sweet tropi…" at bounding box center [398, 85] width 365 height 60
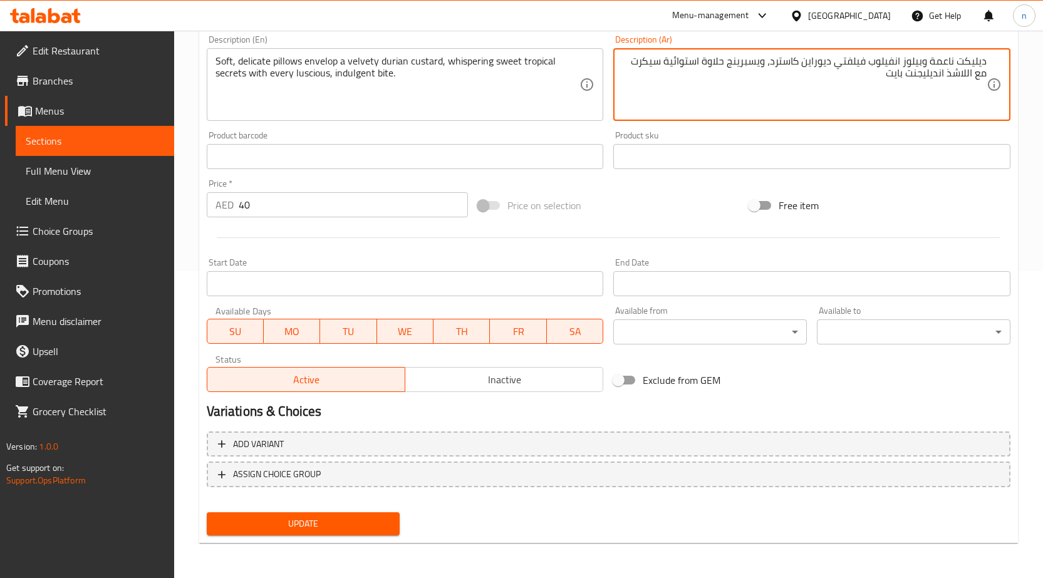
click at [919, 75] on textarea "ديليكت ناعمة وبيلوز انفيلوب فيلفتي ديوراين كاسترد، ويسبرينج حلاوة استوائية سيكر…" at bounding box center [804, 85] width 365 height 60
paste textarea "ندوجنت"
click at [906, 186] on div "Add item image Image Size: 1200 x 800 px / Image formats: jpg, png / 5MB Max. I…" at bounding box center [609, 127] width 814 height 540
click at [966, 76] on textarea "ديليكت ناعمة وبيلوز انفيلوب فيلفتي ديوراين كاسترد، ويسبرينج حلاوة استوائية سيكر…" at bounding box center [804, 85] width 365 height 60
click at [677, 196] on div "Price on selection" at bounding box center [608, 206] width 271 height 34
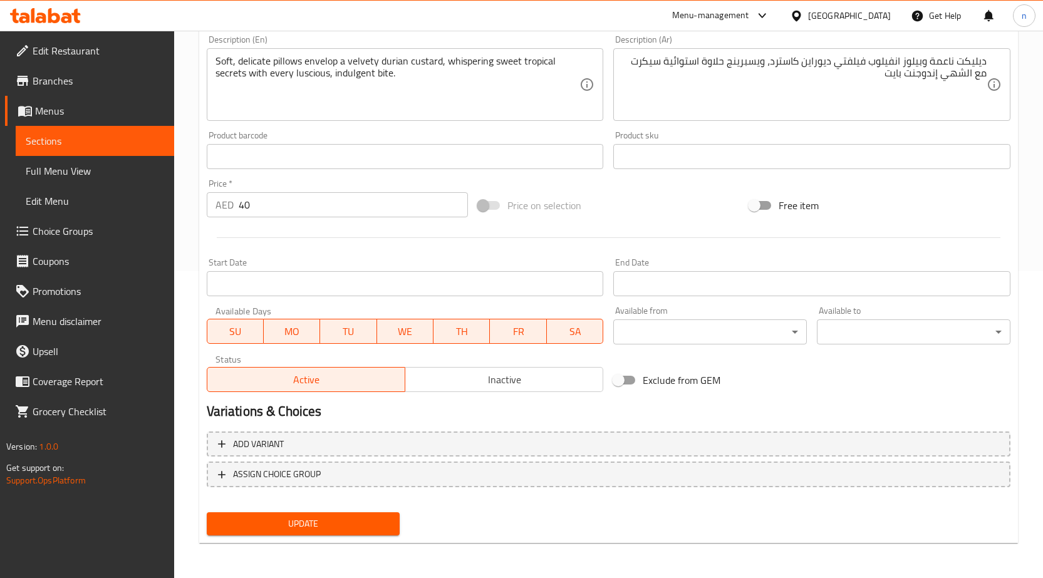
click at [291, 528] on span "Update" at bounding box center [304, 524] width 174 height 16
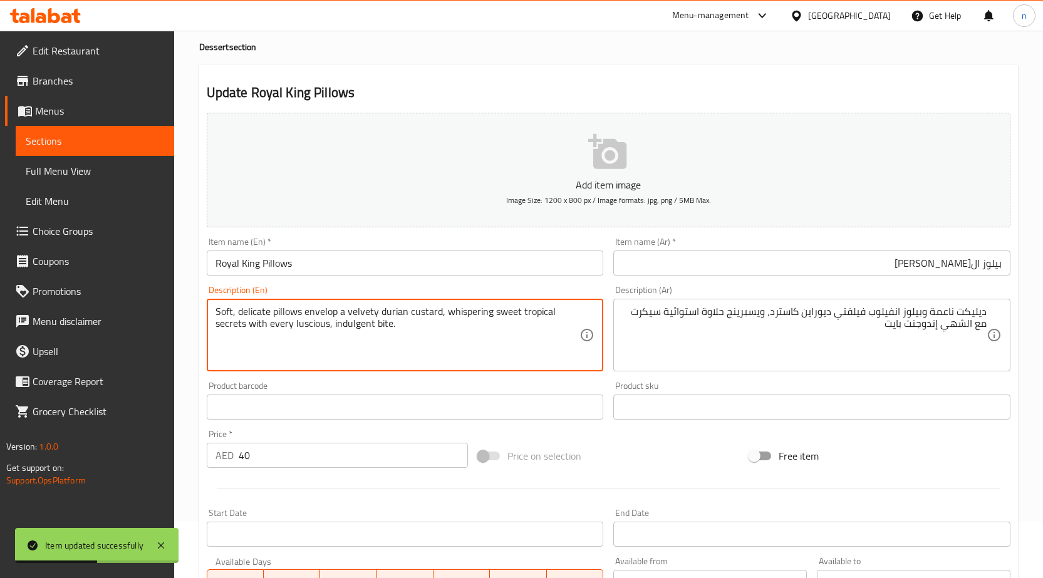
click at [305, 330] on textarea "Soft, delicate pillows envelop a velvety durian custard, whispering sweet tropi…" at bounding box center [398, 336] width 365 height 60
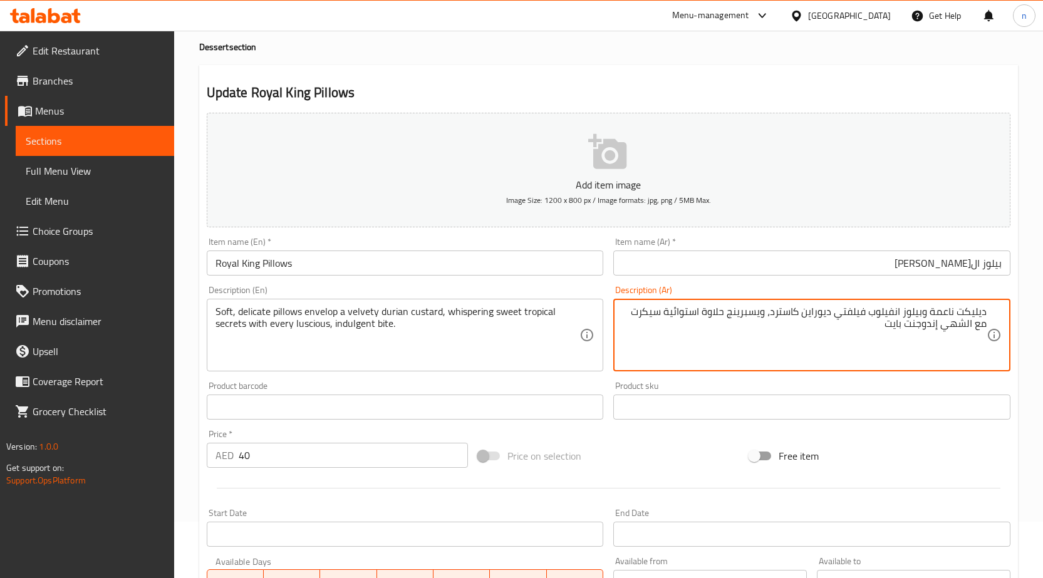
click at [971, 328] on textarea "ديليكت ناعمة وبيلوز انفيلوب فيلفتي ديوراين كاسترد، ويسبرينج حلاوة استوائية سيكر…" at bounding box center [804, 336] width 365 height 60
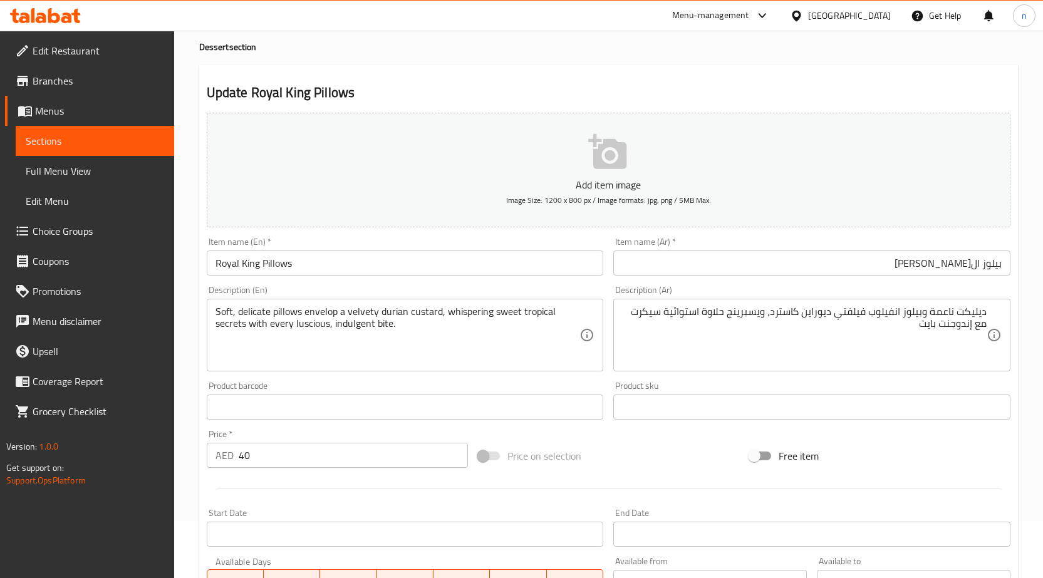
click at [975, 330] on textarea "ديليكت ناعمة وبيلوز انفيلوب فيلفتي ديوراين كاسترد، ويسبرينج حلاوة استوائية سيكر…" at bounding box center [804, 336] width 365 height 60
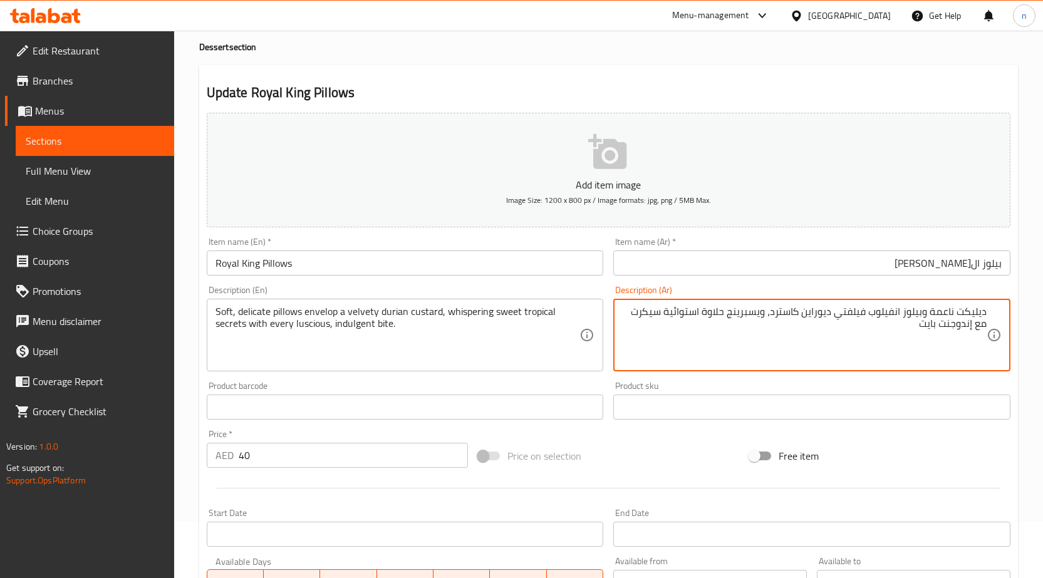
click at [920, 329] on textarea "ديليكت ناعمة وبيلوز انفيلوب فيلفتي ديوراين كاسترد، ويسبرينج حلاوة استوائية سيكر…" at bounding box center [804, 336] width 365 height 60
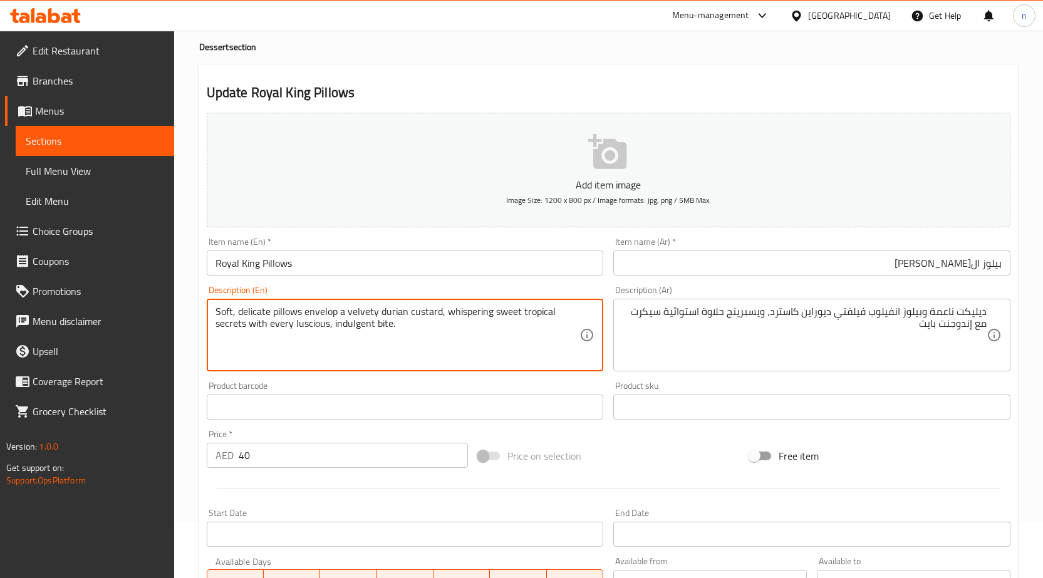
drag, startPoint x: 250, startPoint y: 330, endPoint x: 479, endPoint y: 327, distance: 229.4
click at [329, 353] on textarea "Soft, delicate pillows envelop a velvety durian custard, whispering sweet tropi…" at bounding box center [398, 336] width 365 height 60
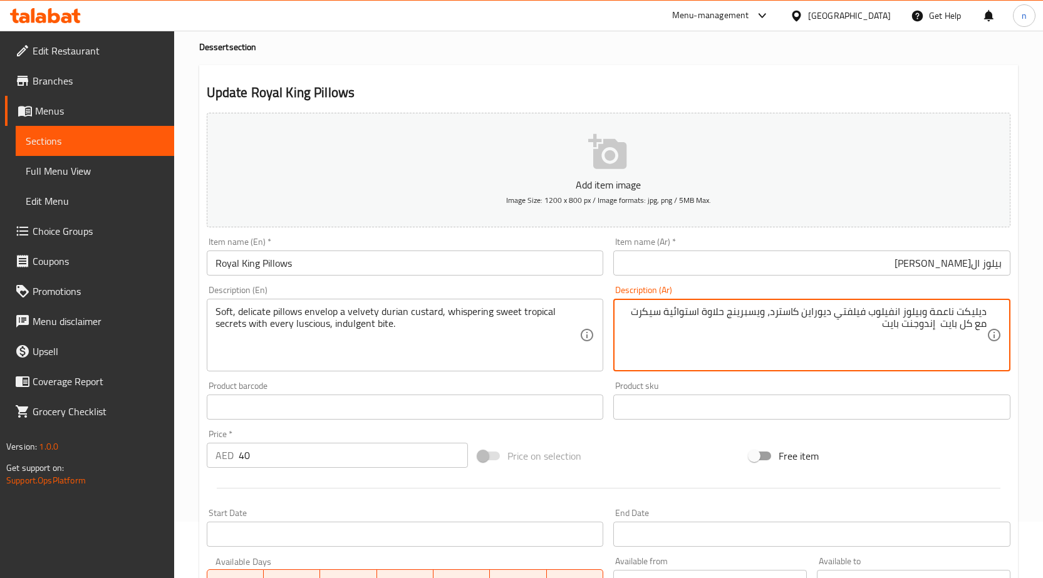
click at [894, 330] on textarea "ديليكت ناعمة وبيلوز انفيلوب فيلفتي ديوراين كاسترد، ويسبرينج حلاوة استوائية سيكر…" at bounding box center [804, 336] width 365 height 60
click at [942, 330] on textarea "ديليكت ناعمة وبيلوز انفيلوب فيلفتي ديوراين كاسترد، ويسبرينج حلاوة استوائية سيكر…" at bounding box center [804, 336] width 365 height 60
click at [936, 328] on textarea "ديليكت ناعمة وبيلوز انفيلوب فيلفتي ديوراين كاسترد، ويسبرينج حلاوة استوائية سيكر…" at bounding box center [804, 336] width 365 height 60
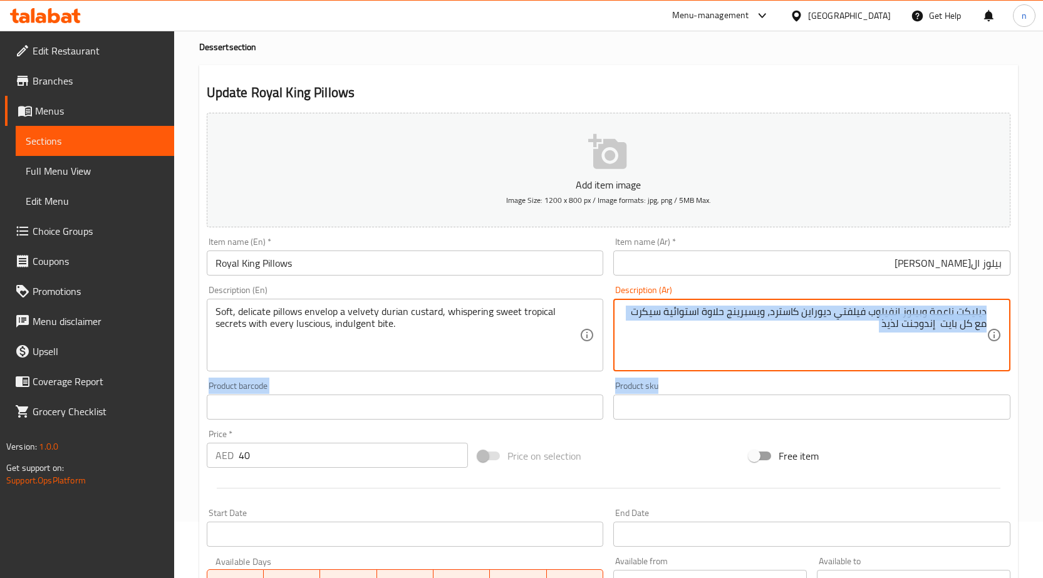
click at [1017, 387] on div "Update Royal King Pillows Add item image Image Size: 1200 x 800 px / Image form…" at bounding box center [608, 429] width 819 height 729
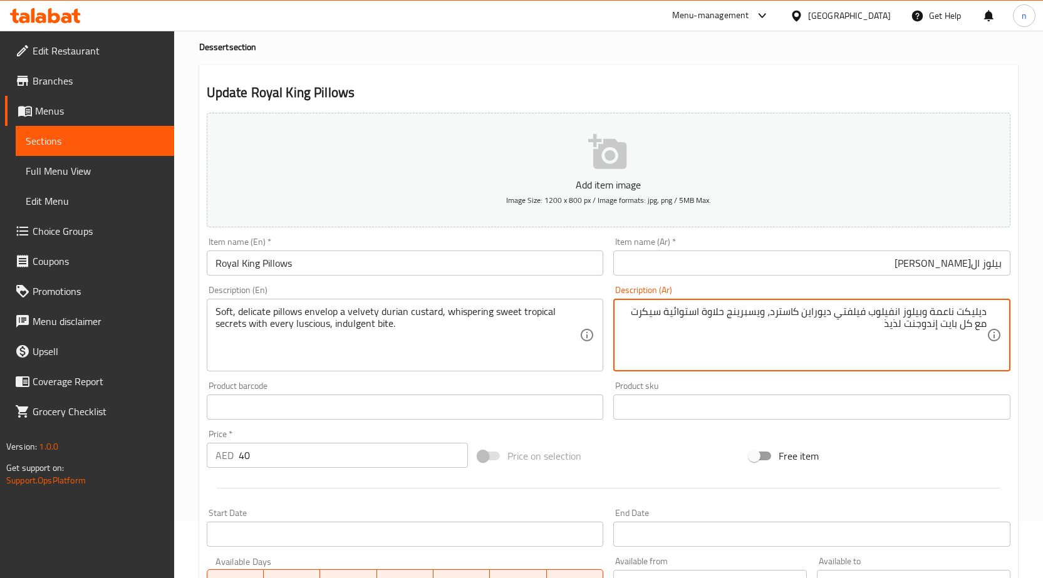
type textarea "ديليكت ناعمة وبيلوز انفيلوب فيلفتي ديوراين كاسترد، ويسبرينج حلاوة استوائية سيكر…"
click at [902, 442] on div "Free item" at bounding box center [880, 456] width 271 height 34
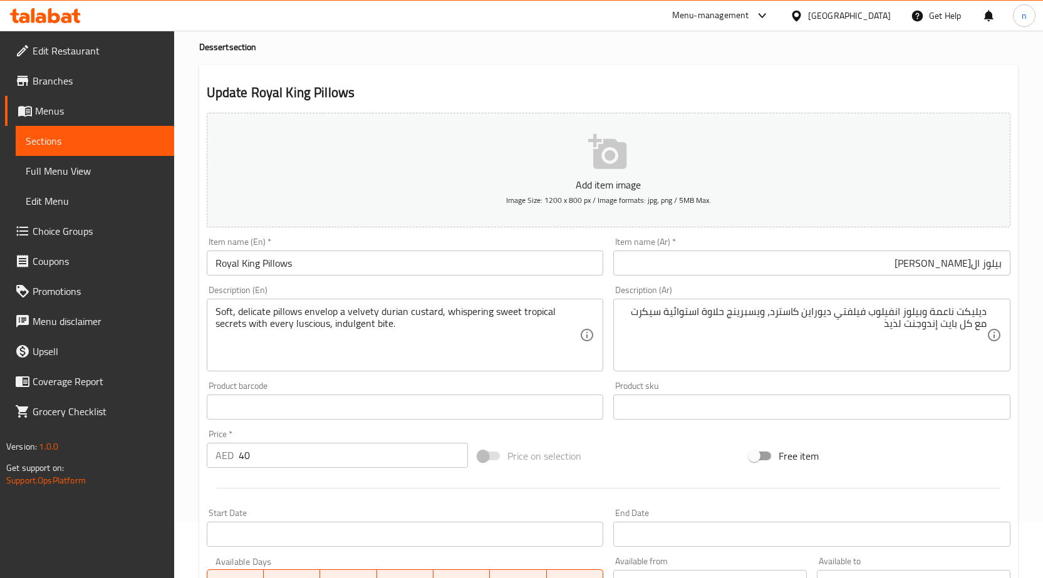
scroll to position [307, 0]
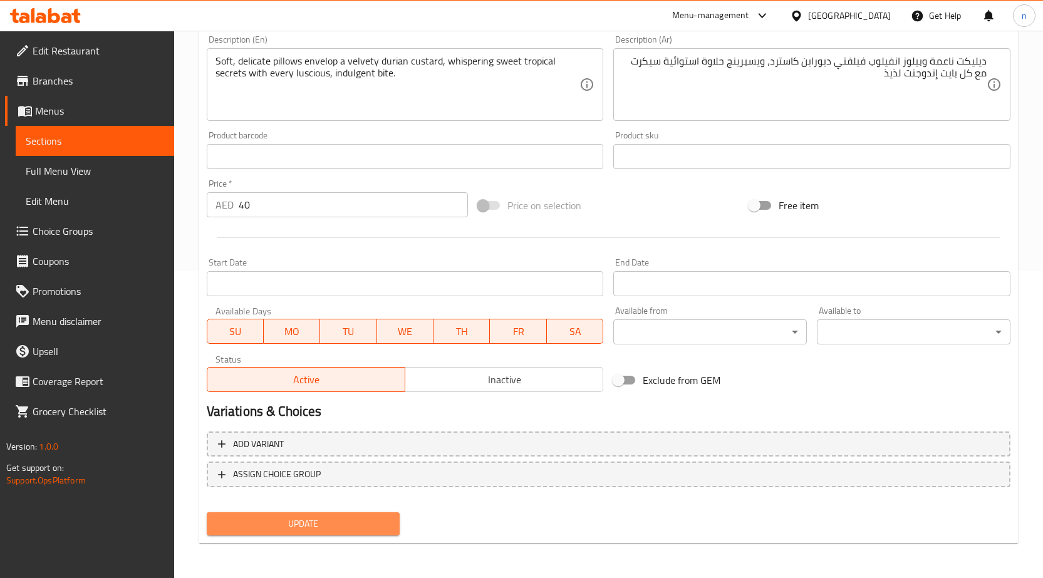
click at [343, 527] on span "Update" at bounding box center [304, 524] width 174 height 16
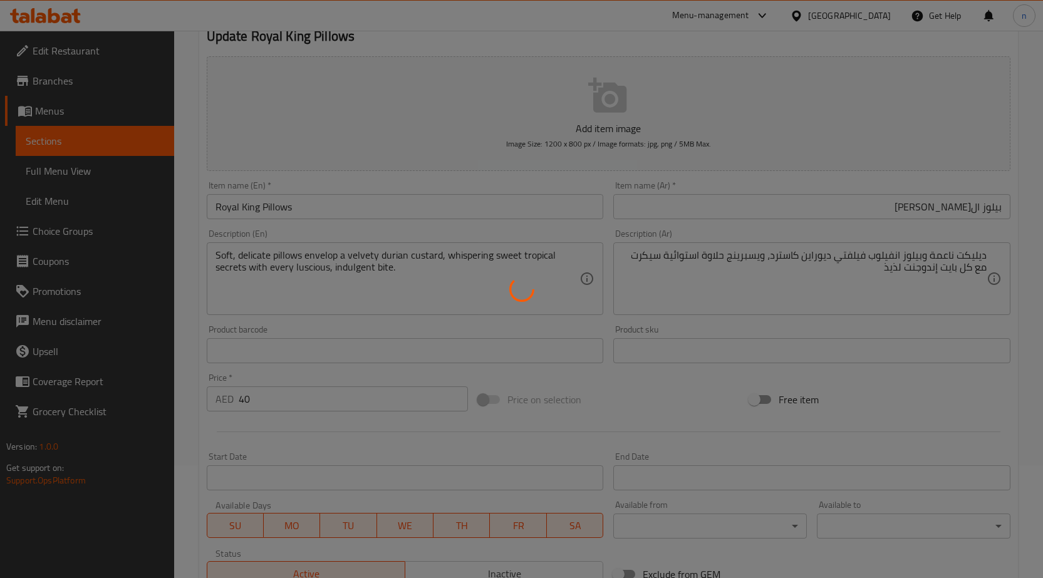
scroll to position [0, 0]
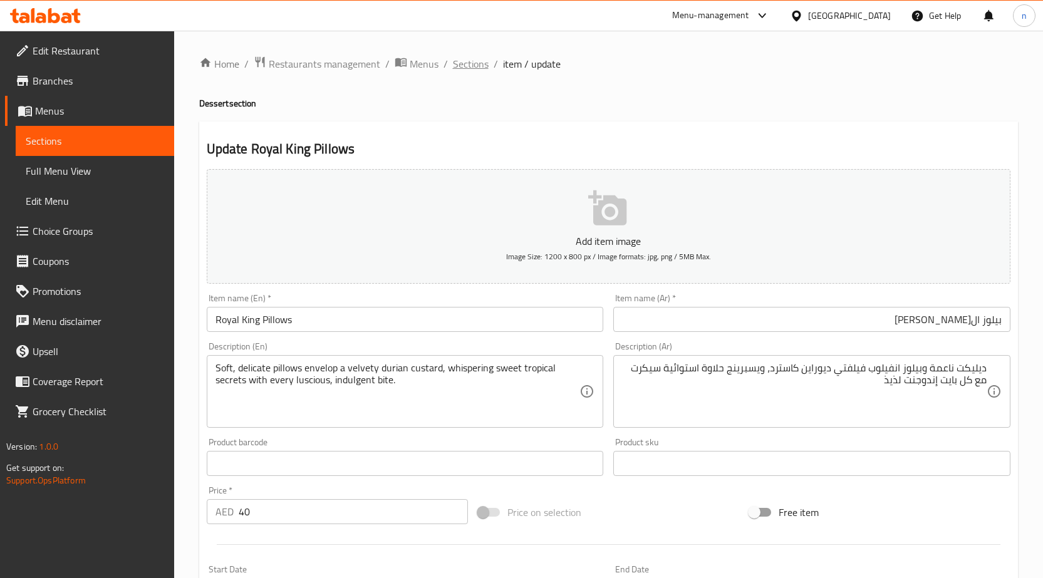
click at [457, 65] on span "Sections" at bounding box center [471, 63] width 36 height 15
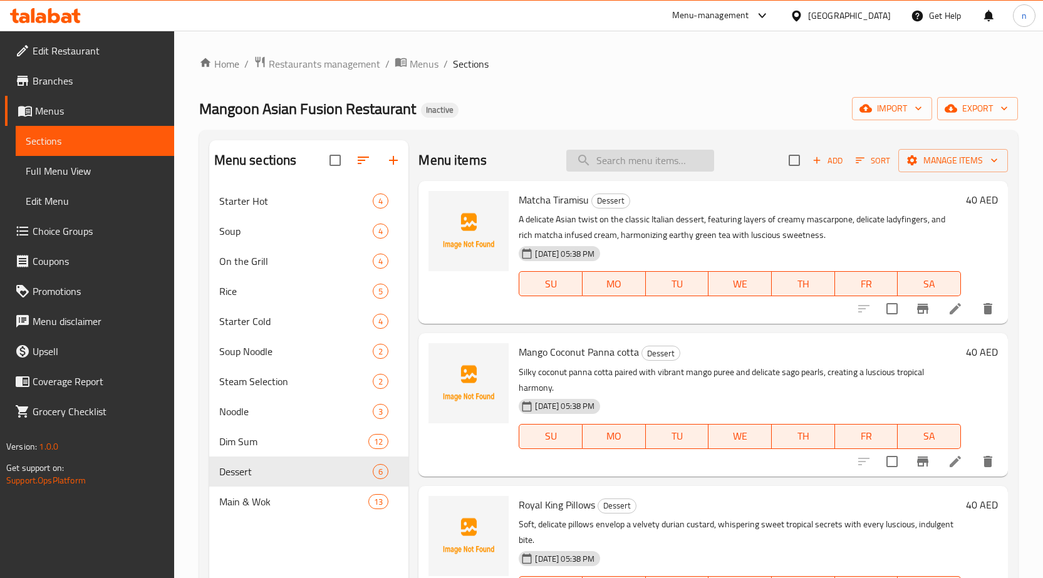
click at [610, 152] on input "search" at bounding box center [641, 161] width 148 height 22
paste input "Sesame Peanut Ball"
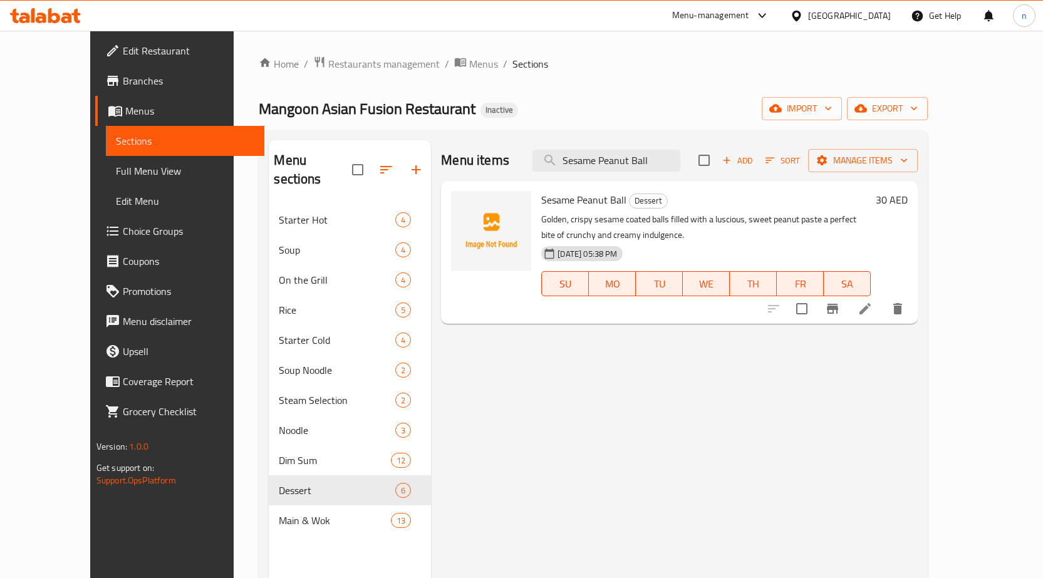
type input "Sesame Peanut Ball"
click at [883, 316] on li at bounding box center [865, 309] width 35 height 23
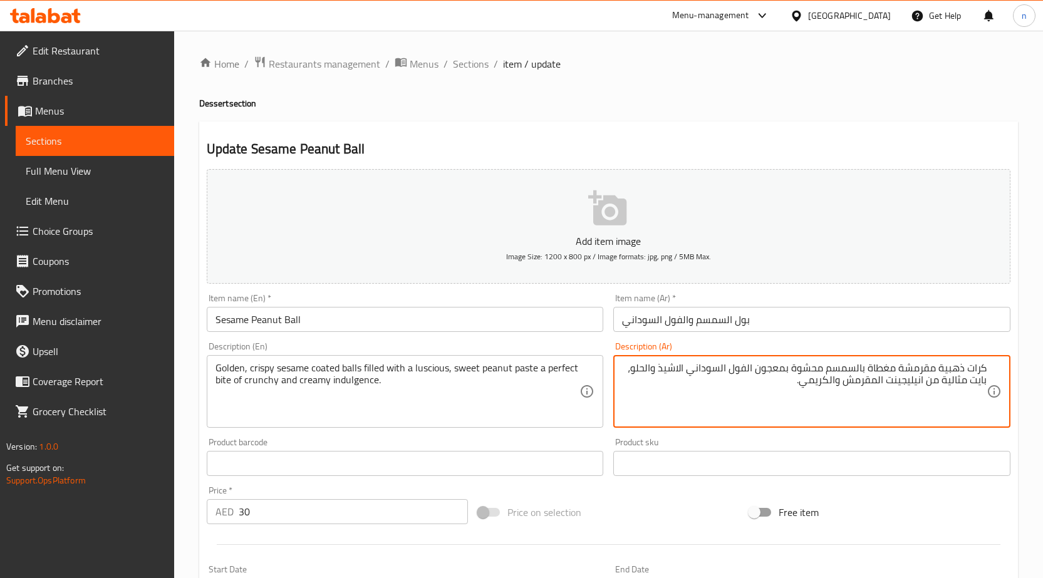
click at [677, 376] on textarea "كرات ذهبية مقرمشة مغطاة بالسمسم محشوة بمعجون الفول السوداني الاشيذ والحلو، بايت…" at bounding box center [804, 392] width 365 height 60
click at [682, 377] on textarea "كرات ذهبية مقرمشة مغطاة بالسمسم محشوة بمعجون الفول السوداني الذيذة والحلو، بايت…" at bounding box center [804, 392] width 365 height 60
click at [682, 372] on textarea "كرات ذهبية مقرمشة مغطاة بالسمسم محشوة بمعجون الفول السوداني الذيذة والحلو، بايت…" at bounding box center [804, 392] width 365 height 60
click at [634, 374] on textarea "كرات ذهبية مقرمشة مغطاة بالسمسم محشوة بمعجون الفول السوداني اللذيذة والحلو، باي…" at bounding box center [804, 392] width 365 height 60
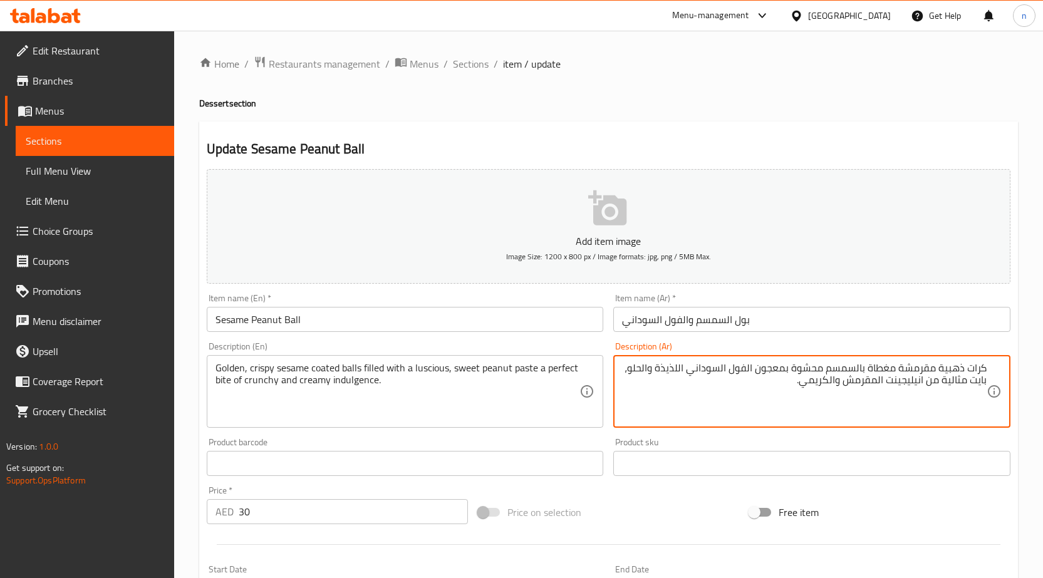
click at [632, 370] on textarea "كرات ذهبية مقرمشة مغطاة بالسمسم محشوة بمعجون الفول السوداني اللذيذة والحلو، باي…" at bounding box center [804, 392] width 365 height 60
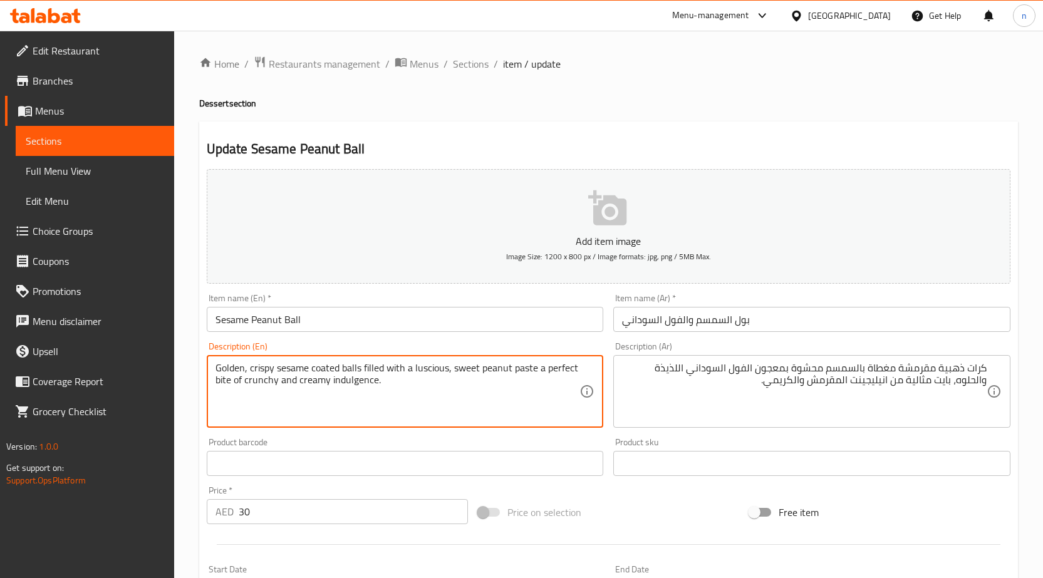
click at [351, 380] on textarea "Golden, crispy sesame coated balls filled with a luscious, sweet peanut paste a…" at bounding box center [398, 392] width 365 height 60
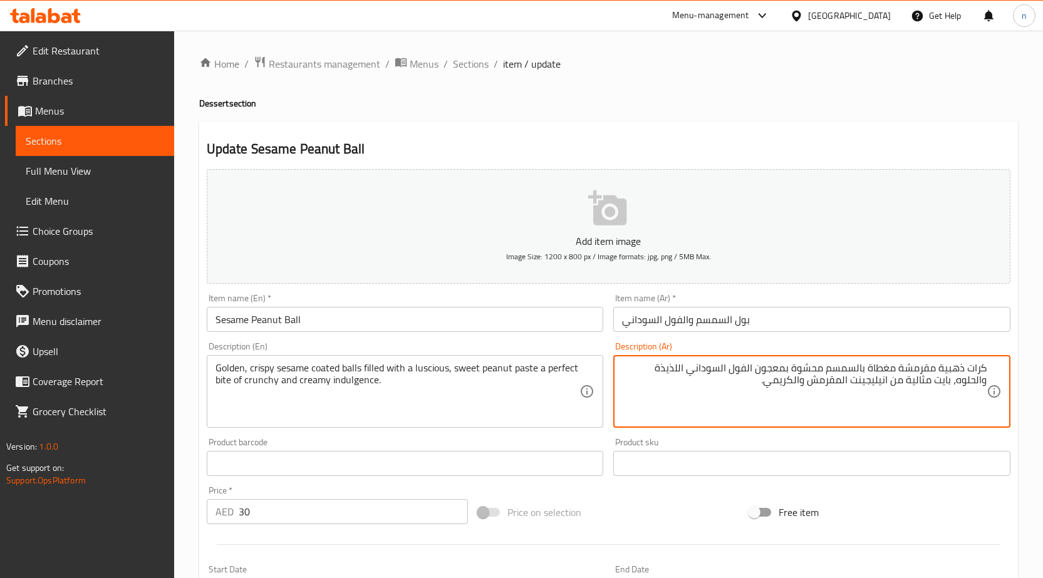
click at [911, 387] on textarea "كرات ذهبية مقرمشة مغطاة بالسمسم محشوة بمعجون الفول السوداني اللذيذة والحلوه، با…" at bounding box center [804, 392] width 365 height 60
click at [368, 385] on textarea "Golden, crispy sesame coated balls filled with a luscious, sweet peanut paste a…" at bounding box center [398, 392] width 365 height 60
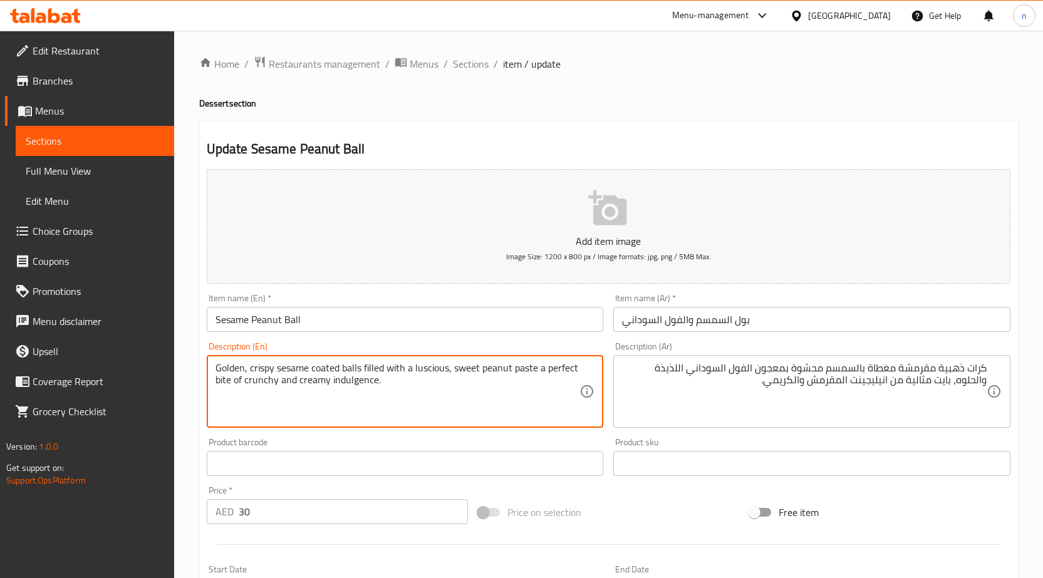
click at [428, 394] on textarea "Golden, crispy sesame coated balls filled with a luscious, sweet peanut paste a…" at bounding box center [398, 392] width 365 height 60
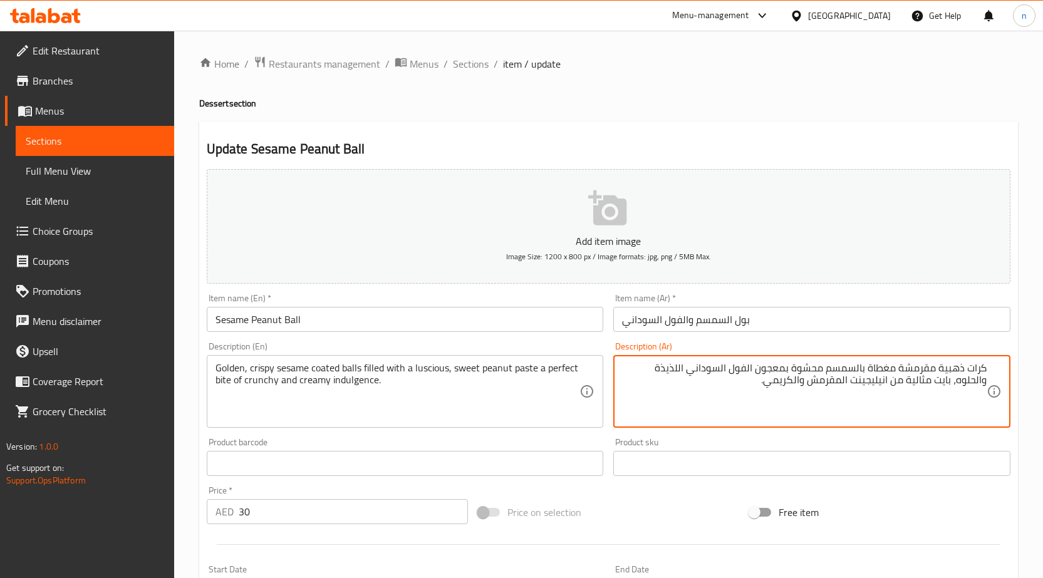
click at [906, 389] on textarea "كرات ذهبية مقرمشة مغطاة بالسمسم محشوة بمعجون الفول السوداني اللذيذة والحلوه، با…" at bounding box center [804, 392] width 365 height 60
type textarea "كرات ذهبية مقرمشة مغطاة بالسمسم محشوة بمعجون الفول السوداني اللذيذة والحلوه، با…"
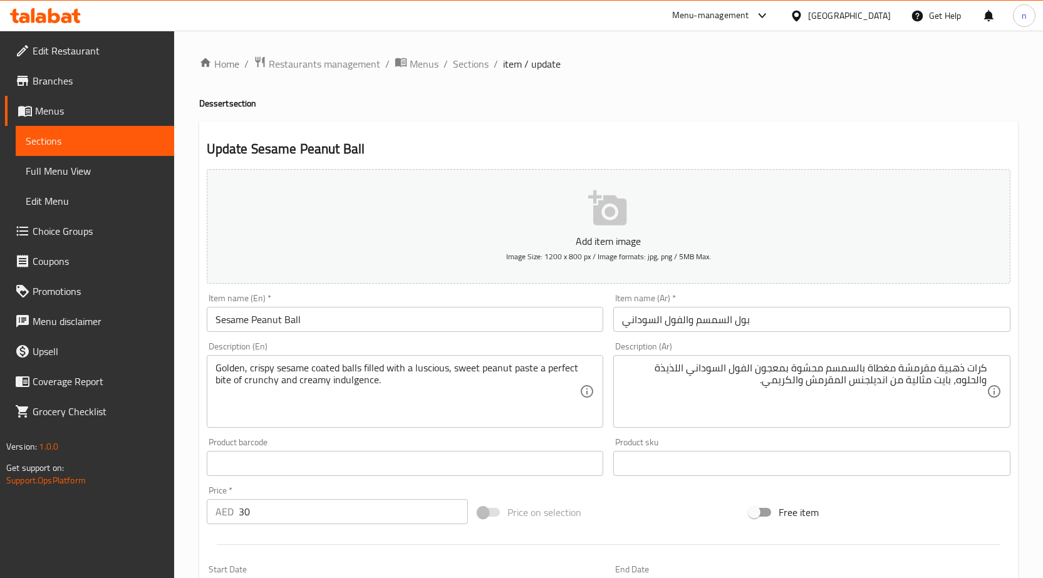
click at [621, 520] on div "Price on selection" at bounding box center [608, 513] width 271 height 34
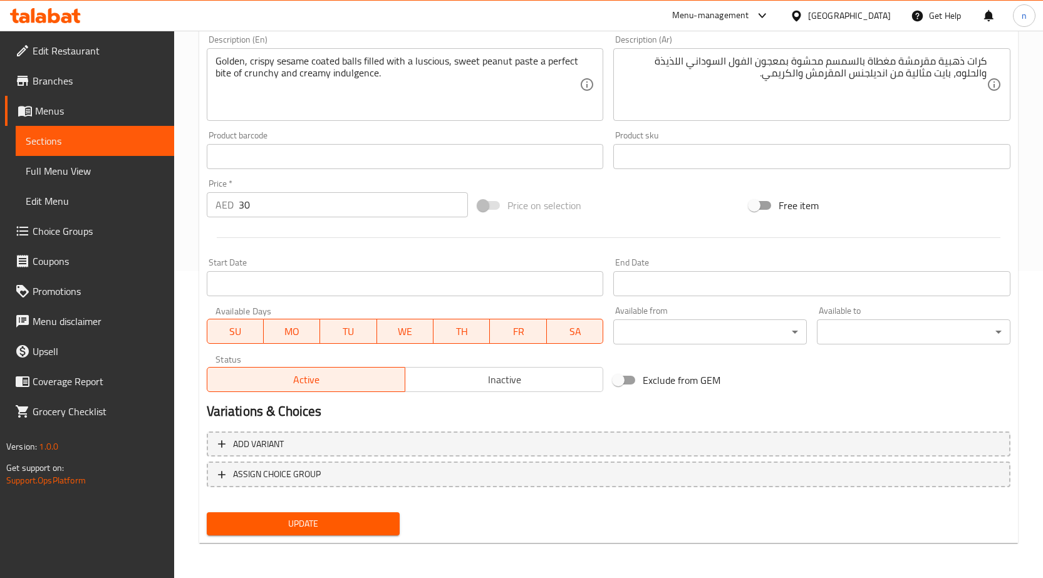
click at [330, 518] on span "Update" at bounding box center [304, 524] width 174 height 16
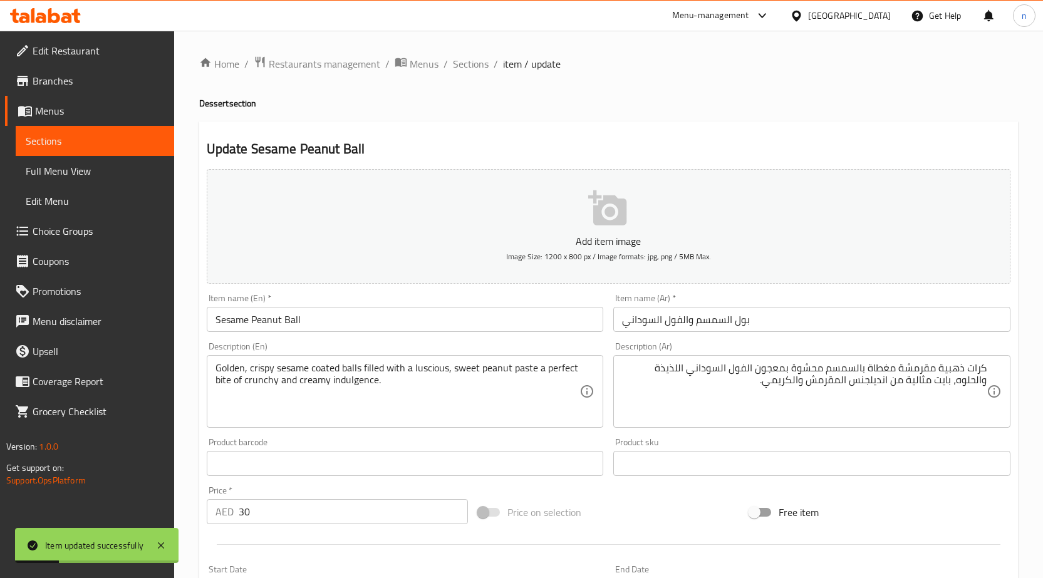
click at [582, 515] on div "Price on selection" at bounding box center [608, 513] width 271 height 34
click at [472, 71] on span "Sections" at bounding box center [471, 63] width 36 height 15
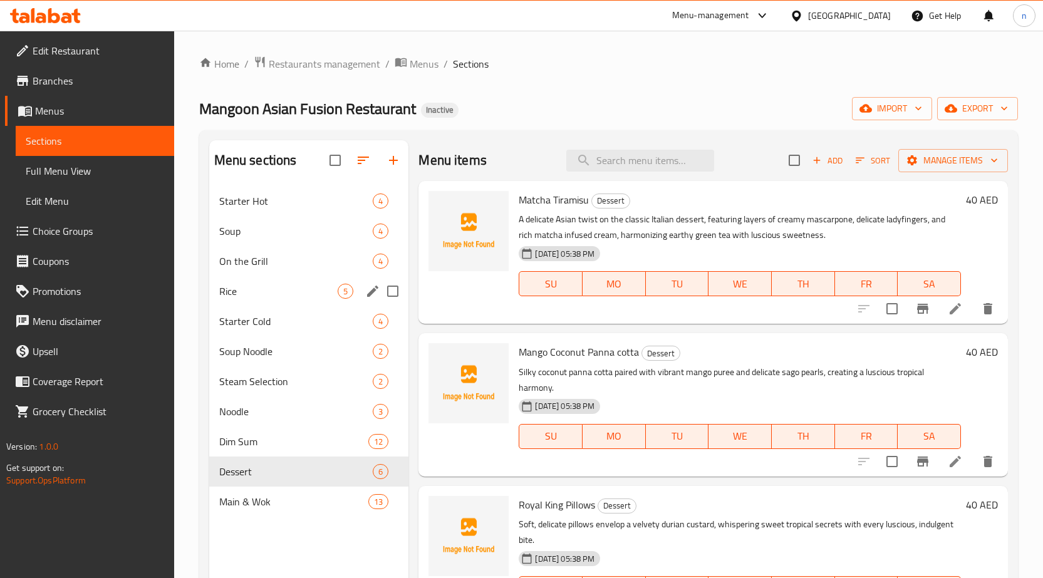
click at [374, 290] on icon "edit" at bounding box center [372, 291] width 11 height 11
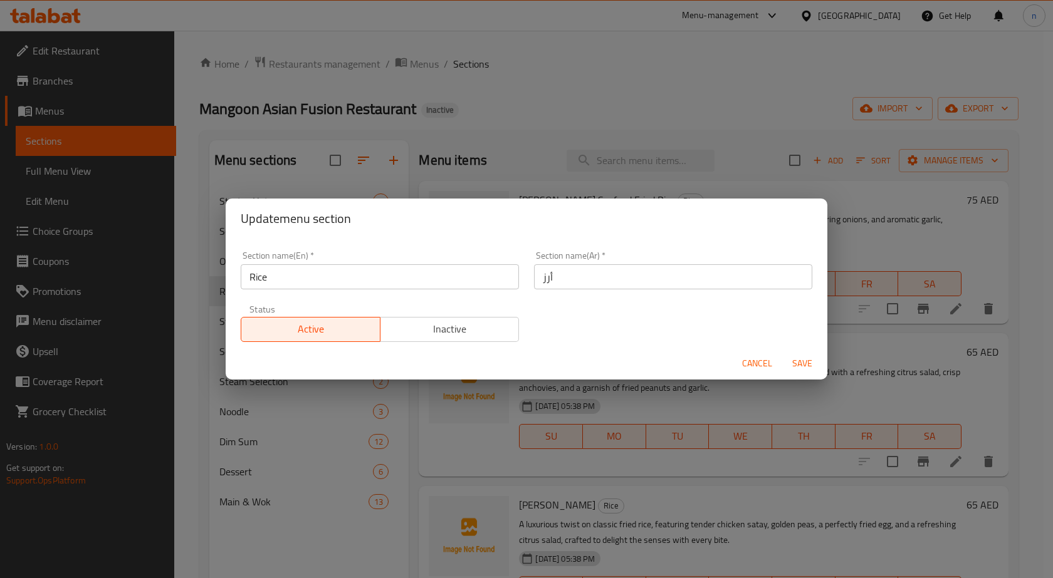
click at [263, 276] on input "Rice" at bounding box center [380, 276] width 278 height 25
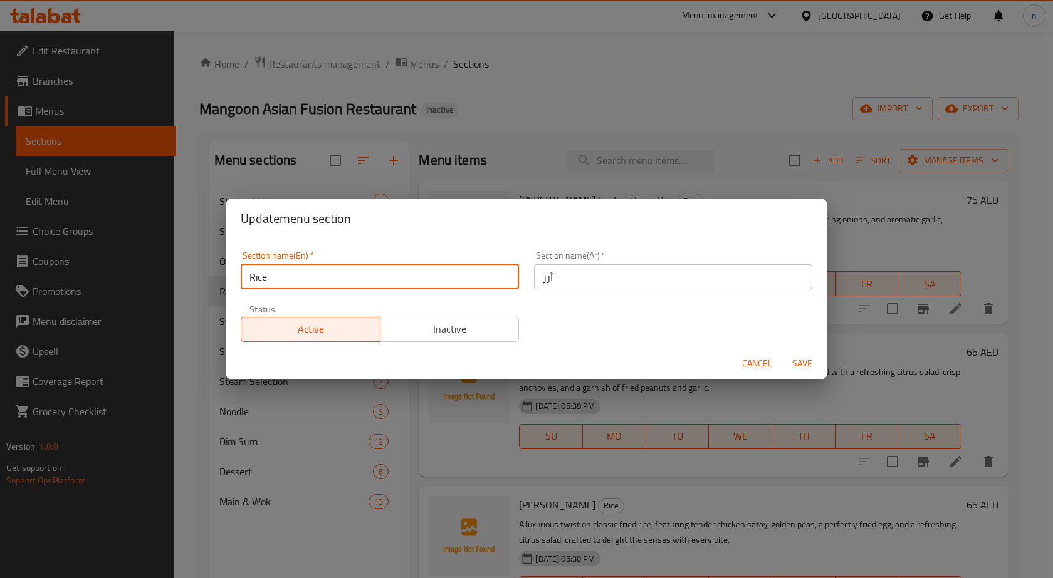
click at [263, 276] on input "Rice" at bounding box center [380, 276] width 278 height 25
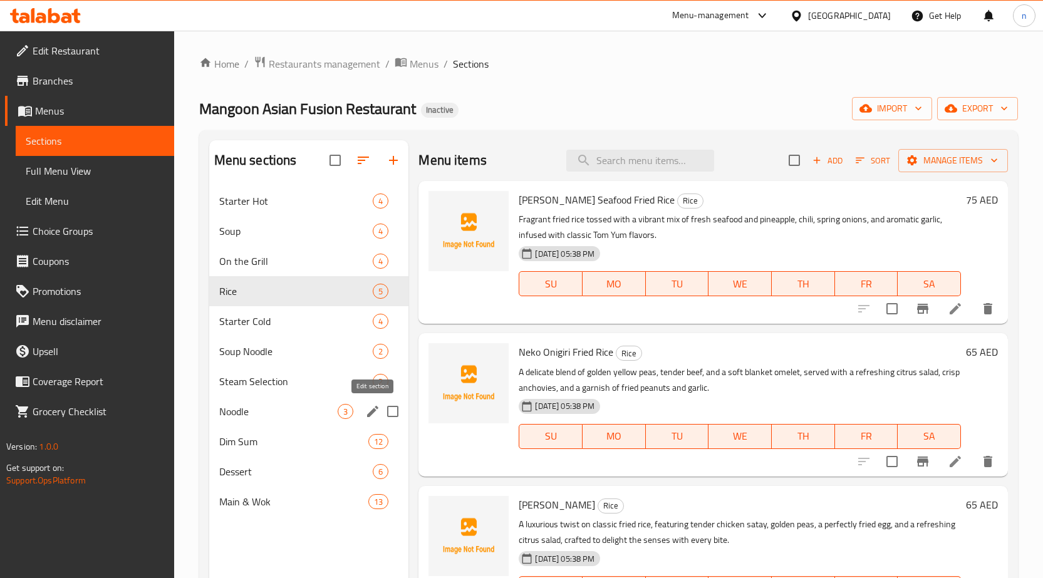
click at [375, 417] on icon "edit" at bounding box center [372, 411] width 15 height 15
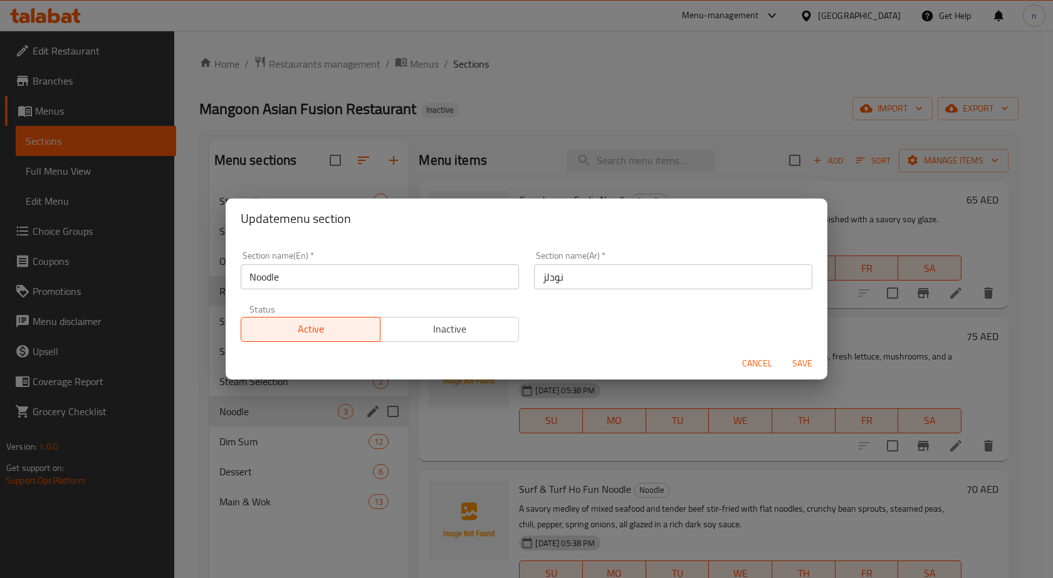
click at [280, 285] on input "Noodle" at bounding box center [380, 276] width 278 height 25
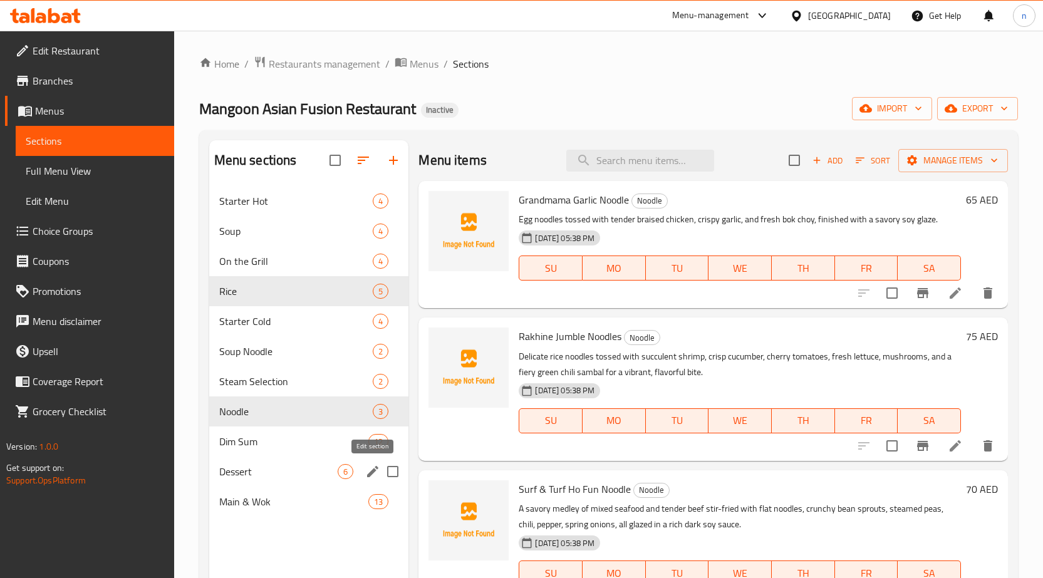
click at [366, 473] on icon "edit" at bounding box center [372, 471] width 15 height 15
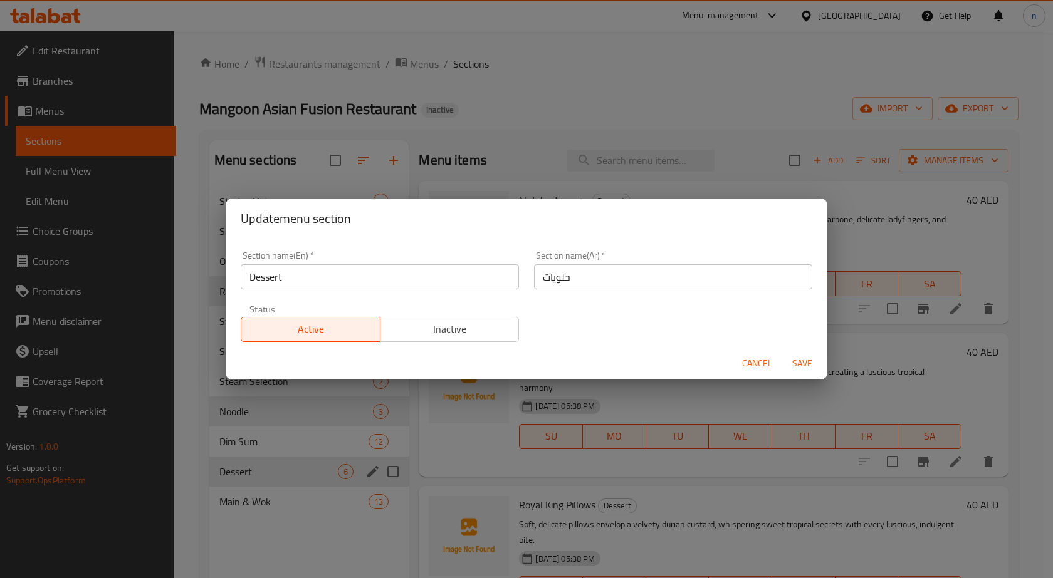
click at [282, 280] on input "Dessert" at bounding box center [380, 276] width 278 height 25
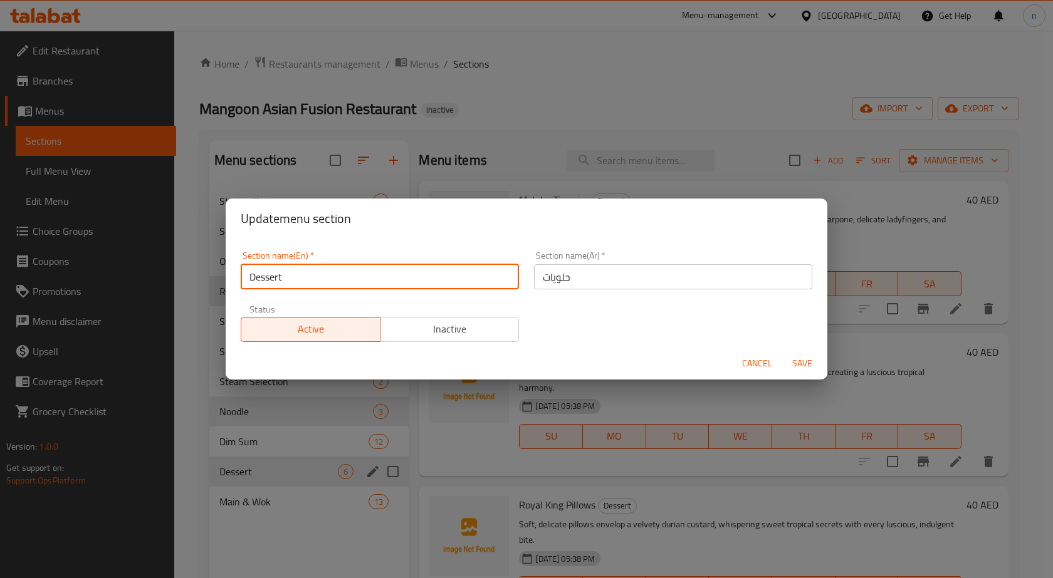
click at [282, 280] on input "Dessert" at bounding box center [380, 276] width 278 height 25
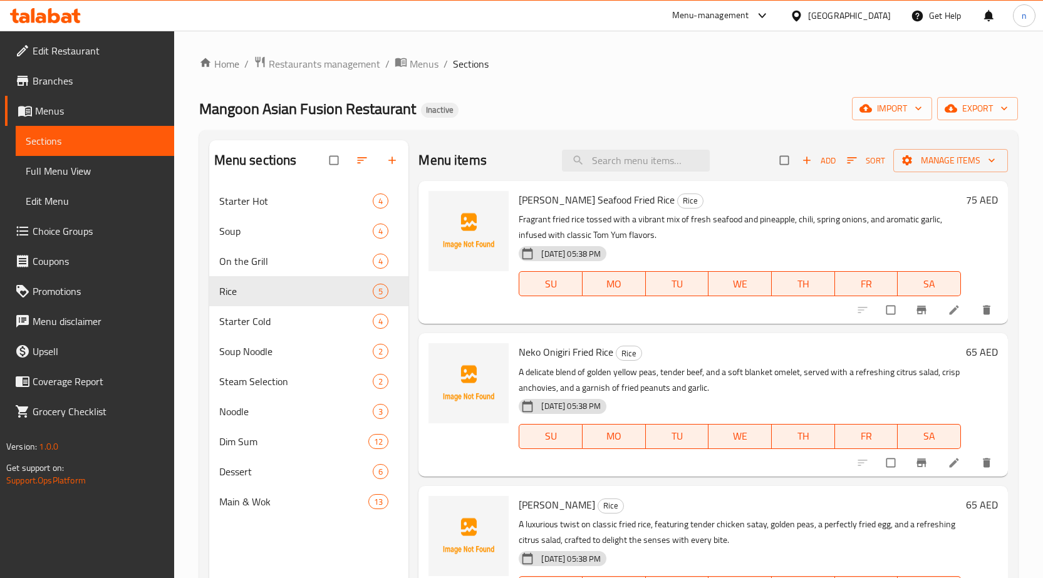
click at [83, 175] on span "Full Menu View" at bounding box center [95, 171] width 139 height 15
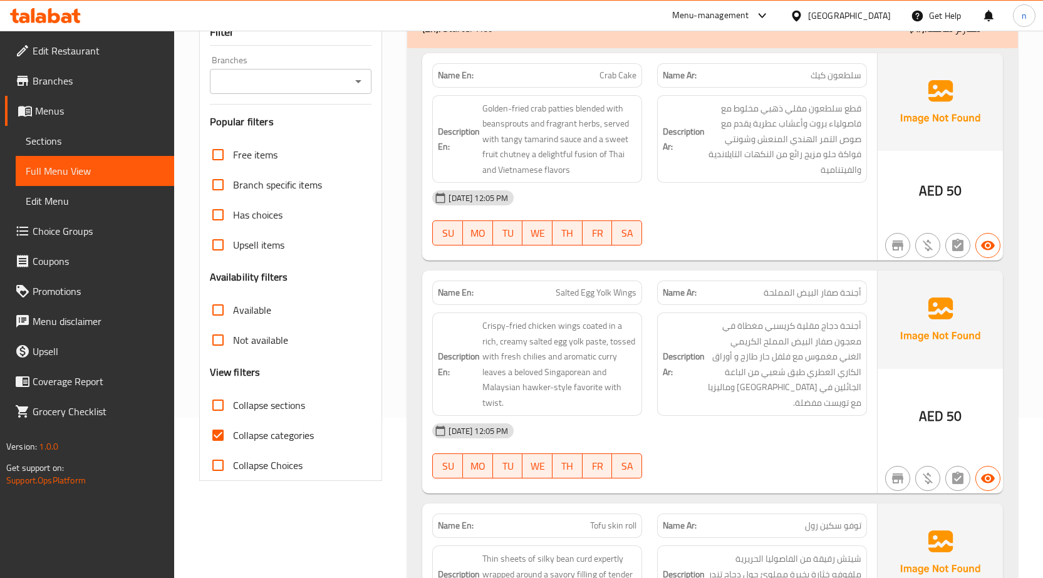
scroll to position [251, 0]
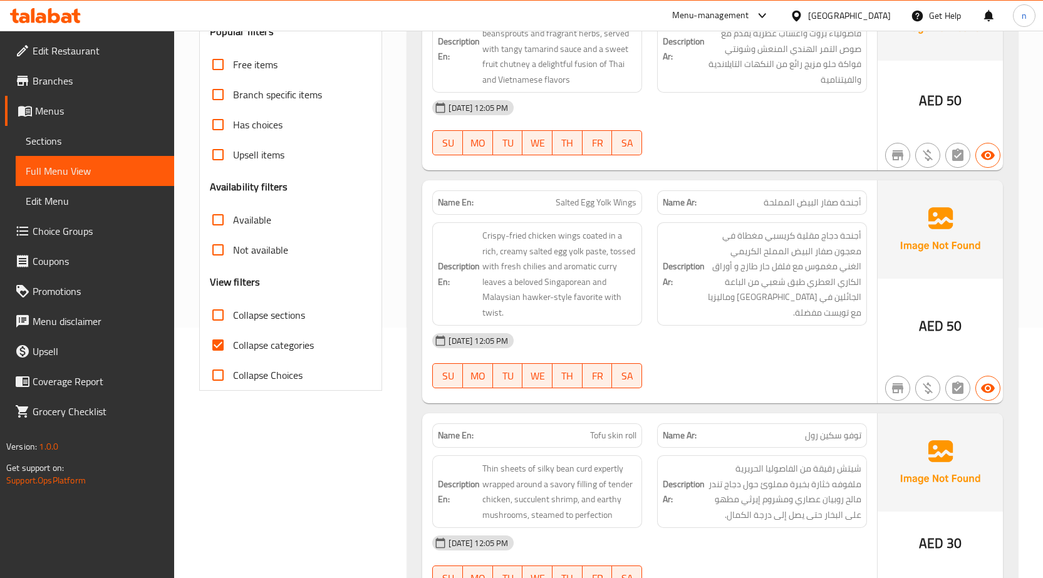
click at [217, 348] on input "Collapse categories" at bounding box center [218, 345] width 30 height 30
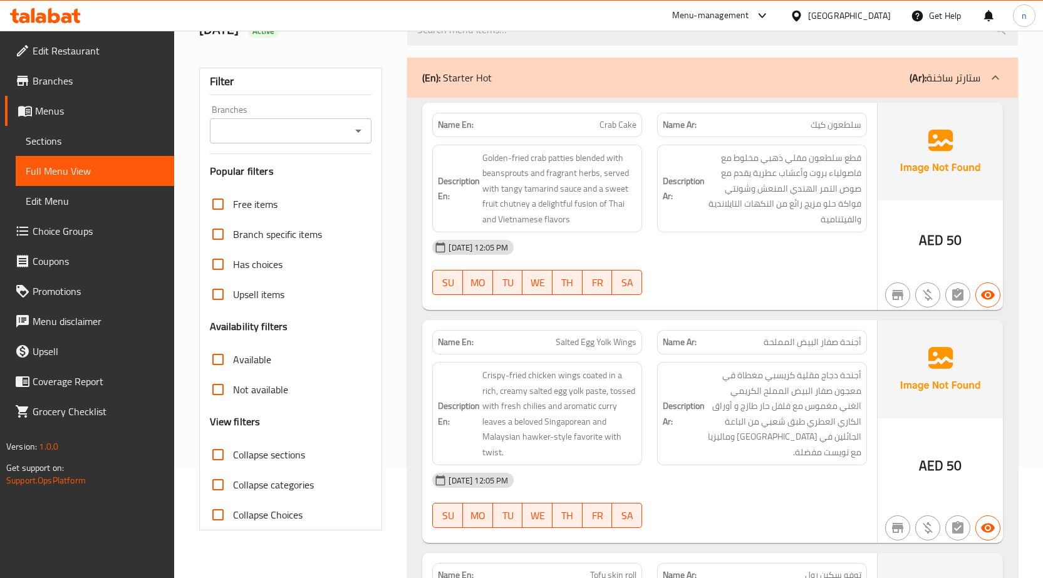
scroll to position [63, 0]
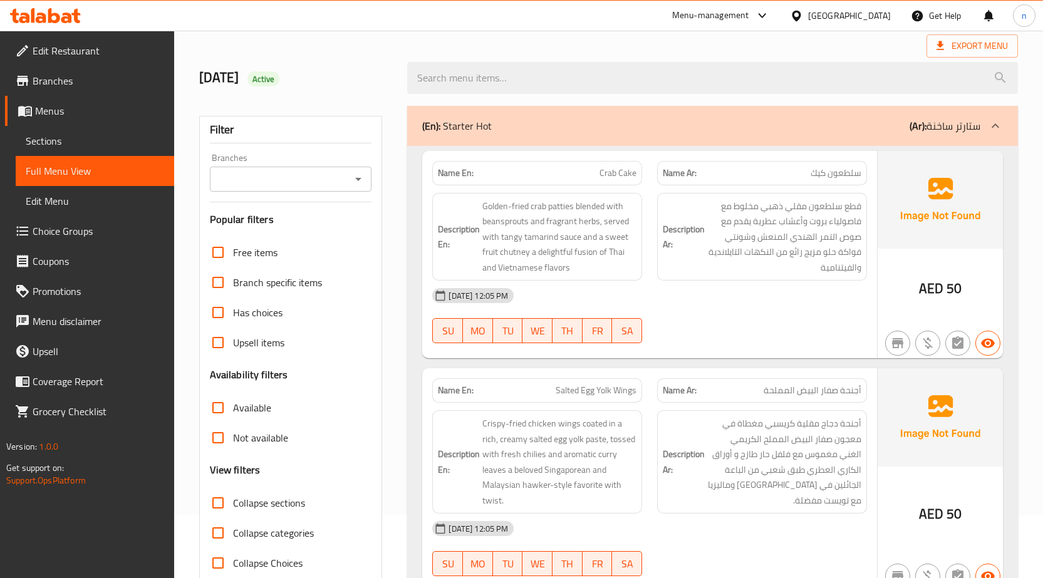
click at [777, 125] on div "(En): Starter Hot (Ar): ستارتر ساخنة" at bounding box center [701, 125] width 558 height 15
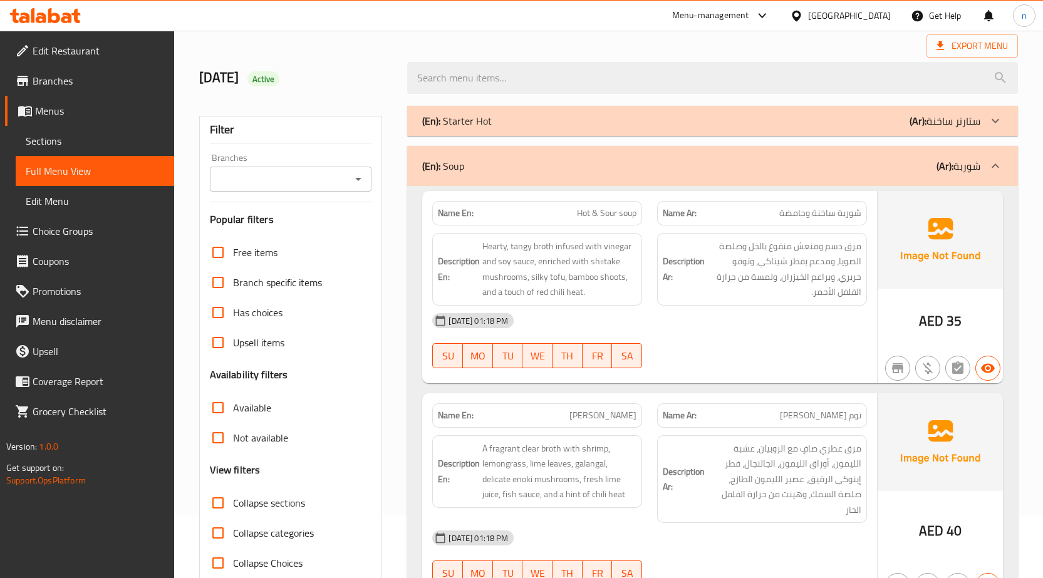
click at [798, 160] on div "(En): Soup (Ar): شوربة" at bounding box center [701, 166] width 558 height 15
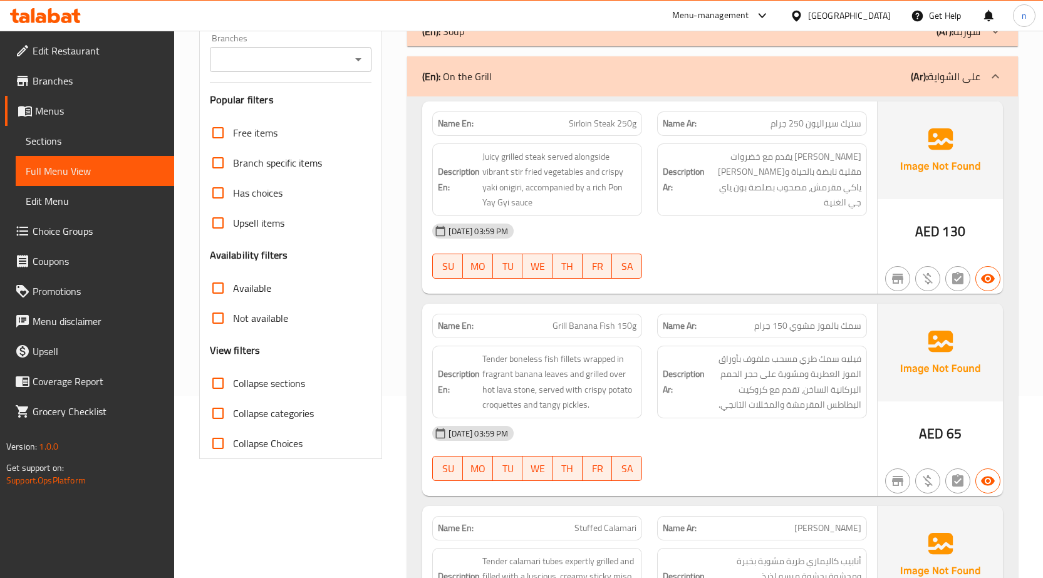
scroll to position [188, 0]
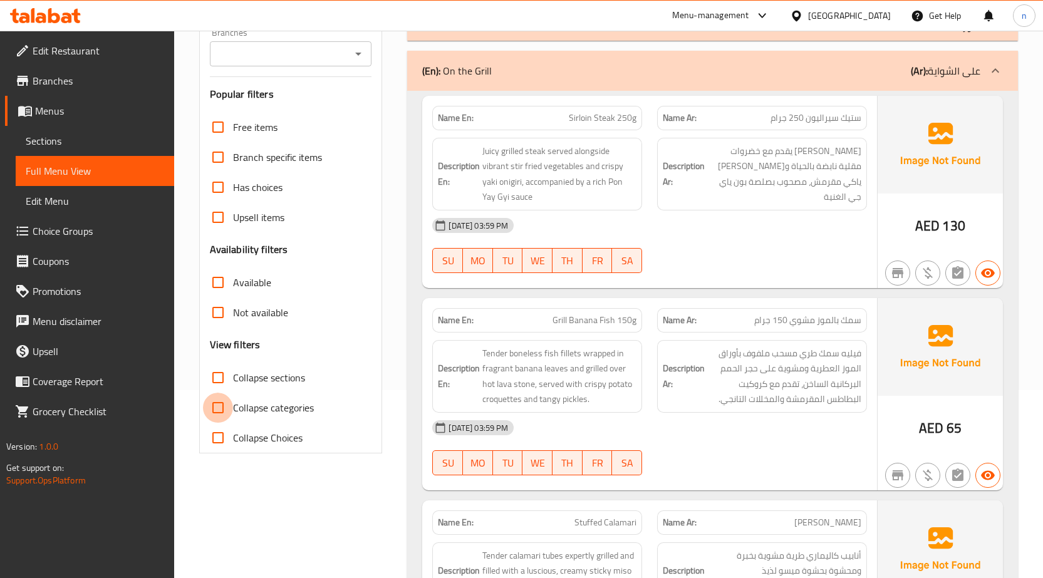
click at [224, 407] on input "Collapse categories" at bounding box center [218, 408] width 30 height 30
checkbox input "true"
click at [221, 379] on input "Collapse sections" at bounding box center [218, 378] width 30 height 30
checkbox input "true"
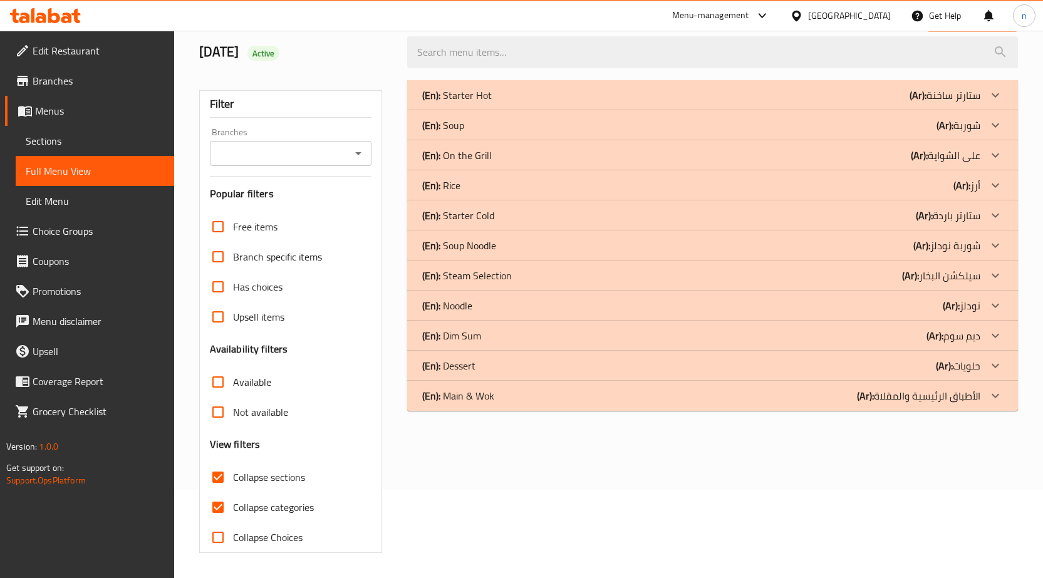
scroll to position [88, 0]
click at [914, 183] on div "(En): Rice (Ar): أرز" at bounding box center [701, 185] width 558 height 15
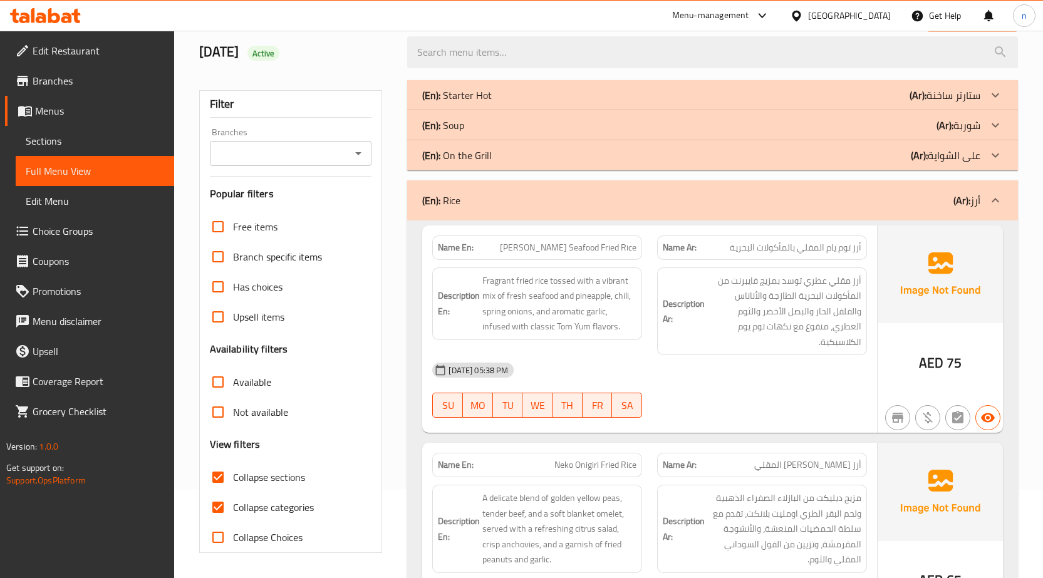
click at [704, 385] on div "[DATE] 05:38 PM" at bounding box center [650, 370] width 450 height 30
click at [783, 395] on div "07-10-2025 05:38 PM SU MO TU WE TH FR SA" at bounding box center [650, 390] width 450 height 70
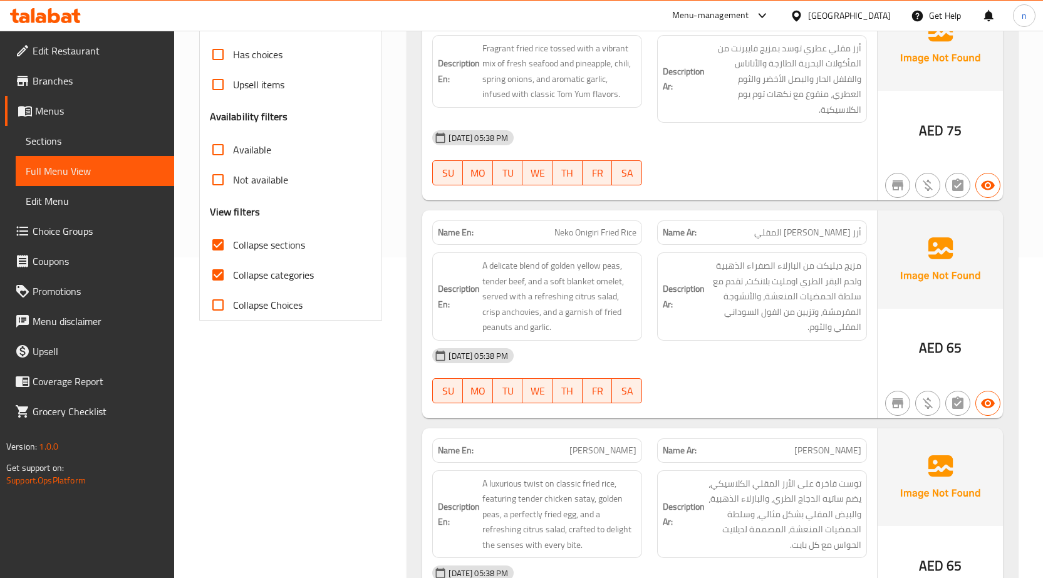
scroll to position [339, 0]
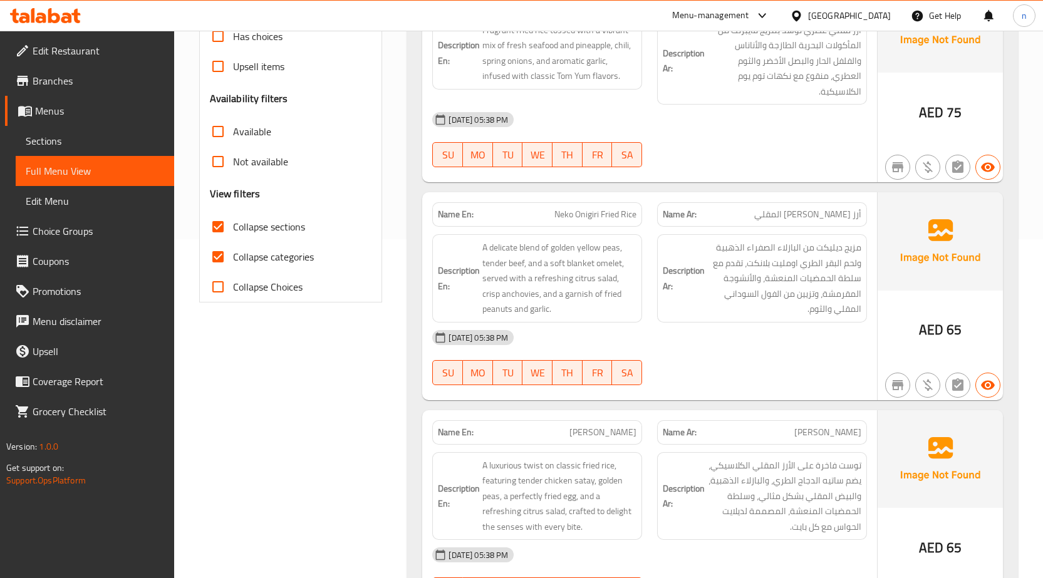
click at [586, 217] on span "Neko Onigiri Fried Rice" at bounding box center [596, 214] width 82 height 13
copy span "Neko Onigiri Fried Rice"
click at [676, 333] on div "[DATE] 05:38 PM" at bounding box center [650, 338] width 450 height 30
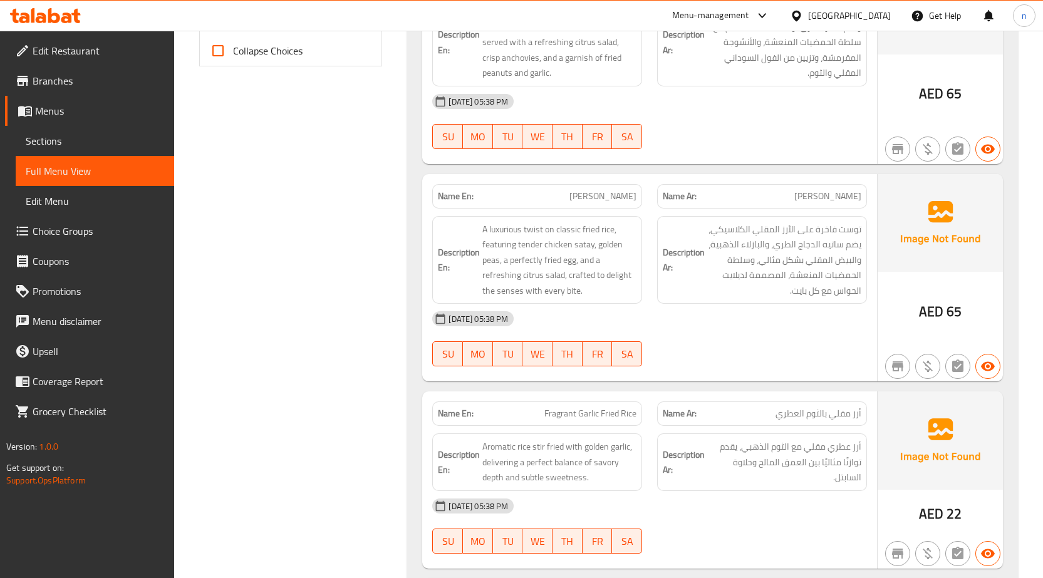
scroll to position [590, 0]
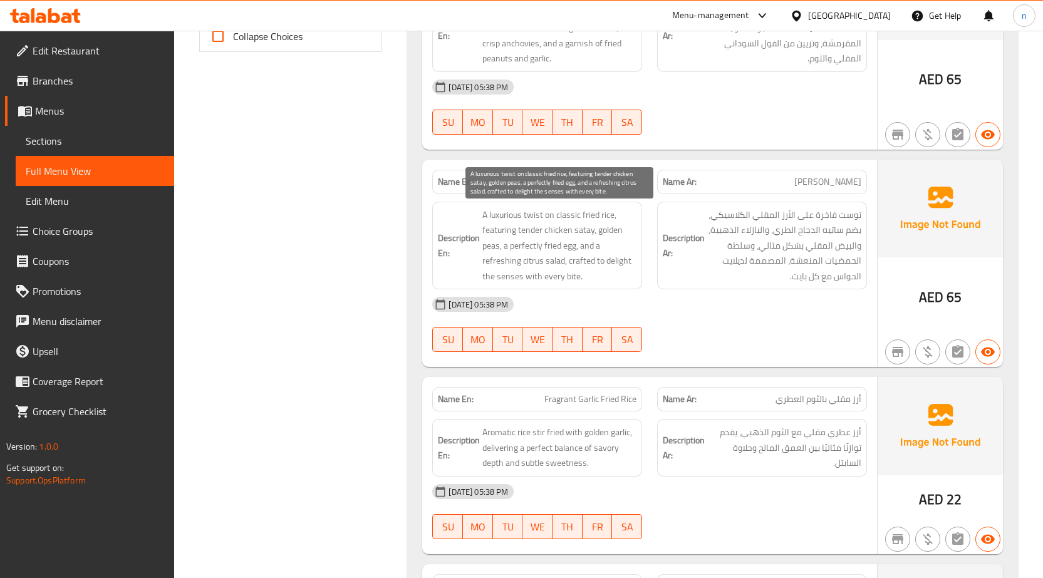
click at [495, 216] on span "A luxurious twist on classic fried rice, featuring tender chicken satay, golden…" at bounding box center [560, 245] width 154 height 77
copy span "luxurious"
click at [591, 261] on span "A luxurious twist on classic fried rice, featuring tender chicken satay, golden…" at bounding box center [560, 245] width 154 height 77
click at [582, 263] on span "A luxurious twist on classic fried rice, featuring tender chicken satay, golden…" at bounding box center [560, 245] width 154 height 77
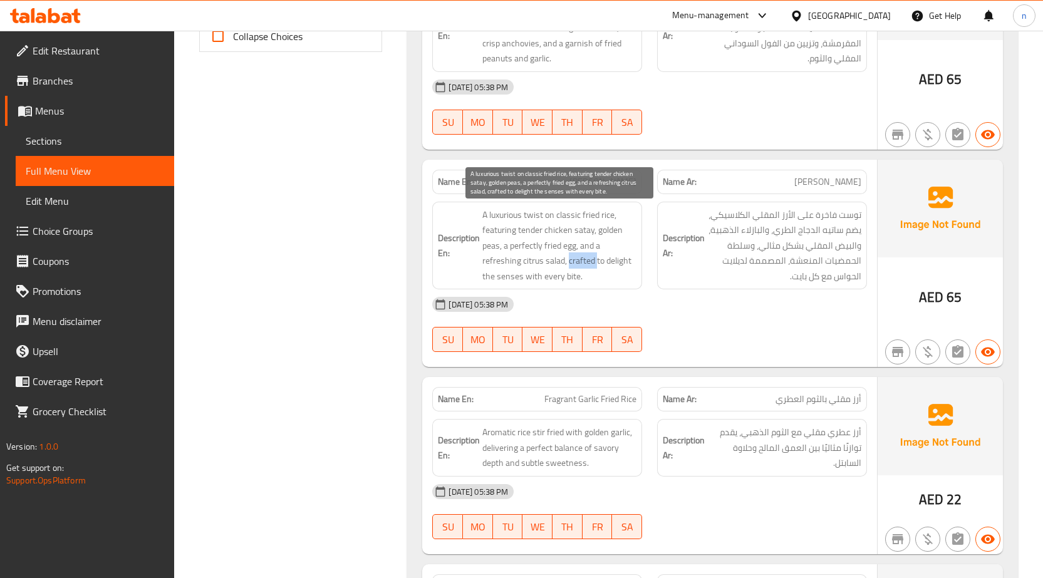
click at [582, 263] on span "A luxurious twist on classic fried rice, featuring tender chicken satay, golden…" at bounding box center [560, 245] width 154 height 77
copy span "crafted"
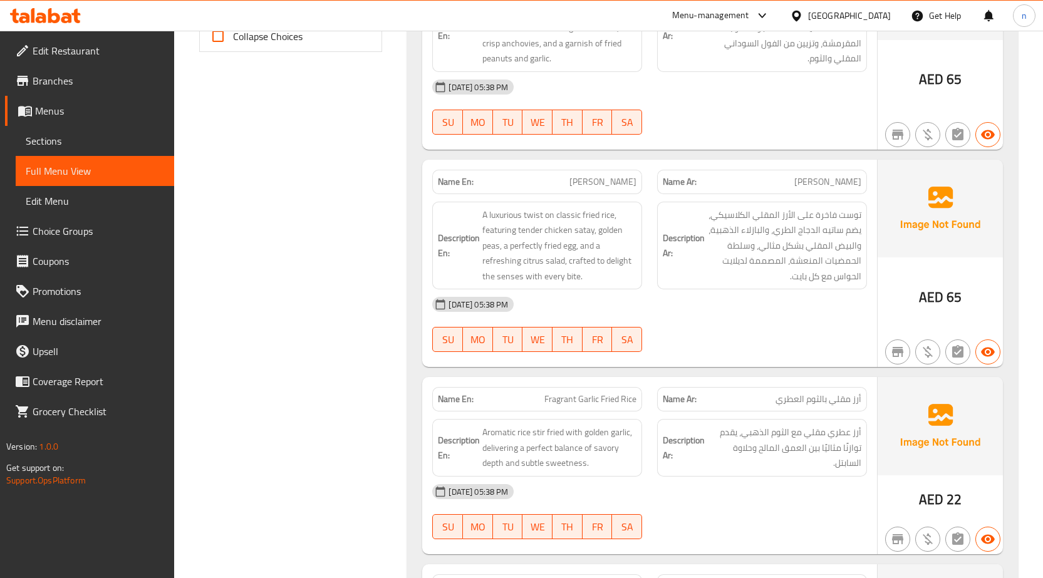
click at [607, 184] on span "[PERSON_NAME]" at bounding box center [603, 181] width 67 height 13
copy span "[PERSON_NAME]"
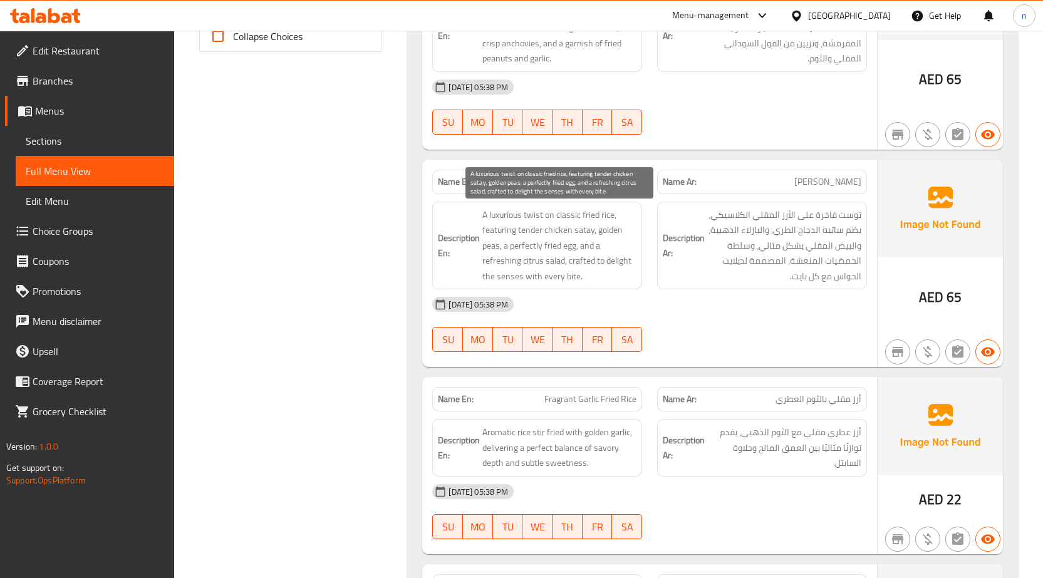
click at [582, 263] on span "A luxurious twist on classic fried rice, featuring tender chicken satay, golden…" at bounding box center [560, 245] width 154 height 77
copy span "crafted"
click at [377, 285] on div "Filter Branches Branches Popular filters Free items Branch specific items Has c…" at bounding box center [296, 275] width 209 height 1408
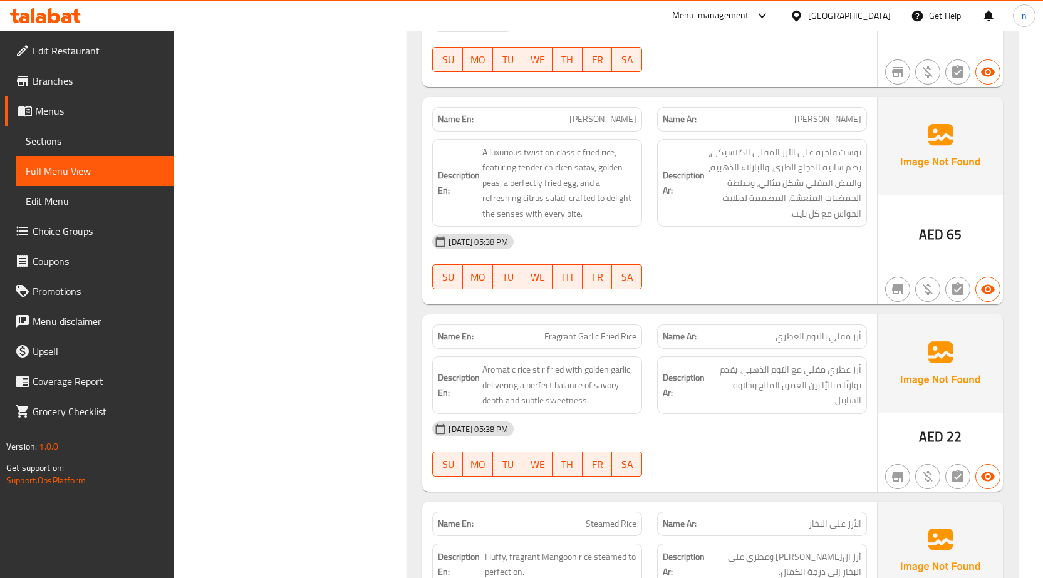
scroll to position [715, 0]
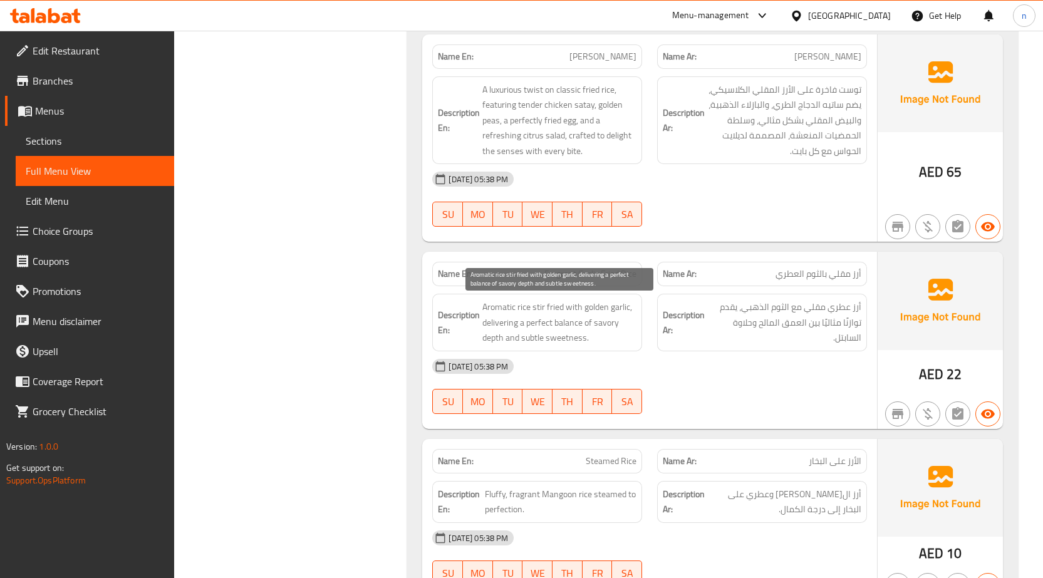
click at [513, 326] on span "Aromatic rice stir fried with golden garlic, delivering a perfect balance of sa…" at bounding box center [560, 323] width 154 height 46
copy span "delivering"
click at [605, 261] on div "Name En: Fragrant Garlic Fried Rice" at bounding box center [537, 273] width 225 height 39
click at [595, 272] on span "Fragrant Garlic Fried Rice" at bounding box center [591, 274] width 92 height 13
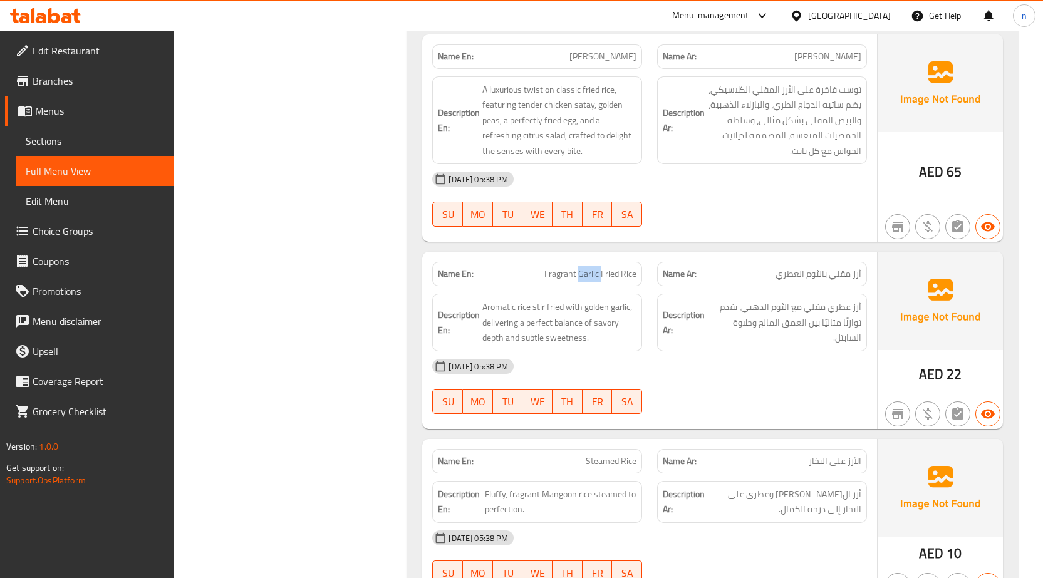
click at [595, 272] on span "Fragrant Garlic Fried Rice" at bounding box center [591, 274] width 92 height 13
copy span "Fragrant Garlic Fried Rice"
click at [385, 211] on div "Filter Branches Branches Popular filters Free items Branch specific items Has c…" at bounding box center [296, 150] width 209 height 1408
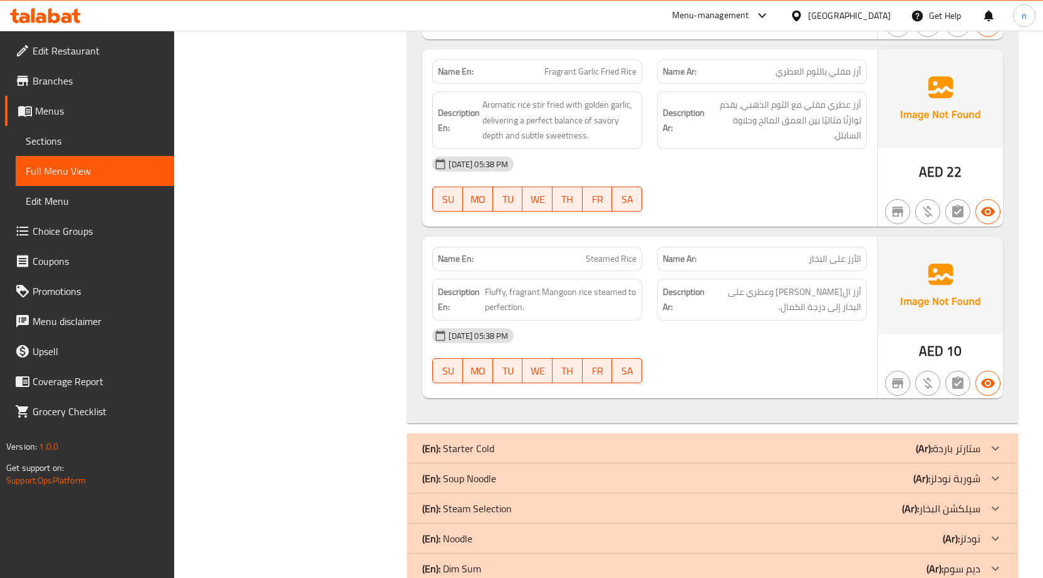
scroll to position [840, 0]
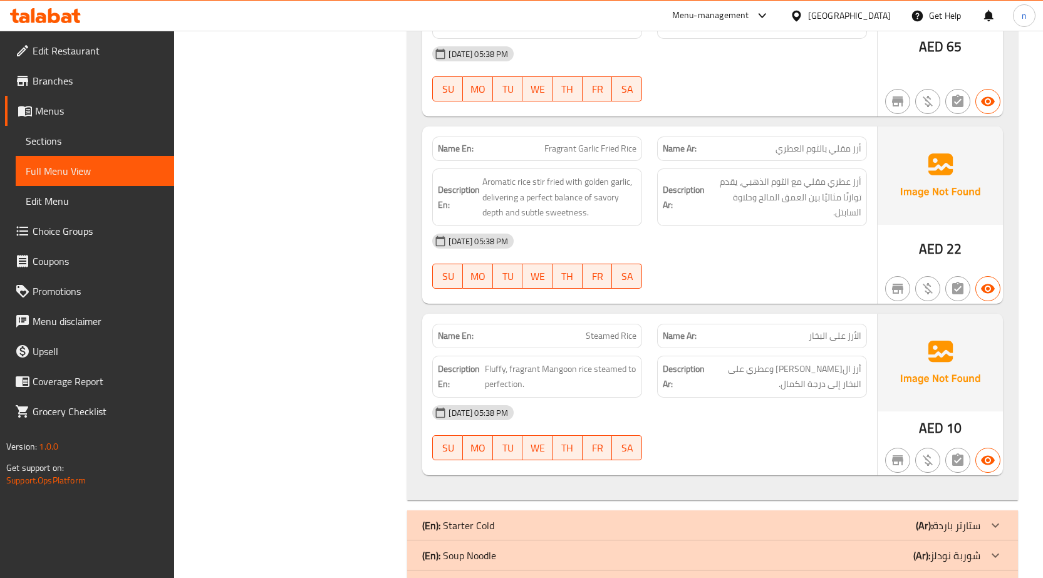
click at [342, 405] on div "Filter Branches Branches Popular filters Free items Branch specific items Has c…" at bounding box center [296, 25] width 209 height 1408
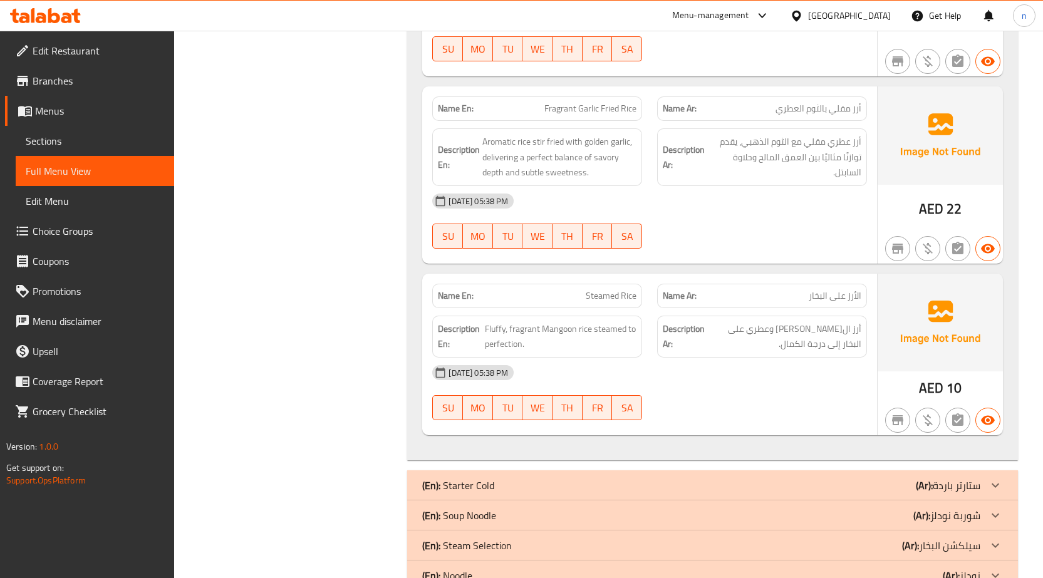
scroll to position [903, 0]
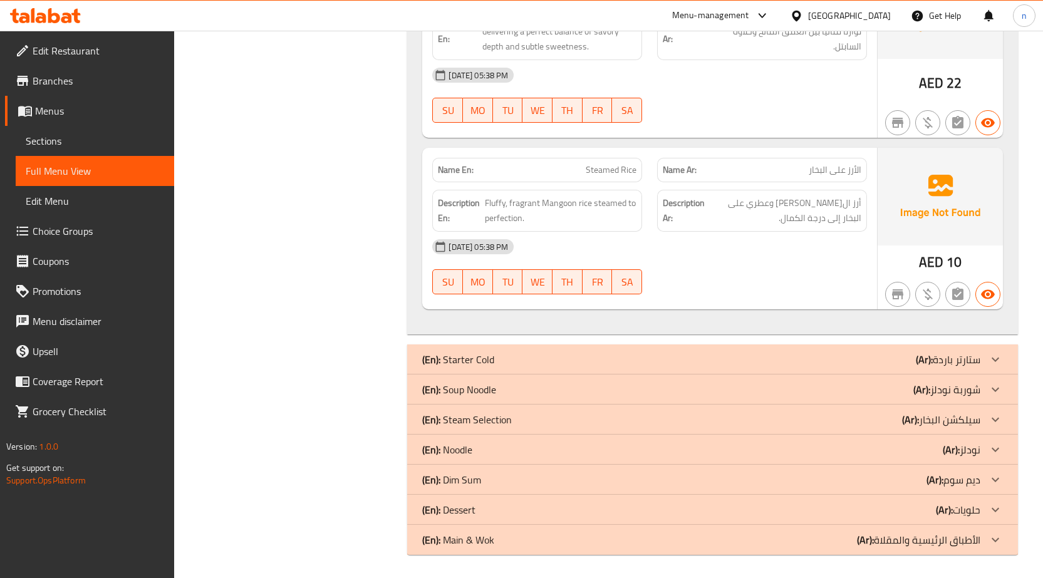
scroll to position [1008, 0]
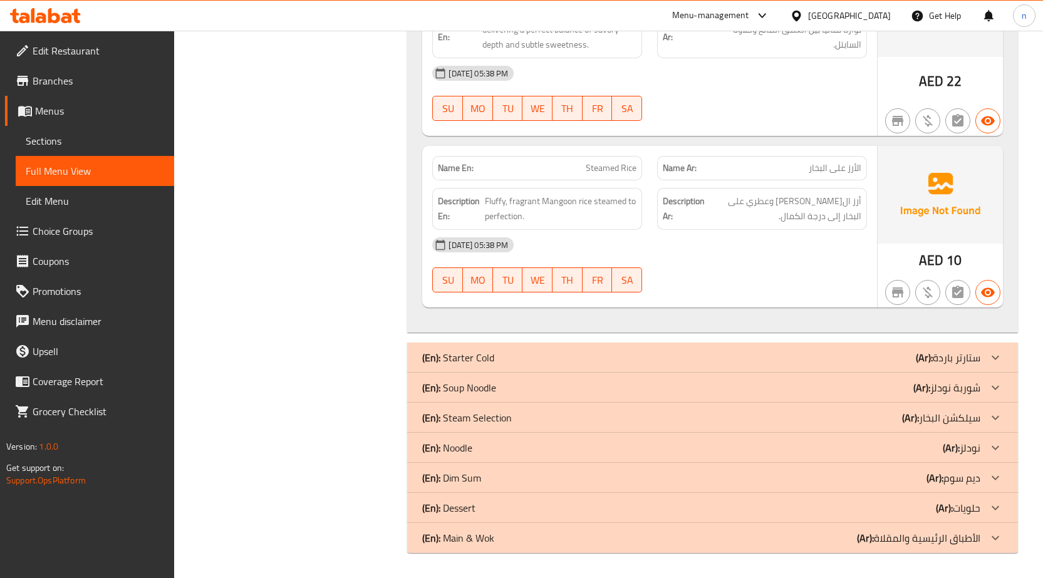
click at [496, 453] on div "(En): Noodle (Ar): نودلز" at bounding box center [701, 448] width 558 height 15
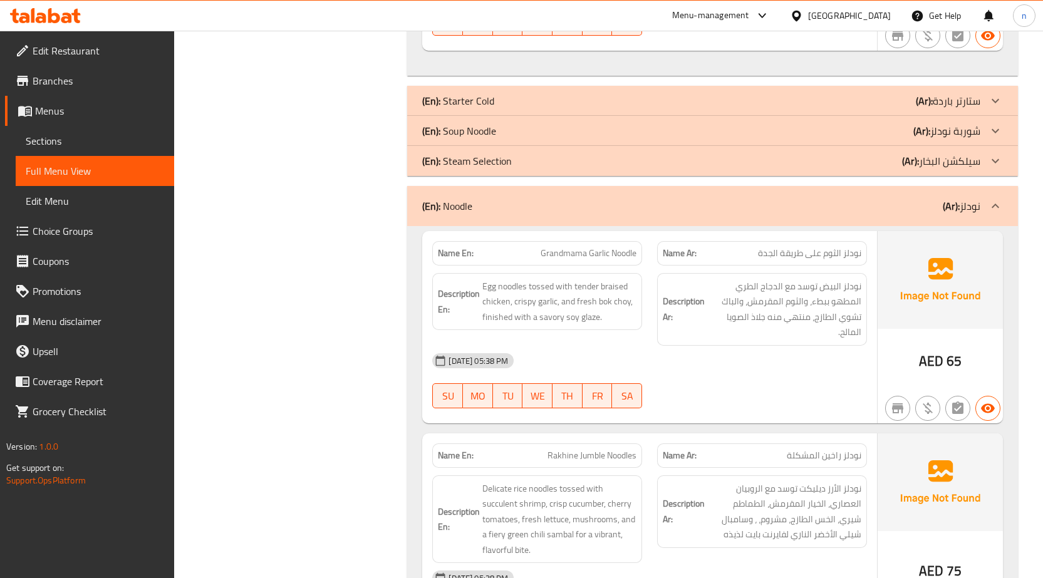
scroll to position [1322, 0]
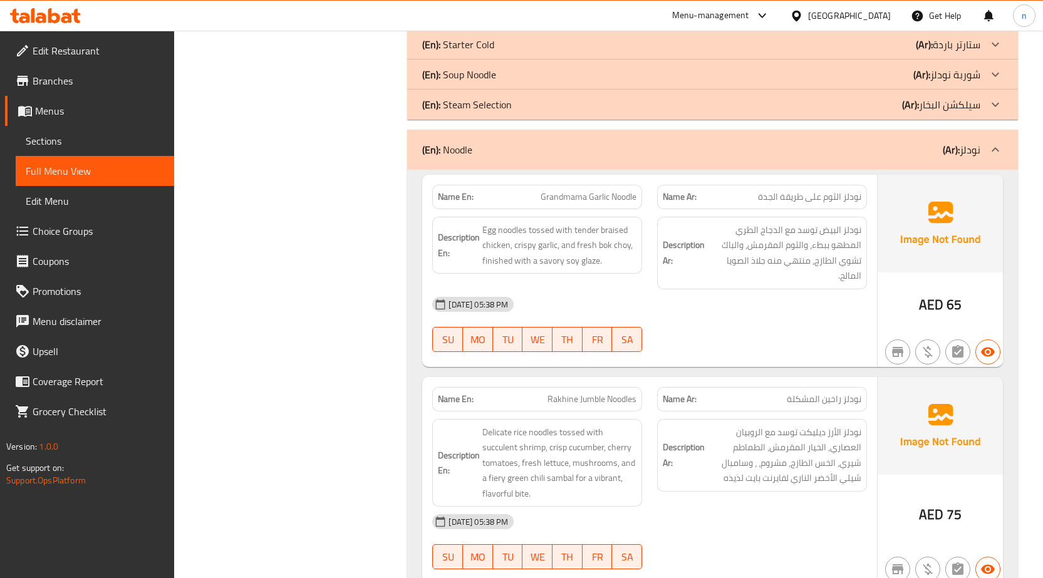
click at [601, 200] on span "Grandmama Garlic Noodle" at bounding box center [589, 197] width 96 height 13
copy span "Grandmama Garlic Noodle"
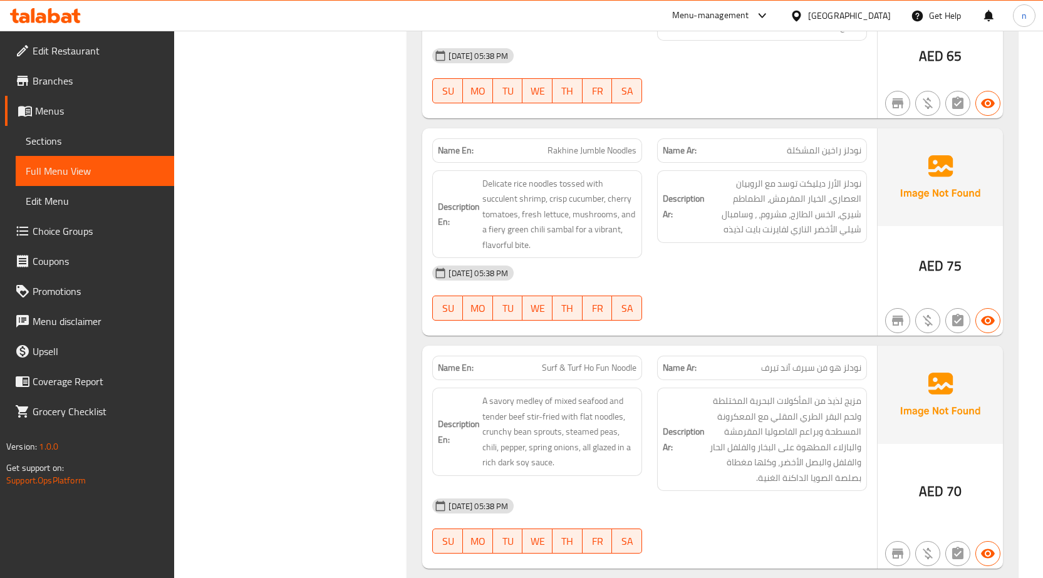
scroll to position [1572, 0]
click at [579, 152] on span "Rakhine Jumble Noodles" at bounding box center [592, 148] width 89 height 13
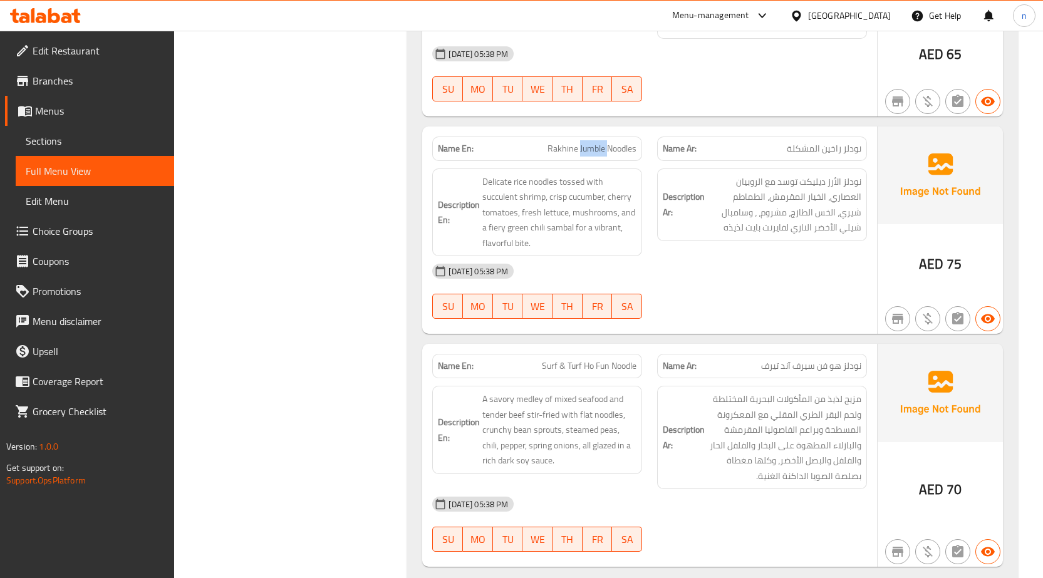
click at [579, 152] on span "Rakhine Jumble Noodles" at bounding box center [592, 148] width 89 height 13
copy span "Rakhine Jumble Noodles"
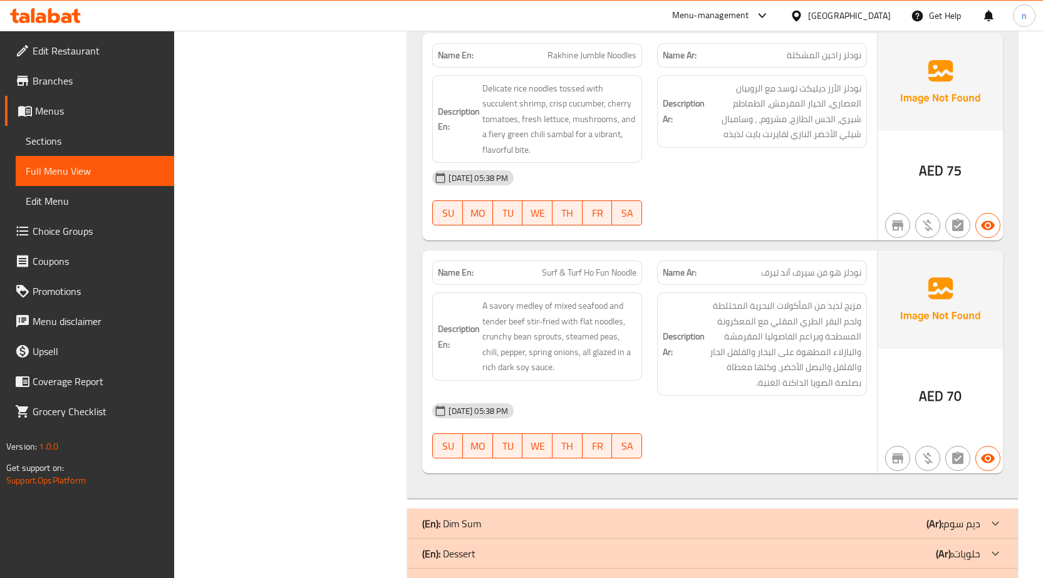
scroll to position [1712, 0]
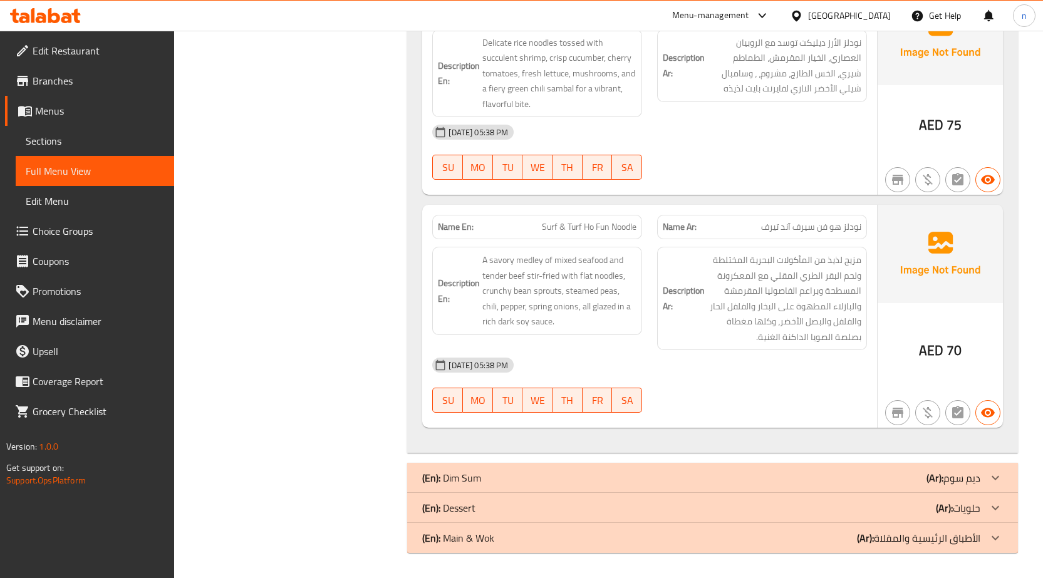
click at [585, 222] on span "Surf & Turf Ho Fun Noodle" at bounding box center [589, 227] width 95 height 13
copy span "Surf & Turf Ho Fun Noodle"
click at [567, 513] on div "(En): Dessert (Ar): حلويات" at bounding box center [701, 508] width 558 height 15
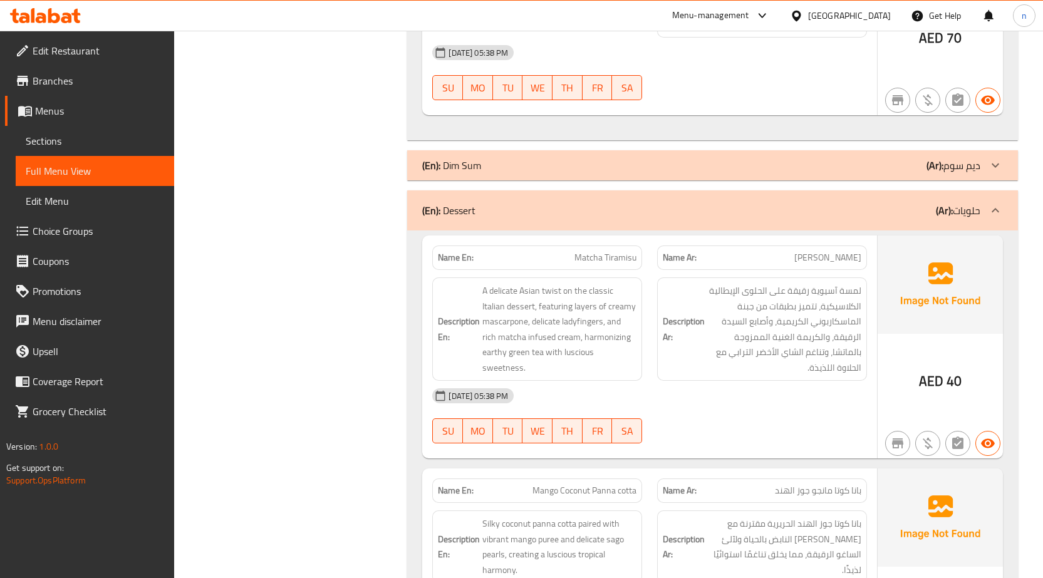
scroll to position [2025, 0]
click at [621, 260] on span "Matcha Tiramisu" at bounding box center [606, 257] width 62 height 13
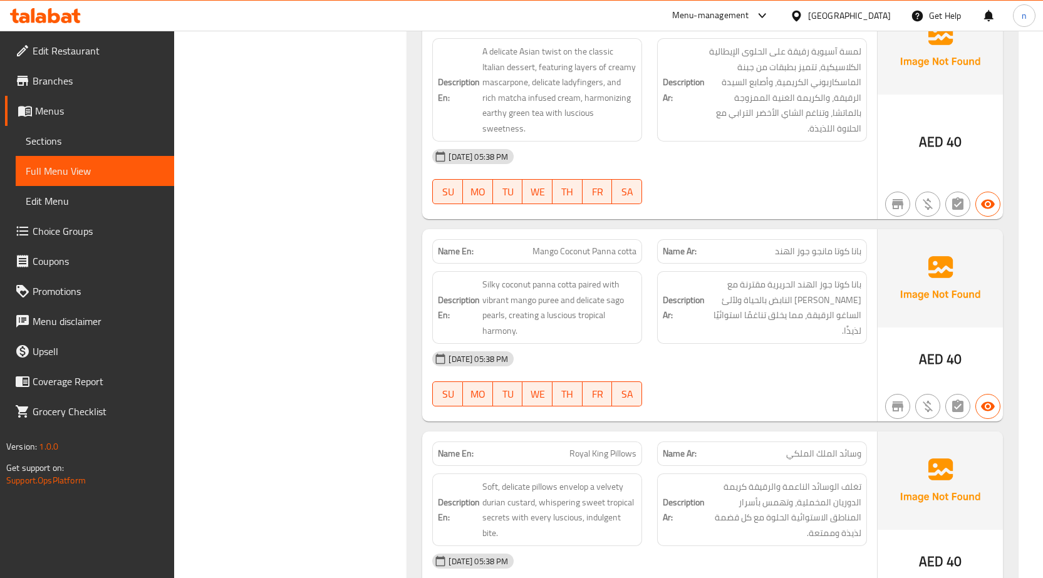
scroll to position [2276, 0]
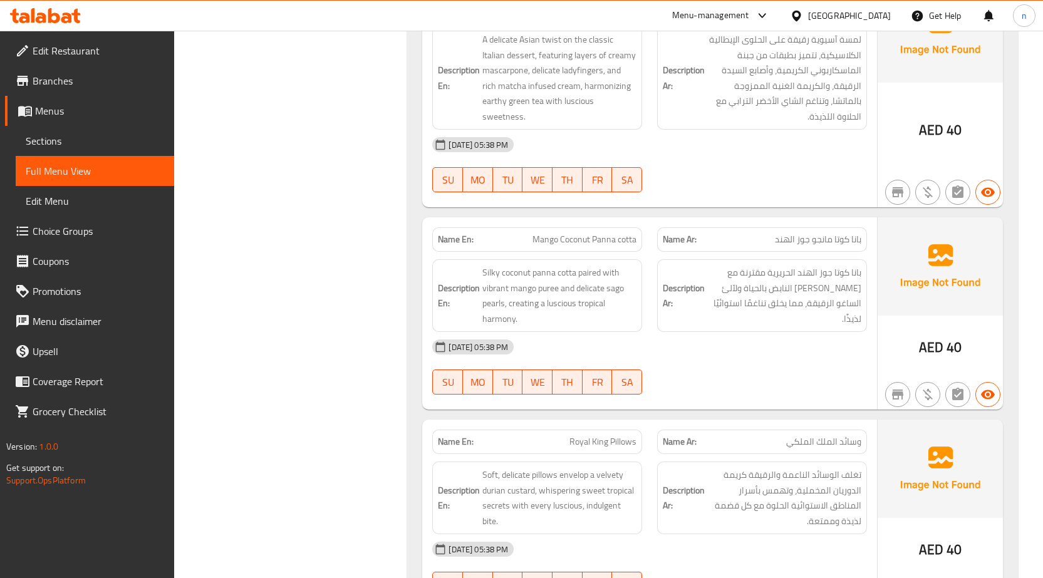
click at [550, 233] on span "Mango Coconut Panna cotta" at bounding box center [585, 239] width 104 height 13
click at [552, 236] on span "Mango Coconut Panna cotta" at bounding box center [585, 239] width 104 height 13
click at [561, 237] on span "Mango Coconut Panna cotta" at bounding box center [585, 239] width 104 height 13
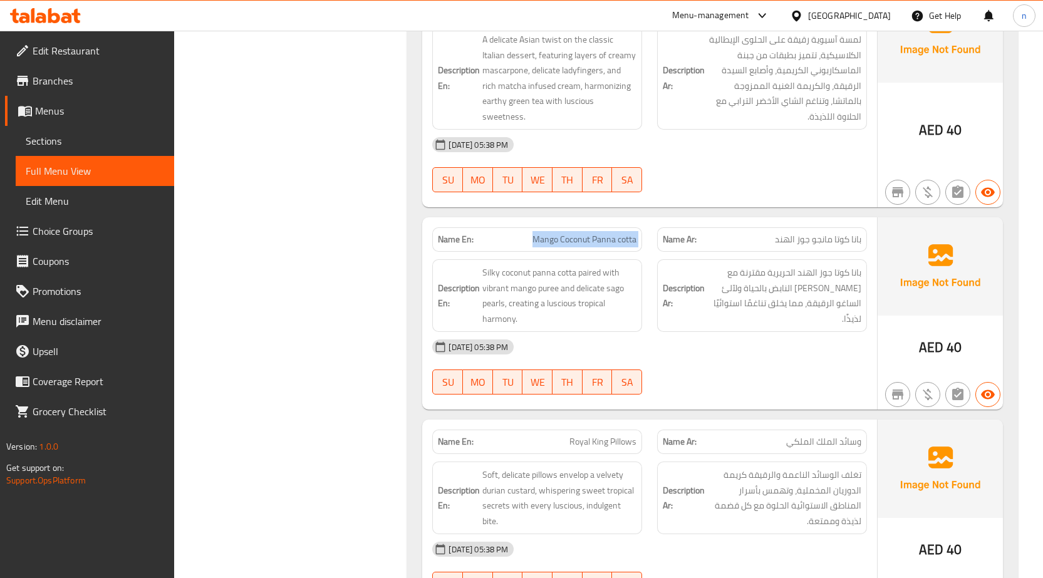
click at [561, 237] on span "Mango Coconut Panna cotta" at bounding box center [585, 239] width 104 height 13
click at [601, 239] on span "Mango Coconut Panna cotta" at bounding box center [585, 239] width 104 height 13
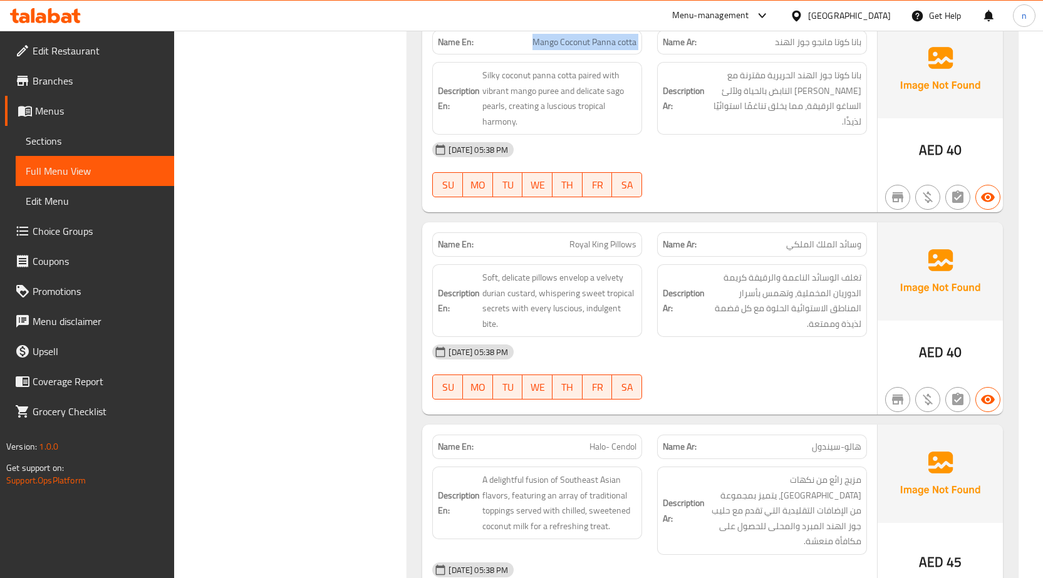
scroll to position [2526, 0]
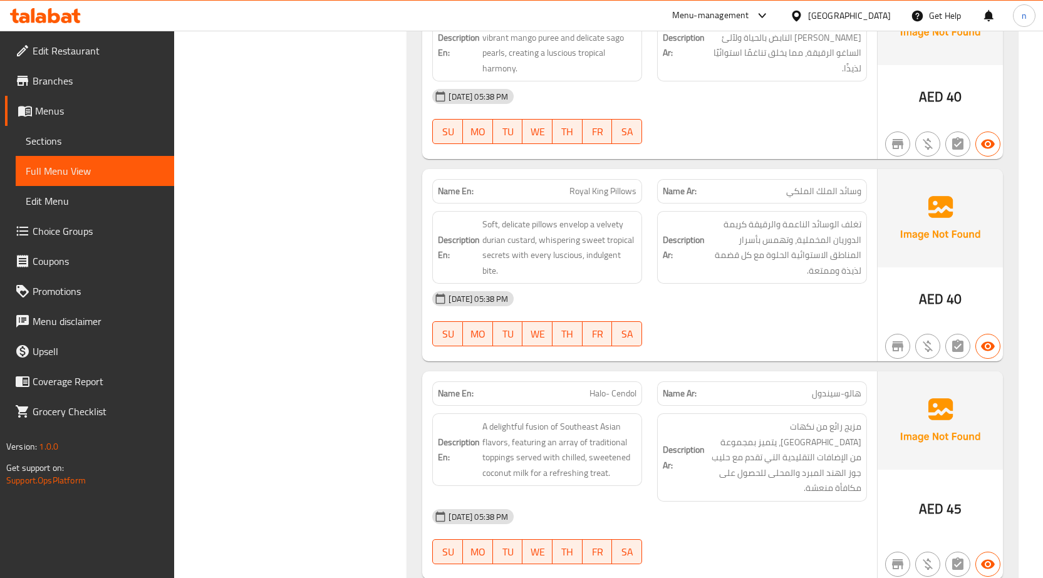
click at [629, 189] on span "Royal King Pillows" at bounding box center [603, 191] width 67 height 13
click at [743, 325] on div "07-10-2025 05:38 PM SU MO TU WE TH FR SA" at bounding box center [650, 319] width 450 height 70
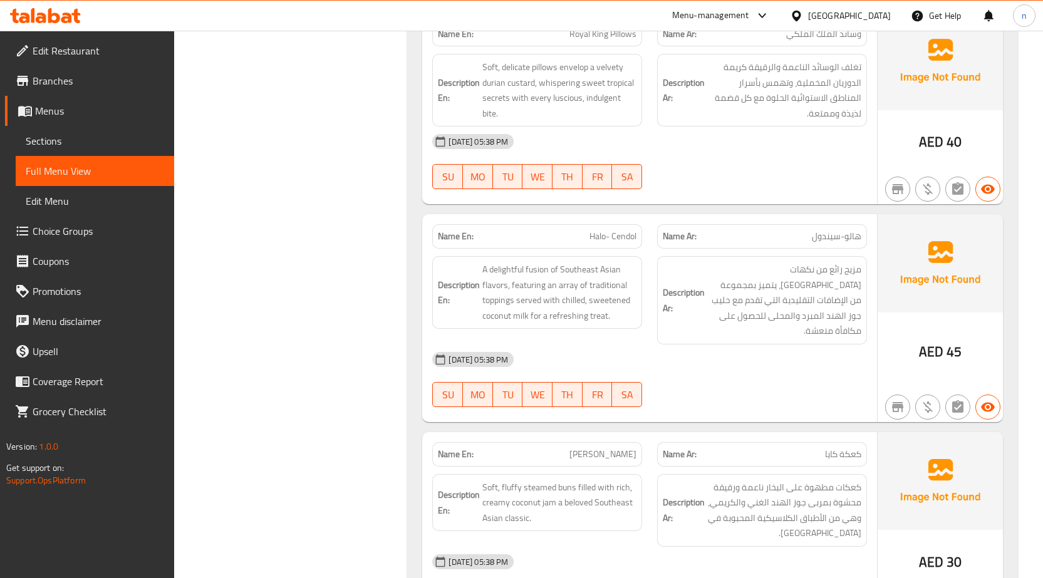
scroll to position [2777, 0]
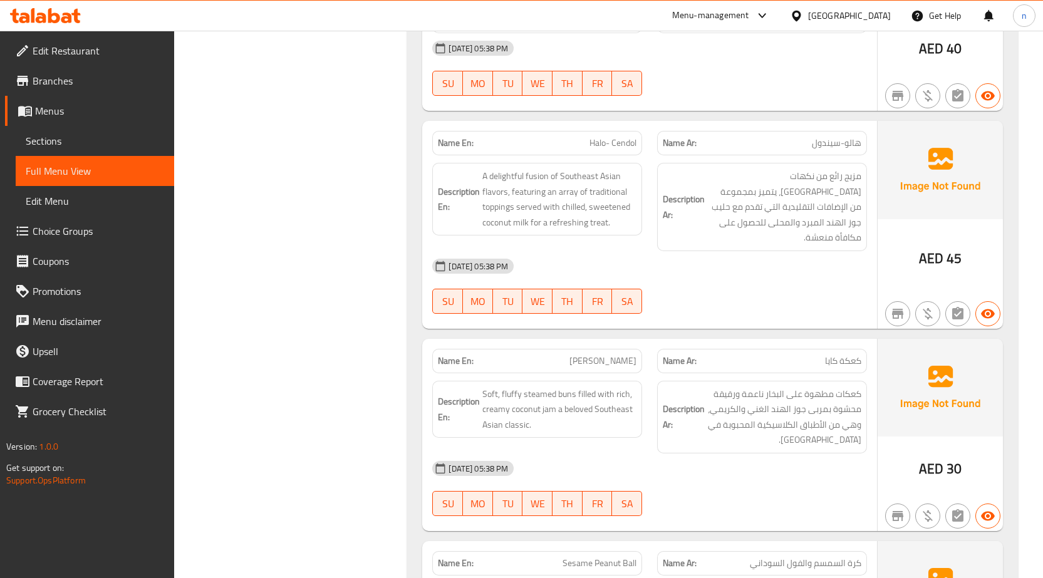
click at [612, 139] on span "Halo- Cendol" at bounding box center [613, 143] width 47 height 13
click at [611, 139] on span "Halo- Cendol" at bounding box center [613, 143] width 47 height 13
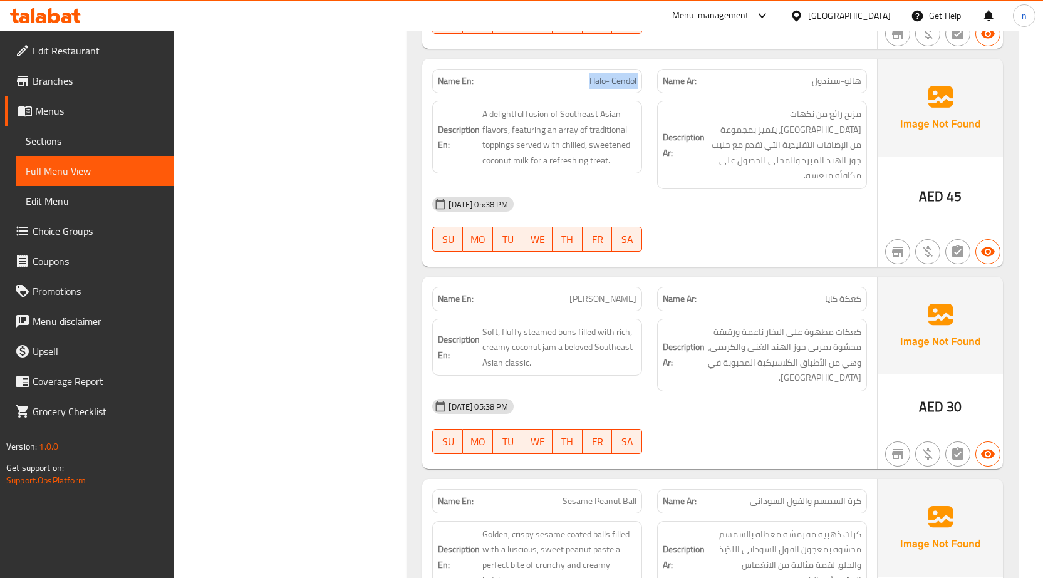
scroll to position [2840, 0]
click at [612, 292] on span "[PERSON_NAME]" at bounding box center [603, 298] width 67 height 13
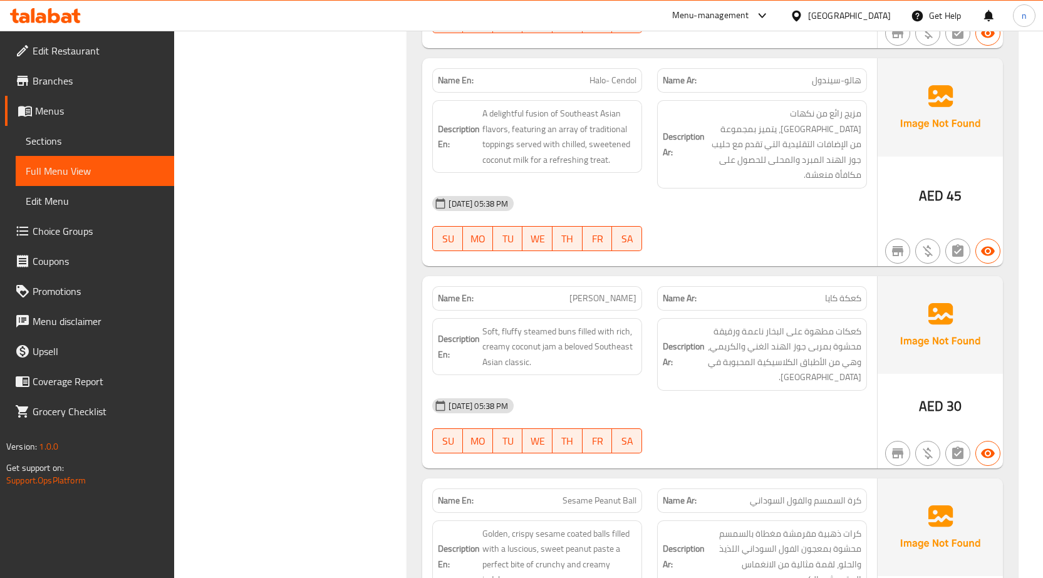
scroll to position [3007, 0]
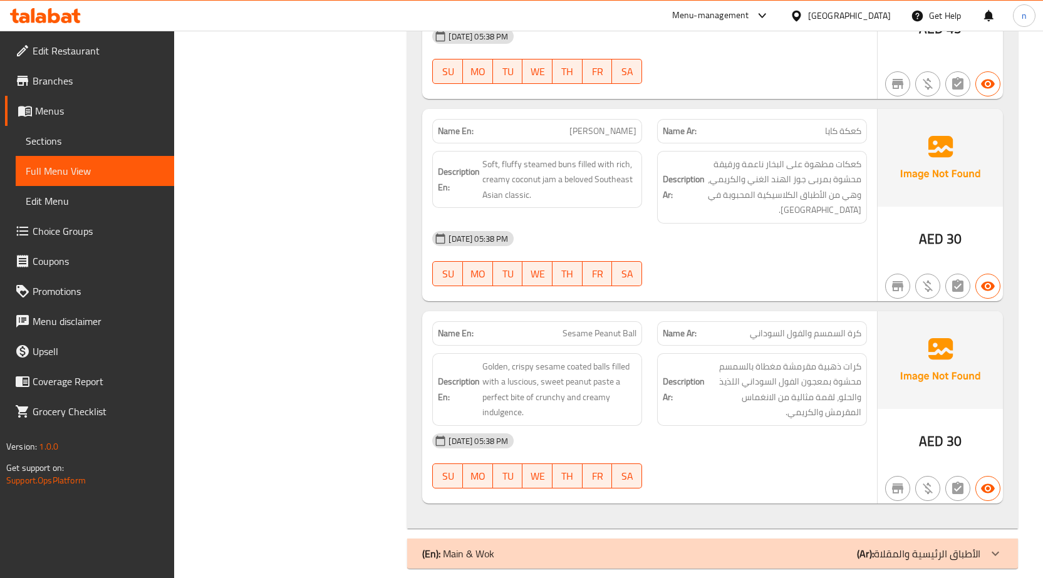
click at [588, 327] on span "Sesame Peanut Ball" at bounding box center [600, 333] width 74 height 13
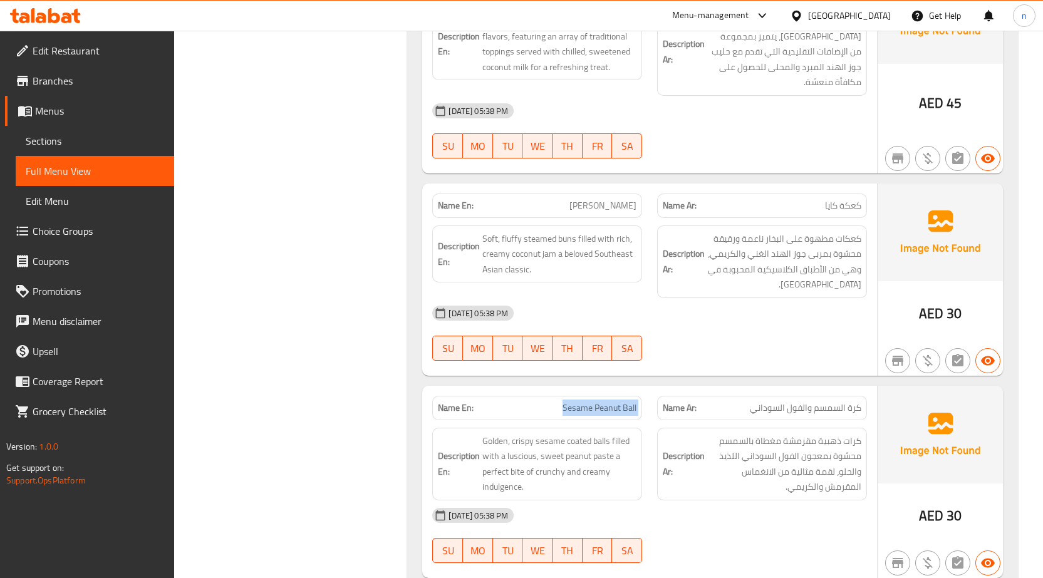
scroll to position [2819, 0]
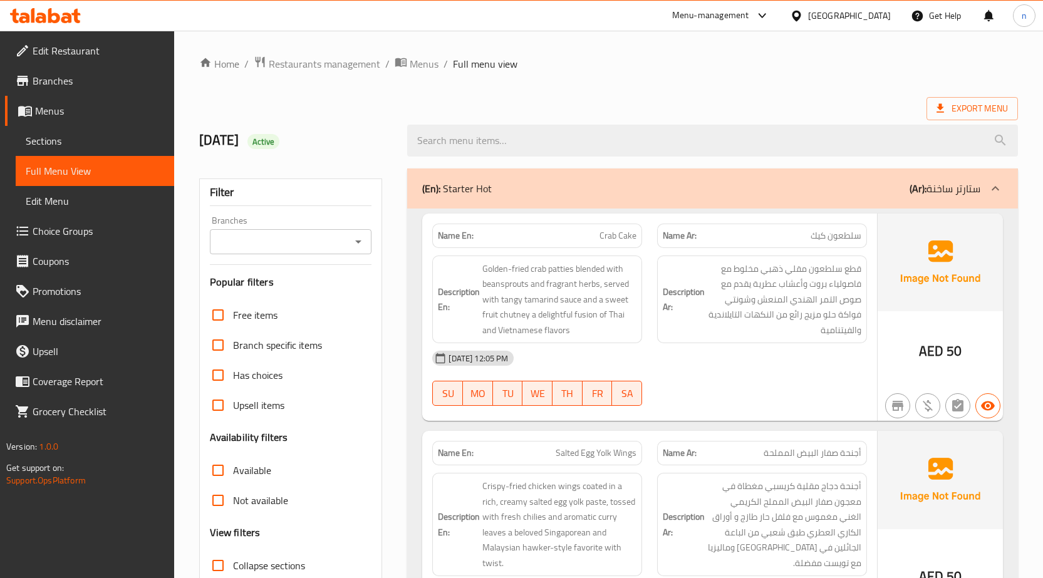
click at [700, 205] on div "(En): Starter Hot (Ar): ستارتر ساخنة" at bounding box center [712, 189] width 611 height 40
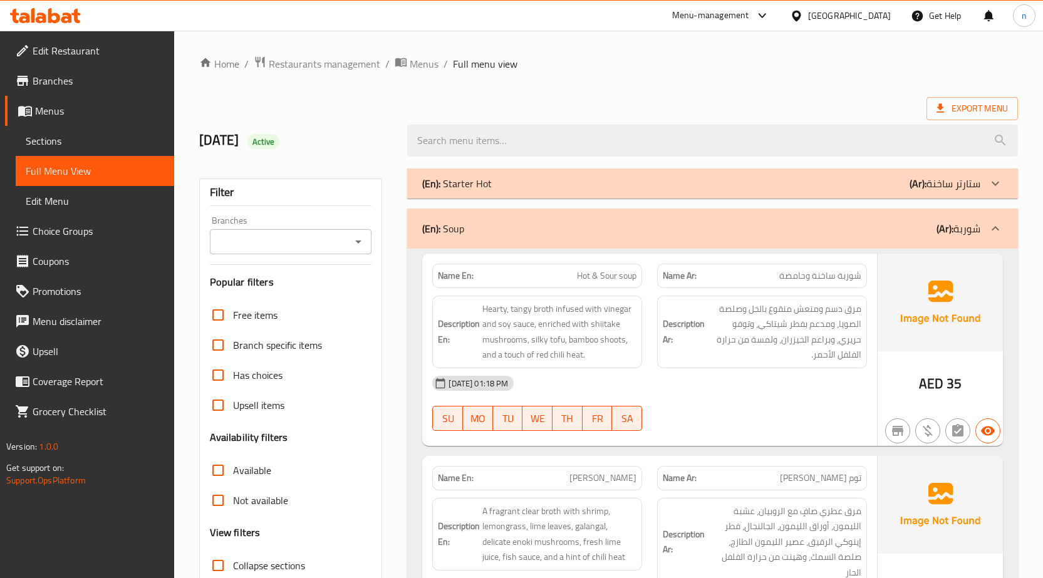
click at [758, 242] on div "(En): Soup (Ar): شوربة" at bounding box center [712, 229] width 611 height 40
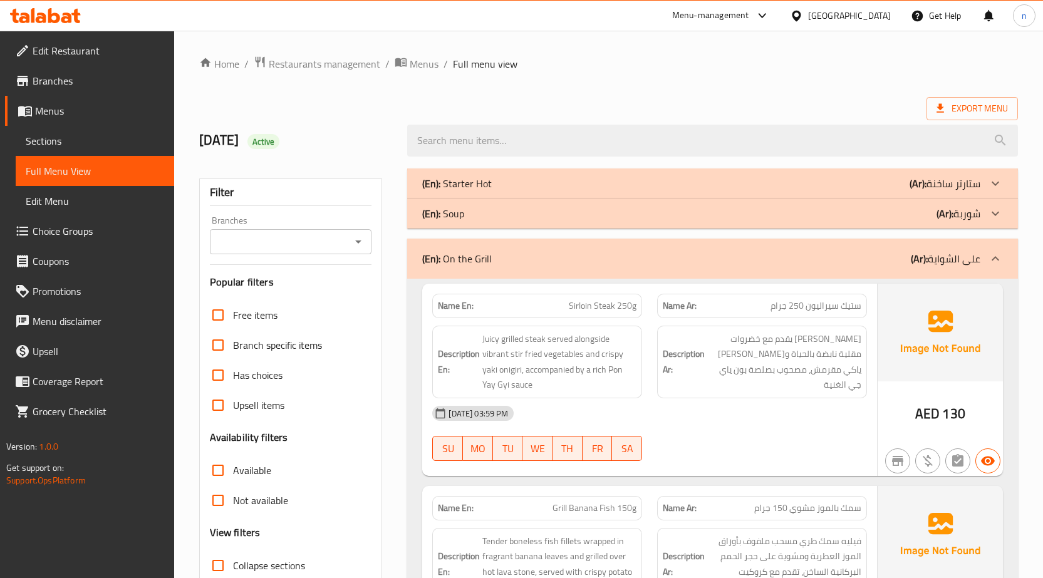
click at [714, 254] on div "(En): On the Grill (Ar): على الشواية" at bounding box center [701, 258] width 558 height 15
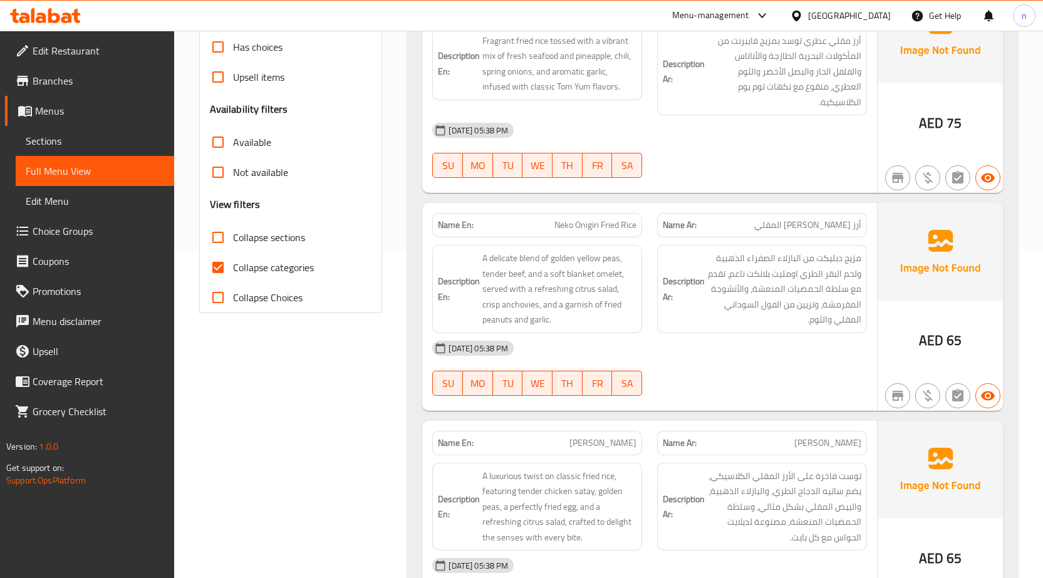
scroll to position [251, 0]
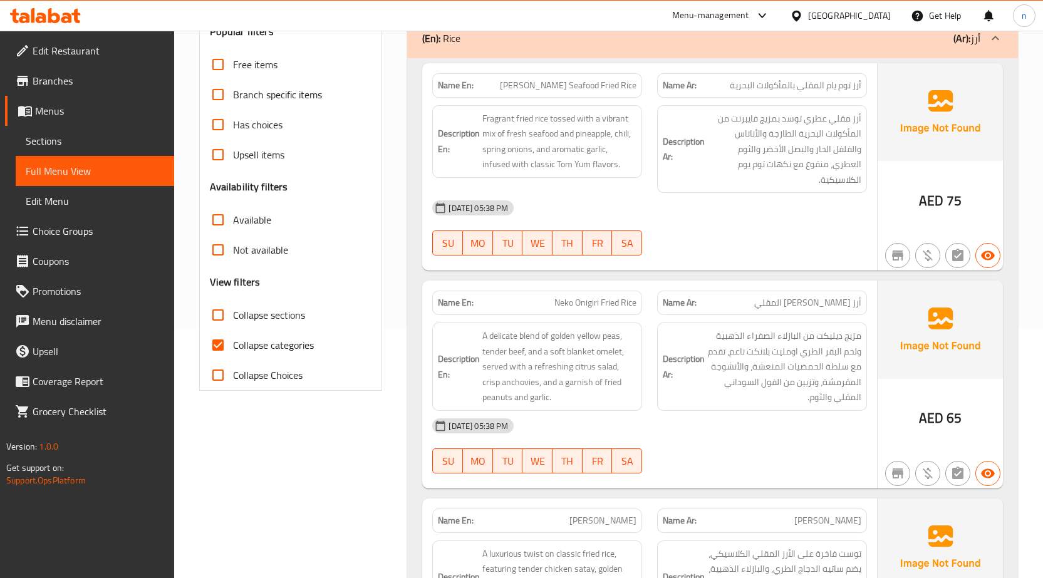
click at [222, 348] on input "Collapse categories" at bounding box center [218, 345] width 30 height 30
checkbox input "false"
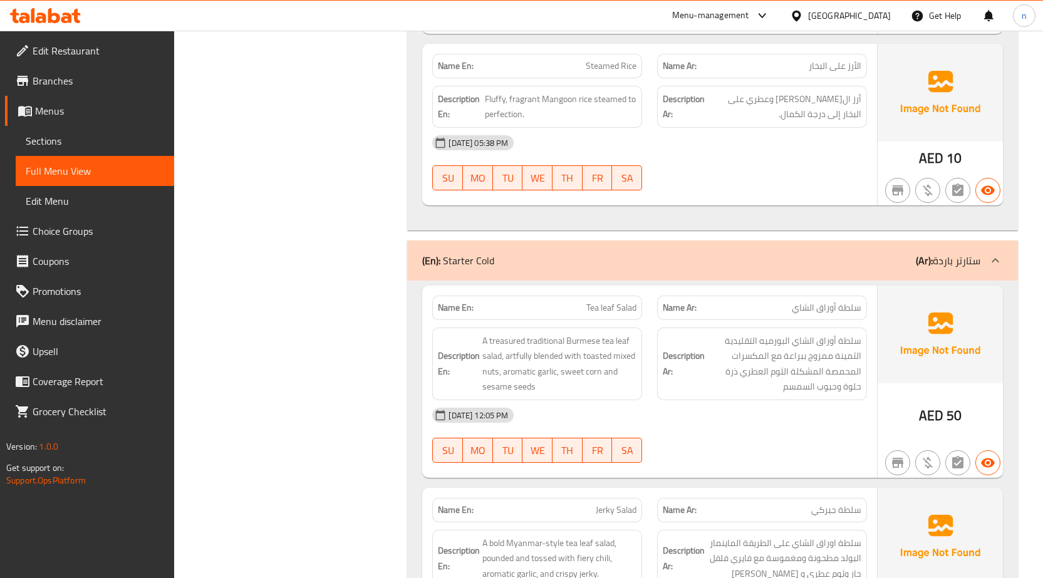
scroll to position [1128, 0]
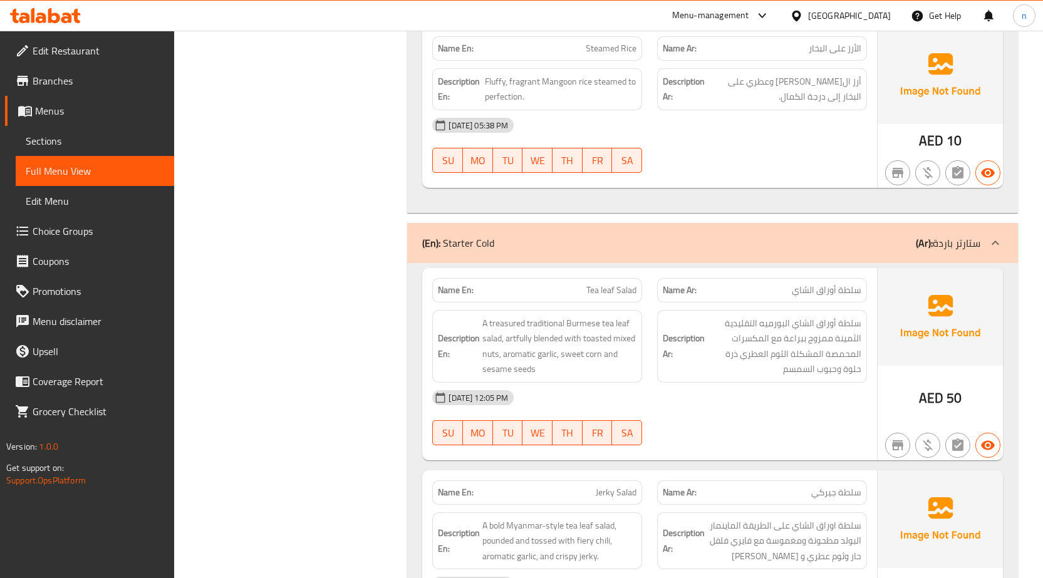
click at [743, 253] on div "(En): Starter Cold (Ar): ستارتر باردة" at bounding box center [712, 243] width 611 height 40
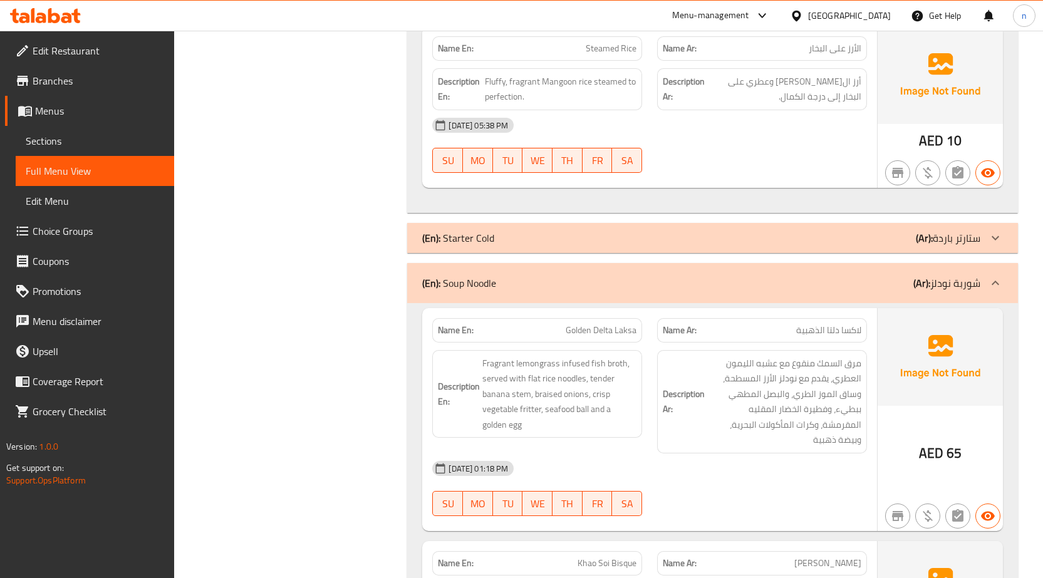
click at [852, 284] on div "(En): Soup Noodle (Ar): شوربة نودلز" at bounding box center [701, 283] width 558 height 15
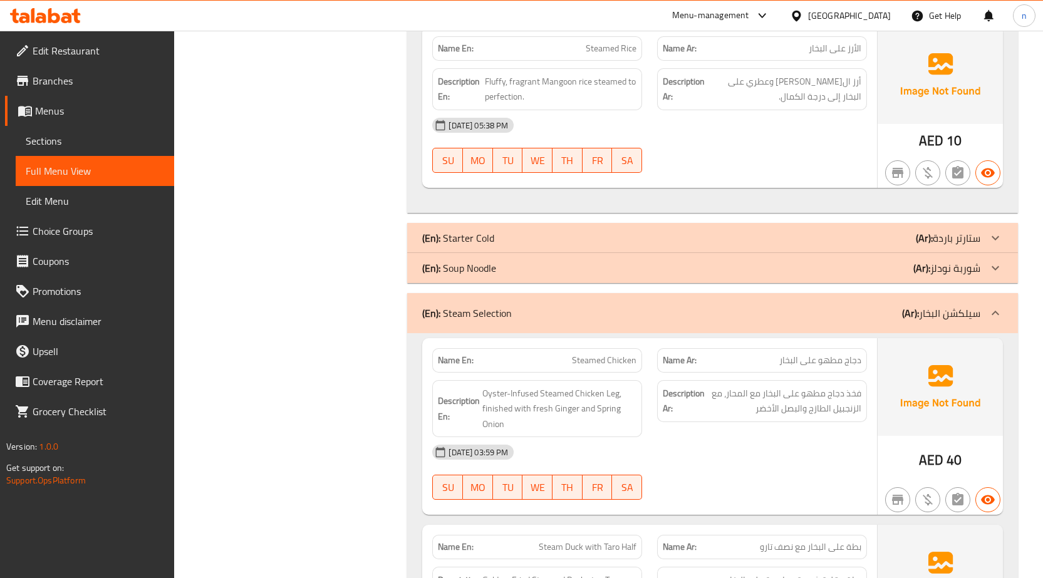
click at [813, 316] on div "(En): Steam Selection (Ar): سيلكشن البخار" at bounding box center [701, 313] width 558 height 15
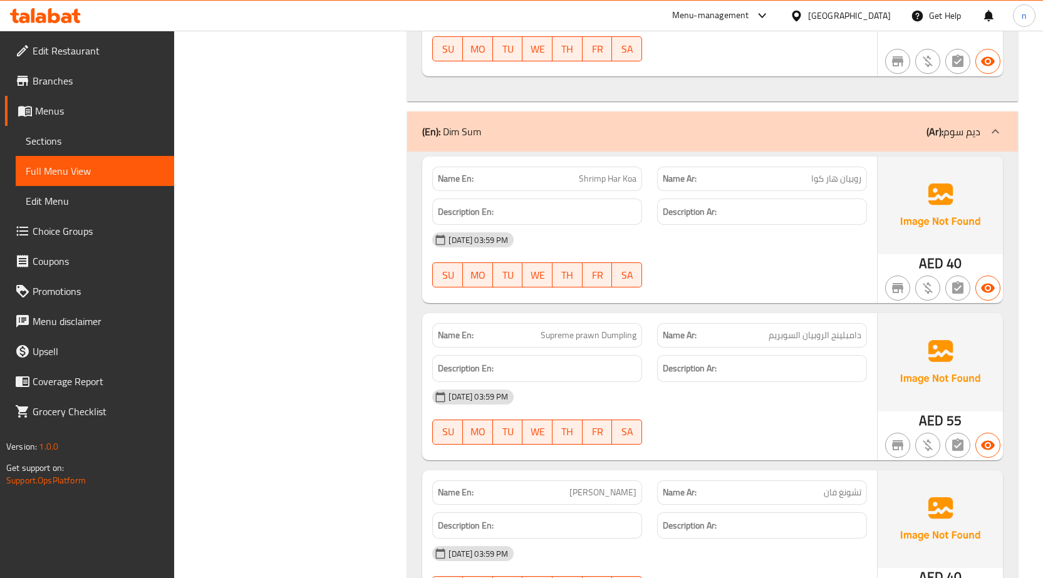
scroll to position [1943, 0]
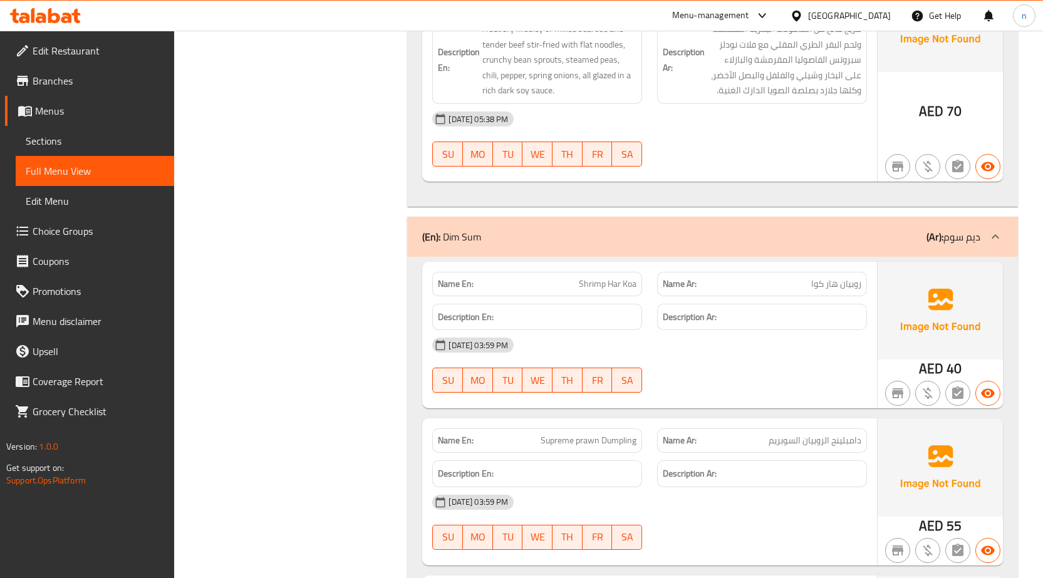
click at [850, 217] on div "(En): Dim Sum (Ar): ديم سوم" at bounding box center [712, 237] width 611 height 40
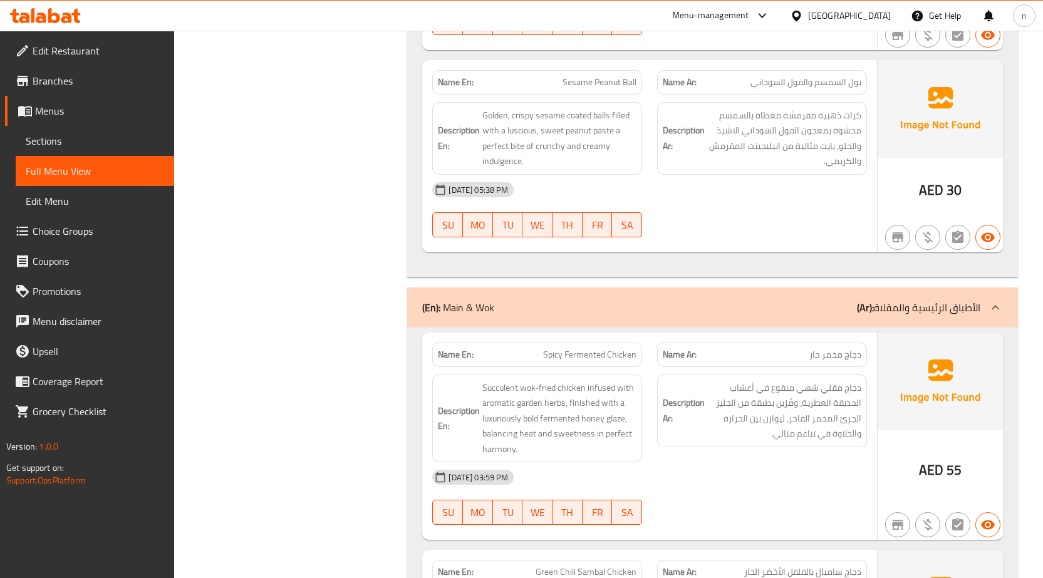
scroll to position [3384, 0]
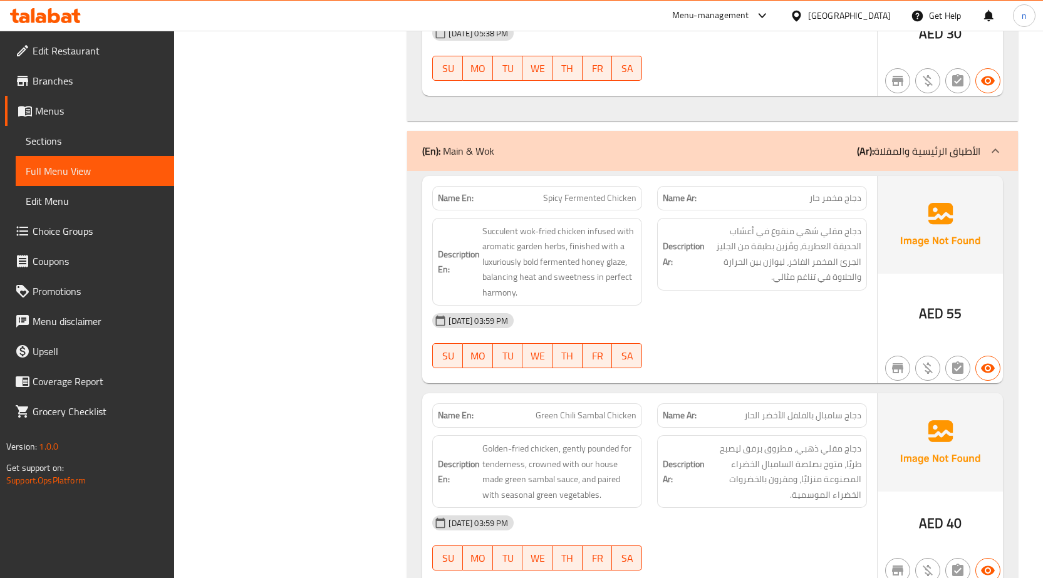
click at [792, 144] on div "(En): Main & Wok (Ar): الأطباق الرئيسية والمقلاة" at bounding box center [701, 151] width 558 height 15
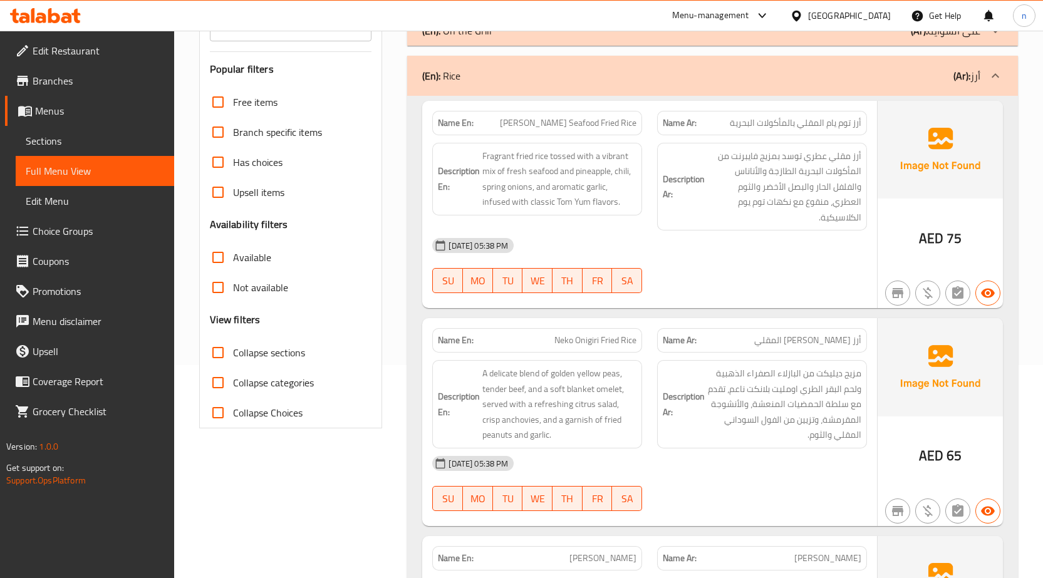
scroll to position [219, 0]
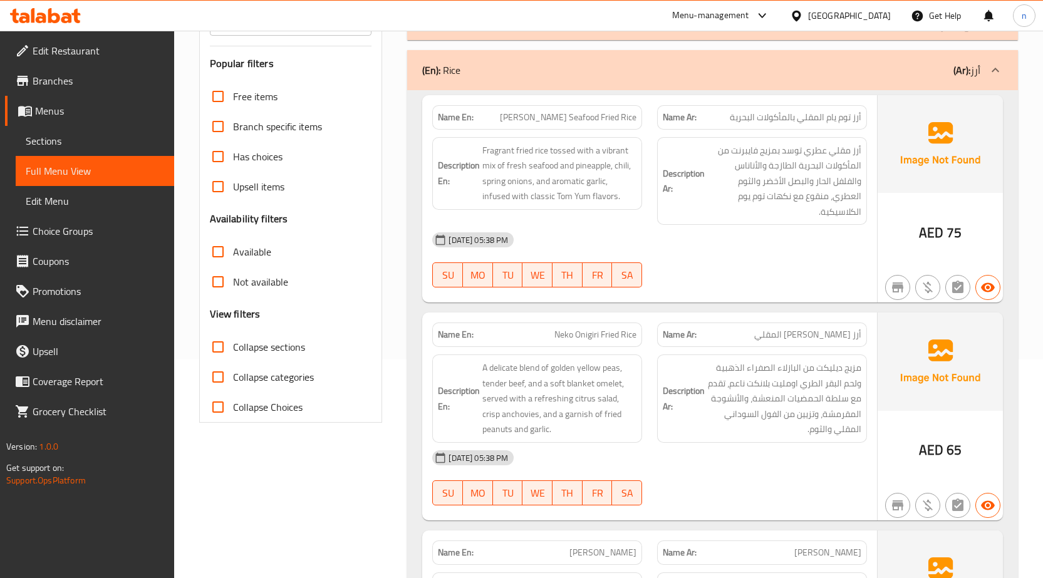
drag, startPoint x: 284, startPoint y: 474, endPoint x: 296, endPoint y: 475, distance: 12.6
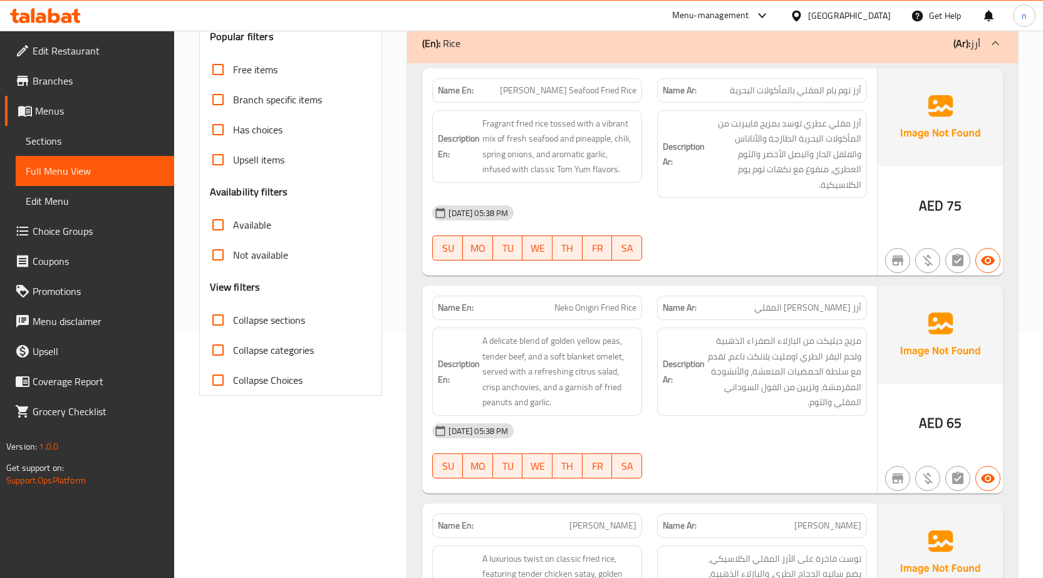
scroll to position [251, 0]
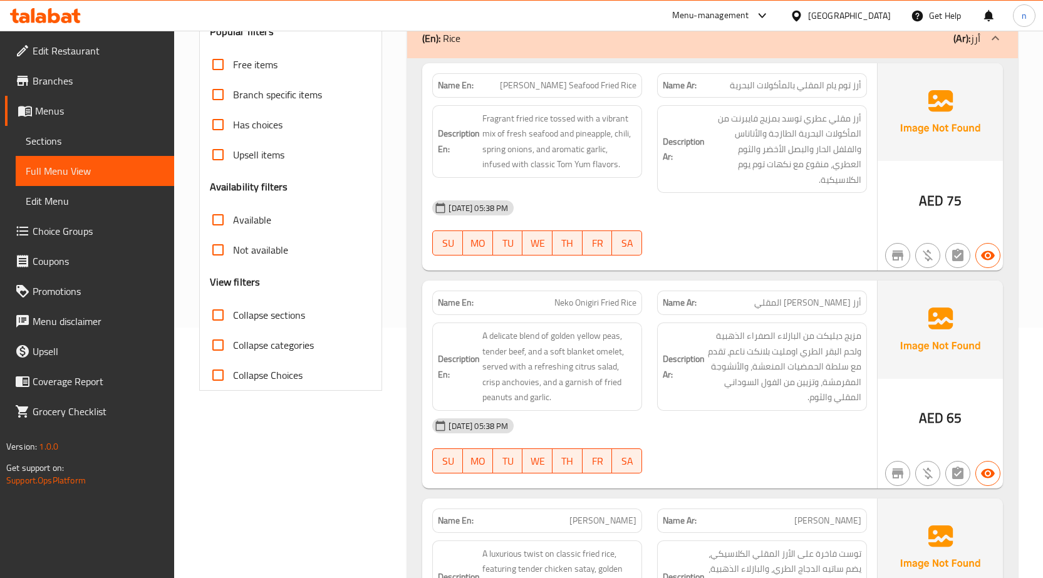
click at [807, 231] on div "07-10-2025 05:38 PM SU MO TU WE TH FR SA" at bounding box center [650, 228] width 450 height 70
click at [709, 231] on div "07-10-2025 05:38 PM SU MO TU WE TH FR SA" at bounding box center [650, 228] width 450 height 70
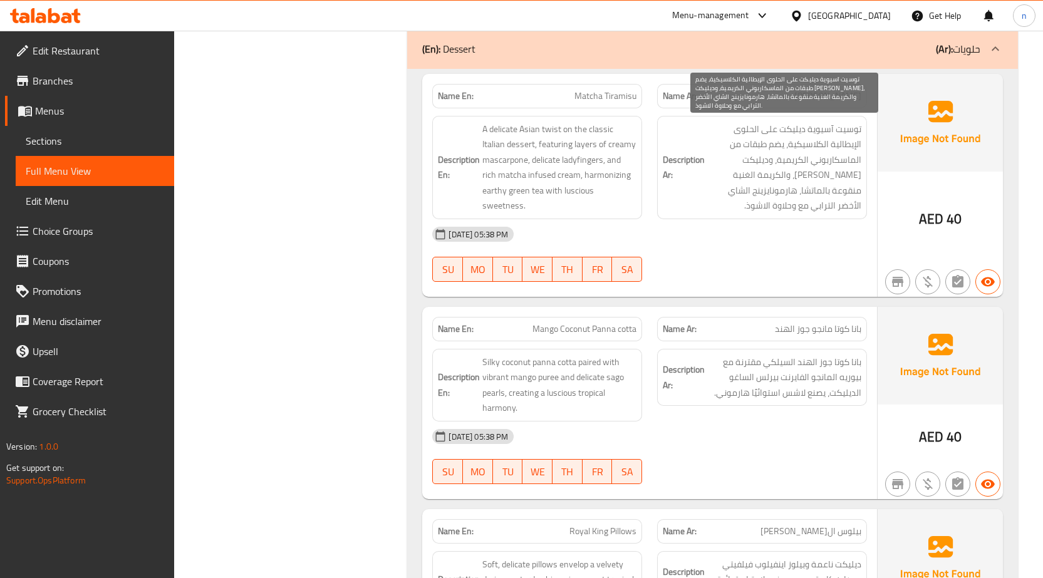
scroll to position [2193, 0]
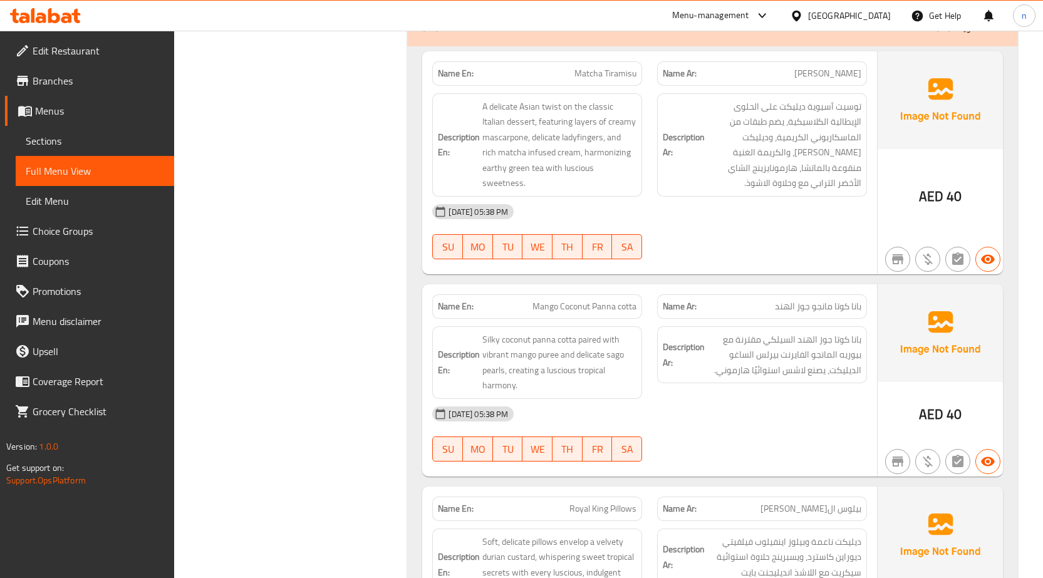
drag, startPoint x: 729, startPoint y: 236, endPoint x: 730, endPoint y: 246, distance: 10.0
click at [729, 243] on div "07-10-2025 05:38 PM SU MO TU WE TH FR SA" at bounding box center [650, 232] width 450 height 70
drag, startPoint x: 837, startPoint y: 108, endPoint x: 864, endPoint y: 112, distance: 27.1
click at [864, 112] on div "Description Ar: توسيت آسيوية ديليكت على الحلوى الإيطالية الكلاسيكية، يضم طبقات …" at bounding box center [762, 144] width 210 height 103
click at [600, 83] on div "Name En: Matcha Tiramisu" at bounding box center [537, 73] width 210 height 24
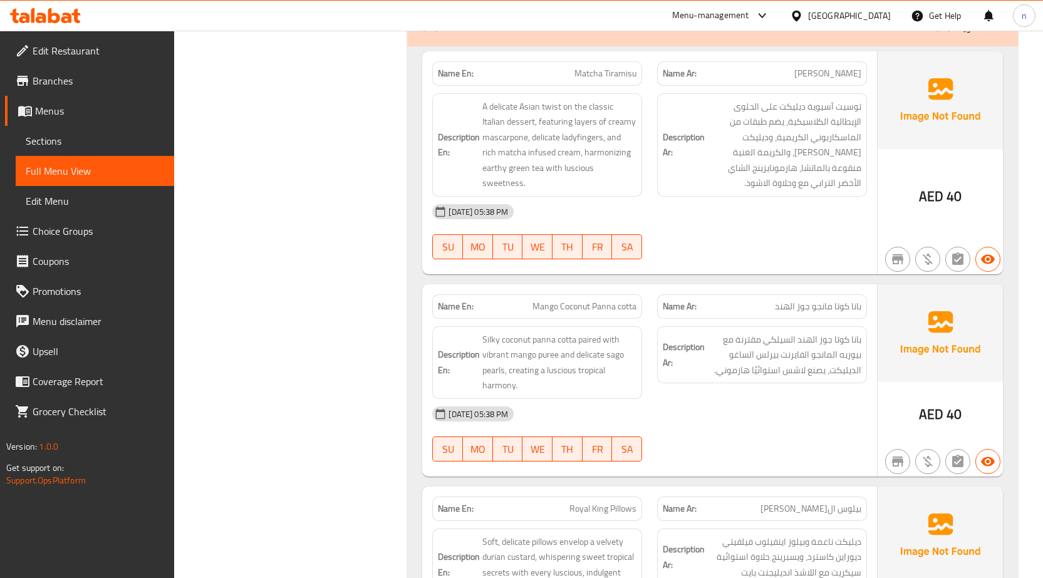
click at [600, 83] on div "Name En: Matcha Tiramisu" at bounding box center [537, 73] width 210 height 24
click at [600, 77] on span "Matcha Tiramisu" at bounding box center [606, 73] width 62 height 13
click at [609, 77] on span "Matcha Tiramisu" at bounding box center [606, 73] width 62 height 13
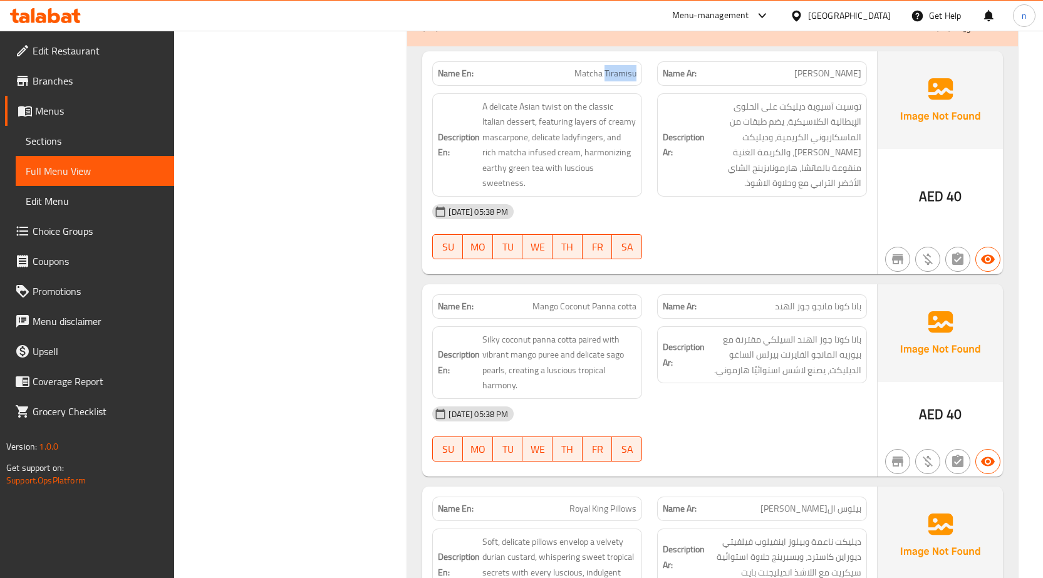
click at [609, 77] on span "Matcha Tiramisu" at bounding box center [606, 73] width 62 height 13
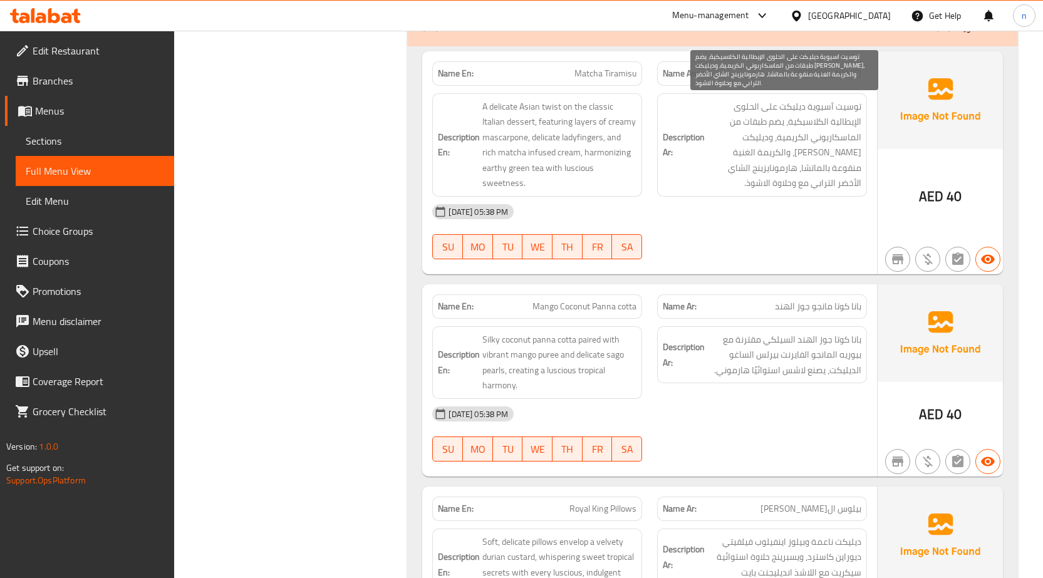
click at [793, 110] on span "توسيت آسيوية ديليكت على الحلوى الإيطالية الكلاسيكية، يضم طبقات من الماسكاربوني …" at bounding box center [785, 145] width 154 height 92
copy span "ديليكت"
click at [833, 152] on span "توسيت آسيوية ديليكت على الحلوى الإيطالية الكلاسيكية، يضم طبقات من الماسكاربوني …" at bounding box center [785, 145] width 154 height 92
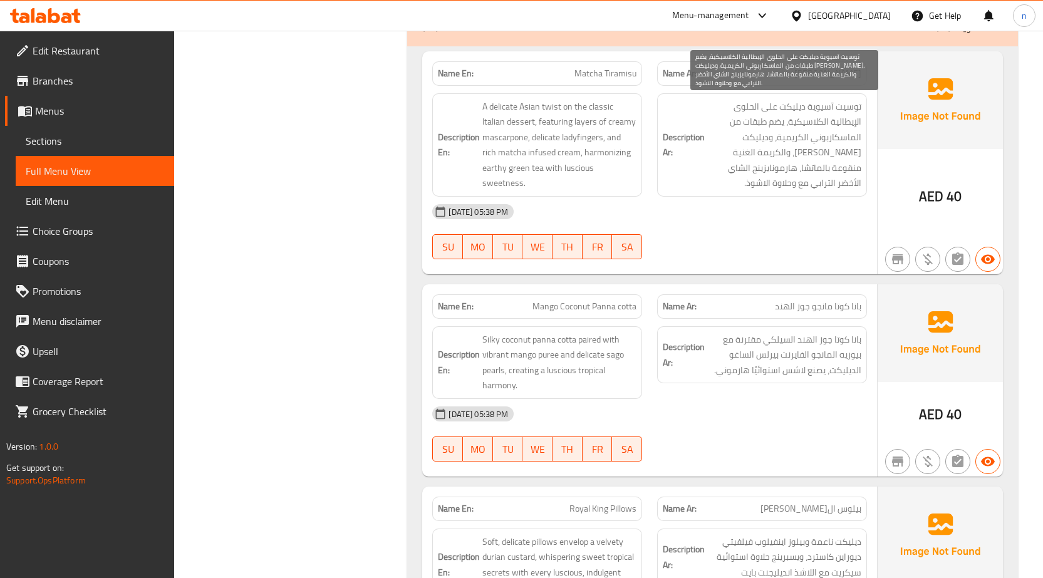
click at [838, 155] on span "توسيت آسيوية ديليكت على الحلوى الإيطالية الكلاسيكية، يضم طبقات من الماسكاربوني …" at bounding box center [785, 145] width 154 height 92
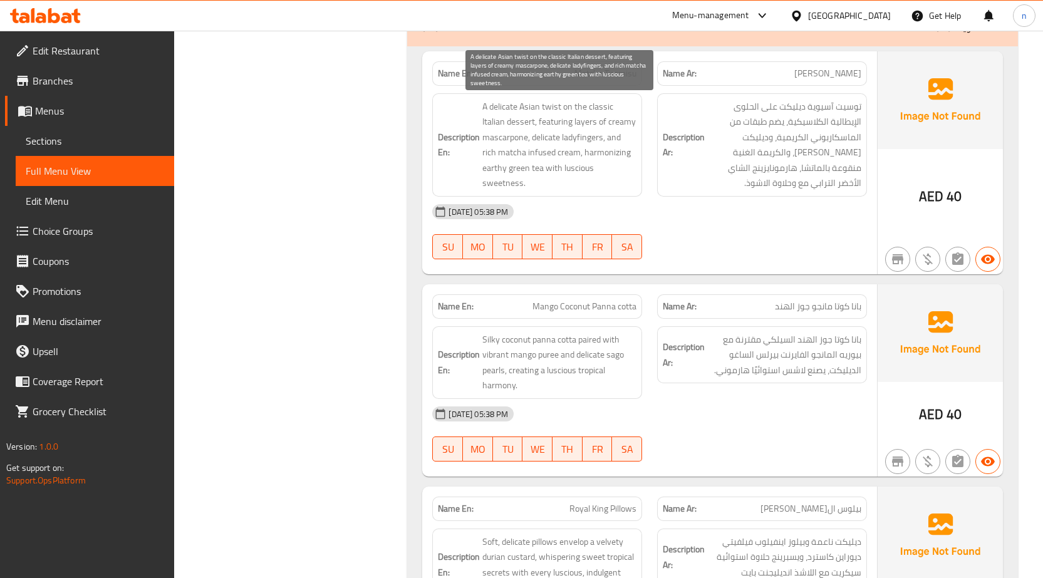
click at [571, 167] on span "A delicate Asian twist on the classic Italian dessert, featuring layers of crea…" at bounding box center [560, 145] width 154 height 92
copy span "luscious"
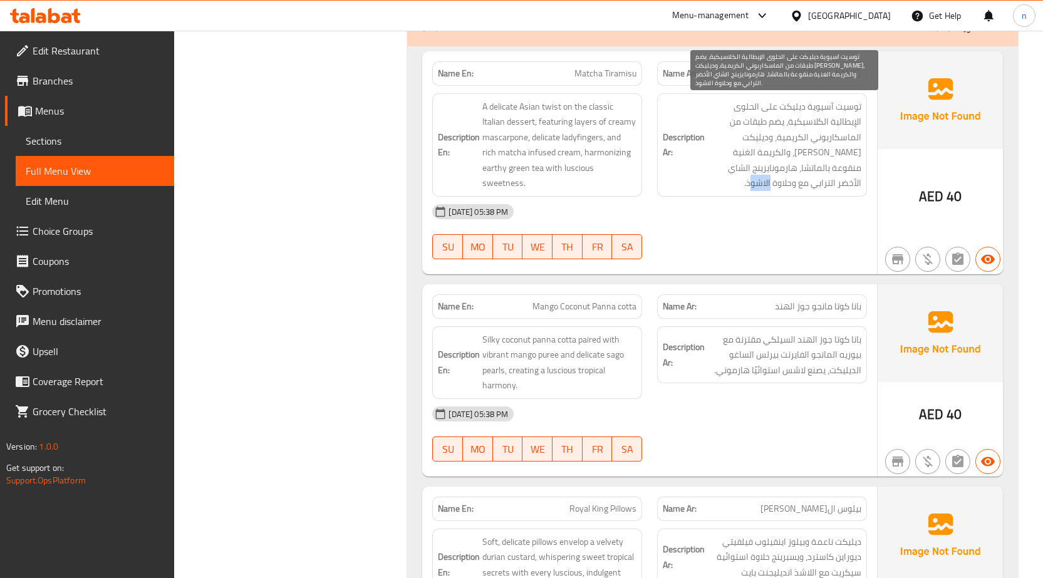
drag, startPoint x: 817, startPoint y: 185, endPoint x: 792, endPoint y: 179, distance: 26.3
click at [792, 179] on span "توسيت آسيوية ديليكت على الحلوى الإيطالية الكلاسيكية، يضم طبقات من الماسكاربوني …" at bounding box center [785, 145] width 154 height 92
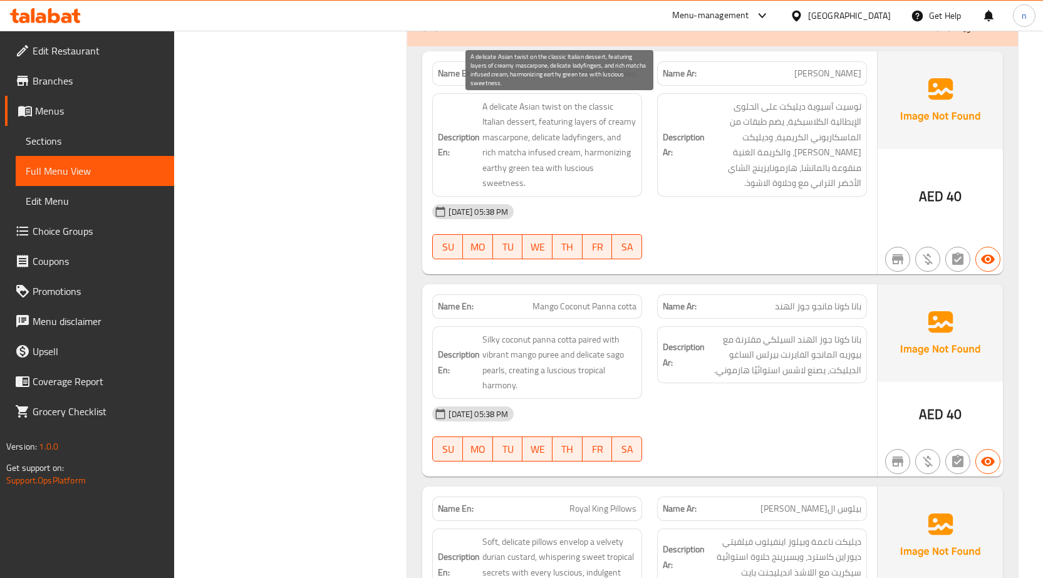
click at [577, 172] on span "A delicate Asian twist on the classic Italian dessert, featuring layers of crea…" at bounding box center [560, 145] width 154 height 92
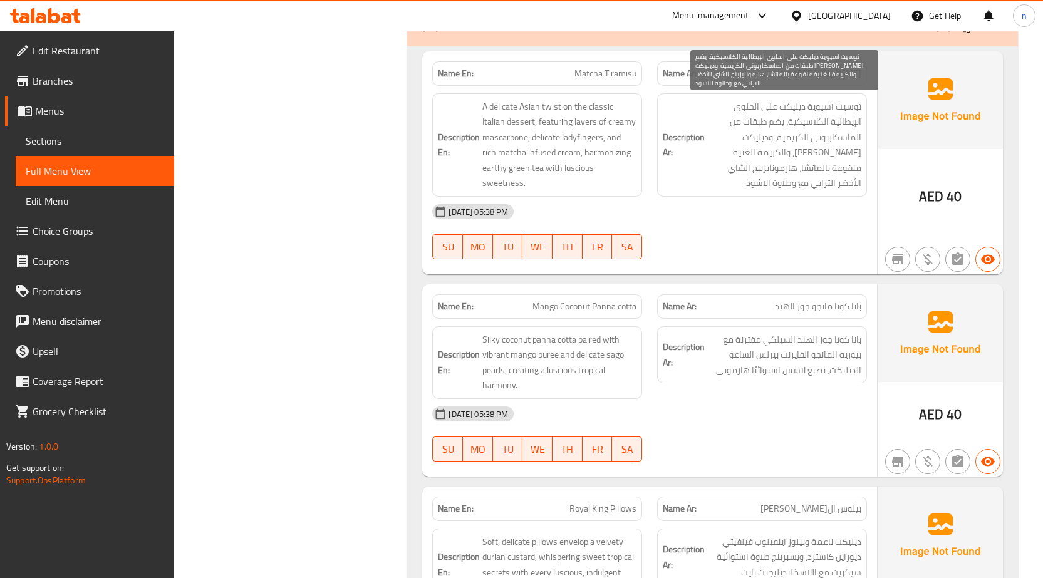
click at [810, 189] on span "توسيت آسيوية ديليكت على الحلوى الإيطالية الكلاسيكية، يضم طبقات من الماسكاربوني …" at bounding box center [785, 145] width 154 height 92
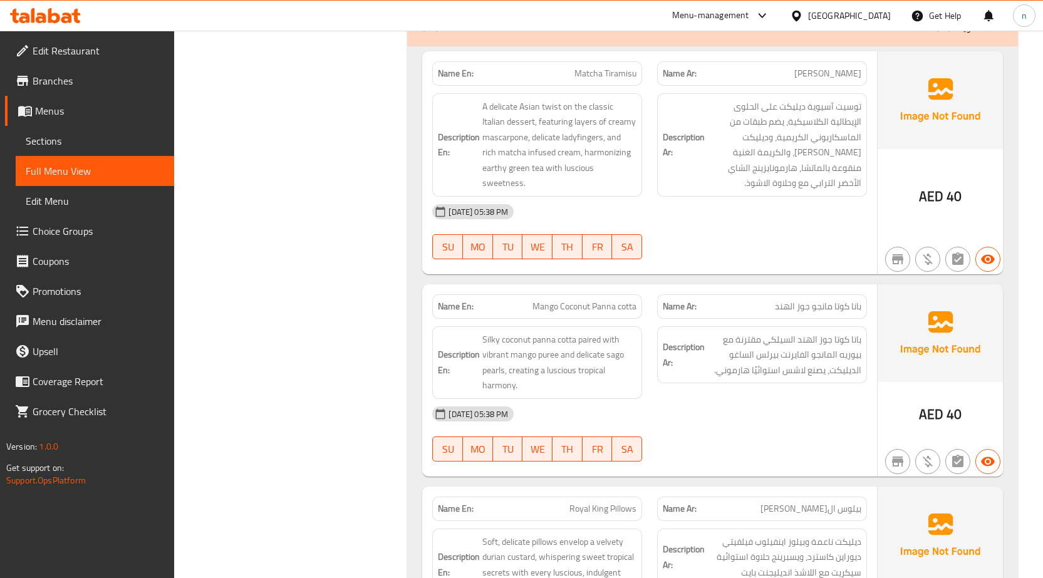
click at [842, 236] on div "07-10-2025 05:38 PM SU MO TU WE TH FR SA" at bounding box center [650, 232] width 450 height 70
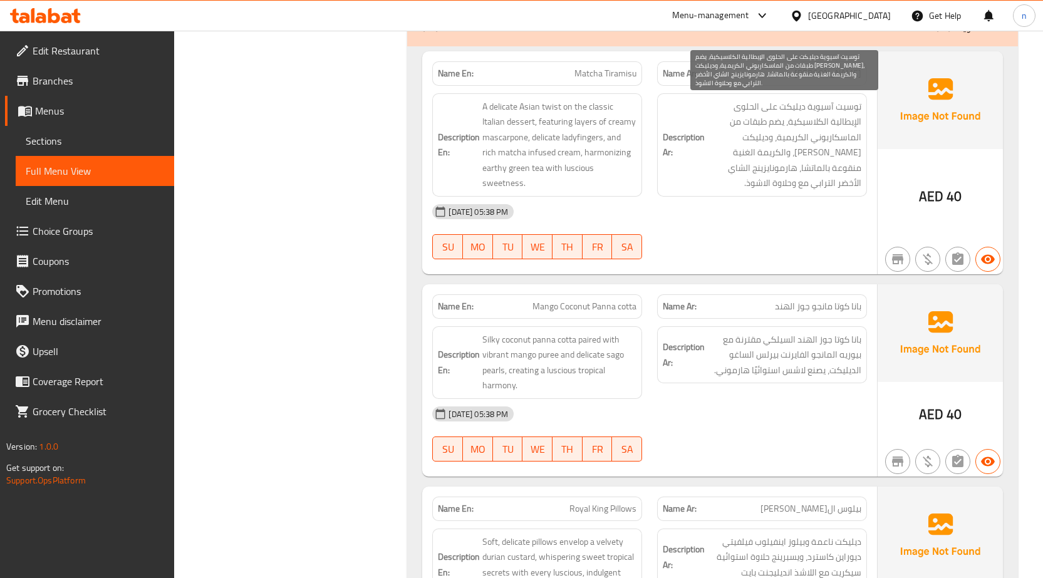
click at [809, 189] on span "توسيت آسيوية ديليكت على الحلوى الإيطالية الكلاسيكية، يضم طبقات من الماسكاربوني …" at bounding box center [785, 145] width 154 height 92
click at [780, 185] on span "توسيت آسيوية ديليكت على الحلوى الإيطالية الكلاسيكية، يضم طبقات من الماسكاربوني …" at bounding box center [785, 145] width 154 height 92
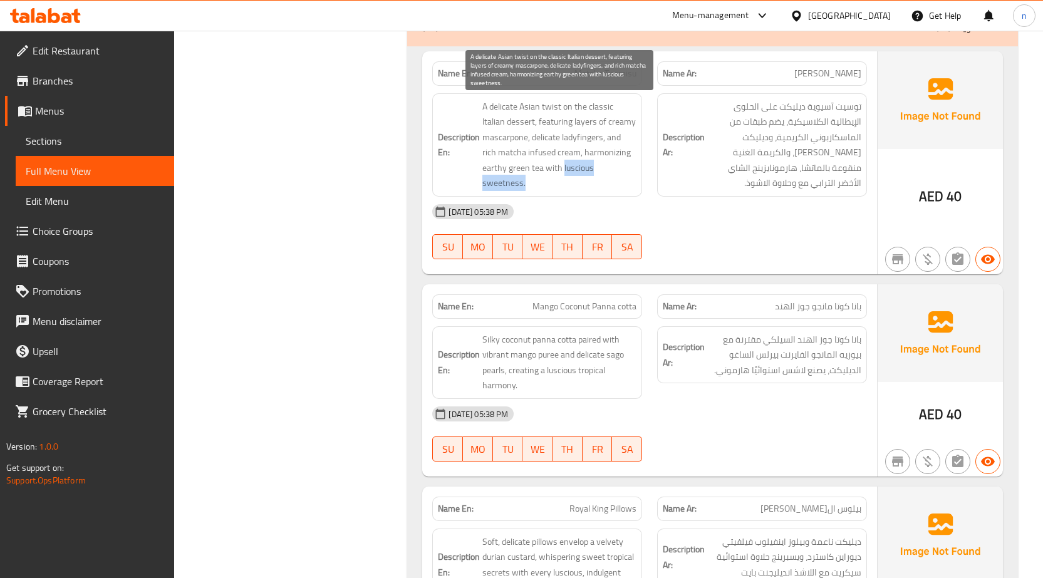
drag, startPoint x: 563, startPoint y: 165, endPoint x: 623, endPoint y: 187, distance: 63.4
click at [623, 187] on span "A delicate Asian twist on the classic Italian dessert, featuring layers of crea…" at bounding box center [560, 145] width 154 height 92
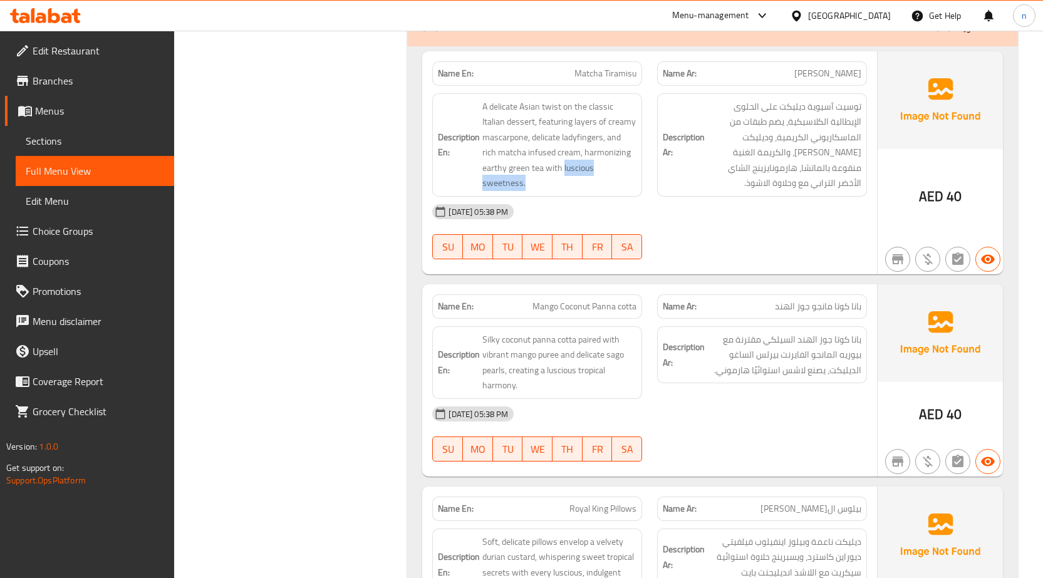
copy span "luscious sweetness."
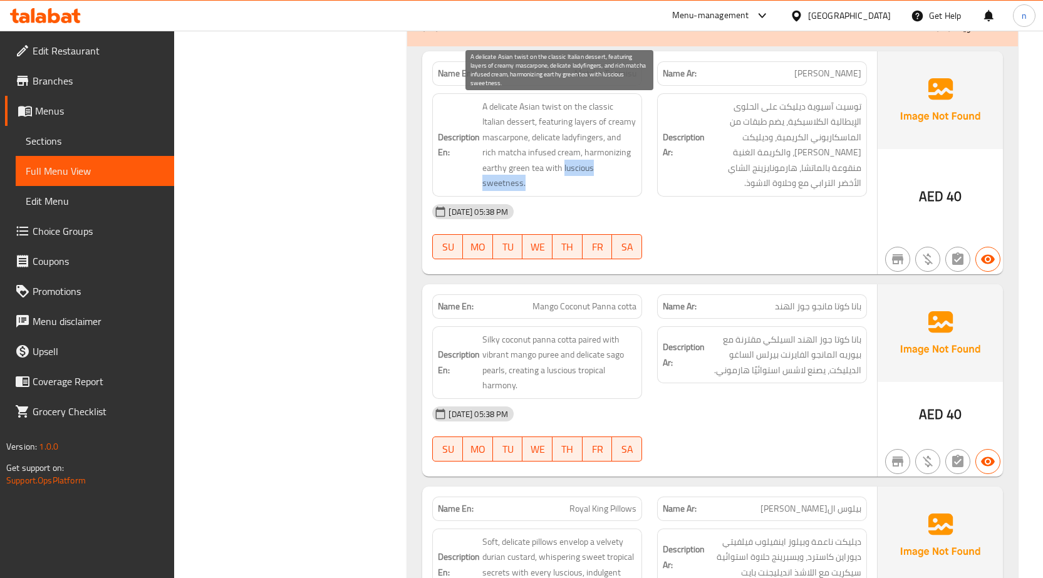
click at [560, 187] on span "A delicate Asian twist on the classic Italian dessert, featuring layers of crea…" at bounding box center [560, 145] width 154 height 92
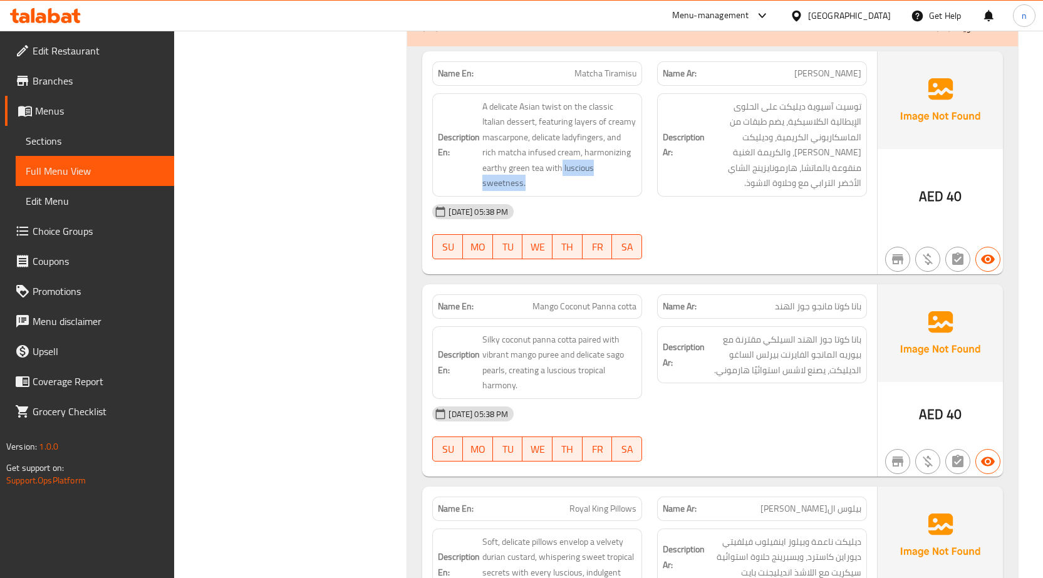
drag, startPoint x: 562, startPoint y: 166, endPoint x: 606, endPoint y: 193, distance: 51.5
click at [606, 193] on div "Description En: A delicate Asian twist on the classic Italian dessert, featurin…" at bounding box center [537, 144] width 210 height 103
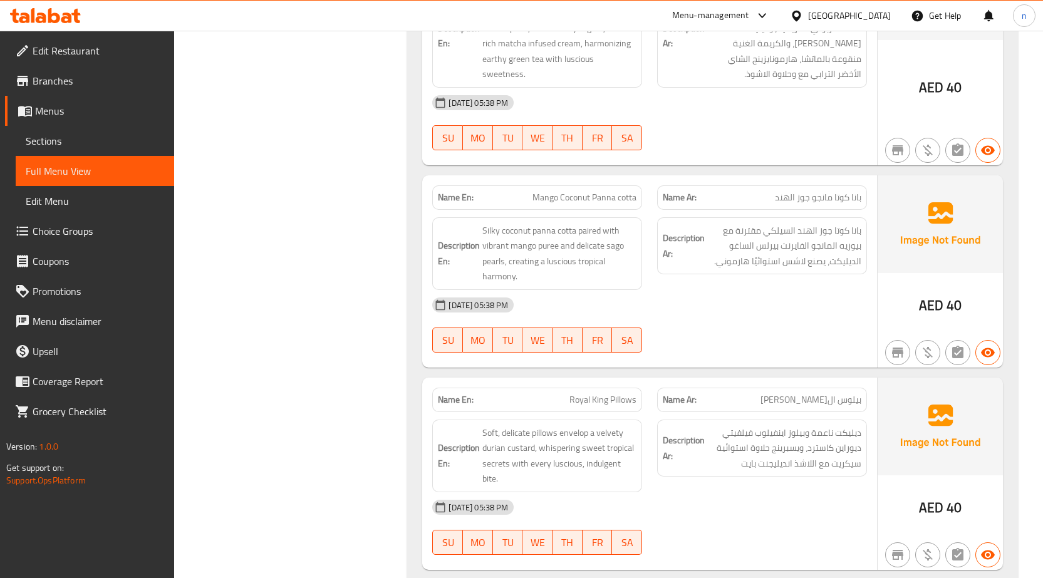
scroll to position [2319, 0]
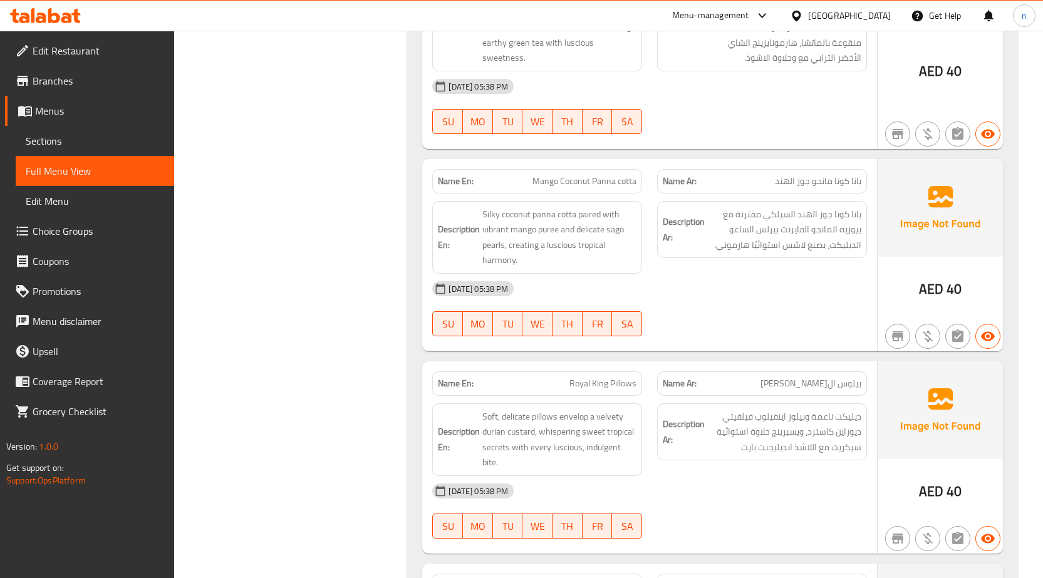
click at [602, 178] on span "Mango Coconut Panna cotta" at bounding box center [585, 181] width 104 height 13
copy span "Mango Coconut Panna cotta"
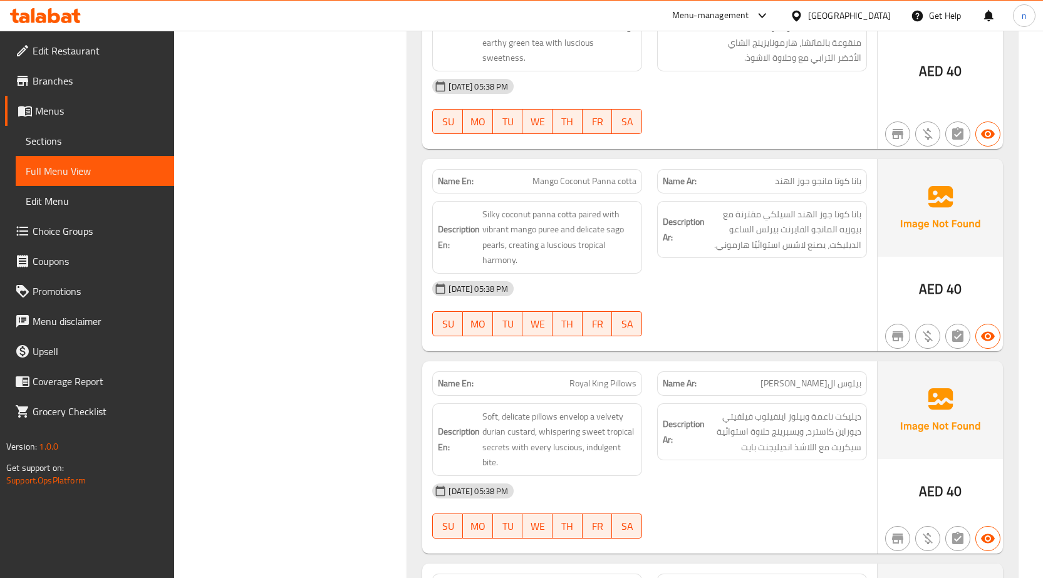
click at [610, 186] on span "Mango Coconut Panna cotta" at bounding box center [585, 181] width 104 height 13
copy span "Mango Coconut Panna cotta"
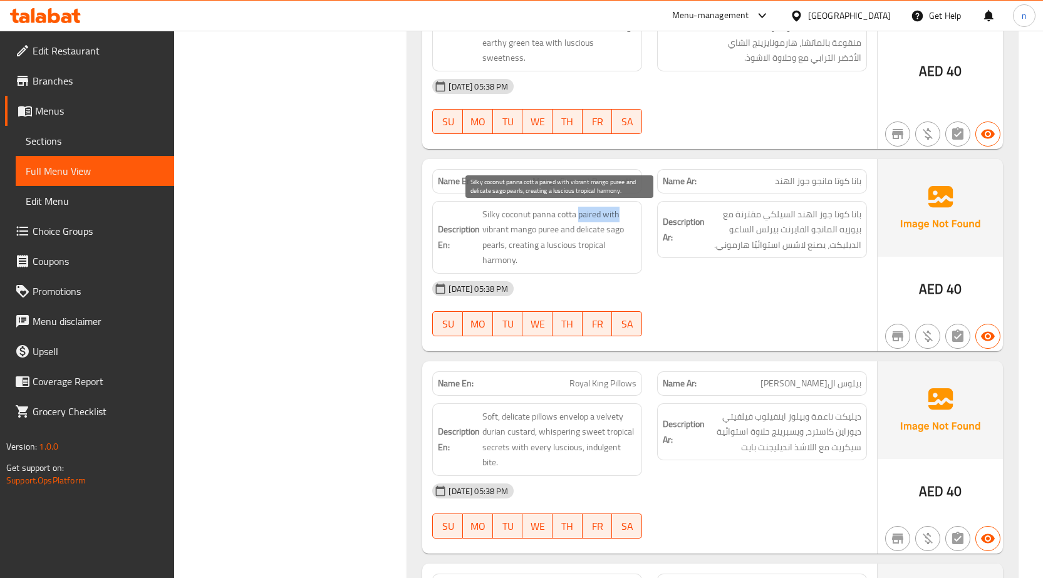
drag, startPoint x: 578, startPoint y: 216, endPoint x: 631, endPoint y: 209, distance: 53.0
click at [631, 209] on span "Silky coconut panna cotta paired with vibrant mango puree and delicate sago pea…" at bounding box center [560, 237] width 154 height 61
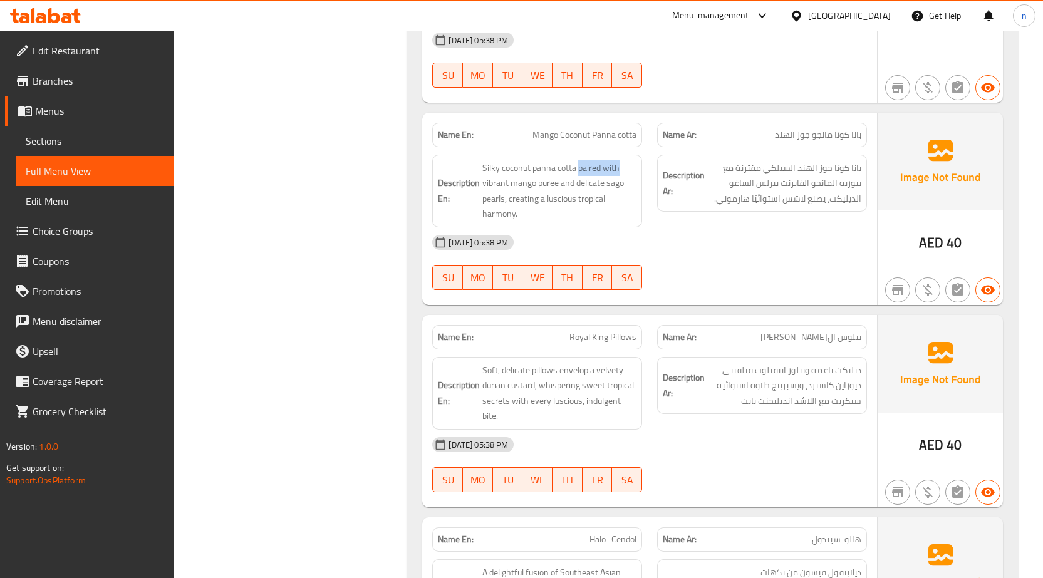
scroll to position [2444, 0]
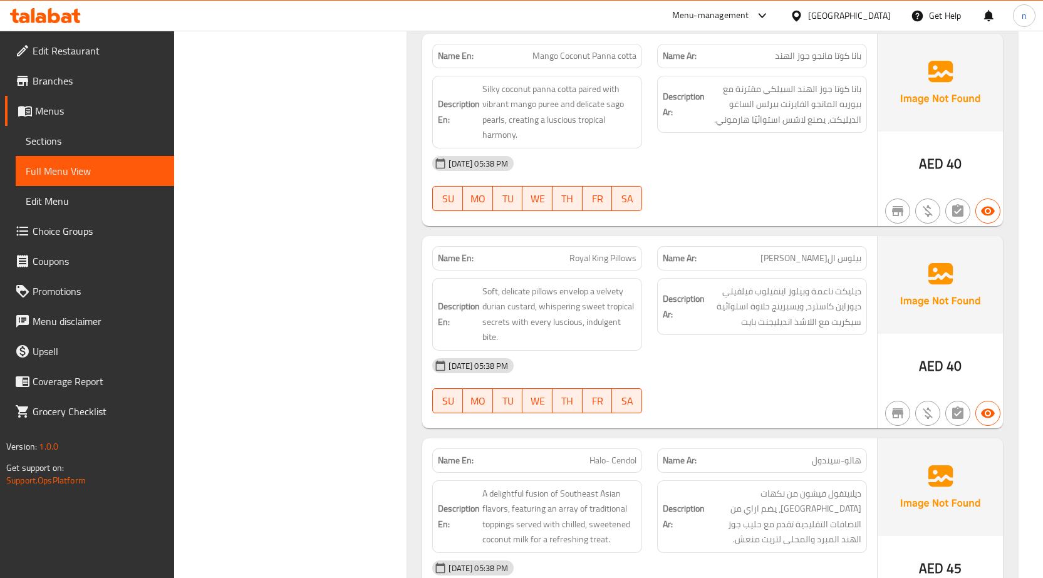
click at [605, 259] on span "Royal King Pillows" at bounding box center [603, 258] width 67 height 13
copy span "Royal King Pillows"
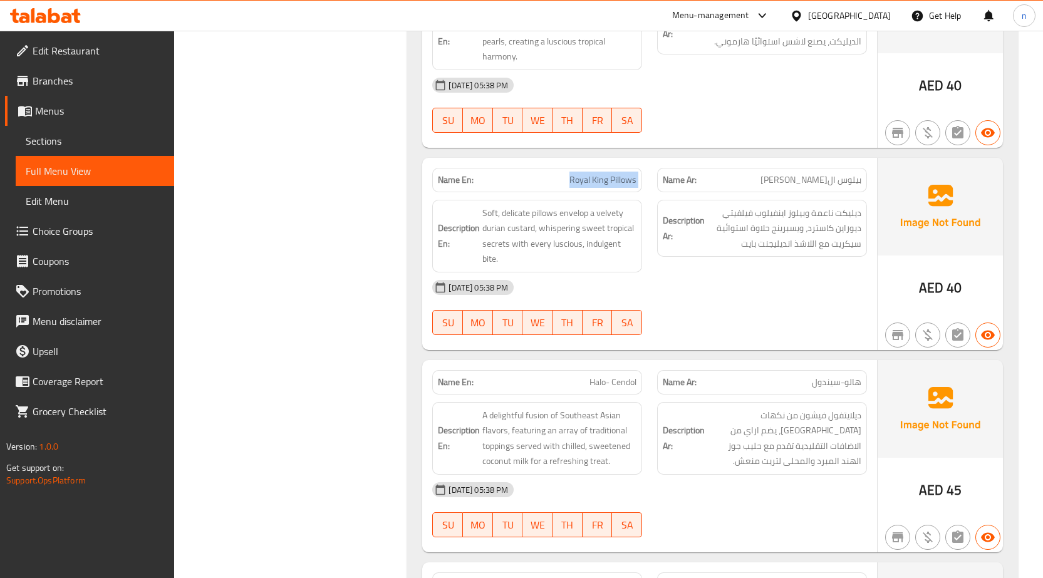
scroll to position [2507, 0]
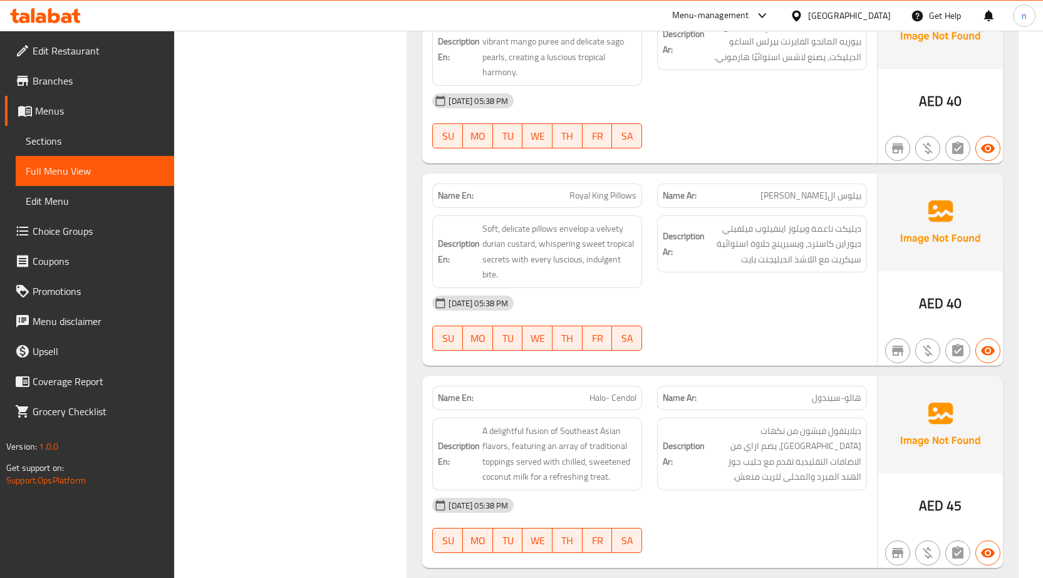
click at [849, 200] on span "بيلوس ال[PERSON_NAME]" at bounding box center [811, 195] width 101 height 13
click at [793, 204] on div "Name Ar: بيلوس الرويال كينج" at bounding box center [762, 196] width 210 height 24
click at [797, 229] on span "ديليكت ناعمة وبيلوز اينفيلوب فيلفيتي ديوراين كاسترد، ويسبرينج حلاوة استوائية سي…" at bounding box center [785, 244] width 154 height 46
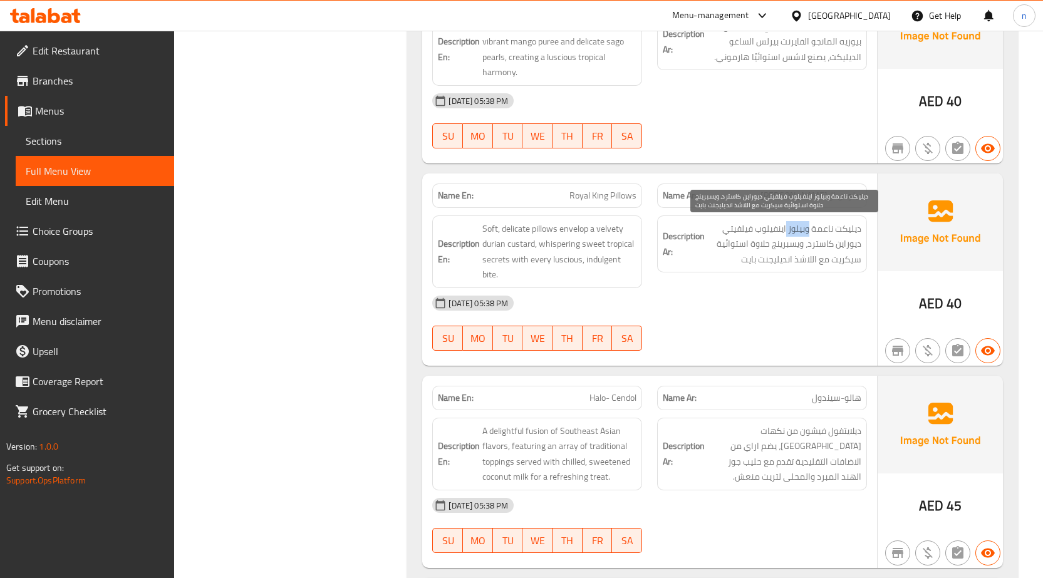
copy span "وبيلوز"
click at [772, 230] on span "ديليكت ناعمة وبيلوز اينفيلوب فيلفيتي ديوراين كاسترد، ويسبرينج حلاوة استوائية سي…" at bounding box center [785, 244] width 154 height 46
click at [741, 231] on span "ديليكت ناعمة وبيلوز اينفيلوب فيلفيتي ديوراين كاسترد، ويسبرينج حلاوة استوائية سي…" at bounding box center [785, 244] width 154 height 46
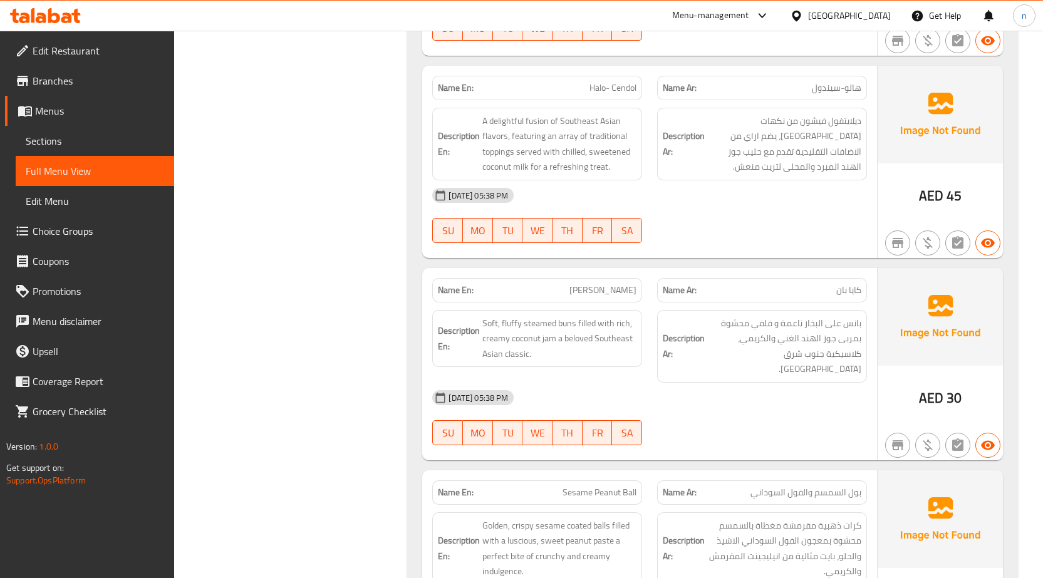
scroll to position [2820, 0]
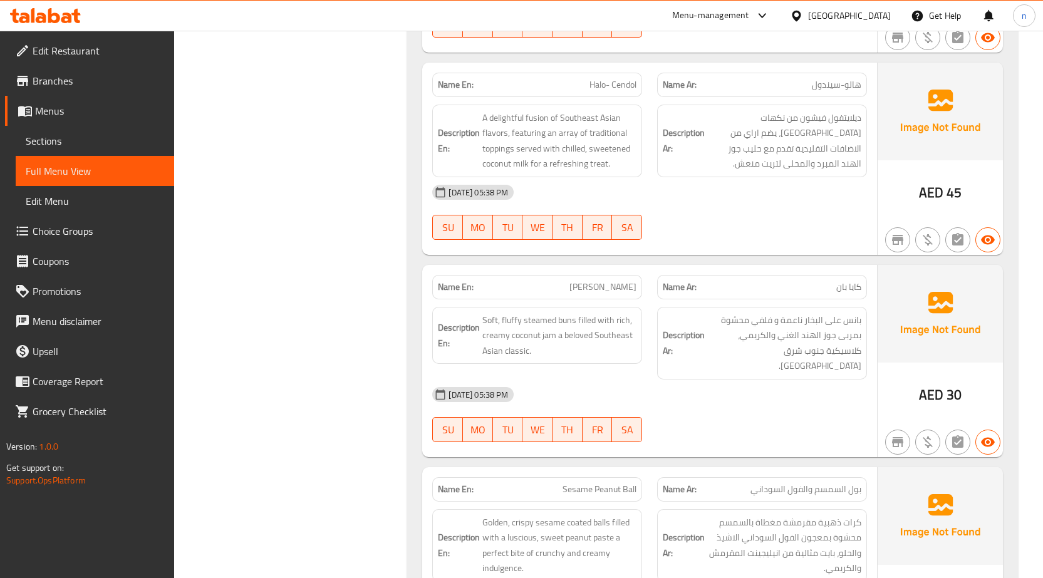
click at [803, 241] on div at bounding box center [762, 240] width 225 height 15
click at [541, 118] on span "A delightful fusion of Southeast Asian flavors, featuring an array of tradition…" at bounding box center [560, 140] width 154 height 61
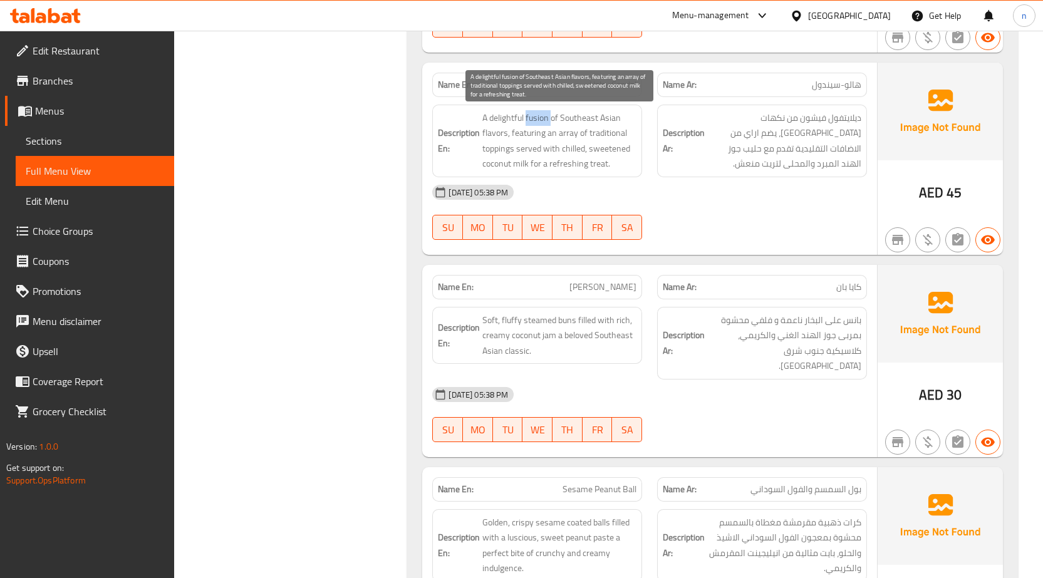
click at [541, 118] on span "A delightful fusion of Southeast Asian flavors, featuring an array of tradition…" at bounding box center [560, 140] width 154 height 61
copy span "fusion"
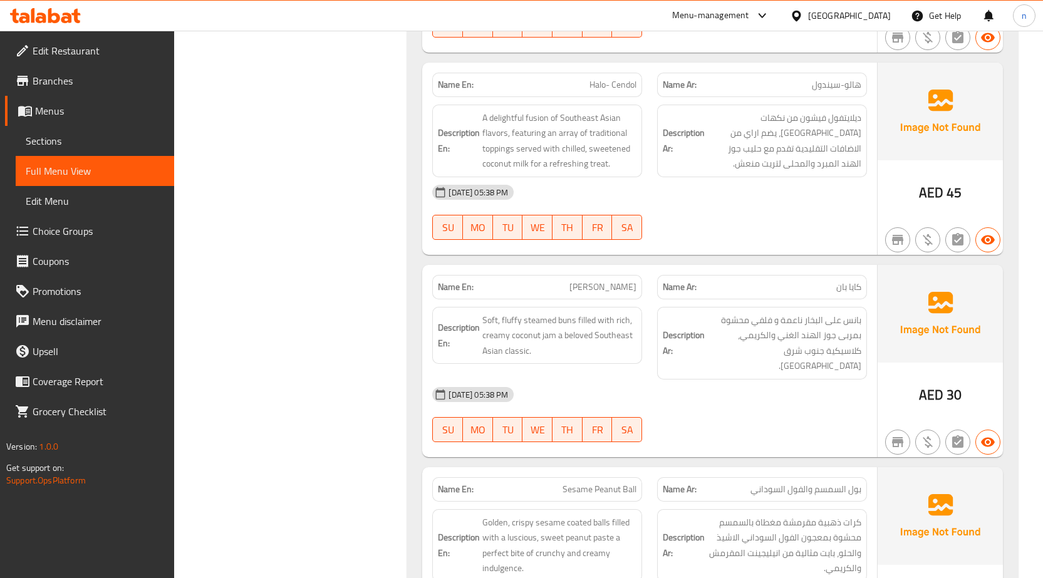
drag, startPoint x: 384, startPoint y: 208, endPoint x: 379, endPoint y: 189, distance: 19.6
click at [804, 183] on div "[DATE] 05:38 PM" at bounding box center [650, 192] width 450 height 30
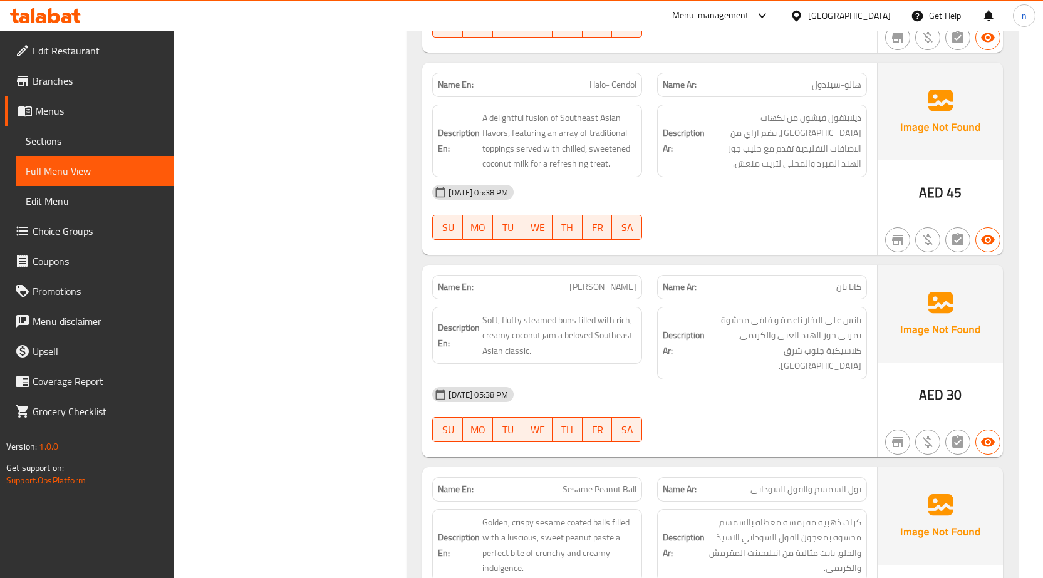
click at [804, 183] on div "[DATE] 05:38 PM" at bounding box center [650, 192] width 450 height 30
click at [709, 189] on div "[DATE] 05:38 PM" at bounding box center [650, 192] width 450 height 30
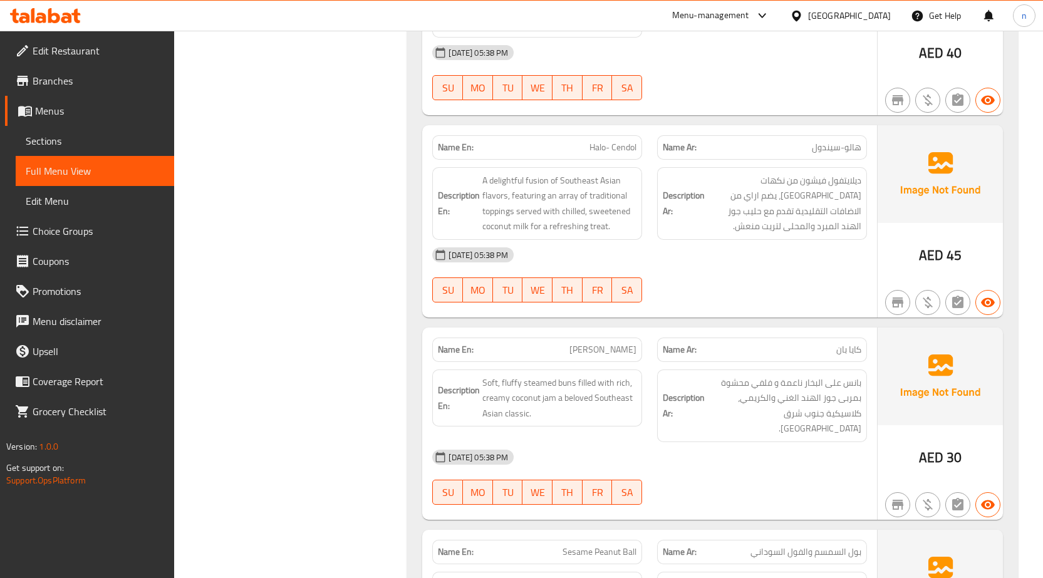
click at [730, 293] on div "07-10-2025 05:38 PM SU MO TU WE TH FR SA" at bounding box center [650, 275] width 450 height 70
click at [690, 254] on div "[DATE] 05:38 PM" at bounding box center [650, 255] width 450 height 30
click at [684, 286] on div "07-10-2025 05:38 PM SU MO TU WE TH FR SA" at bounding box center [650, 275] width 450 height 70
click at [687, 272] on div "07-10-2025 05:38 PM SU MO TU WE TH FR SA" at bounding box center [650, 275] width 450 height 70
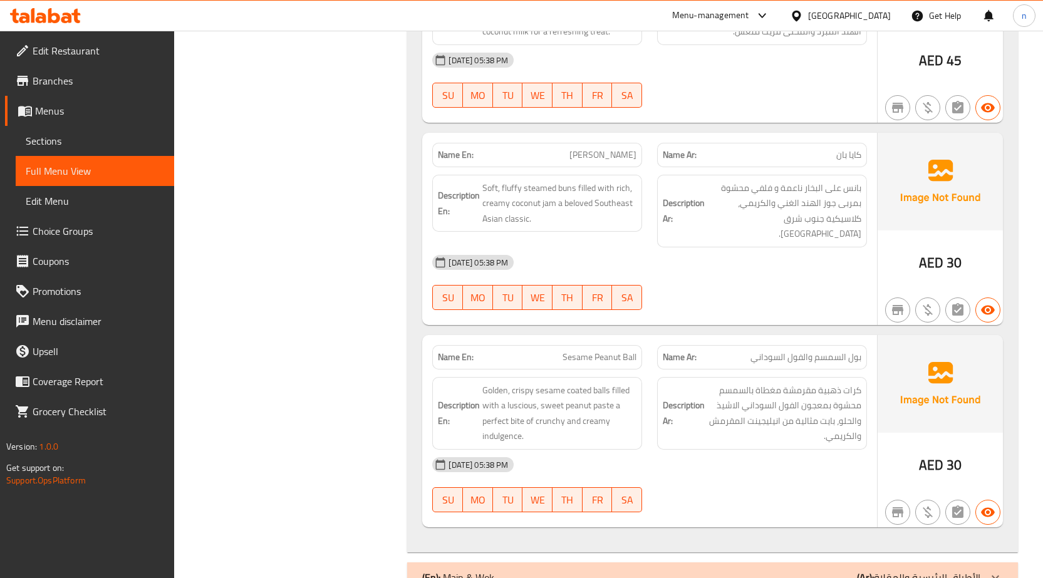
scroll to position [2976, 0]
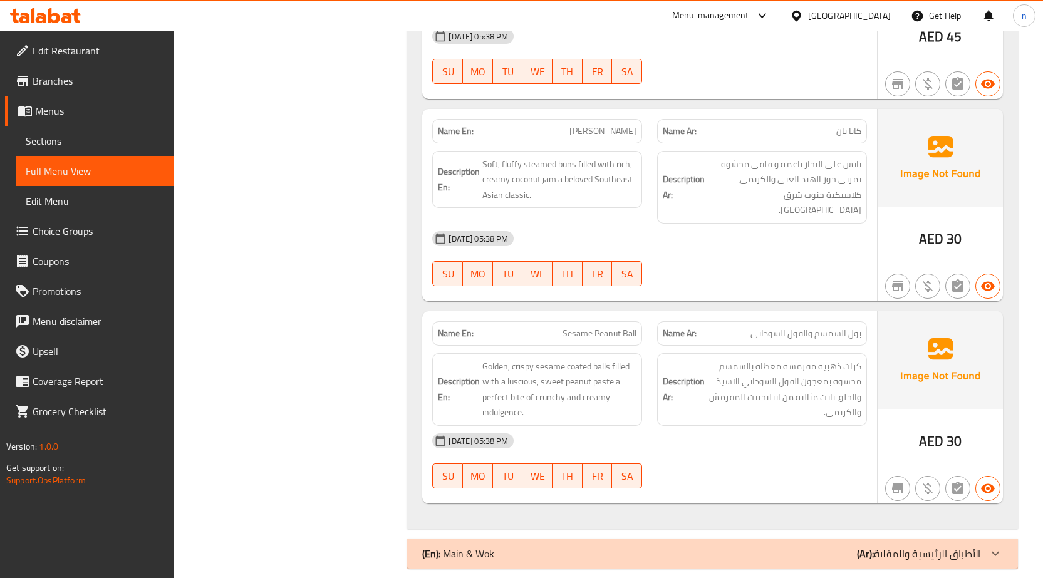
click at [708, 244] on div "07-10-2025 05:38 PM SU MO TU WE TH FR SA" at bounding box center [650, 259] width 450 height 70
click at [583, 327] on span "Sesame Peanut Ball" at bounding box center [600, 333] width 74 height 13
click at [585, 327] on span "Sesame Peanut Ball" at bounding box center [600, 333] width 74 height 13
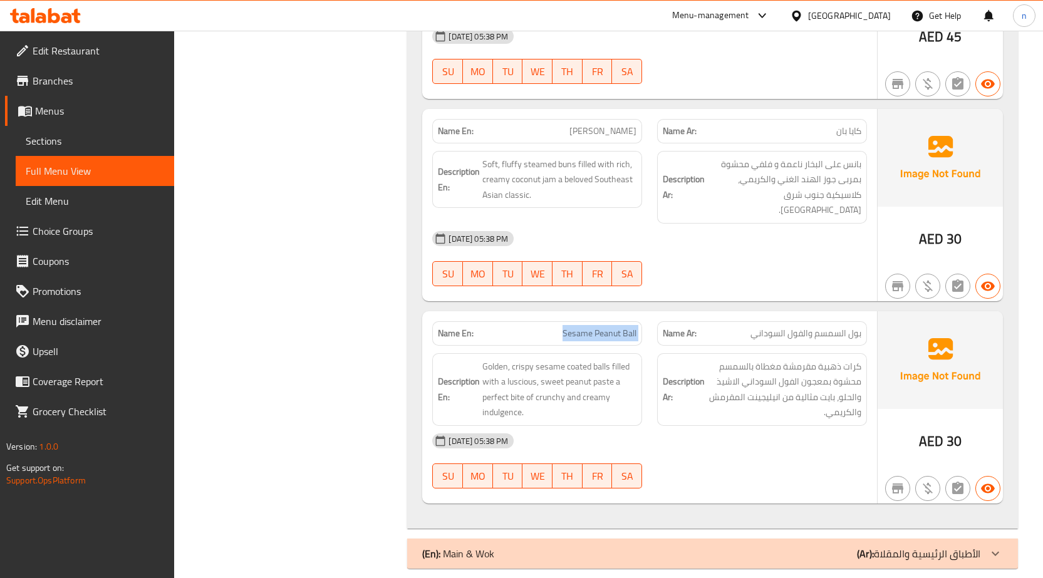
click at [585, 327] on span "Sesame Peanut Ball" at bounding box center [600, 333] width 74 height 13
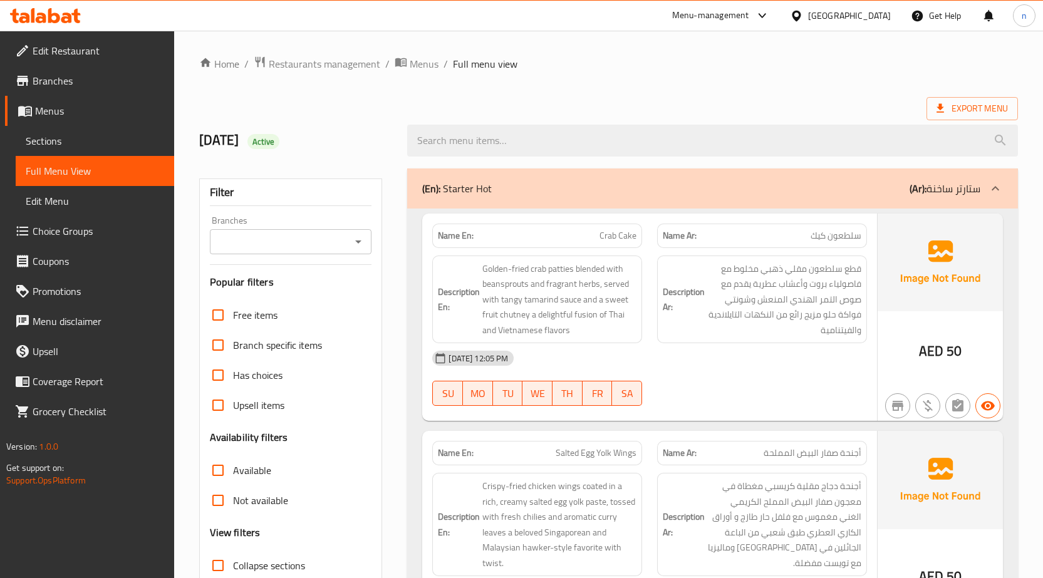
scroll to position [376, 0]
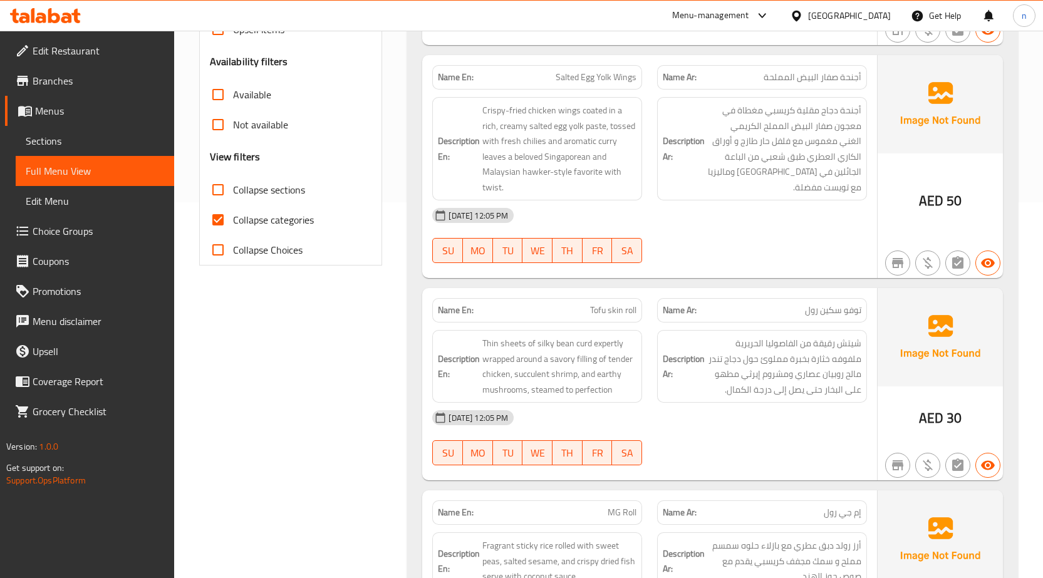
click at [222, 198] on input "Collapse sections" at bounding box center [218, 190] width 30 height 30
checkbox input "true"
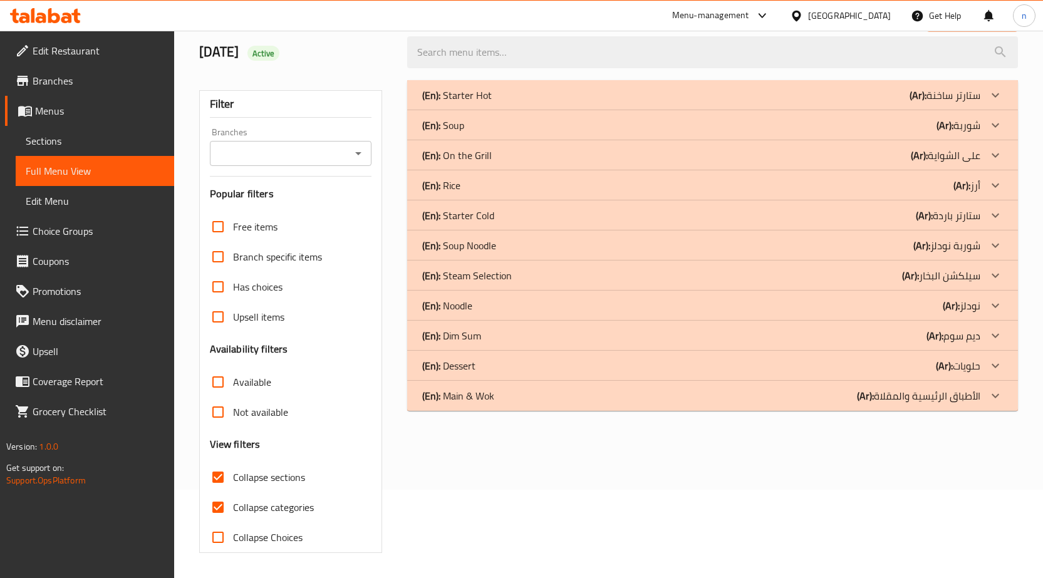
scroll to position [88, 0]
click at [224, 510] on input "Collapse categories" at bounding box center [218, 508] width 30 height 30
checkbox input "false"
click at [913, 180] on div "(En): Rice (Ar): أرز" at bounding box center [701, 185] width 558 height 15
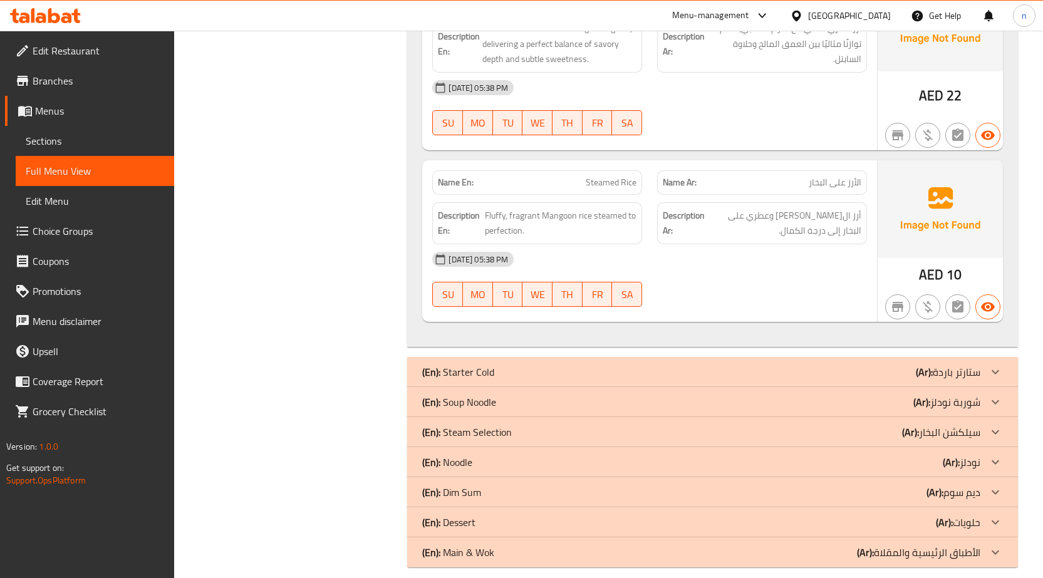
scroll to position [1008, 0]
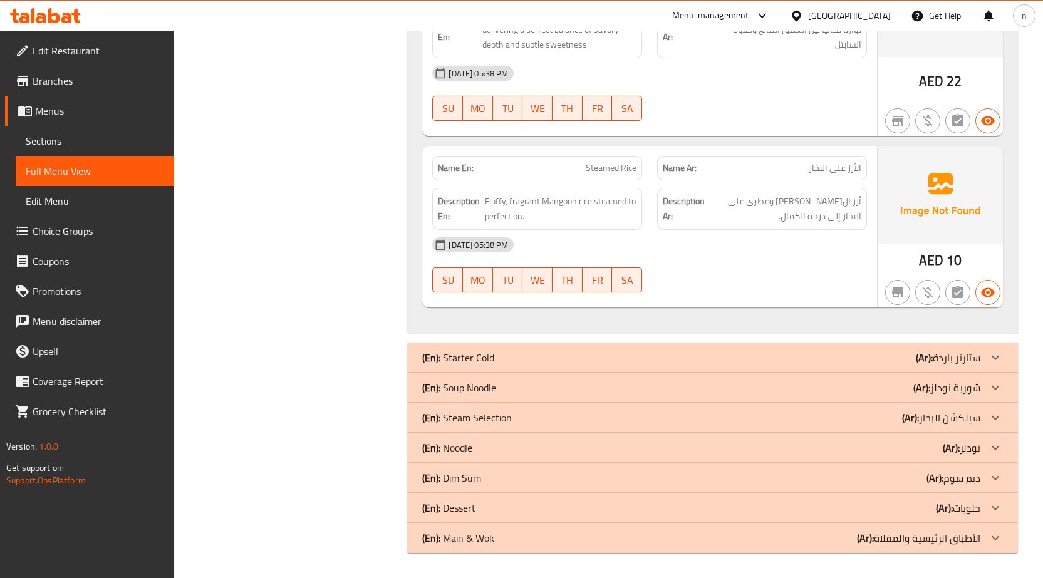
click at [939, 453] on div "(En): Noodle (Ar): نودلز" at bounding box center [701, 448] width 558 height 15
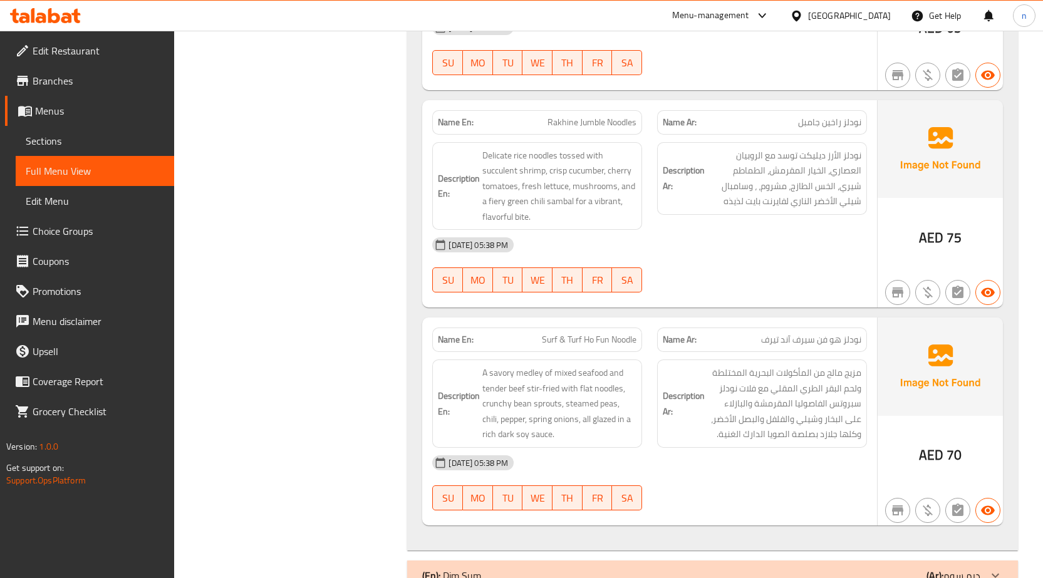
scroll to position [1696, 0]
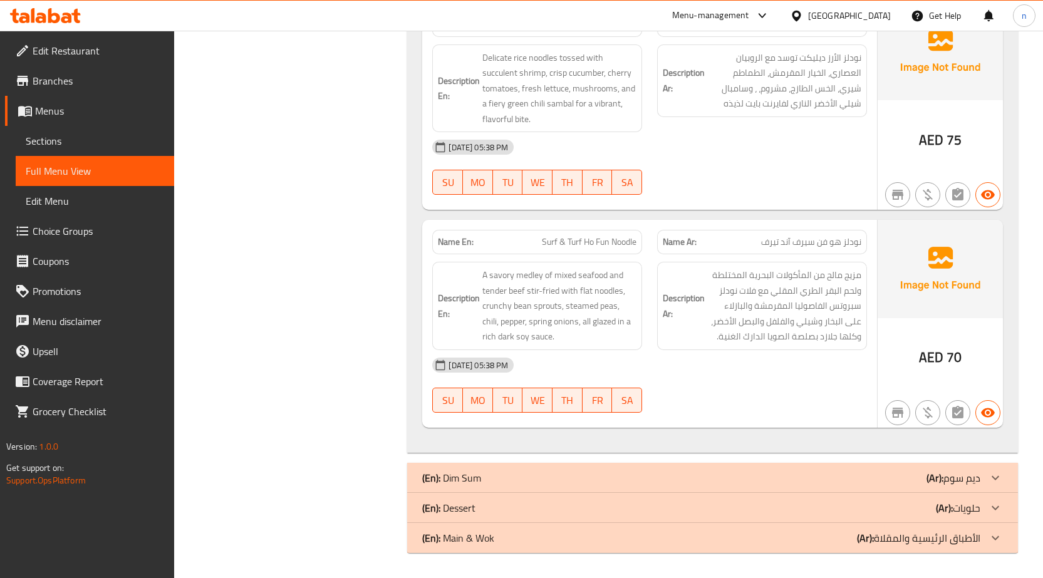
click at [875, 505] on div "(En): Dessert (Ar): حلويات" at bounding box center [701, 508] width 558 height 15
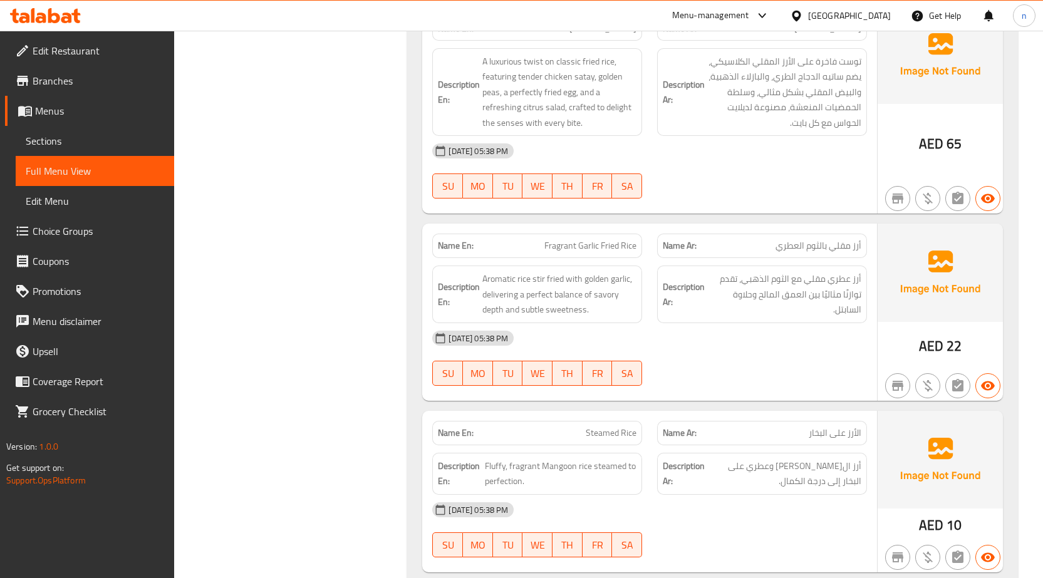
scroll to position [877, 0]
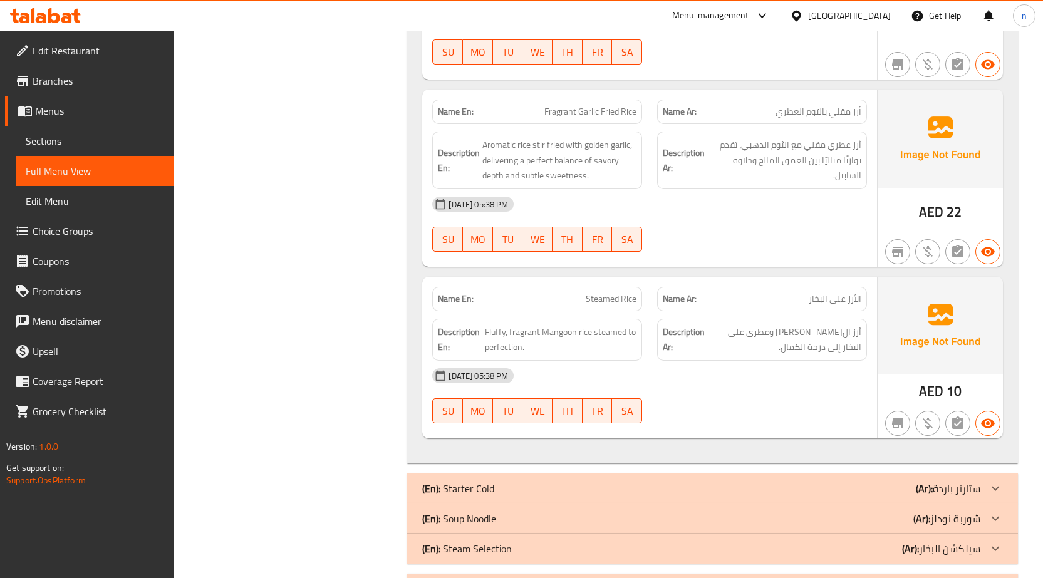
click at [821, 204] on div "[DATE] 05:38 PM" at bounding box center [650, 204] width 450 height 30
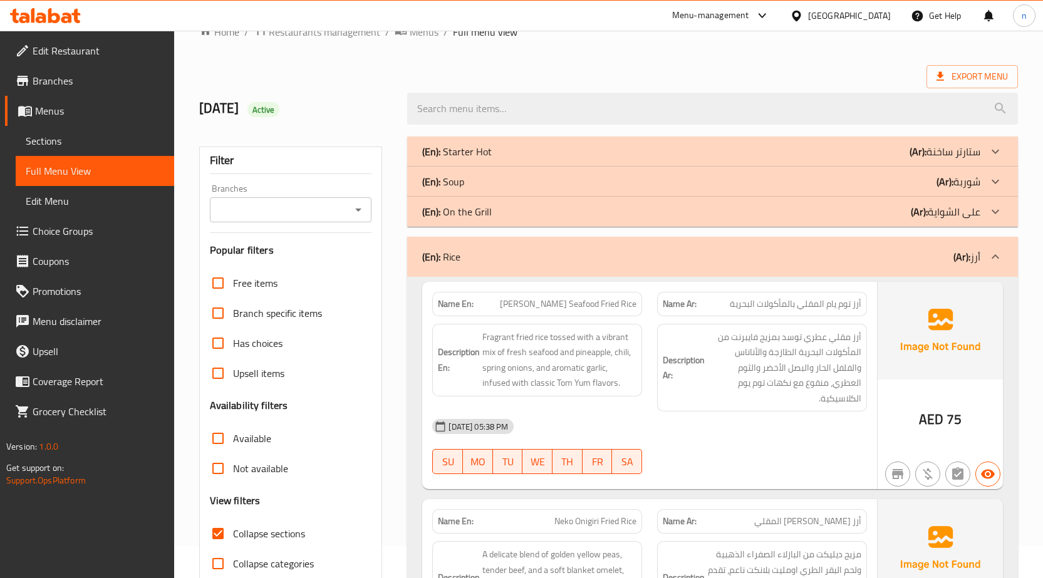
scroll to position [0, 0]
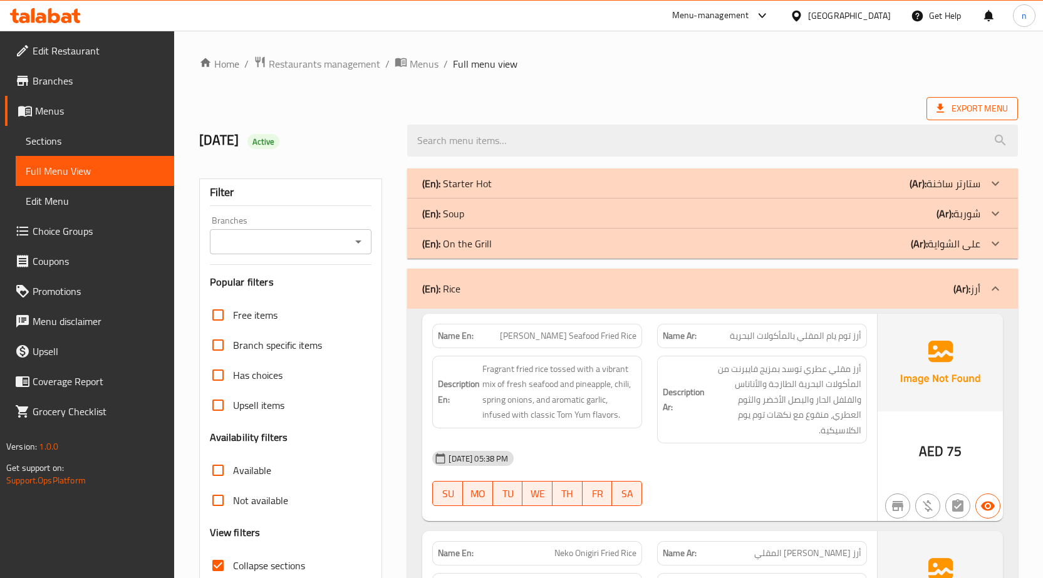
click at [961, 111] on span "Export Menu" at bounding box center [972, 109] width 71 height 16
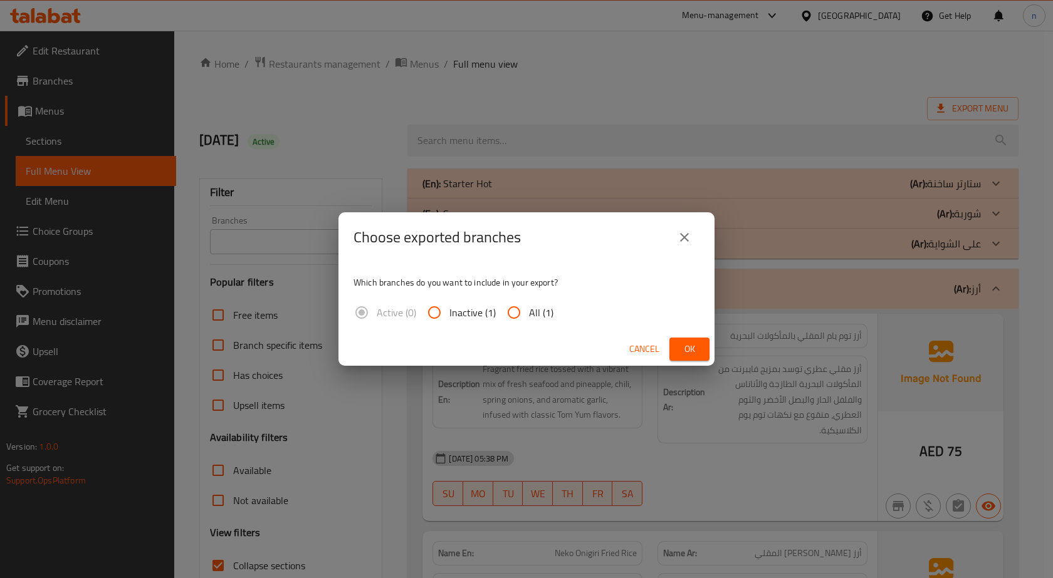
click at [526, 313] on input "All (1)" at bounding box center [514, 313] width 30 height 30
radio input "true"
click at [692, 355] on span "Ok" at bounding box center [689, 350] width 20 height 16
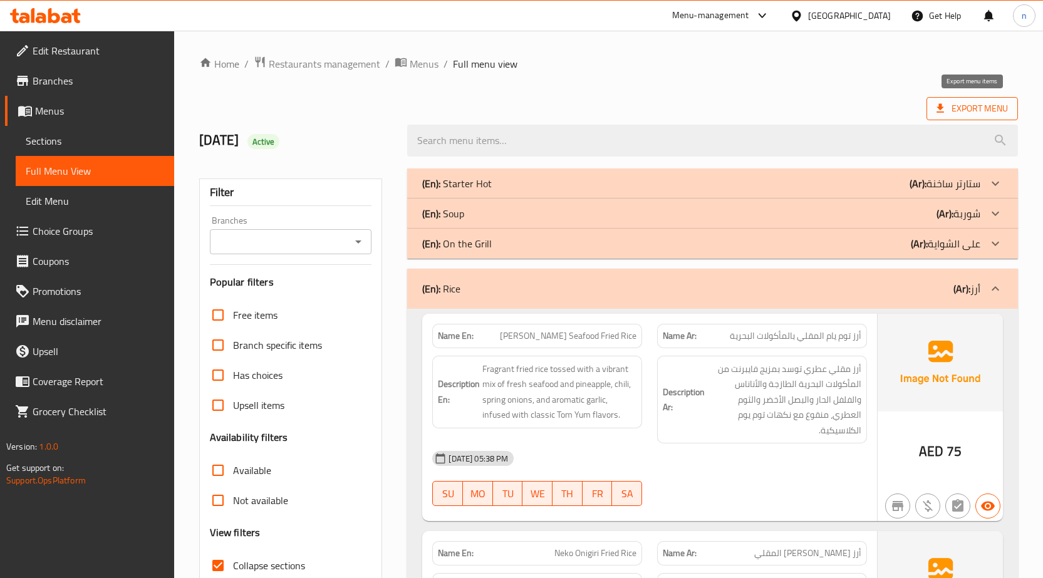
click at [994, 117] on span "Export Menu" at bounding box center [972, 108] width 91 height 23
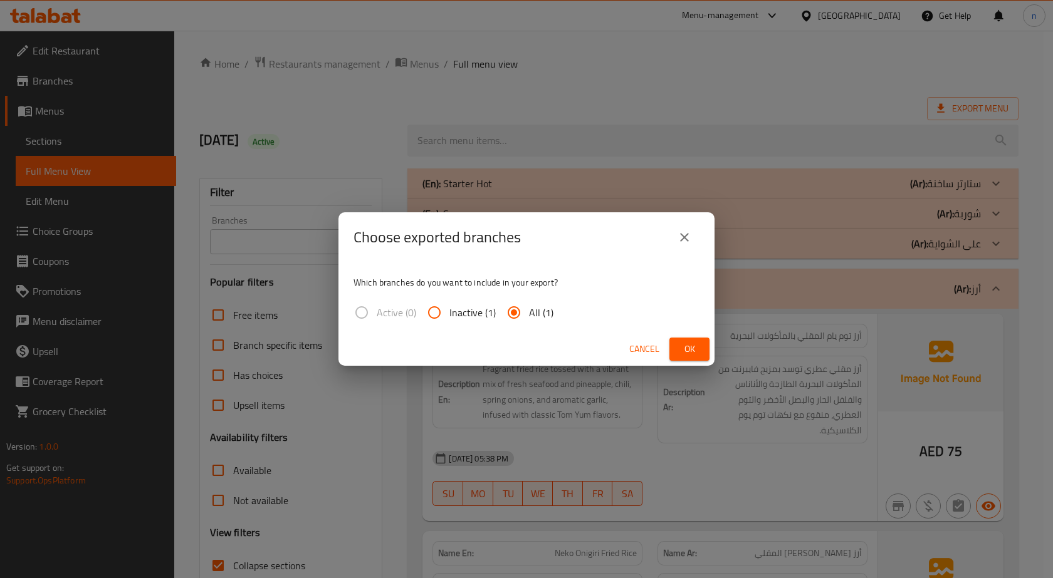
click at [693, 337] on div "Cancel Ok" at bounding box center [526, 349] width 376 height 33
click at [691, 344] on span "Ok" at bounding box center [689, 350] width 20 height 16
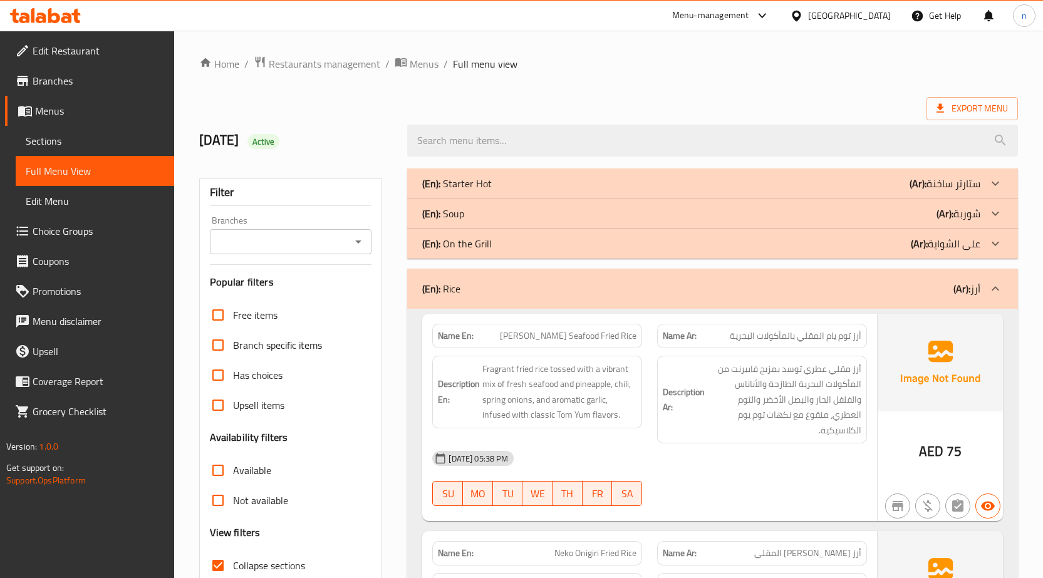
click at [895, 61] on ol "Home / Restaurants management / Menus / Full menu view" at bounding box center [608, 64] width 819 height 16
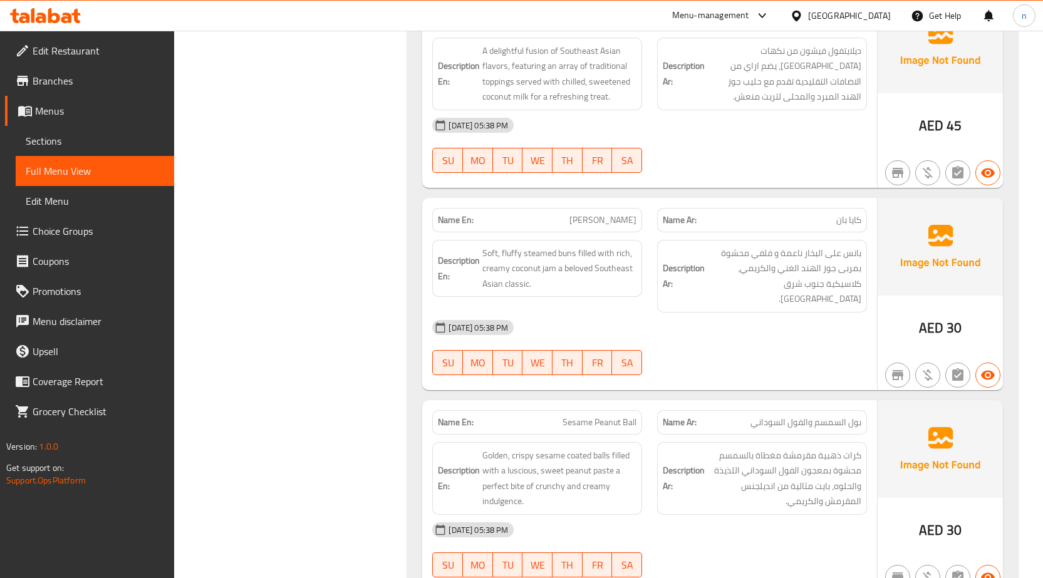
scroll to position [2976, 0]
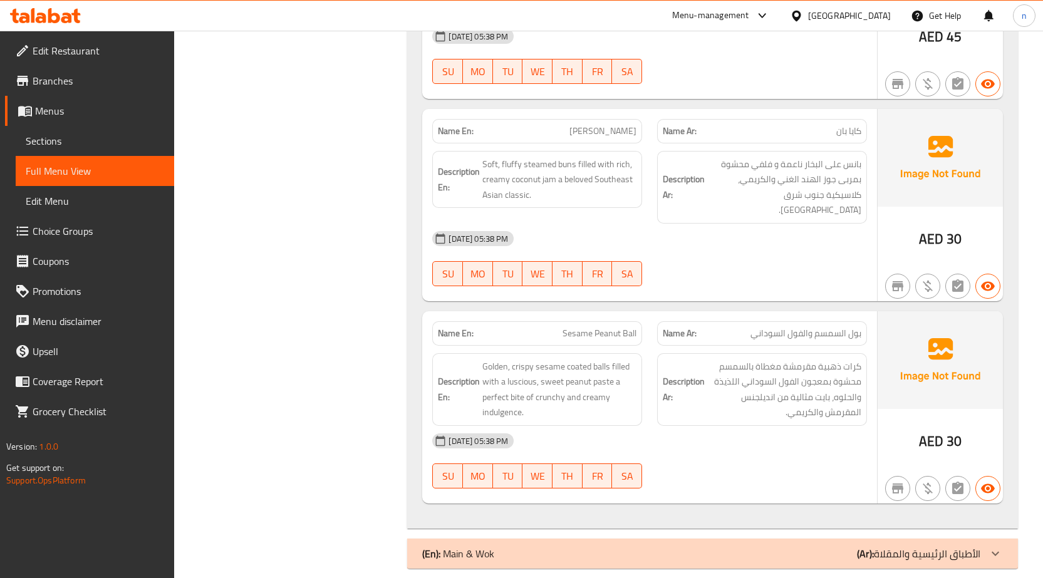
drag, startPoint x: 461, startPoint y: 486, endPoint x: 445, endPoint y: 483, distance: 16.5
click at [461, 486] on div "Name En: Sesame Peanut Ball Name Ar: بول السمسم والفول السوداني Description En:…" at bounding box center [649, 407] width 455 height 192
click at [427, 281] on div "Name En: Kaya Bun Name Ar: كايا بان Description En: Soft, fluffy steamed buns f…" at bounding box center [649, 205] width 455 height 192
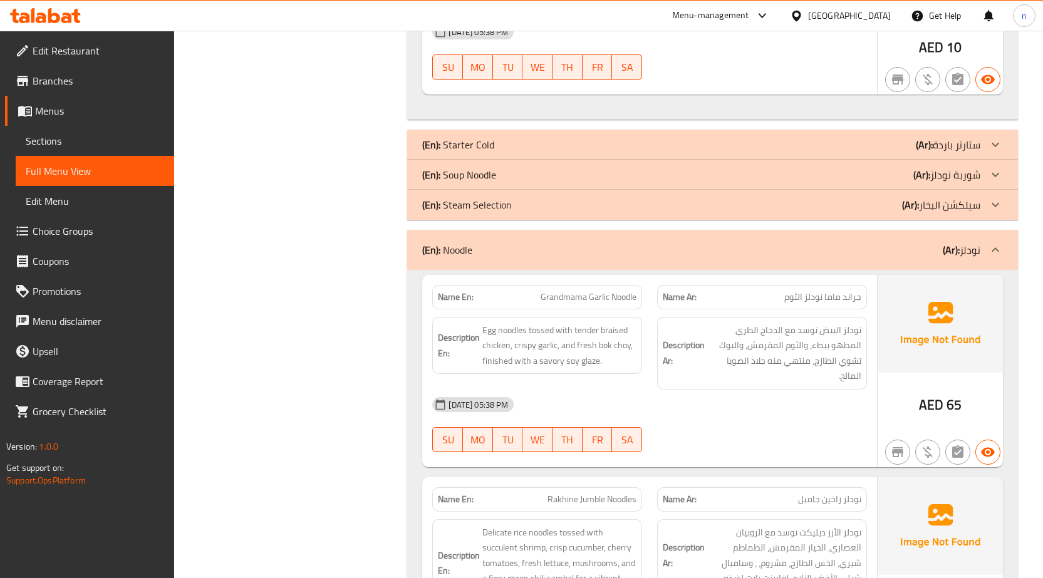
scroll to position [1159, 0]
